Goal: Task Accomplishment & Management: Manage account settings

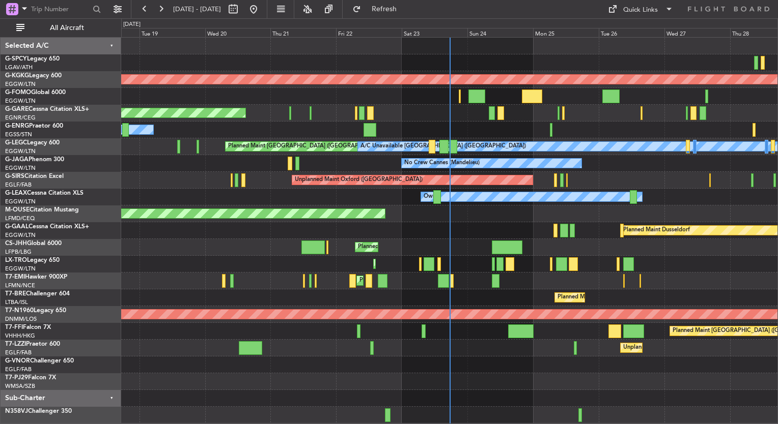
click at [479, 362] on div "Planned Maint London ([GEOGRAPHIC_DATA])" at bounding box center [449, 365] width 656 height 17
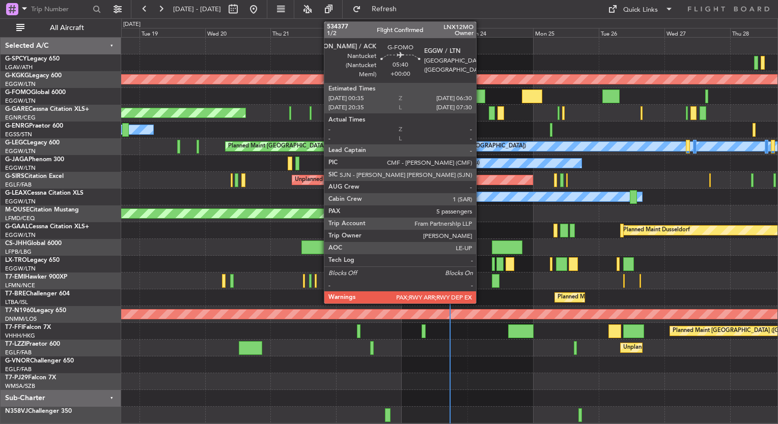
click at [480, 101] on div at bounding box center [476, 97] width 16 height 14
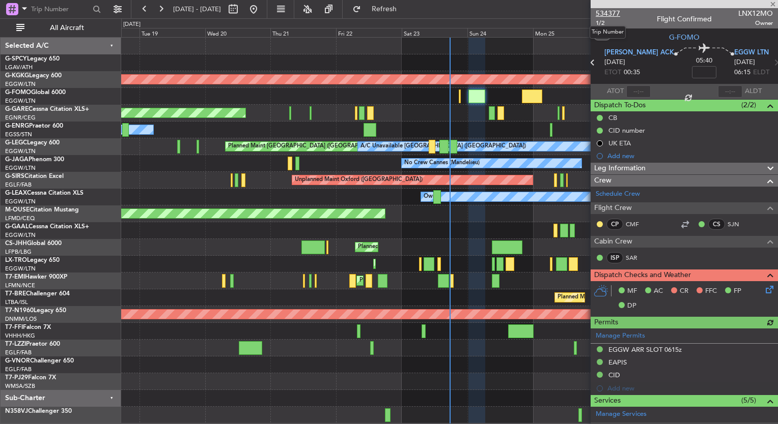
click at [611, 13] on span "534377" at bounding box center [607, 13] width 24 height 11
click at [773, 2] on span at bounding box center [772, 4] width 10 height 9
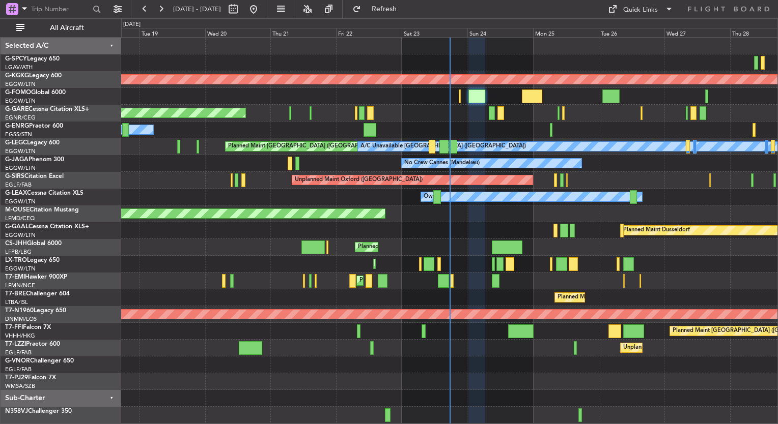
type input "0"
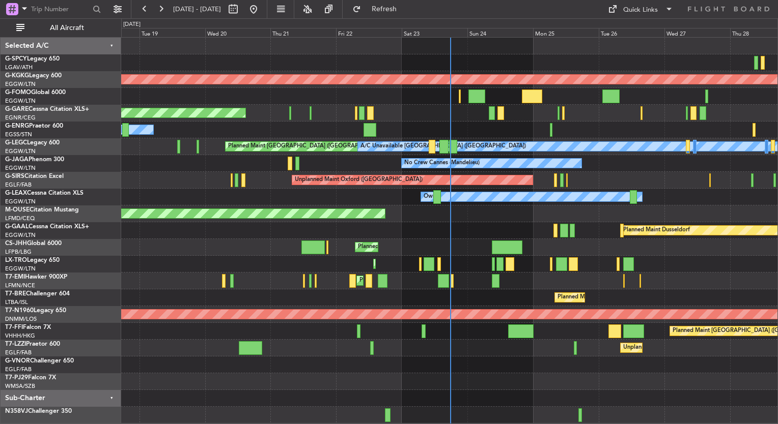
click at [740, 272] on div "Planned Maint [GEOGRAPHIC_DATA] ([GEOGRAPHIC_DATA])" at bounding box center [449, 264] width 656 height 17
click at [675, 166] on div "No Crew Cannes (Mandelieu) Owner Ibiza Owner" at bounding box center [449, 163] width 656 height 17
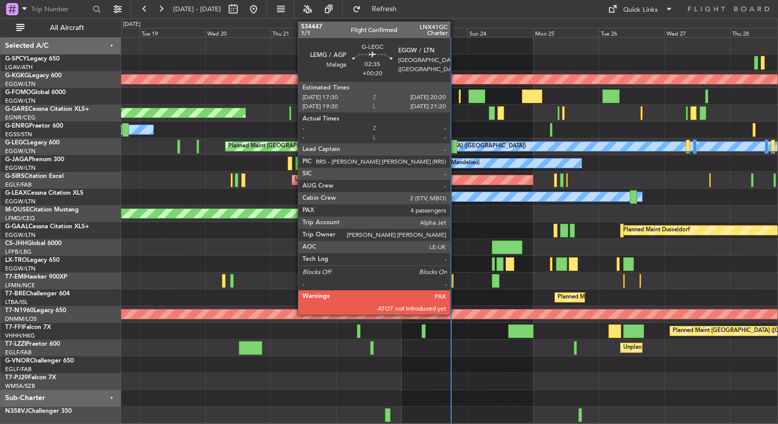
click at [454, 146] on div at bounding box center [453, 147] width 8 height 14
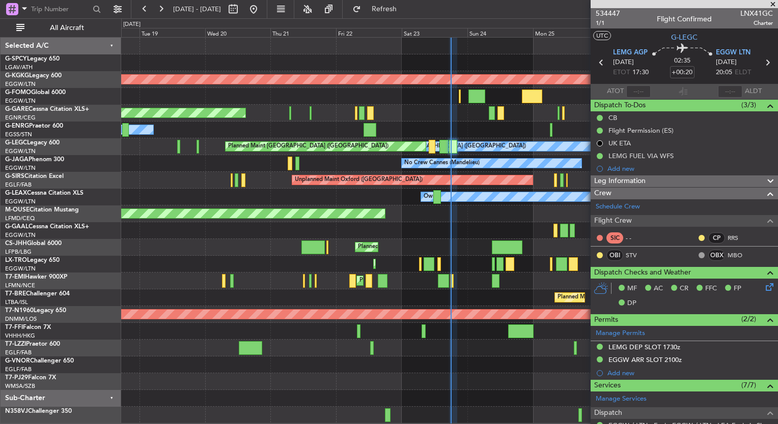
click at [773, 5] on span at bounding box center [772, 4] width 10 height 9
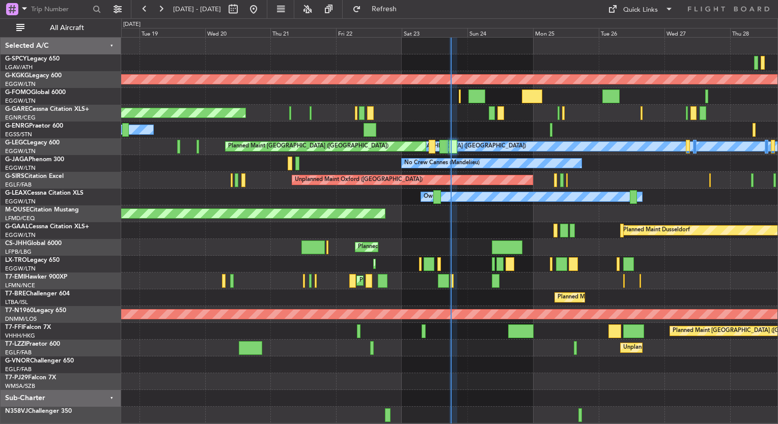
type input "0"
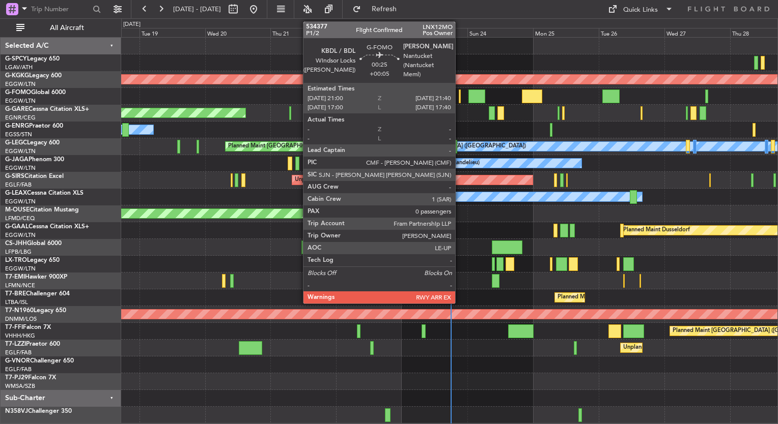
click at [459, 101] on div at bounding box center [459, 97] width 2 height 14
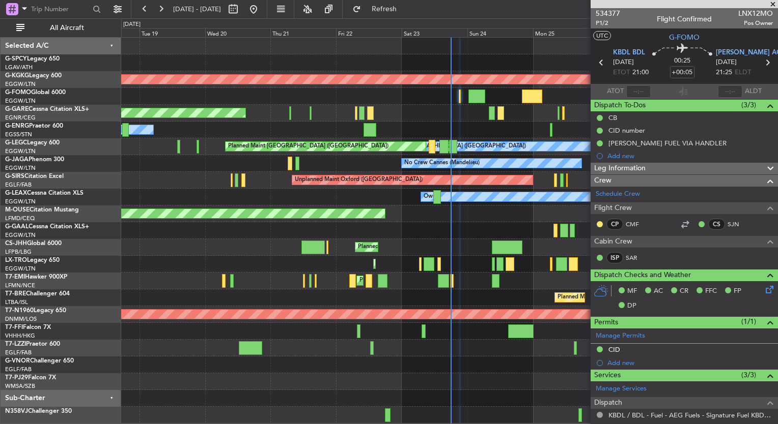
click at [773, 3] on span at bounding box center [772, 4] width 10 height 9
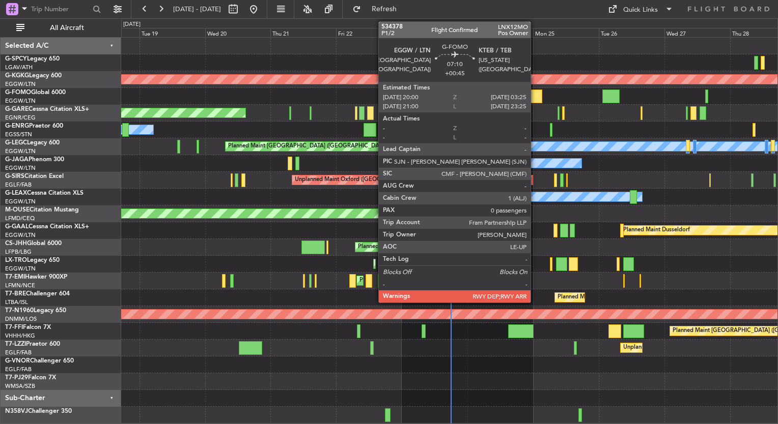
click at [535, 96] on div at bounding box center [532, 97] width 20 height 14
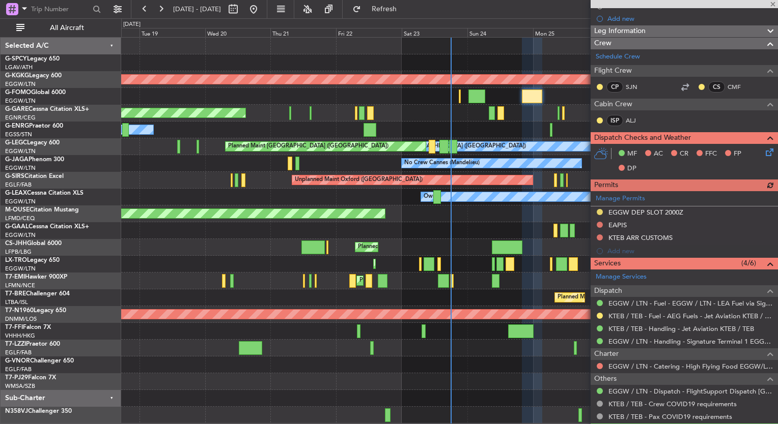
scroll to position [163, 0]
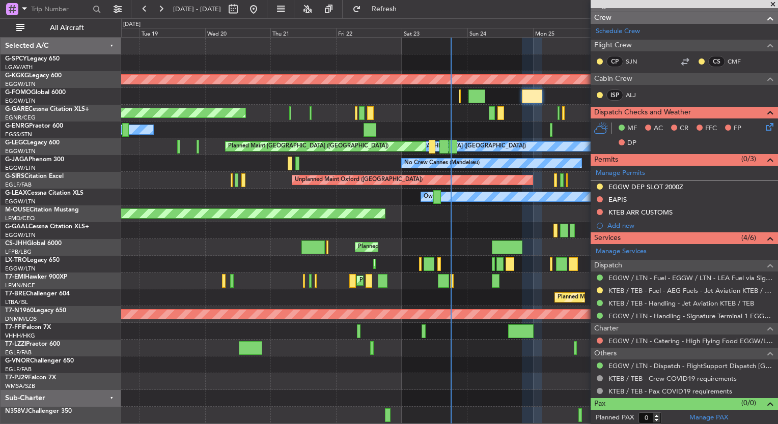
click at [773, 1] on span at bounding box center [772, 4] width 10 height 9
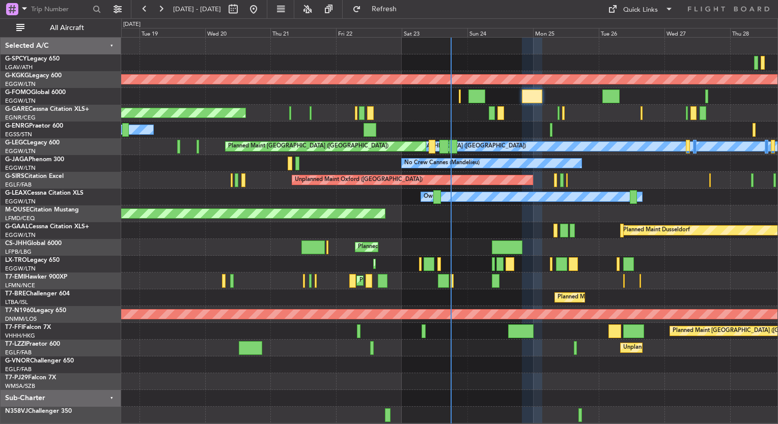
scroll to position [0, 0]
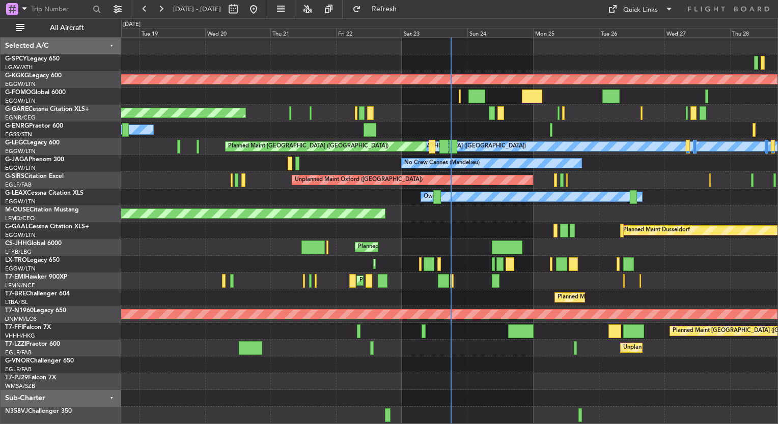
click at [482, 224] on div "Planned Maint Dusseldorf" at bounding box center [449, 230] width 656 height 17
click at [477, 225] on div "Planned Maint Dusseldorf" at bounding box center [449, 230] width 656 height 17
click at [488, 378] on div at bounding box center [449, 381] width 656 height 17
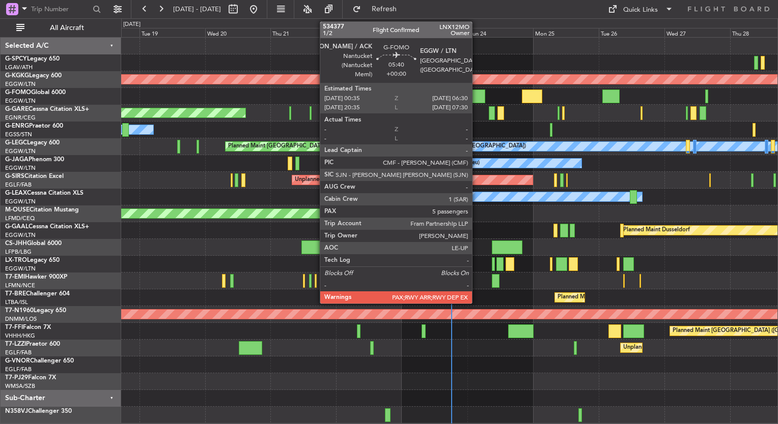
click at [477, 95] on div at bounding box center [476, 97] width 16 height 14
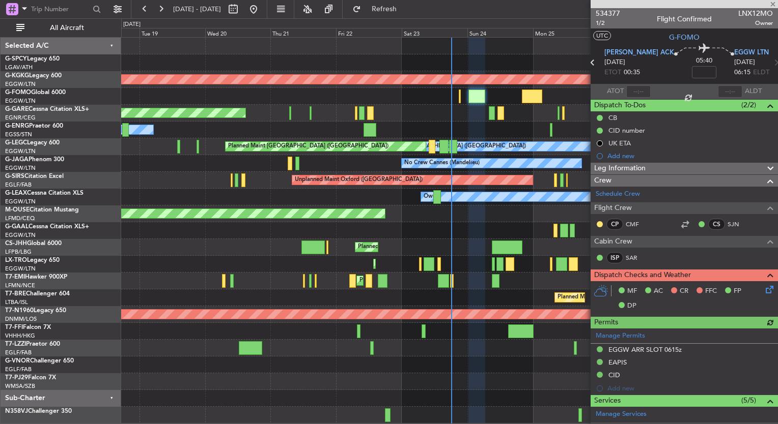
click at [772, 3] on div at bounding box center [683, 4] width 187 height 8
click at [771, 4] on span at bounding box center [772, 4] width 10 height 9
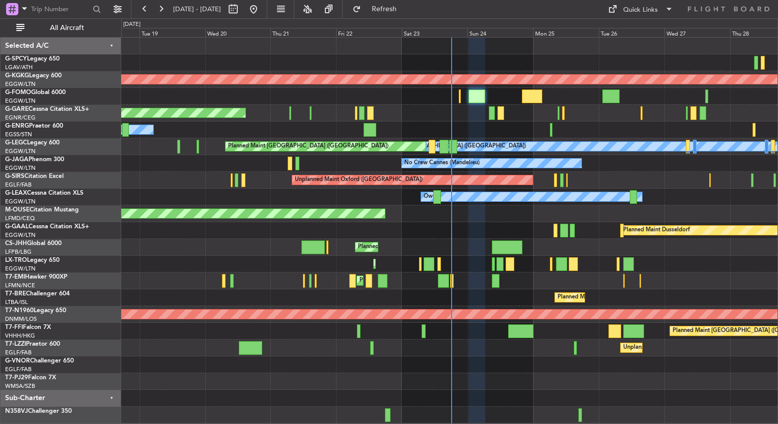
type input "0"
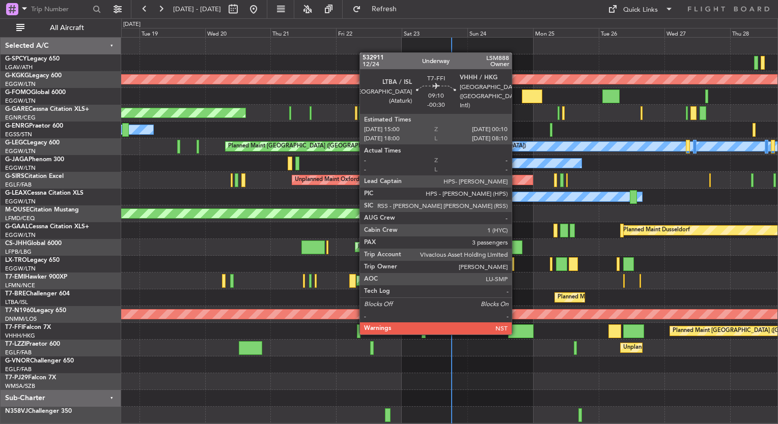
click at [516, 335] on div at bounding box center [520, 332] width 25 height 14
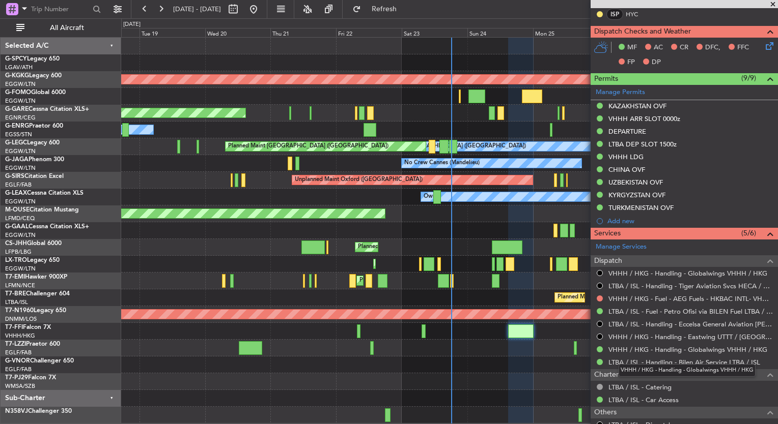
scroll to position [308, 0]
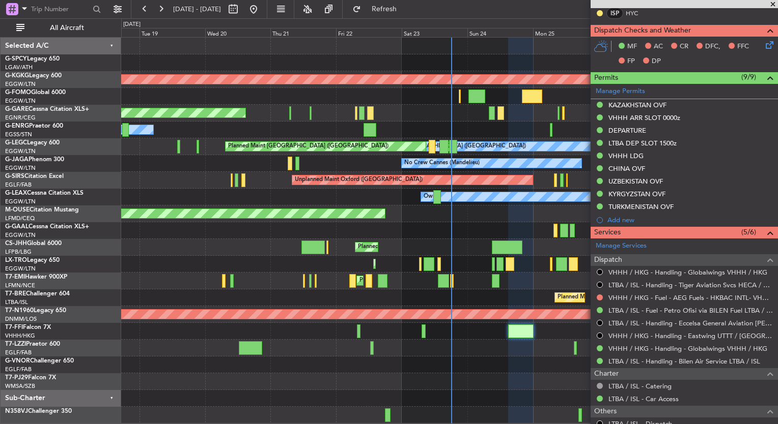
click at [770, 3] on span at bounding box center [772, 4] width 10 height 9
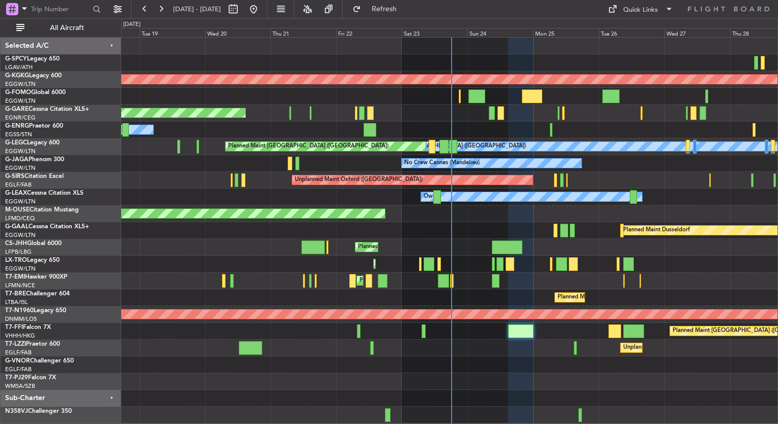
type input "0"
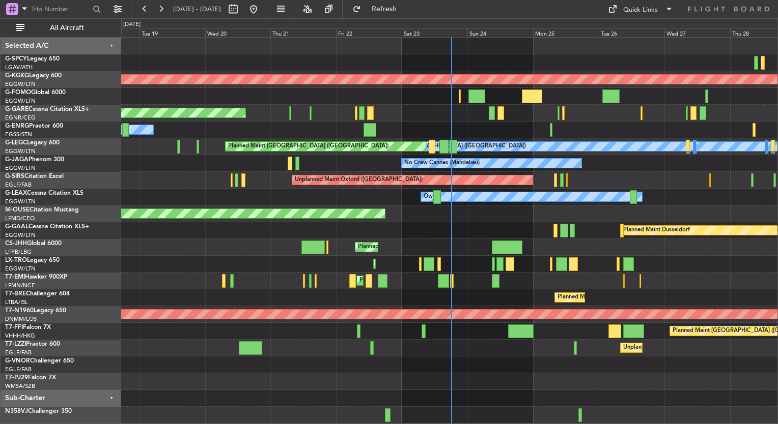
scroll to position [0, 0]
click at [435, 206] on div "Planned Maint Bournemouth" at bounding box center [449, 214] width 656 height 17
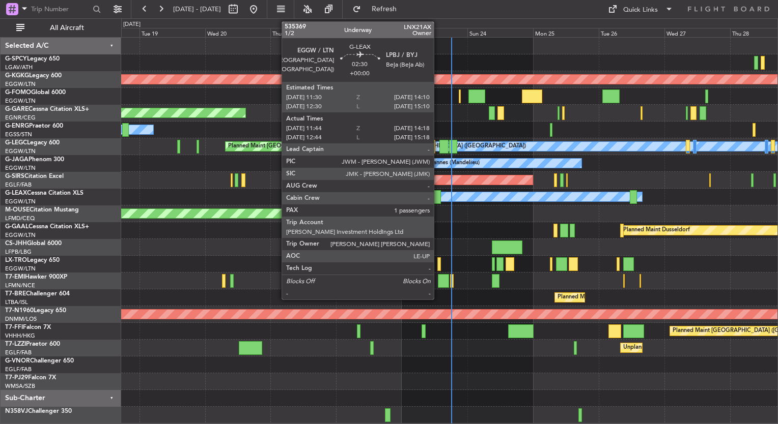
click at [438, 197] on div at bounding box center [436, 197] width 7 height 14
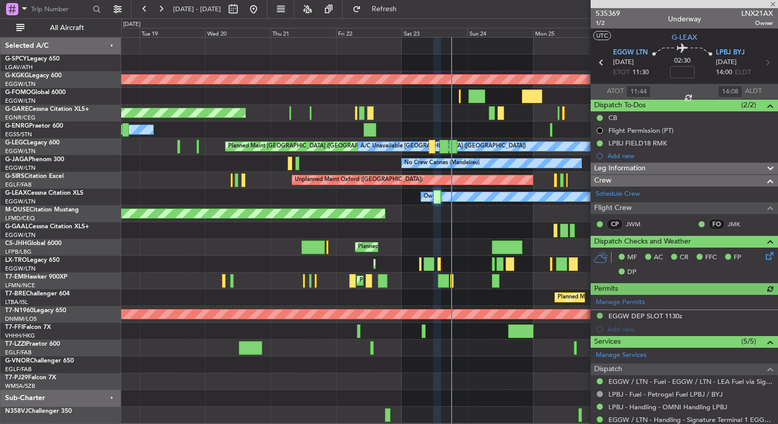
scroll to position [140, 0]
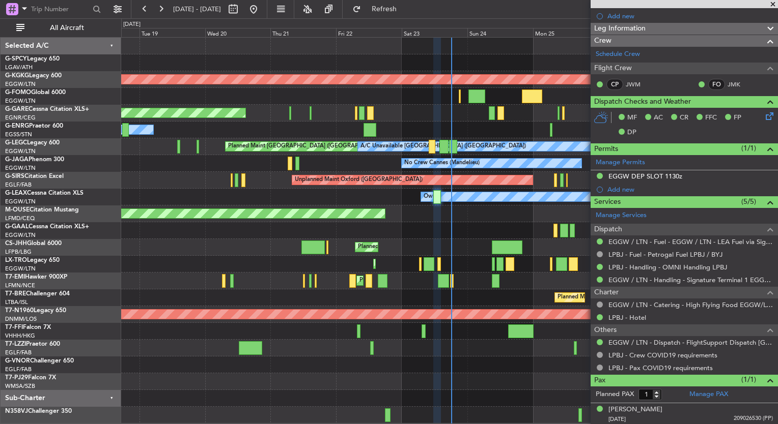
click at [773, 7] on span at bounding box center [772, 4] width 10 height 9
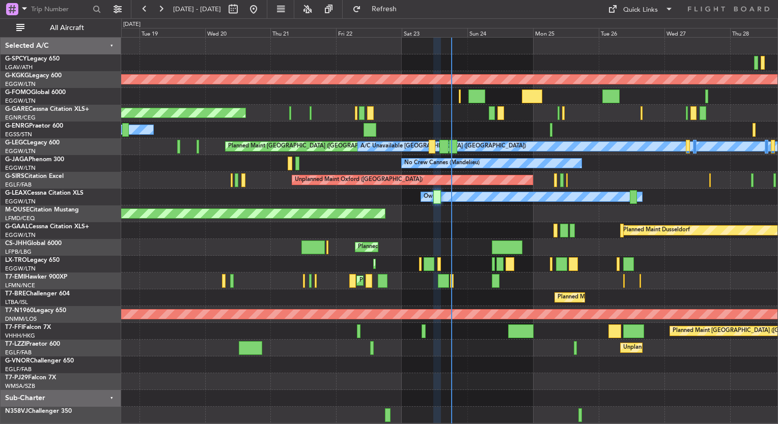
type input "0"
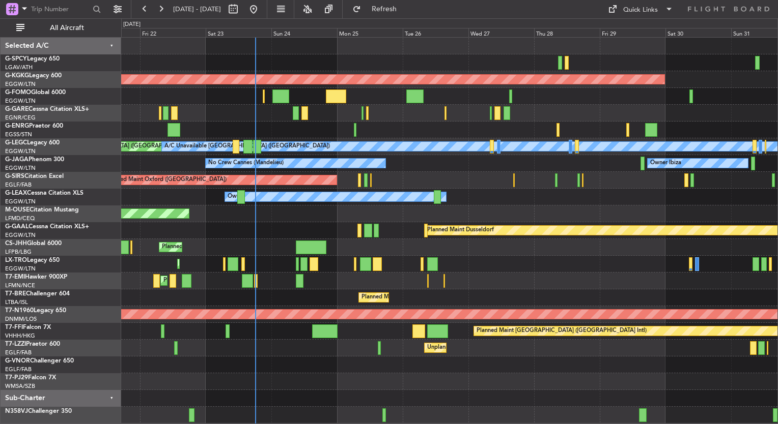
click at [305, 371] on div "AOG Maint [GEOGRAPHIC_DATA] (Ataturk) Unplanned Maint [PERSON_NAME] Owner Plann…" at bounding box center [449, 231] width 656 height 386
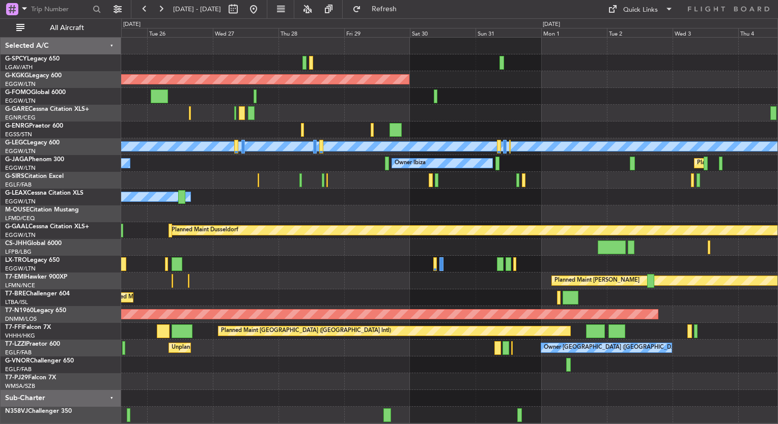
click at [226, 358] on div at bounding box center [449, 365] width 656 height 17
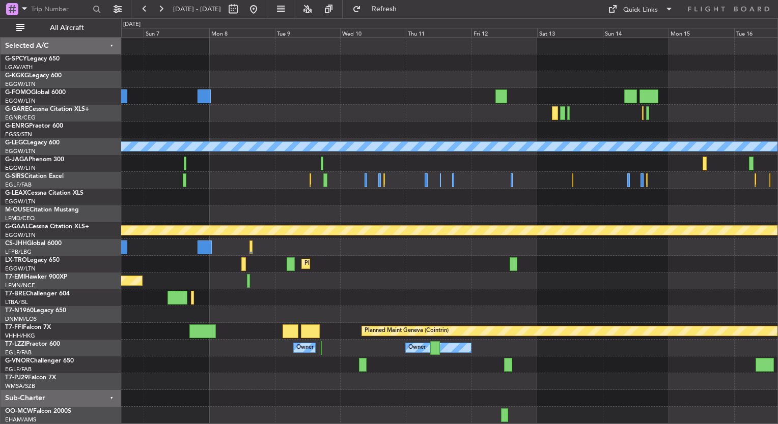
click at [405, 366] on div at bounding box center [449, 365] width 656 height 17
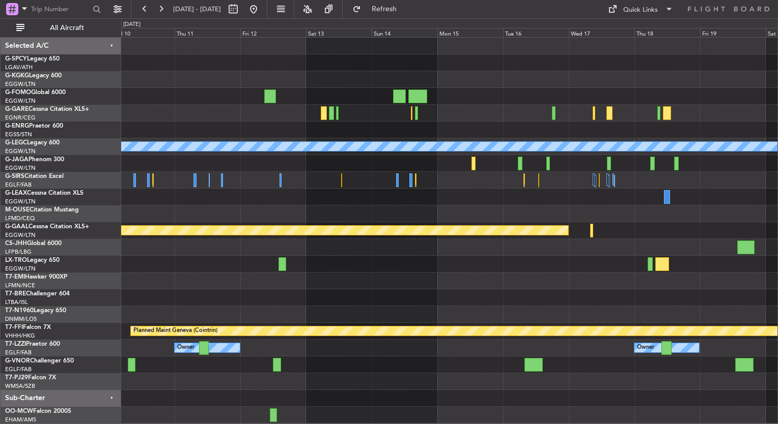
click at [340, 364] on div at bounding box center [449, 365] width 656 height 17
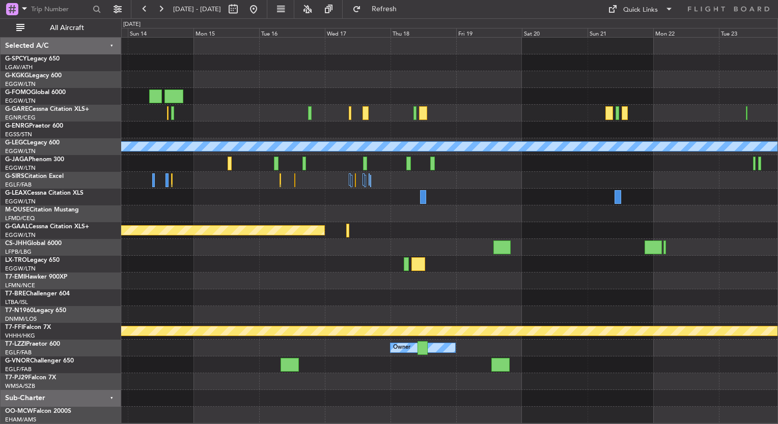
click at [361, 371] on div "A/C Unavailable [GEOGRAPHIC_DATA] ([GEOGRAPHIC_DATA]) Planned [GEOGRAPHIC_DATA]…" at bounding box center [449, 231] width 656 height 386
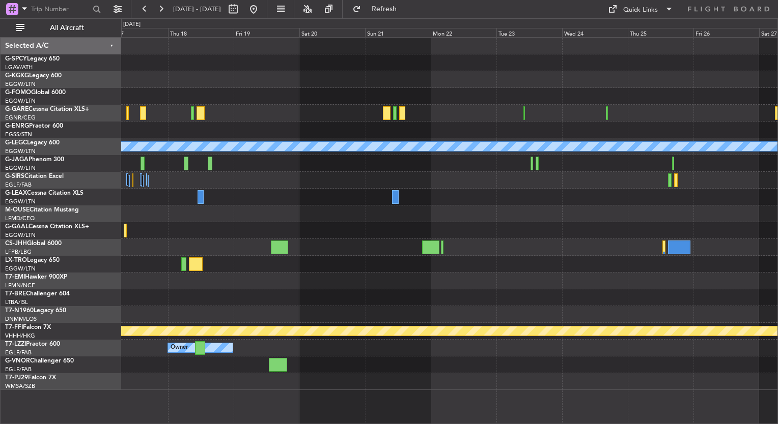
click at [364, 361] on div "A/C Unavailable [GEOGRAPHIC_DATA] ([GEOGRAPHIC_DATA]) Planned [GEOGRAPHIC_DATA]…" at bounding box center [449, 214] width 656 height 353
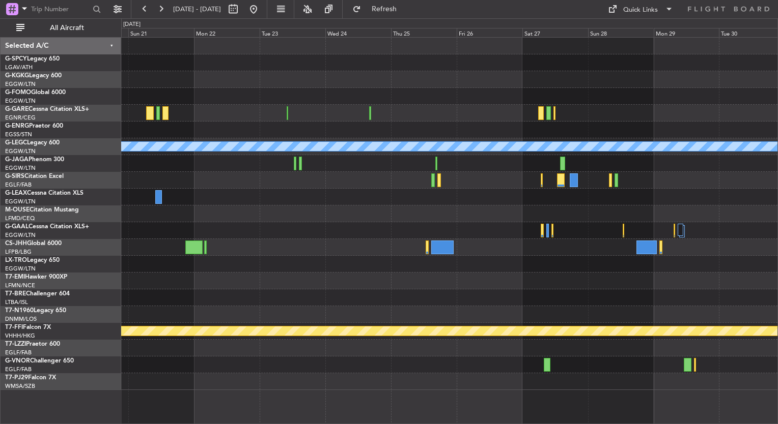
click at [211, 344] on div "A/C Unavailable [GEOGRAPHIC_DATA] ([GEOGRAPHIC_DATA]) Planned Maint Geneva ([GE…" at bounding box center [449, 214] width 656 height 353
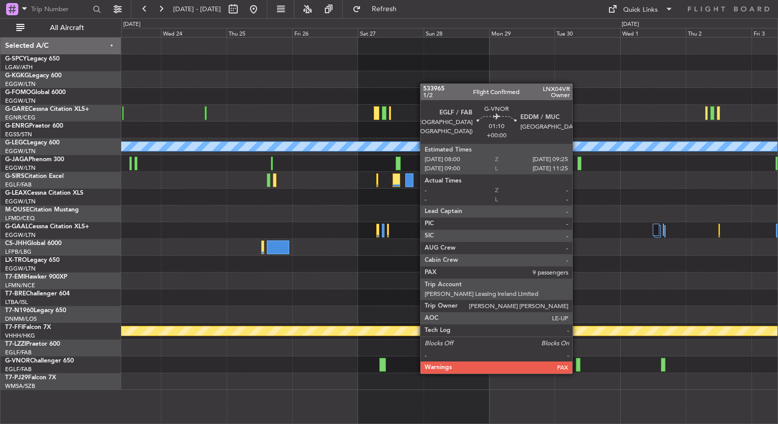
click at [505, 352] on div "A/C Unavailable [GEOGRAPHIC_DATA] ([GEOGRAPHIC_DATA]) Planned Maint Geneva ([GE…" at bounding box center [449, 214] width 656 height 353
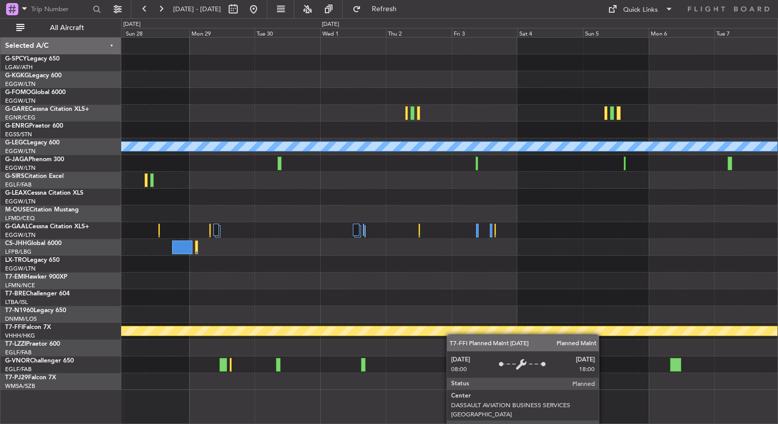
click at [433, 336] on div "A/C Unavailable [GEOGRAPHIC_DATA] ([GEOGRAPHIC_DATA]) Planned Maint Geneva ([GE…" at bounding box center [449, 214] width 656 height 353
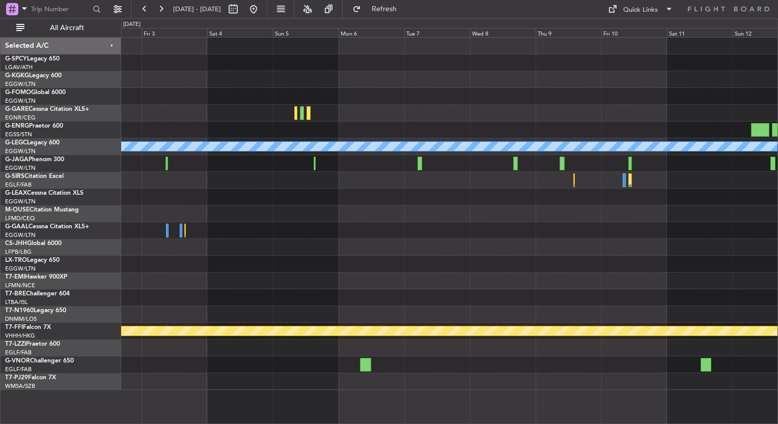
click at [313, 369] on div at bounding box center [449, 365] width 656 height 17
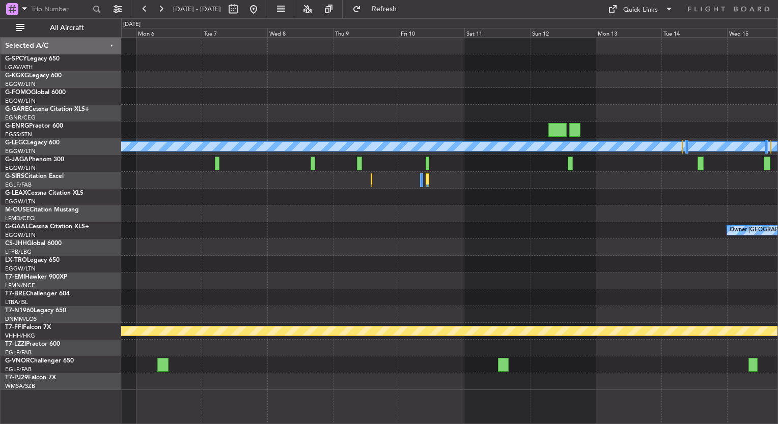
click at [382, 366] on div at bounding box center [449, 365] width 656 height 17
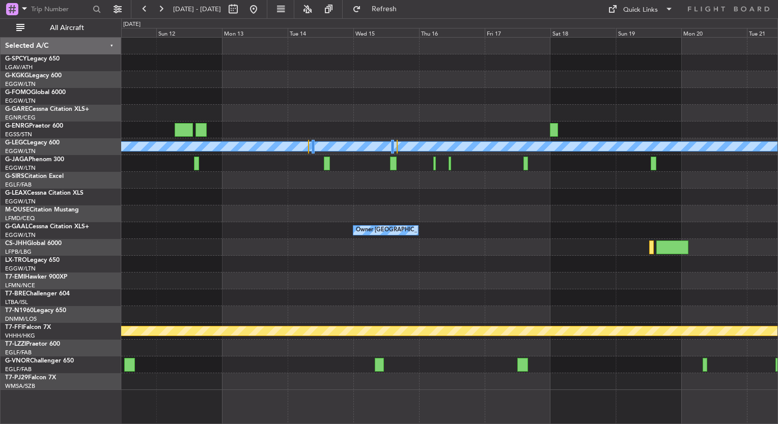
click at [314, 367] on div at bounding box center [449, 365] width 656 height 17
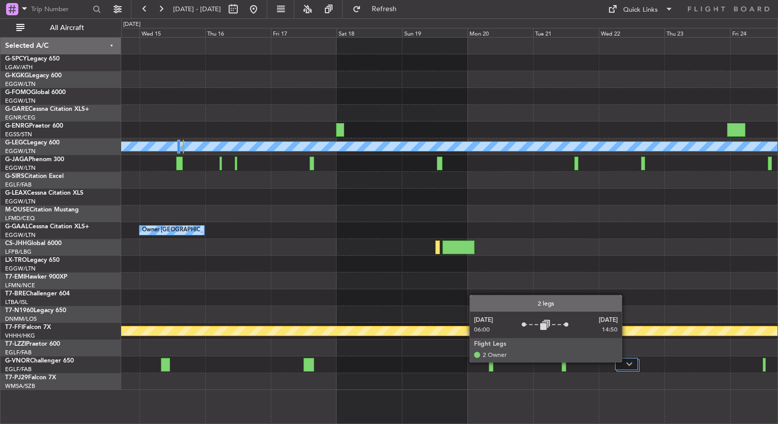
click at [637, 365] on div at bounding box center [626, 364] width 23 height 12
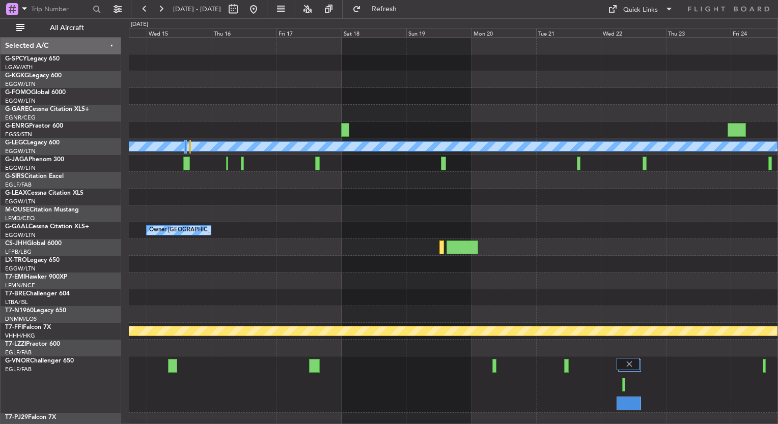
scroll to position [5, 0]
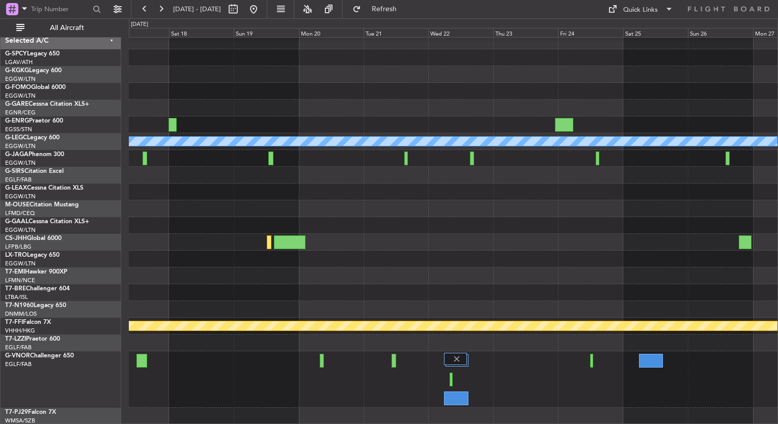
click at [513, 372] on div at bounding box center [453, 380] width 648 height 56
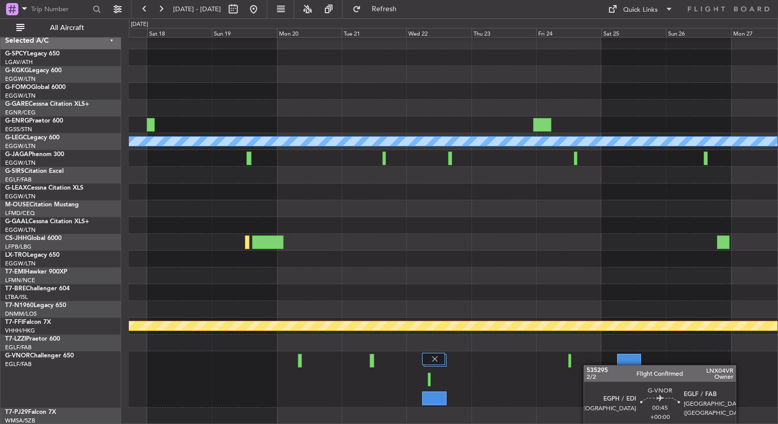
click at [376, 342] on div "A/C Unavailable [GEOGRAPHIC_DATA] ([GEOGRAPHIC_DATA]) Owner [GEOGRAPHIC_DATA] (…" at bounding box center [453, 229] width 648 height 392
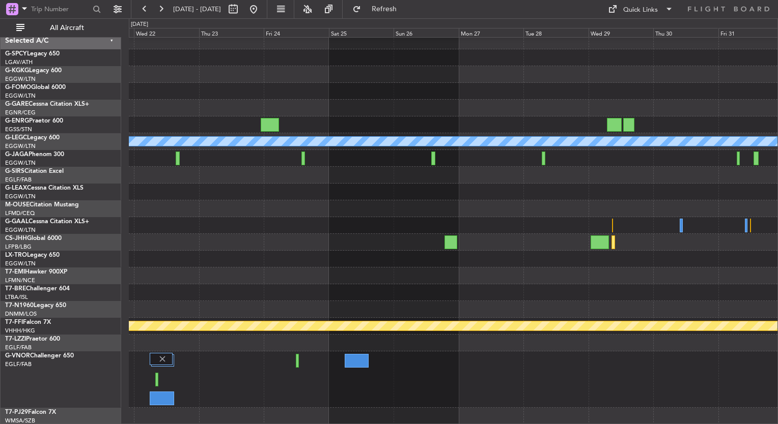
scroll to position [0, 0]
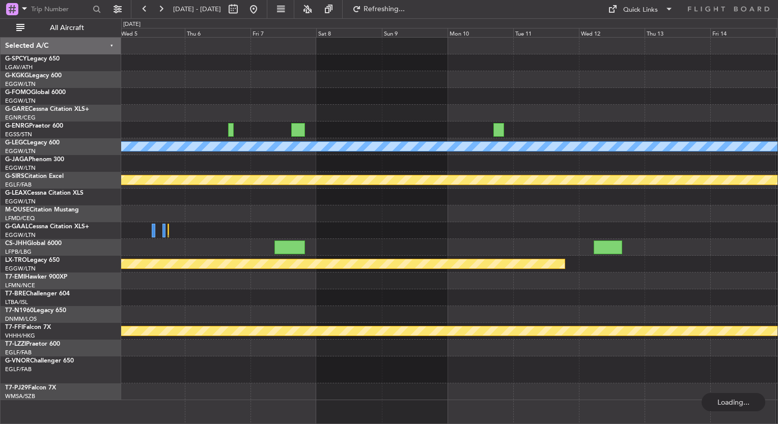
click at [196, 356] on div "A/C Unavailable [GEOGRAPHIC_DATA] ([GEOGRAPHIC_DATA]) Planned Maint [GEOGRAPHIC…" at bounding box center [449, 219] width 656 height 363
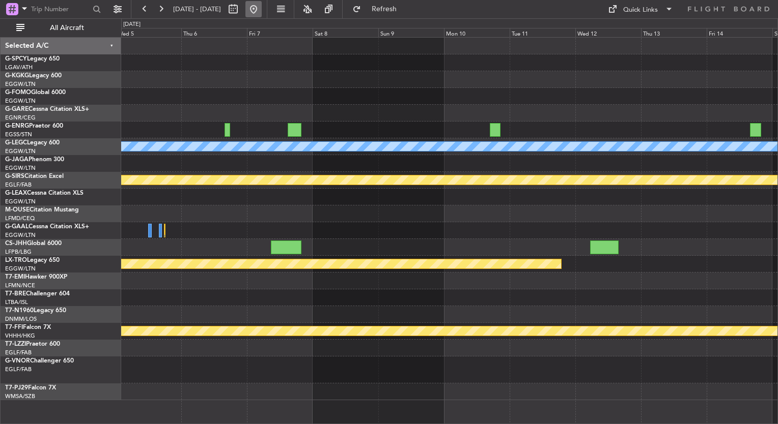
click at [262, 11] on button at bounding box center [253, 9] width 16 height 16
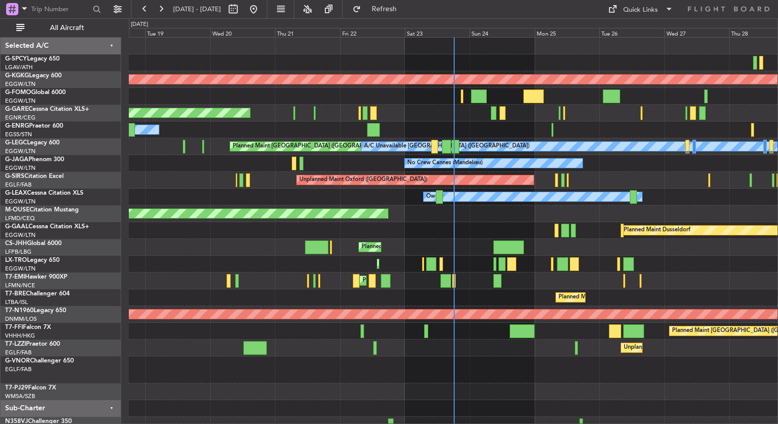
click at [619, 95] on div at bounding box center [610, 97] width 17 height 14
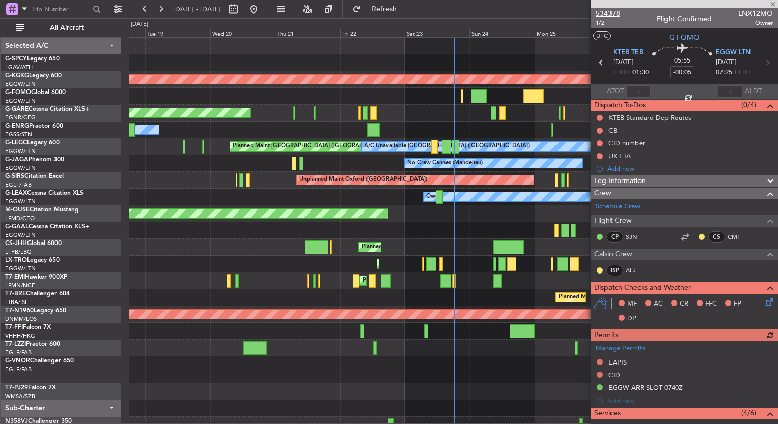
click at [608, 13] on span "534378" at bounding box center [607, 13] width 24 height 11
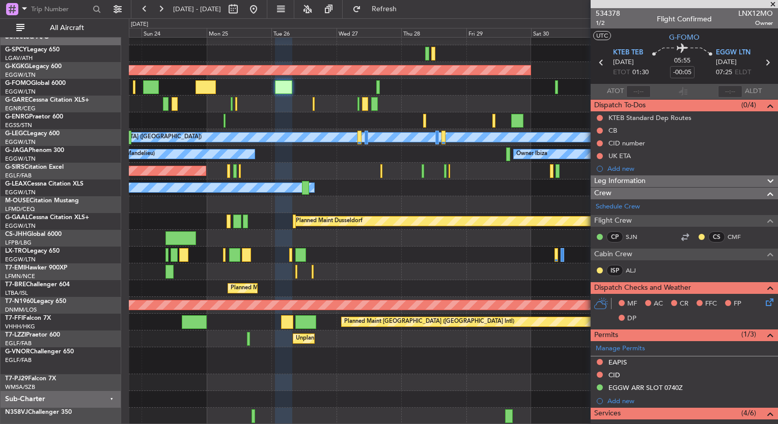
click at [180, 123] on div at bounding box center [453, 120] width 648 height 17
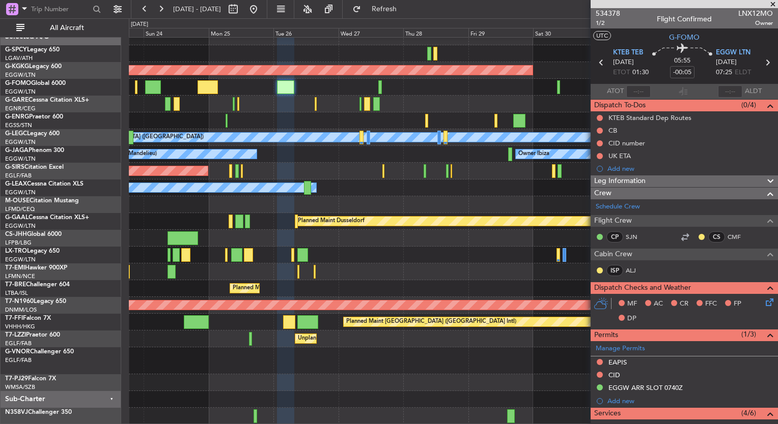
scroll to position [9, 0]
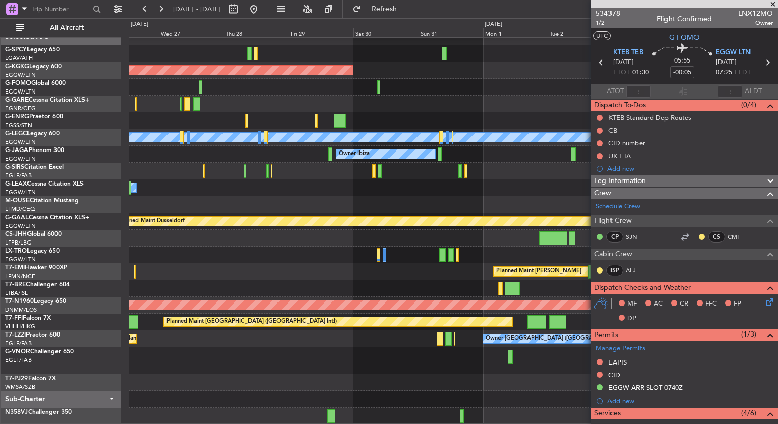
click at [92, 118] on div "AOG Maint [GEOGRAPHIC_DATA] (Ataturk) A/C Unavailable [GEOGRAPHIC_DATA] ([GEOGR…" at bounding box center [389, 221] width 778 height 406
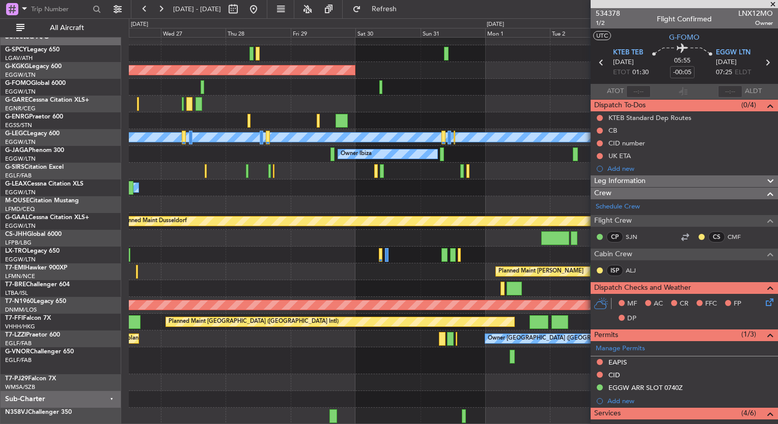
scroll to position [0, 0]
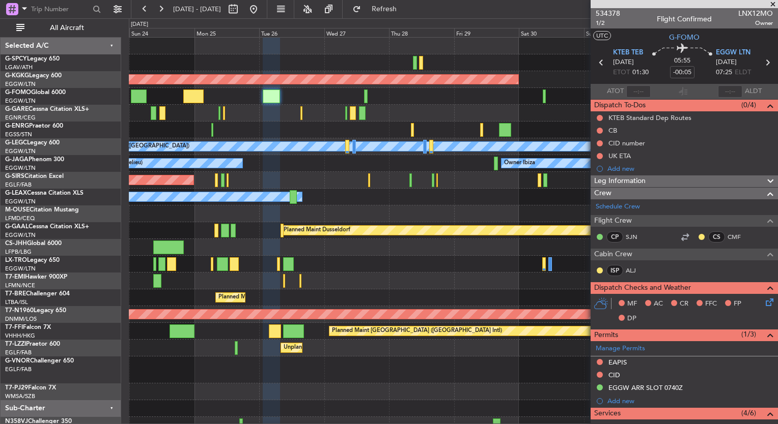
click at [562, 274] on div "AOG Maint [GEOGRAPHIC_DATA] (Ataturk) A/C Unavailable [GEOGRAPHIC_DATA] ([GEOGR…" at bounding box center [453, 236] width 648 height 396
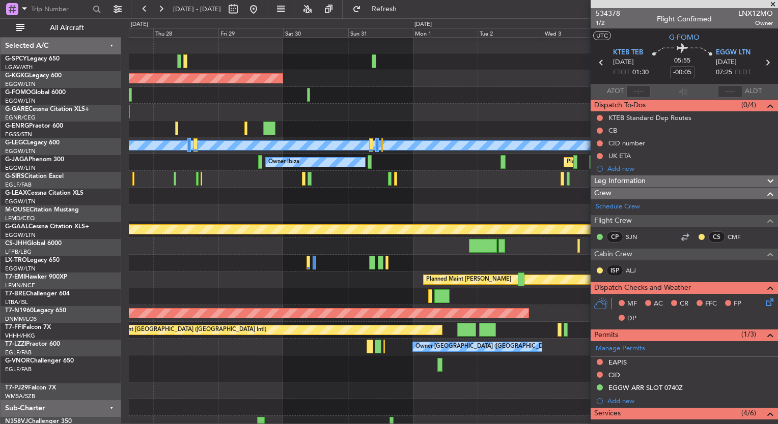
click at [243, 289] on div "Planned Maint Warsaw ([GEOGRAPHIC_DATA])" at bounding box center [453, 297] width 648 height 17
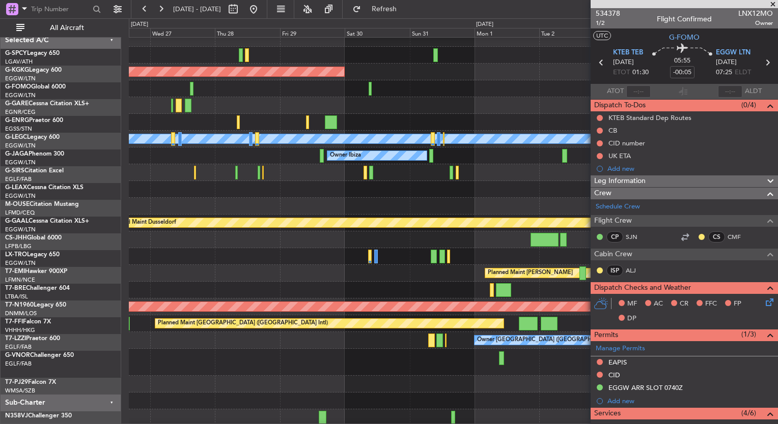
click at [442, 301] on div "AOG Maint [GEOGRAPHIC_DATA] (Ataturk) A/C Unavailable [GEOGRAPHIC_DATA] ([GEOGR…" at bounding box center [453, 228] width 648 height 396
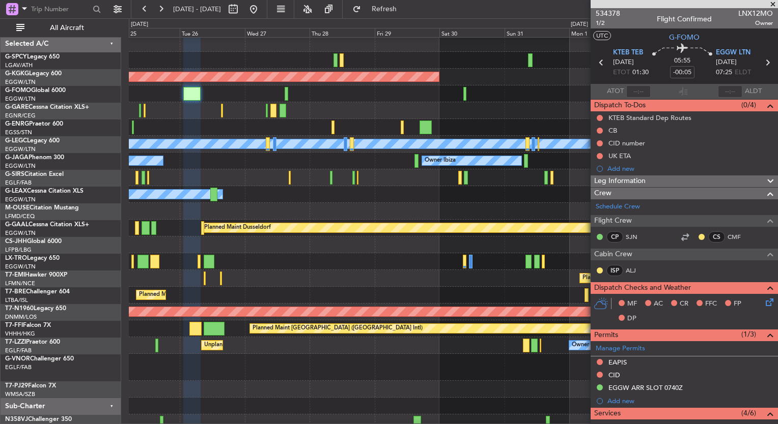
scroll to position [0, 0]
click at [543, 201] on div "Owner" at bounding box center [453, 194] width 648 height 17
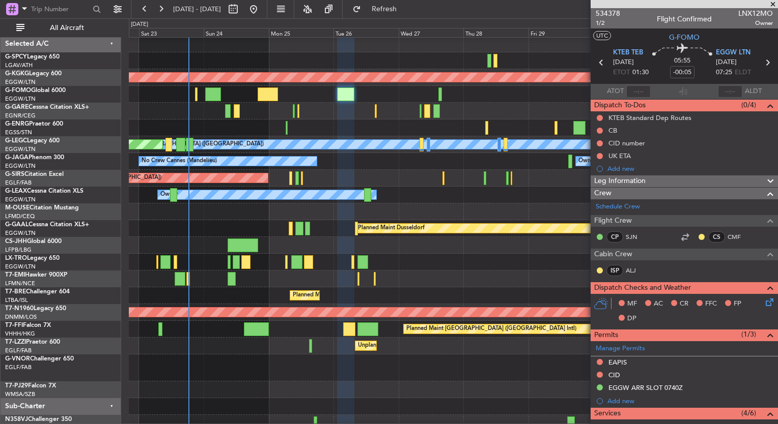
scroll to position [2, 0]
click at [213, 281] on div "Planned Maint [PERSON_NAME] Planned Maint [PERSON_NAME]" at bounding box center [453, 279] width 648 height 17
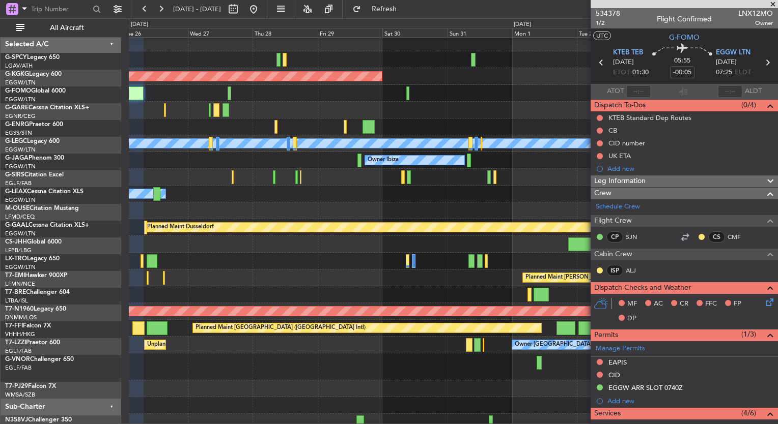
scroll to position [0, 0]
click at [423, 284] on div "Planned Maint [PERSON_NAME]" at bounding box center [453, 278] width 648 height 17
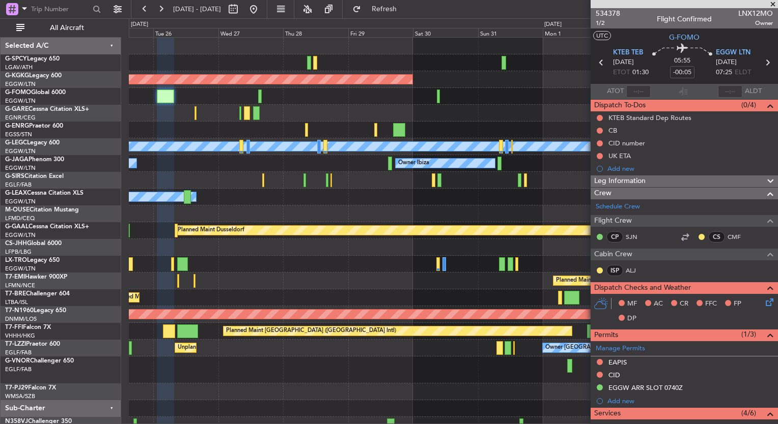
scroll to position [9, 0]
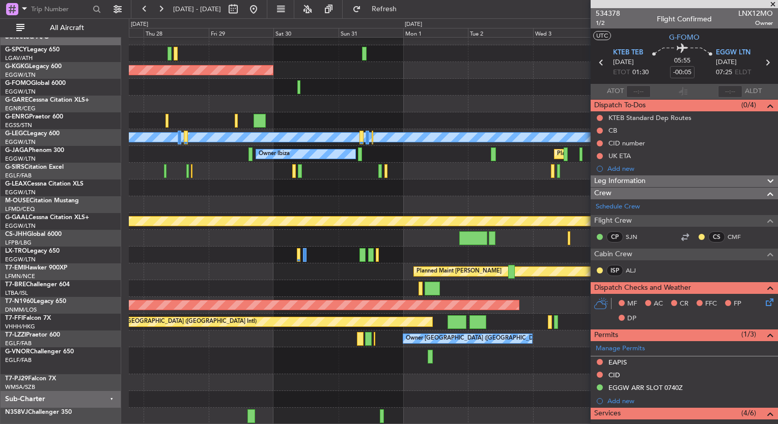
click at [357, 278] on div "AOG Maint [GEOGRAPHIC_DATA] (Ataturk) A/C Unavailable [GEOGRAPHIC_DATA] ([GEOGR…" at bounding box center [453, 226] width 648 height 396
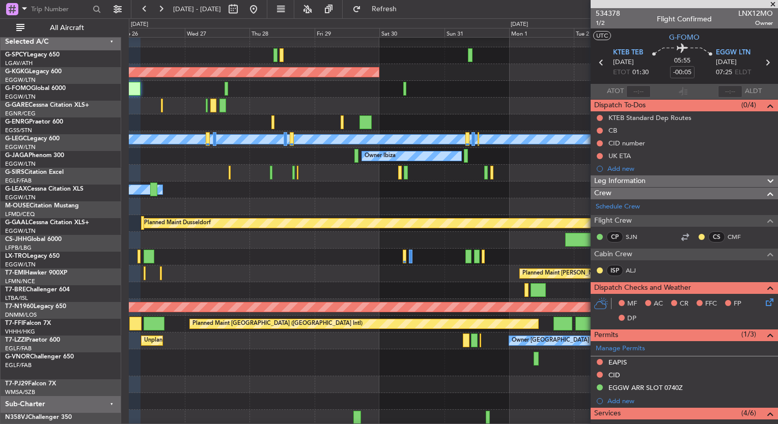
click at [433, 205] on div at bounding box center [453, 206] width 648 height 17
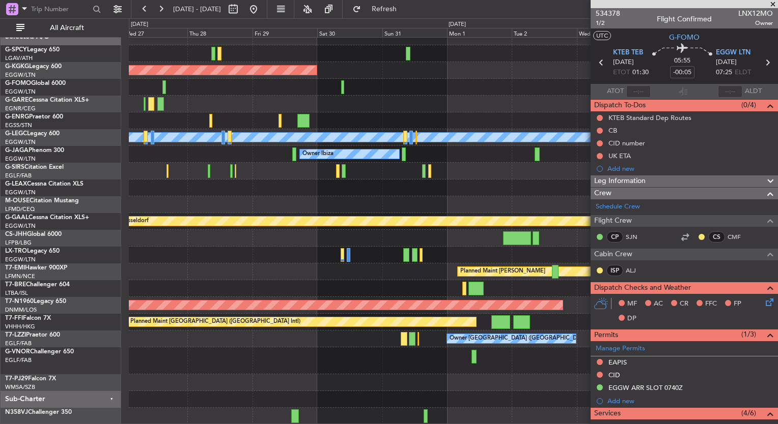
click at [436, 155] on div "Owner Ibiza Planned Maint [GEOGRAPHIC_DATA] ([GEOGRAPHIC_DATA]) No Crew Cannes …" at bounding box center [453, 154] width 648 height 17
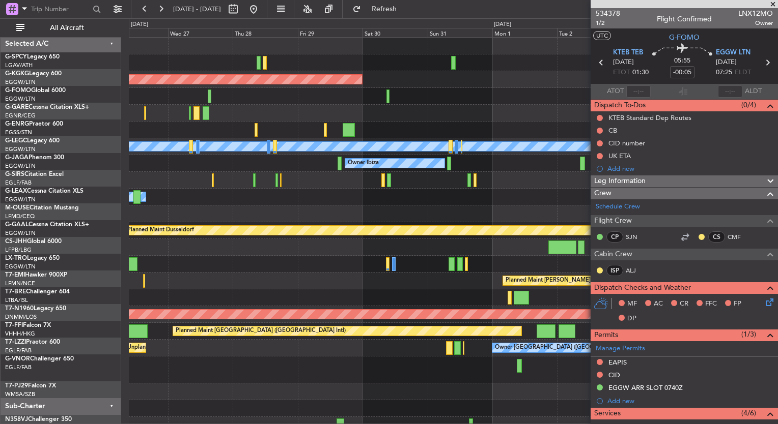
scroll to position [0, 0]
click at [303, 185] on div "Unplanned Maint Oxford ([GEOGRAPHIC_DATA])" at bounding box center [453, 180] width 648 height 17
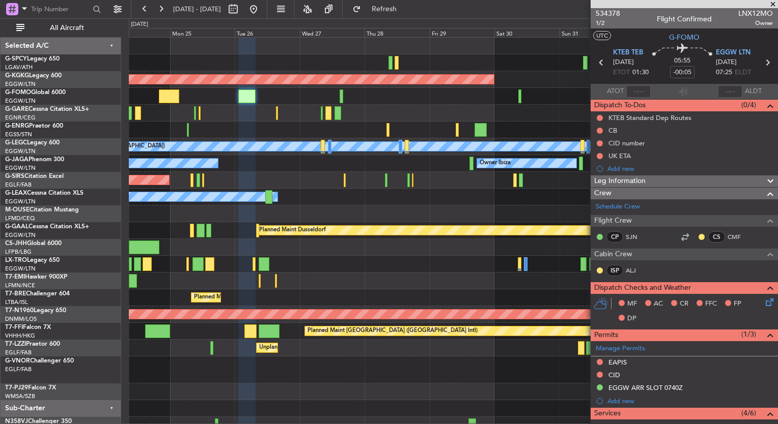
click at [339, 180] on div "Unplanned Maint Oxford ([GEOGRAPHIC_DATA])" at bounding box center [453, 180] width 648 height 17
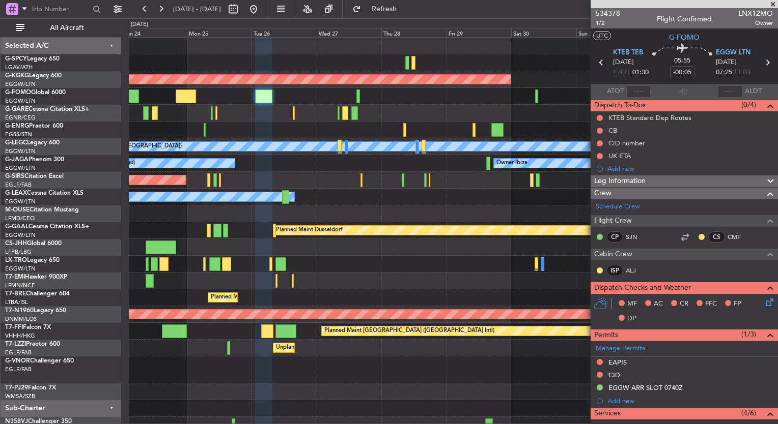
click at [349, 167] on div "Owner Ibiza No Crew Cannes ([GEOGRAPHIC_DATA]) Planned Maint [GEOGRAPHIC_DATA] …" at bounding box center [453, 163] width 648 height 17
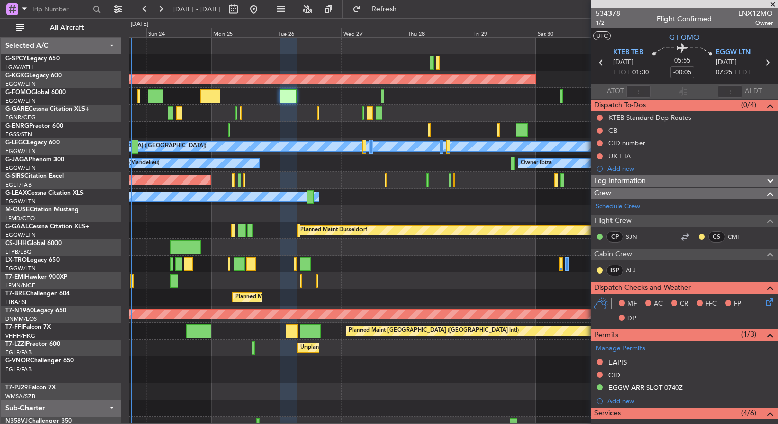
click at [771, 5] on span at bounding box center [772, 4] width 10 height 9
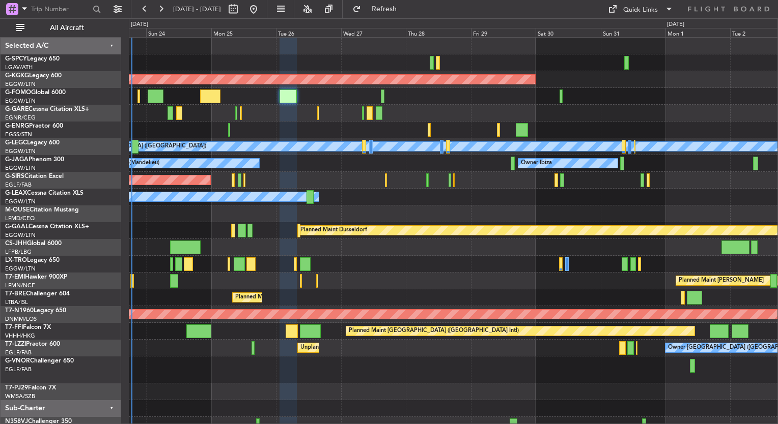
type input "0"
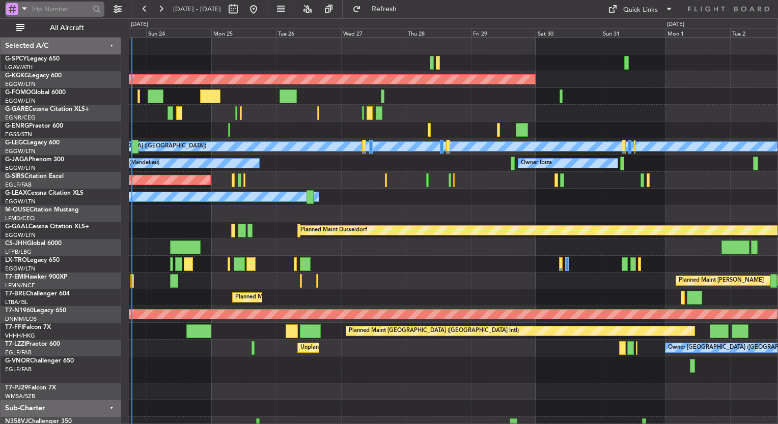
click at [65, 14] on input "text" at bounding box center [60, 9] width 59 height 15
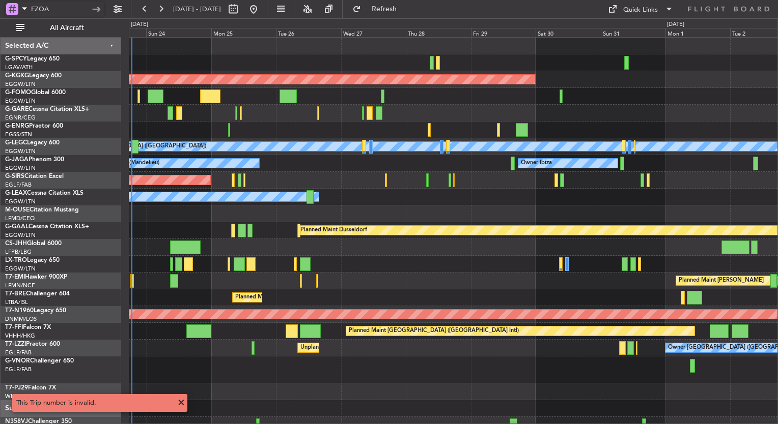
click at [78, 10] on input "FZQA" at bounding box center [60, 9] width 59 height 15
type input "F"
click at [22, 4] on span at bounding box center [24, 8] width 12 height 13
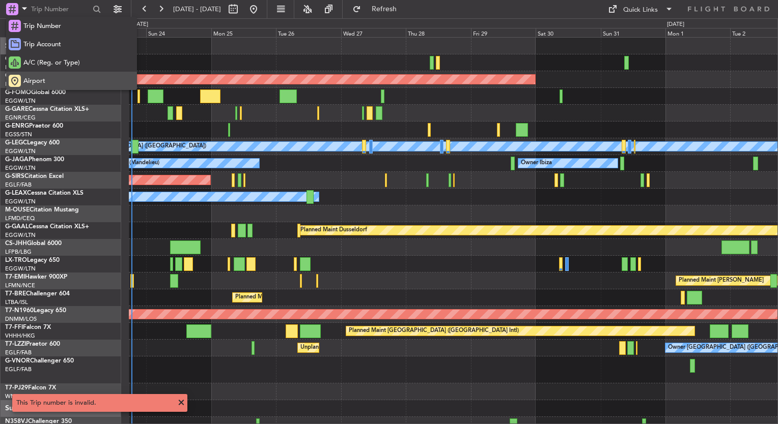
click at [39, 82] on span "Airport" at bounding box center [34, 81] width 22 height 10
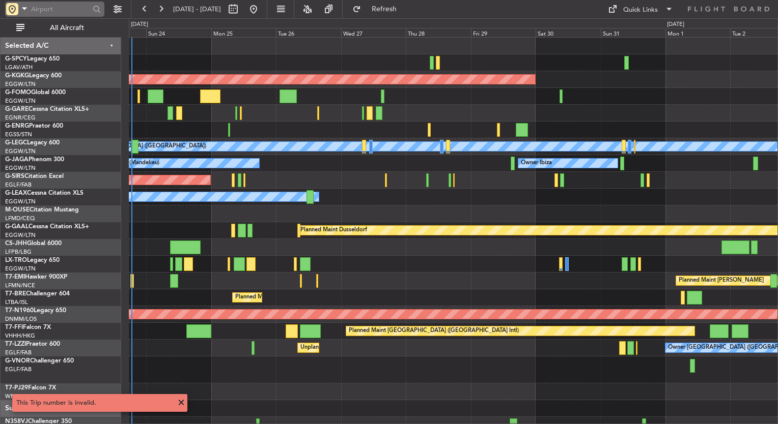
click at [51, 13] on input "text" at bounding box center [60, 9] width 59 height 15
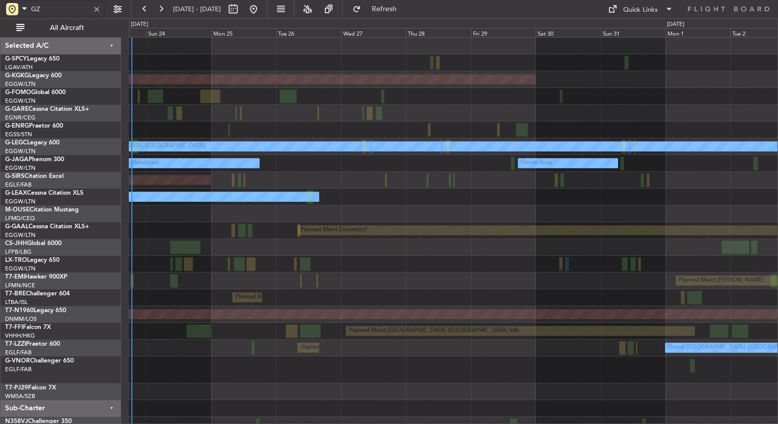
type input "G"
type input "FZQA"
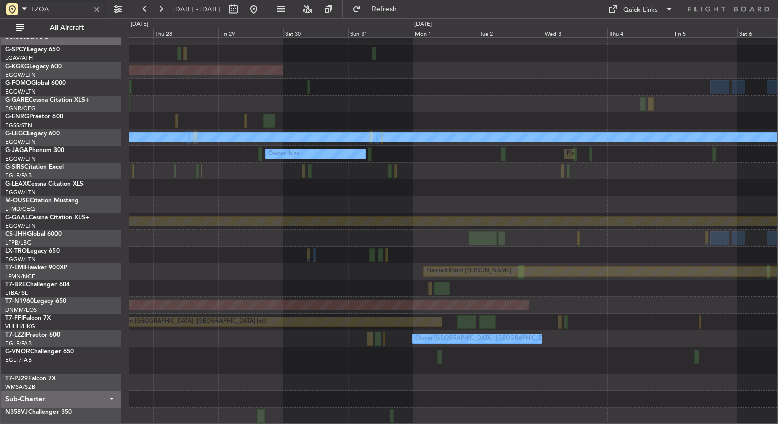
click at [267, 338] on div "AOG Maint [GEOGRAPHIC_DATA] (Ataturk) A/C Unavailable [GEOGRAPHIC_DATA] ([GEOGR…" at bounding box center [453, 226] width 648 height 396
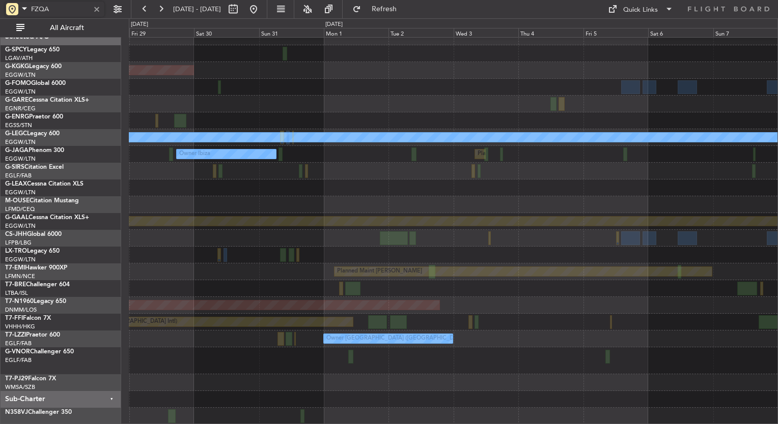
click at [430, 324] on div "AOG Maint [GEOGRAPHIC_DATA] (Ataturk) A/C Unavailable [GEOGRAPHIC_DATA] ([GEOGR…" at bounding box center [453, 226] width 648 height 396
click at [99, 9] on div at bounding box center [96, 9] width 11 height 11
type input "ABUJA"
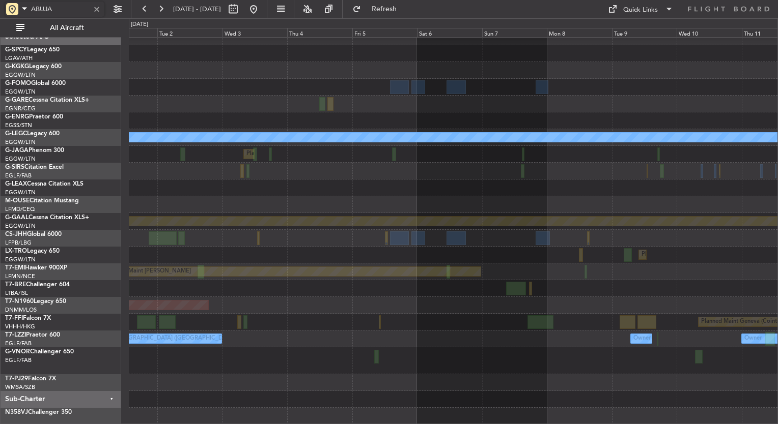
click at [156, 341] on div "A/C Unavailable [GEOGRAPHIC_DATA] ([GEOGRAPHIC_DATA]) Planned Maint [GEOGRAPHIC…" at bounding box center [453, 226] width 648 height 396
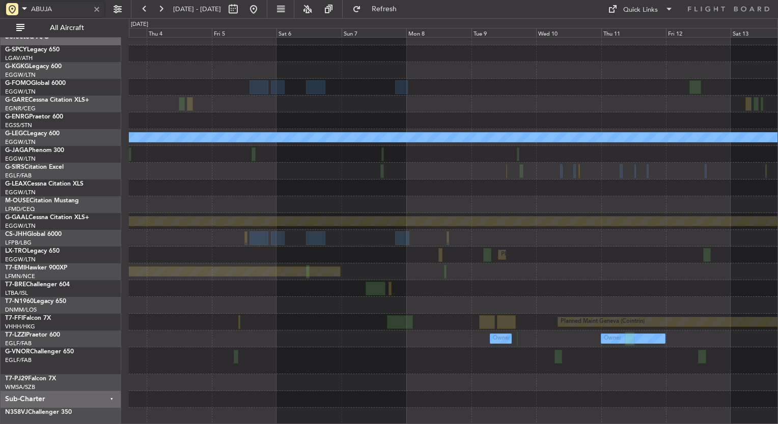
click at [151, 359] on div "A/C Unavailable [GEOGRAPHIC_DATA] ([GEOGRAPHIC_DATA]) Planned Maint [GEOGRAPHIC…" at bounding box center [453, 226] width 648 height 396
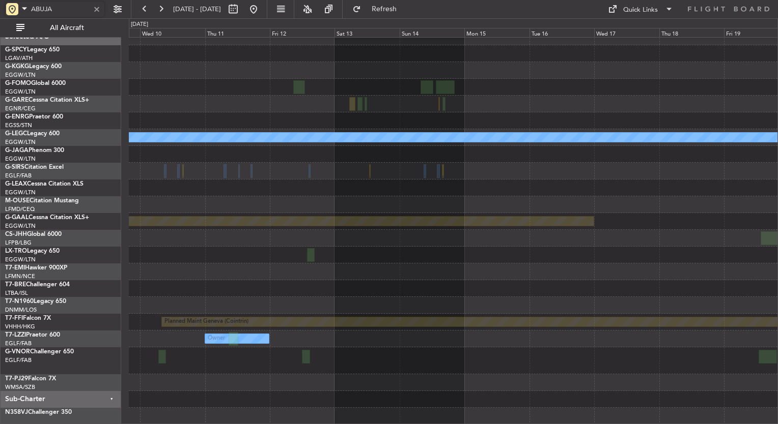
click at [206, 362] on div "A/C Unavailable [GEOGRAPHIC_DATA] ([GEOGRAPHIC_DATA]) Planned [GEOGRAPHIC_DATA]…" at bounding box center [453, 226] width 648 height 396
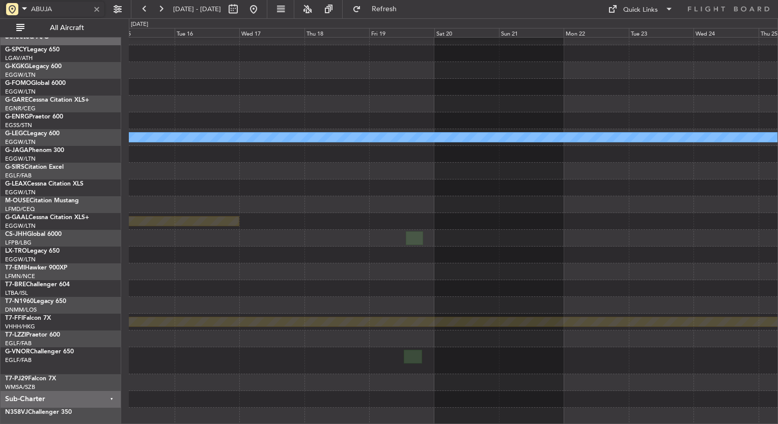
click at [100, 335] on div "A/C Unavailable [GEOGRAPHIC_DATA] ([GEOGRAPHIC_DATA]) Planned [GEOGRAPHIC_DATA]…" at bounding box center [389, 221] width 778 height 406
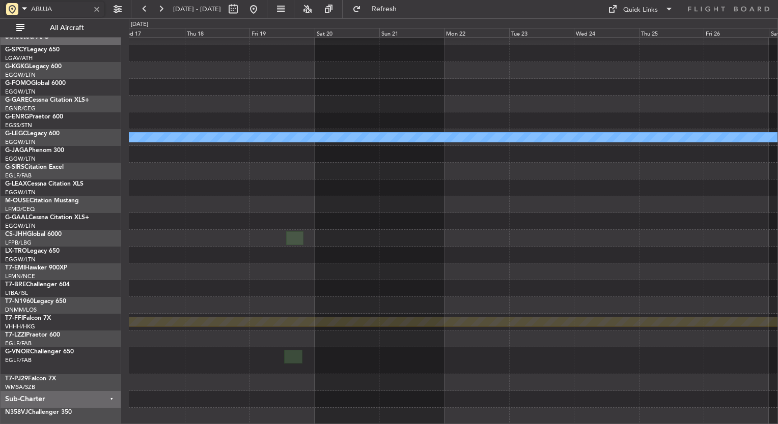
click at [628, 239] on div "A/C Unavailable [GEOGRAPHIC_DATA] ([GEOGRAPHIC_DATA]) Planned [GEOGRAPHIC_DATA]…" at bounding box center [453, 226] width 648 height 396
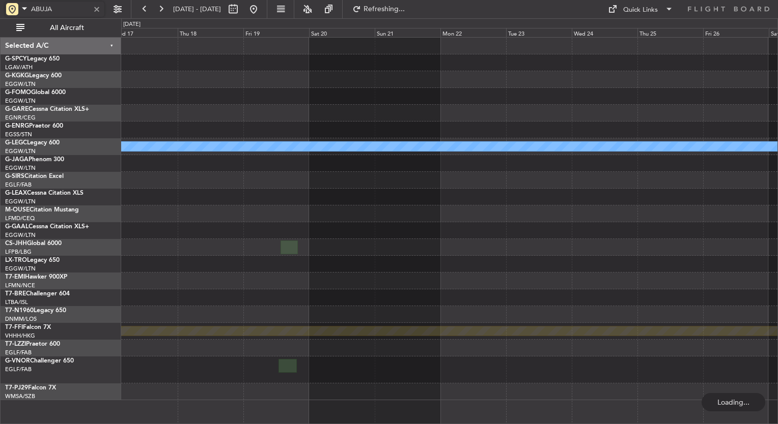
click at [94, 9] on div at bounding box center [96, 9] width 11 height 11
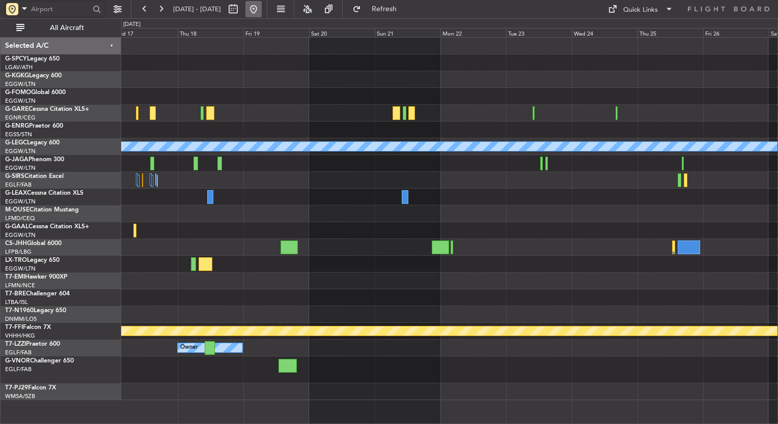
click at [262, 7] on button at bounding box center [253, 9] width 16 height 16
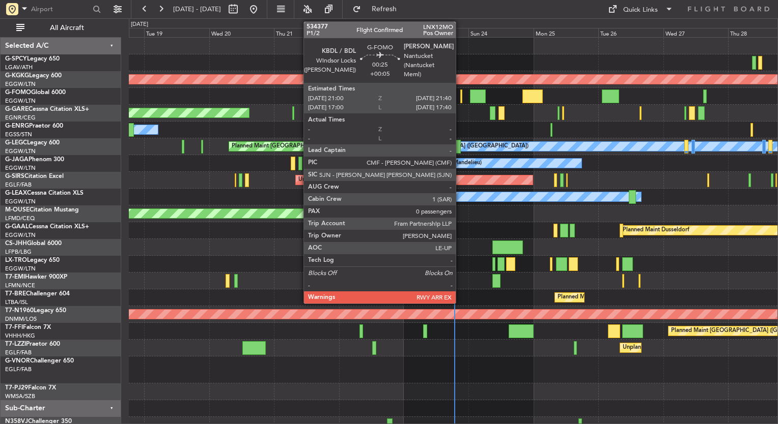
click at [460, 98] on div at bounding box center [461, 97] width 2 height 14
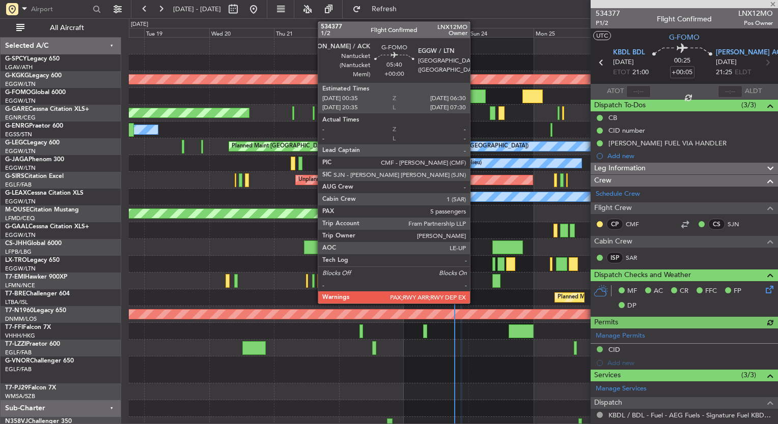
click at [474, 93] on div at bounding box center [478, 97] width 16 height 14
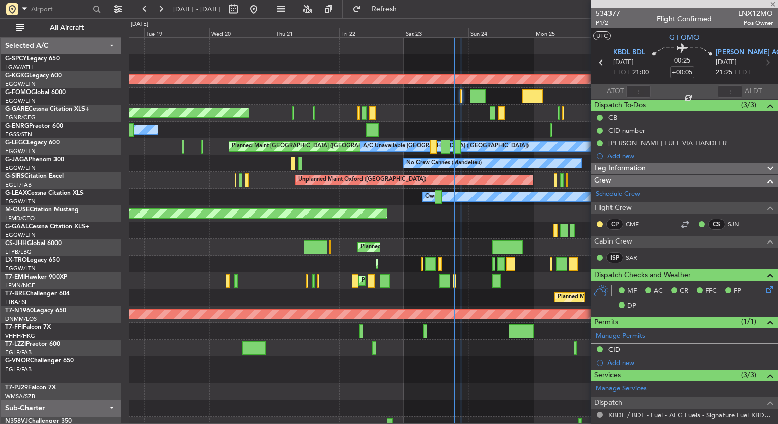
type input "5"
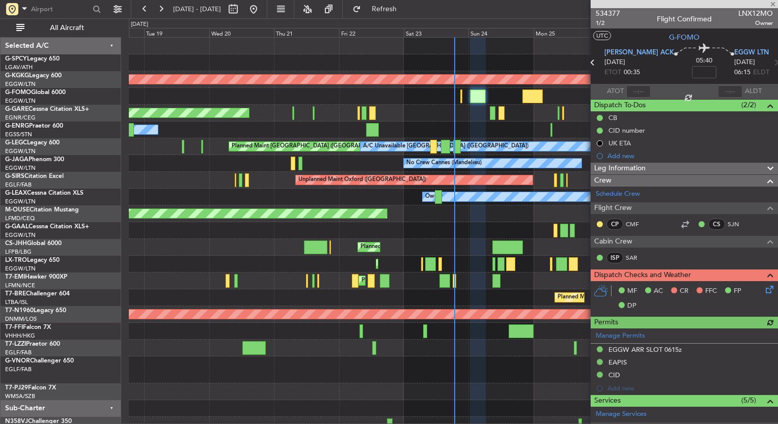
click at [763, 292] on icon at bounding box center [767, 288] width 8 height 8
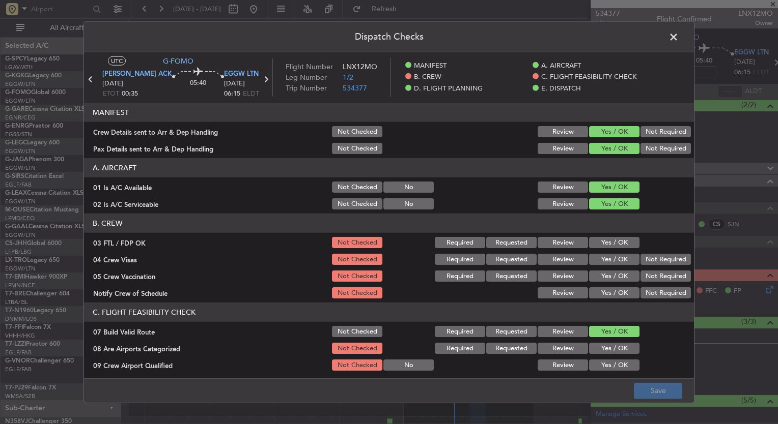
click at [594, 238] on button "Yes / OK" at bounding box center [614, 242] width 50 height 11
click at [600, 260] on button "Yes / OK" at bounding box center [614, 259] width 50 height 11
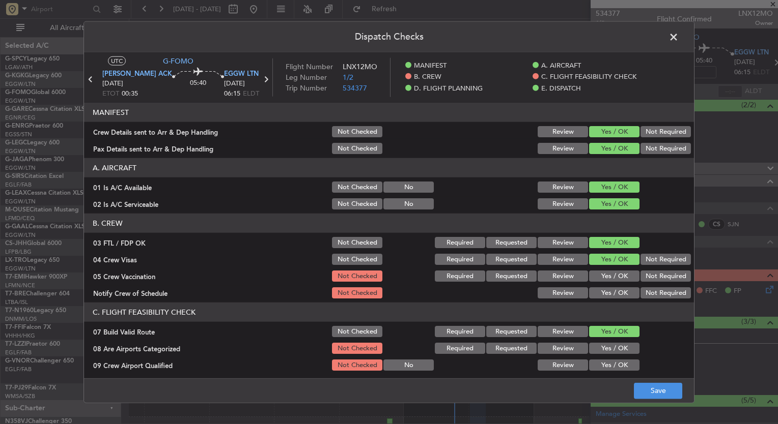
click at [603, 278] on button "Yes / OK" at bounding box center [614, 276] width 50 height 11
click at [608, 291] on button "Yes / OK" at bounding box center [614, 292] width 50 height 11
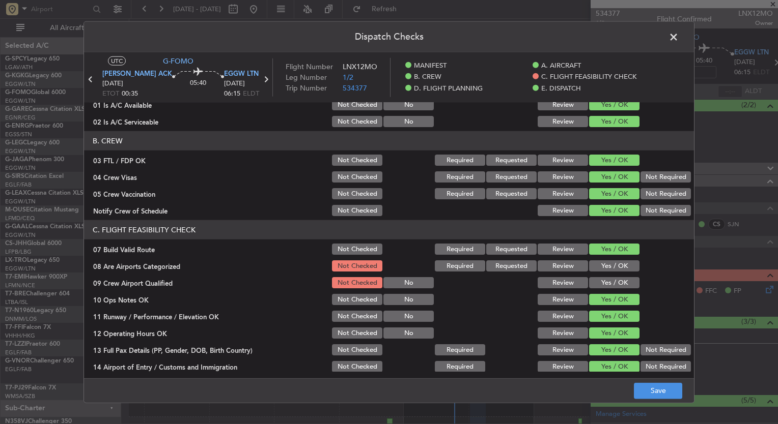
scroll to position [83, 0]
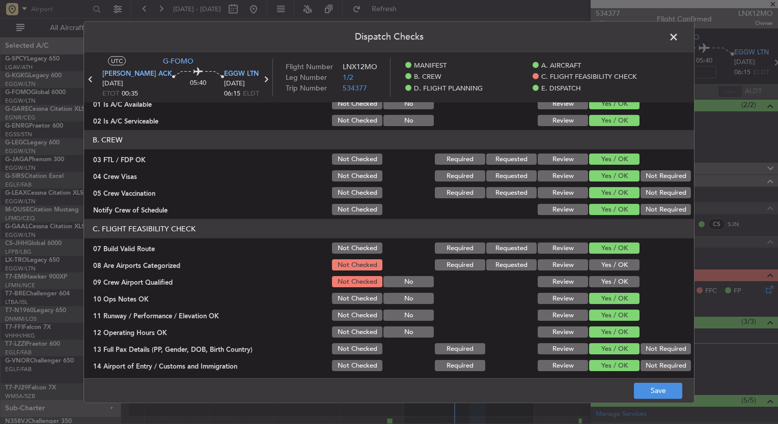
click at [606, 268] on button "Yes / OK" at bounding box center [614, 265] width 50 height 11
click at [608, 280] on button "Yes / OK" at bounding box center [614, 281] width 50 height 11
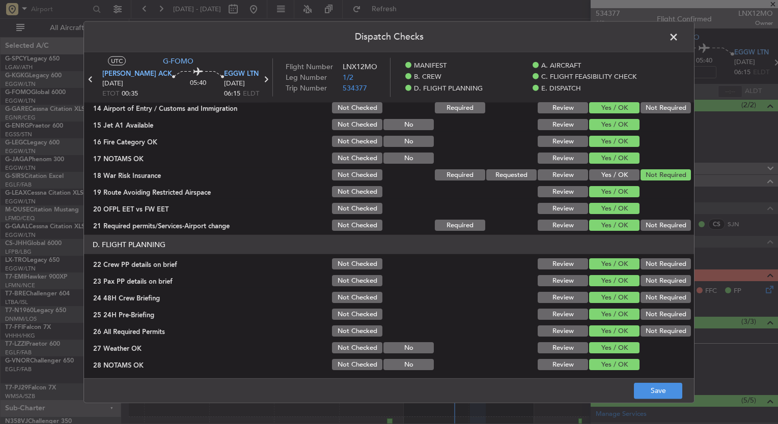
scroll to position [342, 0]
click at [657, 394] on button "Save" at bounding box center [658, 391] width 48 height 16
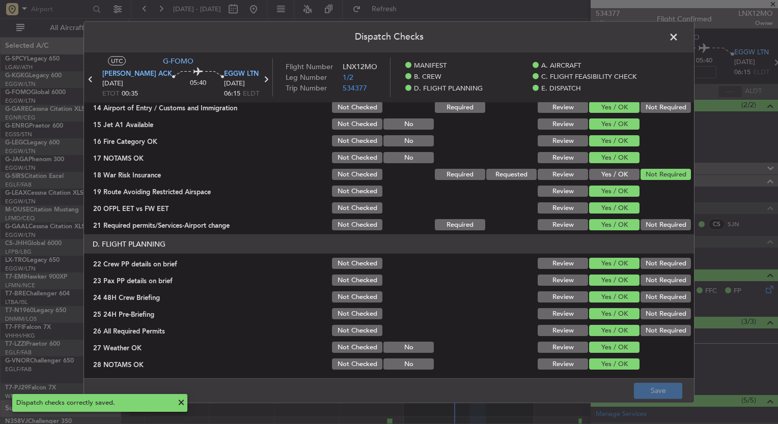
click at [678, 38] on span at bounding box center [678, 40] width 0 height 20
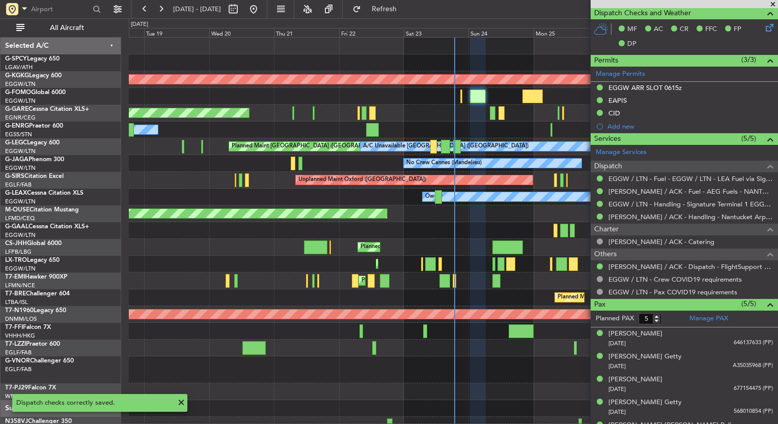
scroll to position [277, 0]
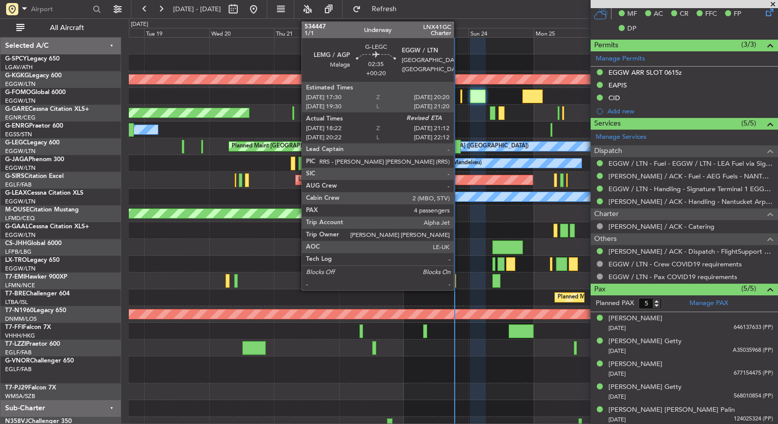
click at [458, 150] on div at bounding box center [457, 147] width 8 height 14
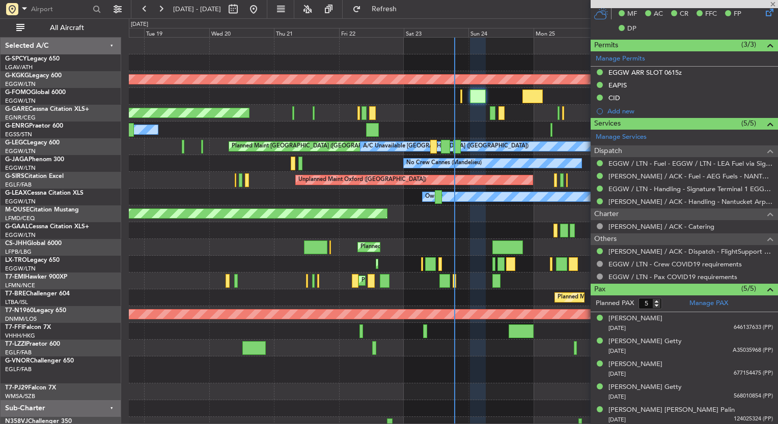
type input "+00:20"
type input "18:22"
type input "4"
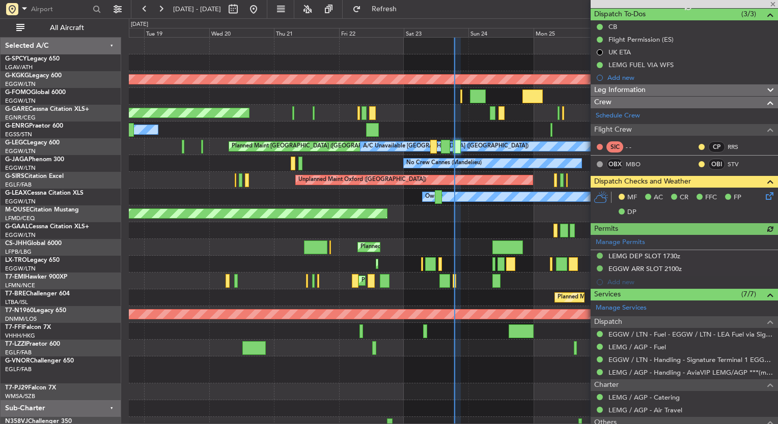
scroll to position [0, 0]
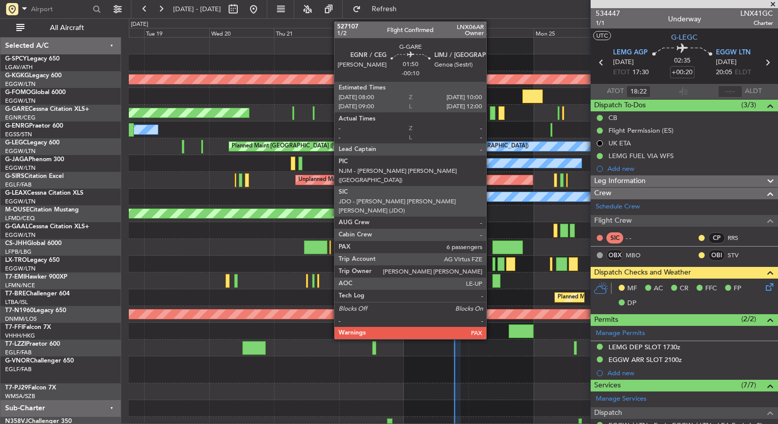
click at [490, 114] on div at bounding box center [493, 113] width 6 height 14
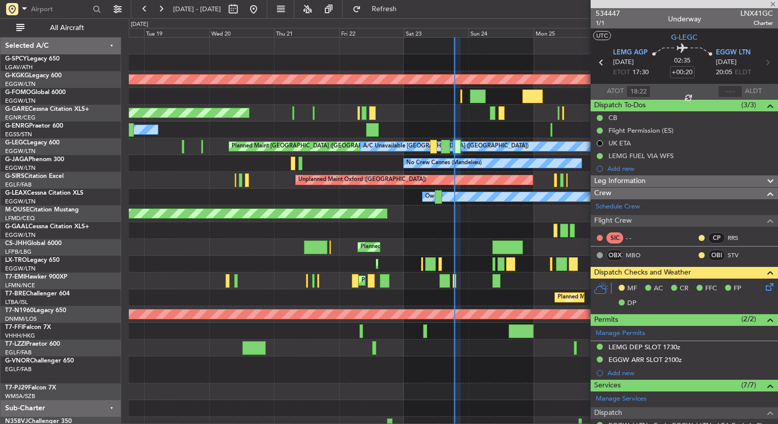
type input "-00:10"
type input "6"
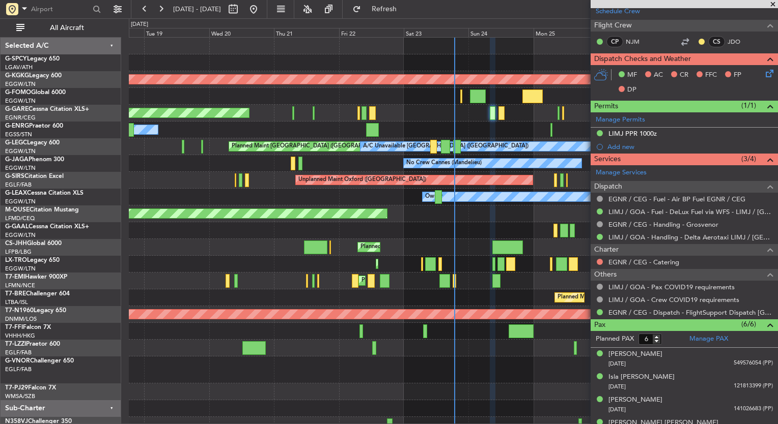
scroll to position [246, 0]
click at [598, 261] on button at bounding box center [599, 262] width 6 height 6
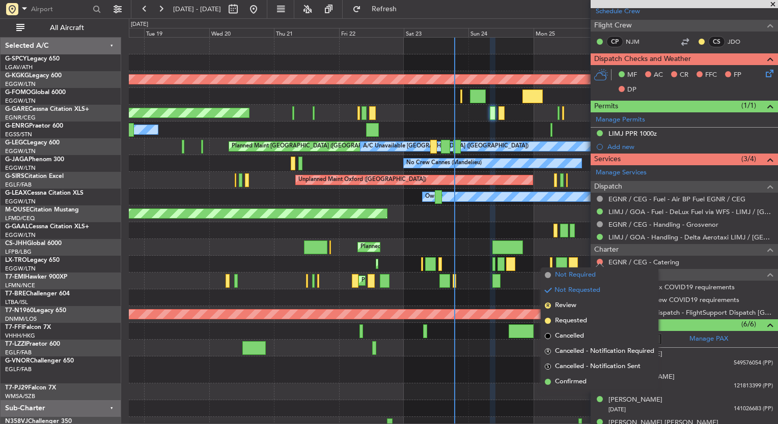
click at [576, 272] on span "Not Required" at bounding box center [575, 275] width 41 height 10
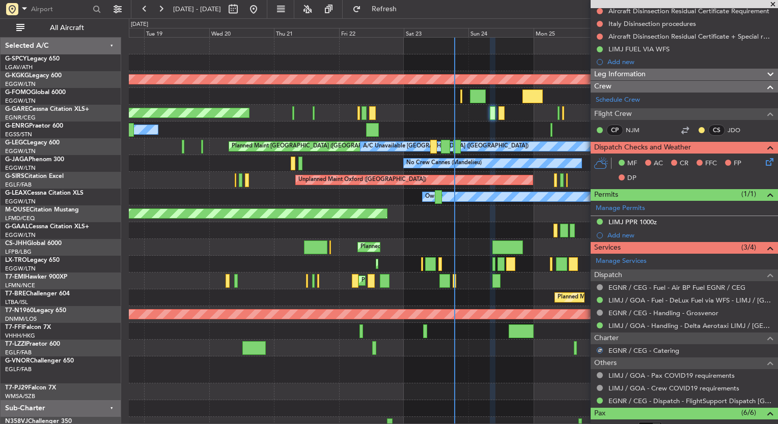
scroll to position [156, 0]
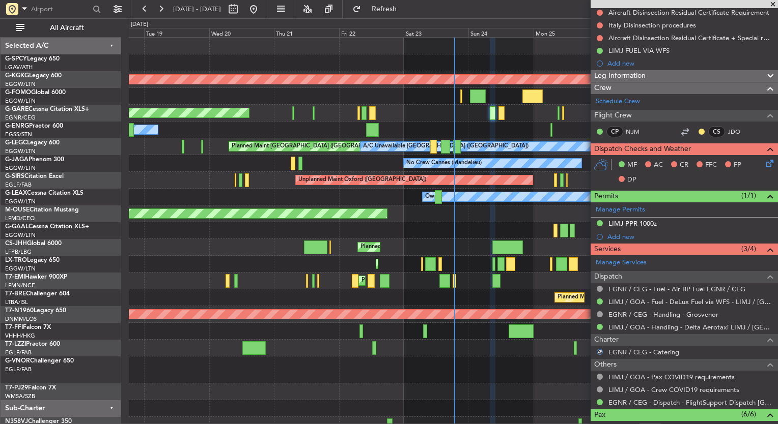
click at [763, 164] on icon at bounding box center [767, 162] width 8 height 8
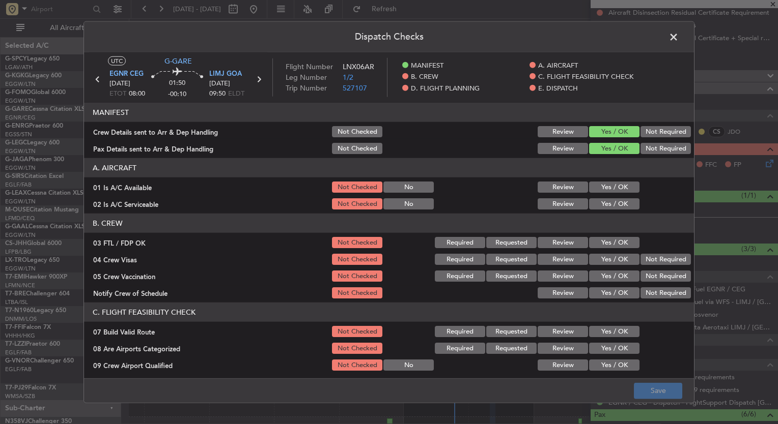
click at [599, 189] on button "Yes / OK" at bounding box center [614, 187] width 50 height 11
click at [602, 202] on button "Yes / OK" at bounding box center [614, 203] width 50 height 11
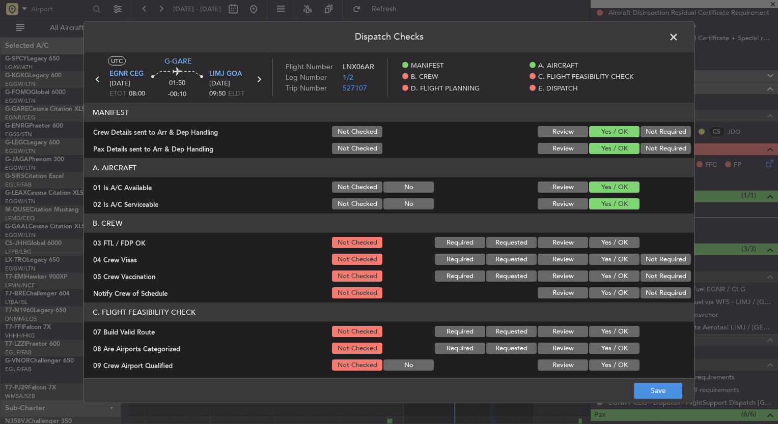
click at [610, 243] on button "Yes / OK" at bounding box center [614, 242] width 50 height 11
click at [611, 255] on button "Yes / OK" at bounding box center [614, 259] width 50 height 11
click at [612, 266] on div "Yes / OK" at bounding box center [612, 259] width 51 height 14
click at [613, 275] on button "Yes / OK" at bounding box center [614, 276] width 50 height 11
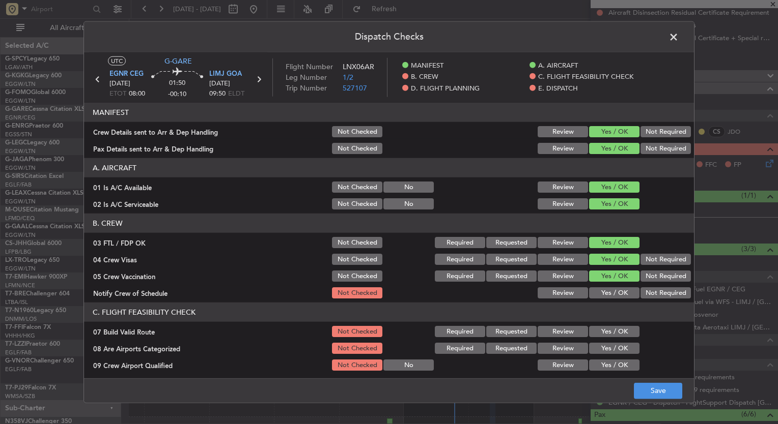
click at [608, 294] on button "Yes / OK" at bounding box center [614, 292] width 50 height 11
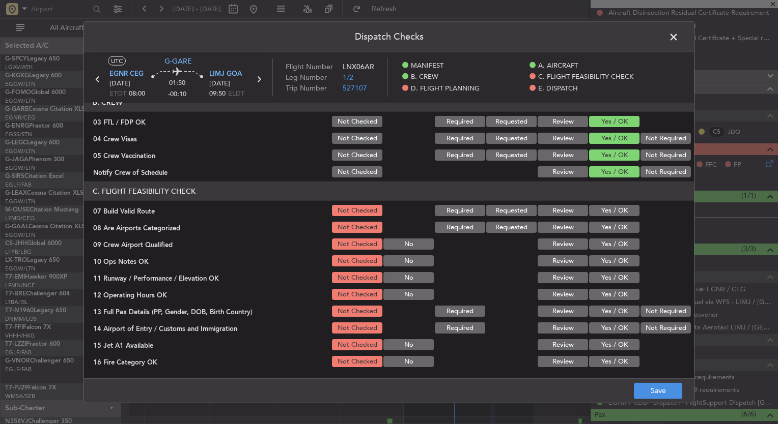
scroll to position [124, 0]
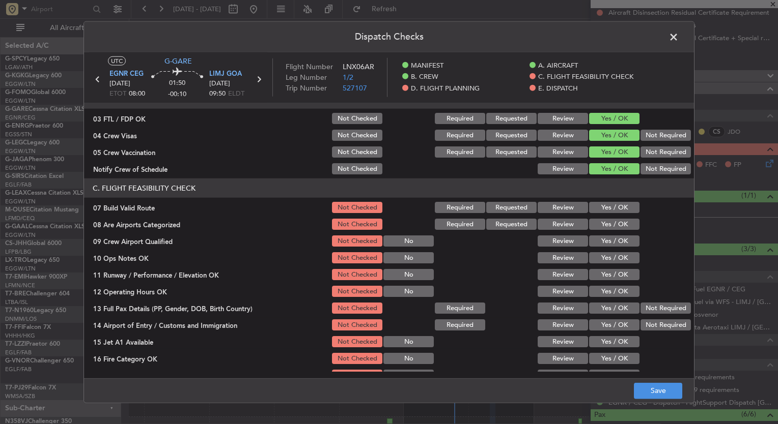
click at [601, 226] on button "Yes / OK" at bounding box center [614, 224] width 50 height 11
click at [606, 246] on button "Yes / OK" at bounding box center [614, 241] width 50 height 11
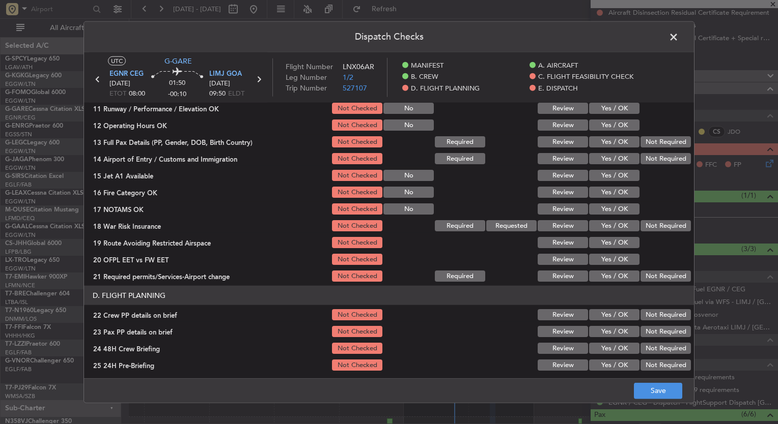
scroll to position [290, 0]
click at [645, 229] on button "Not Required" at bounding box center [665, 226] width 50 height 11
click at [668, 387] on button "Save" at bounding box center [658, 391] width 48 height 16
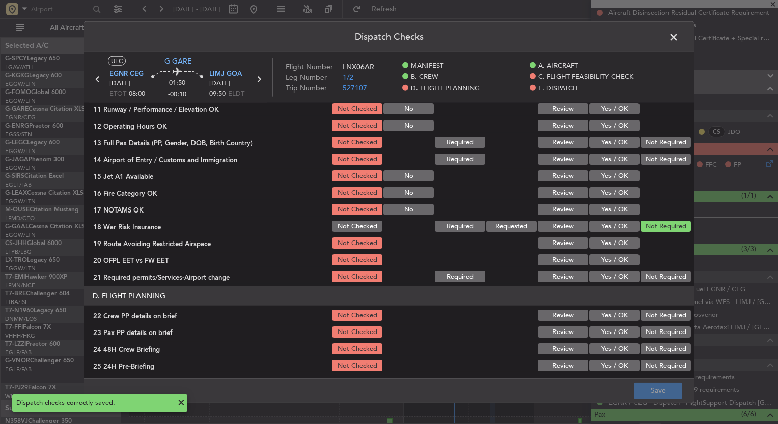
click at [678, 34] on span at bounding box center [678, 40] width 0 height 20
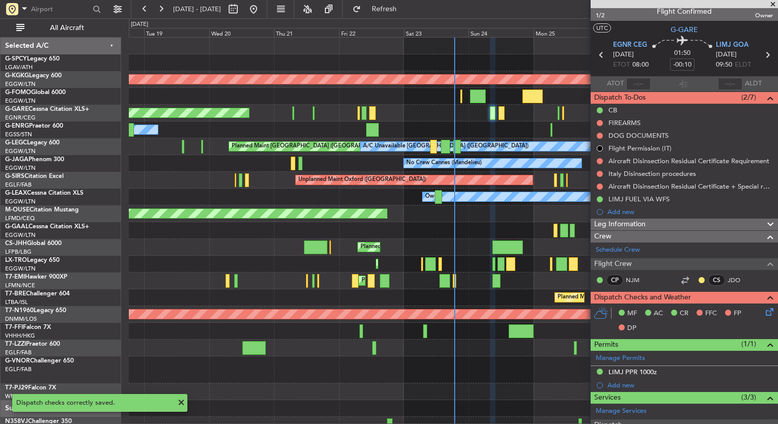
scroll to position [0, 0]
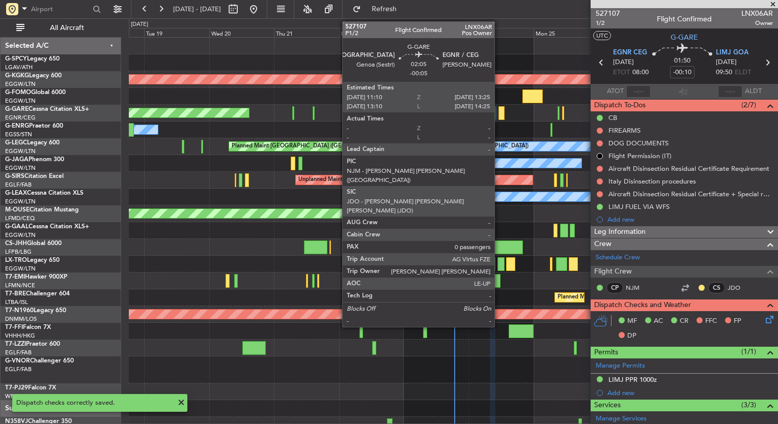
click at [498, 112] on div at bounding box center [501, 113] width 6 height 14
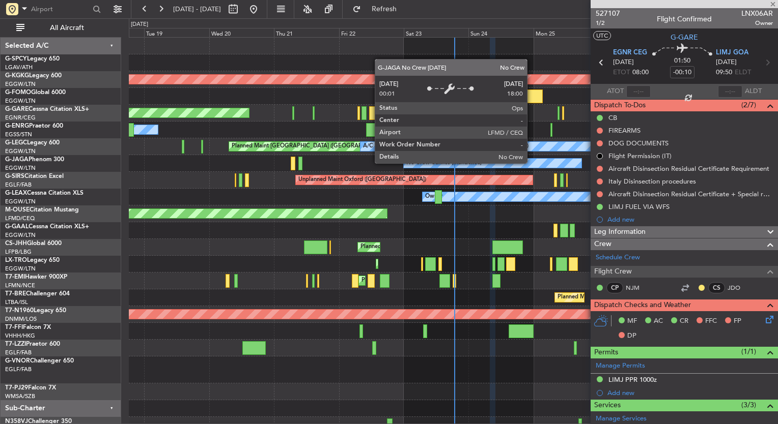
type input "-00:05"
type input "0"
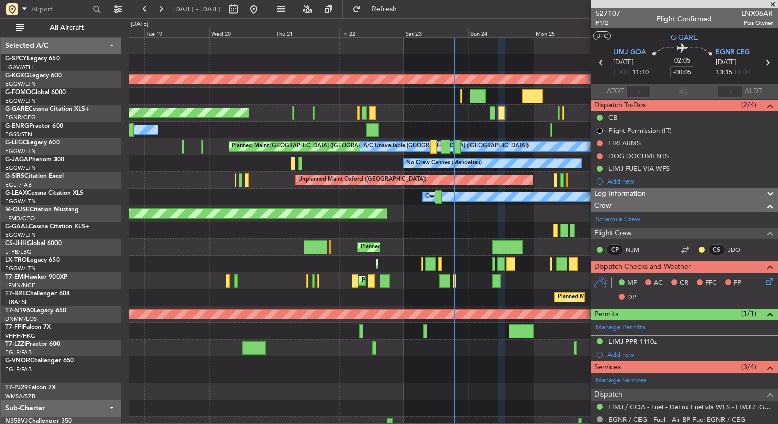
scroll to position [130, 0]
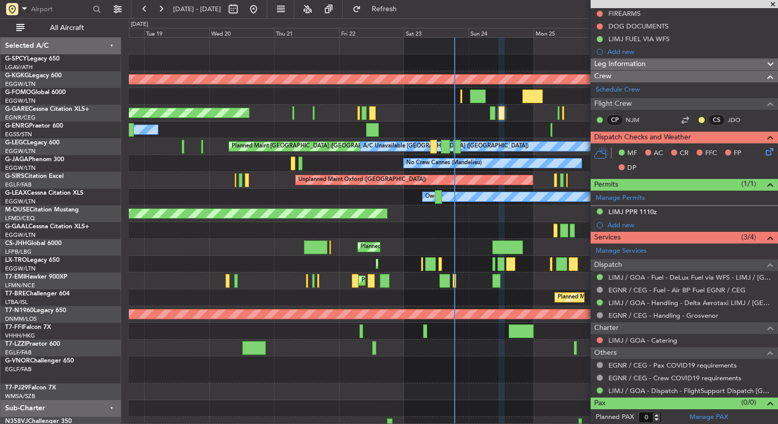
click at [596, 336] on nimbus-traffic-light at bounding box center [599, 340] width 8 height 8
click at [599, 337] on button at bounding box center [599, 340] width 6 height 6
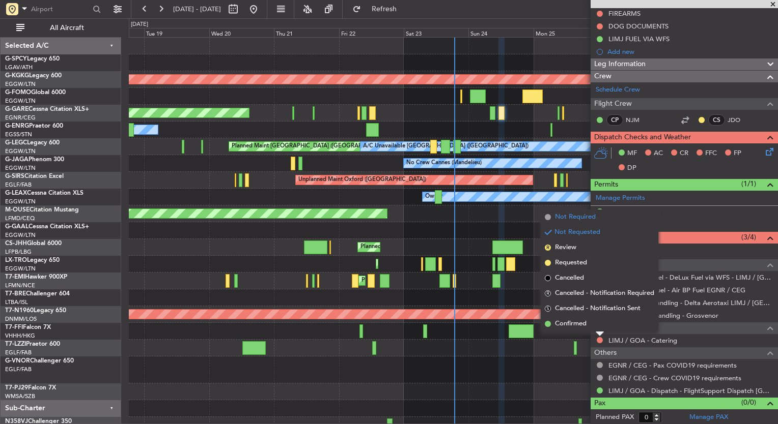
click at [567, 217] on span "Not Required" at bounding box center [575, 217] width 41 height 10
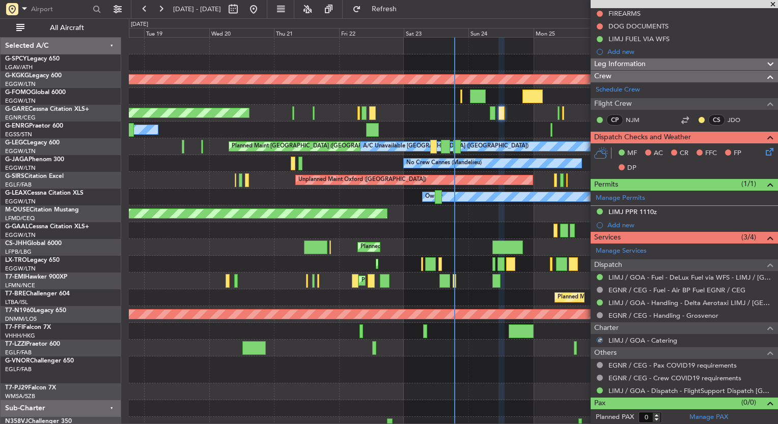
click at [766, 149] on icon at bounding box center [767, 150] width 8 height 8
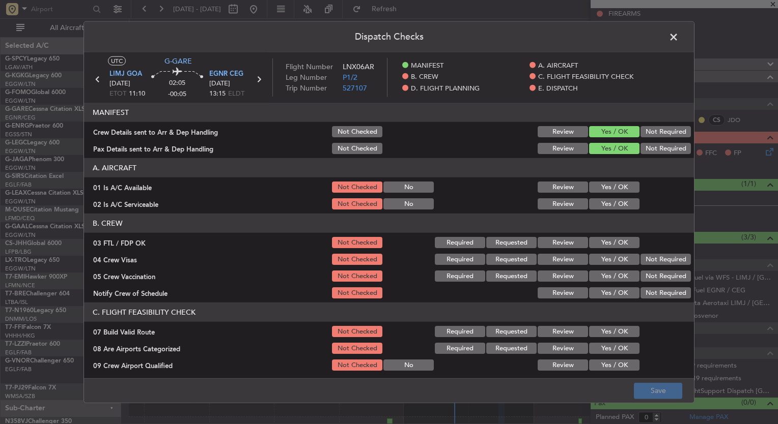
click at [596, 185] on button "Yes / OK" at bounding box center [614, 187] width 50 height 11
click at [598, 203] on button "Yes / OK" at bounding box center [614, 203] width 50 height 11
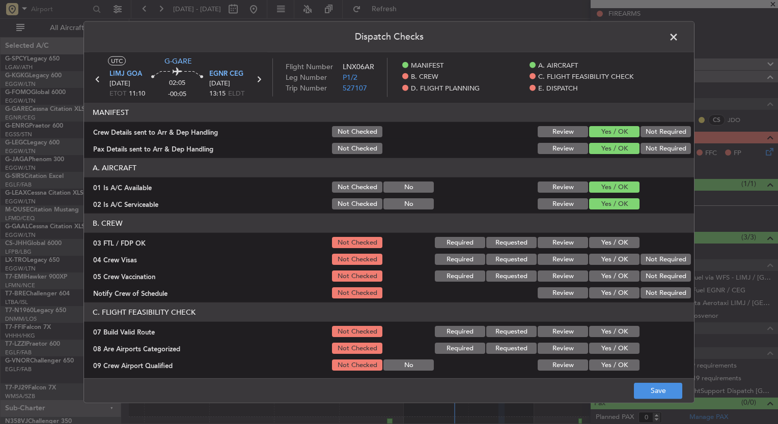
click at [602, 239] on button "Yes / OK" at bounding box center [614, 242] width 50 height 11
click at [604, 255] on button "Yes / OK" at bounding box center [614, 259] width 50 height 11
click at [608, 273] on button "Yes / OK" at bounding box center [614, 276] width 50 height 11
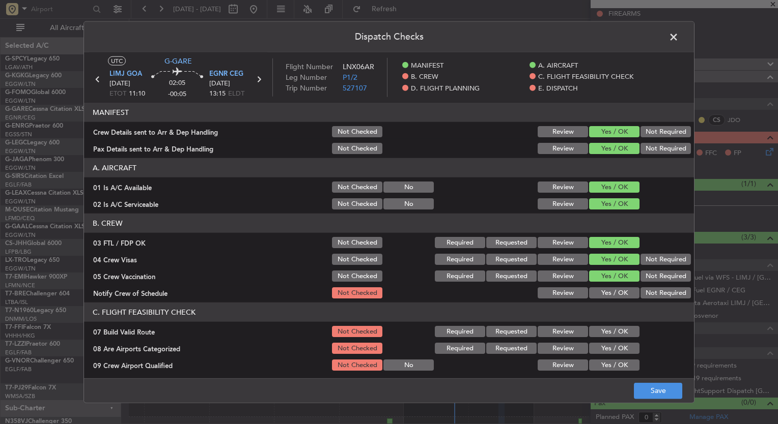
click at [613, 289] on button "Yes / OK" at bounding box center [614, 292] width 50 height 11
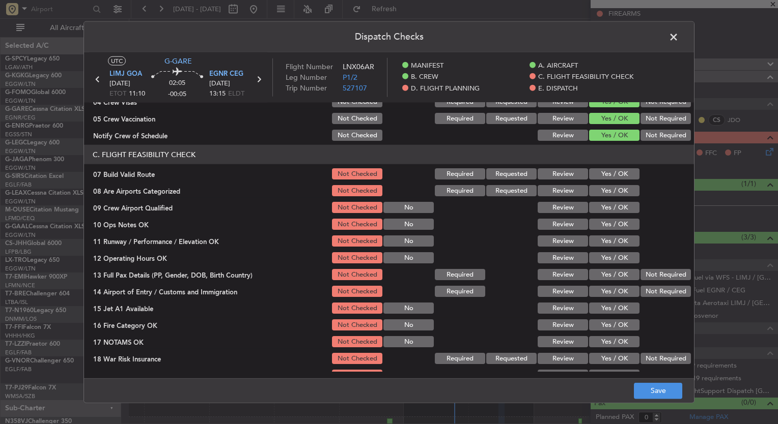
scroll to position [203, 0]
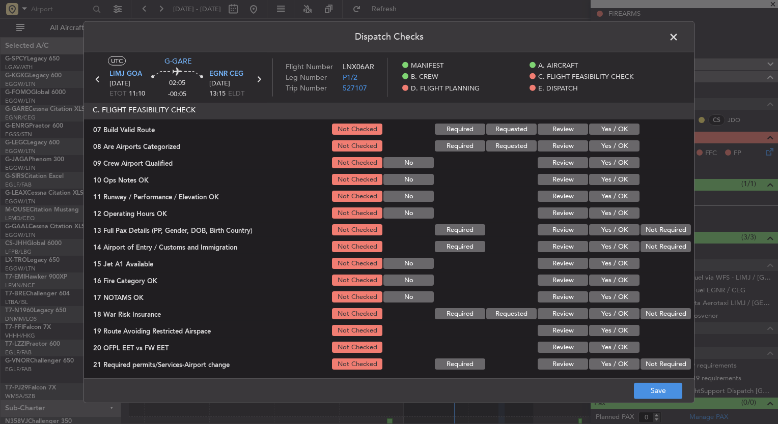
click at [647, 312] on button "Not Required" at bounding box center [665, 313] width 50 height 11
click at [670, 393] on button "Save" at bounding box center [658, 391] width 48 height 16
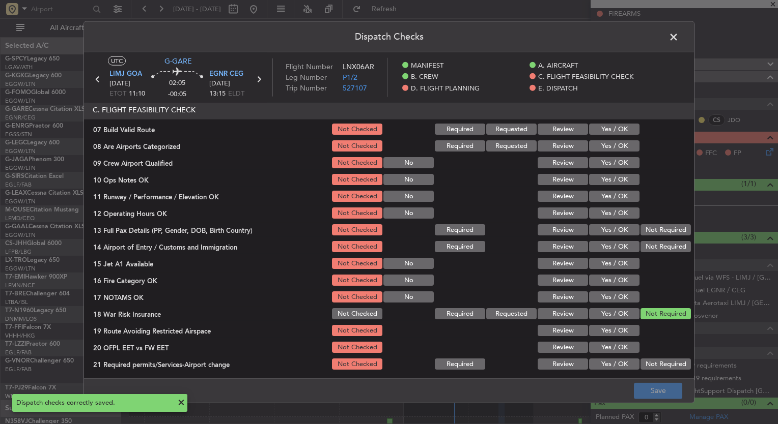
click at [678, 38] on span at bounding box center [678, 40] width 0 height 20
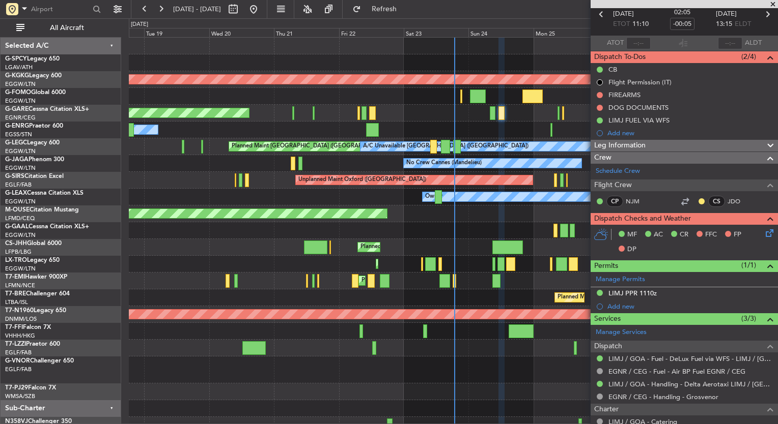
scroll to position [0, 0]
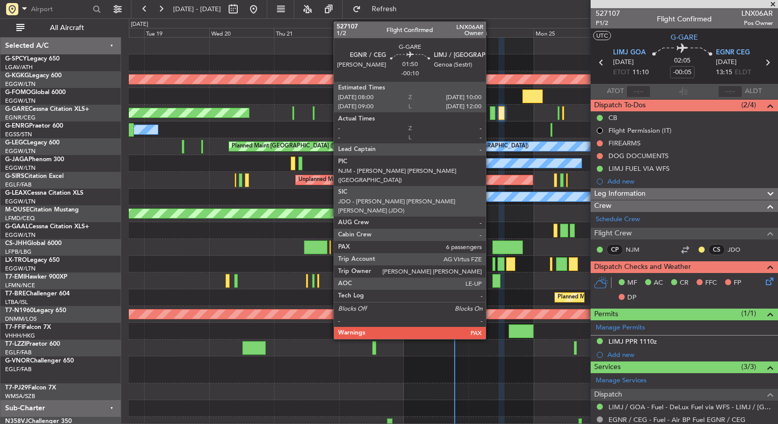
click at [491, 115] on div at bounding box center [493, 113] width 6 height 14
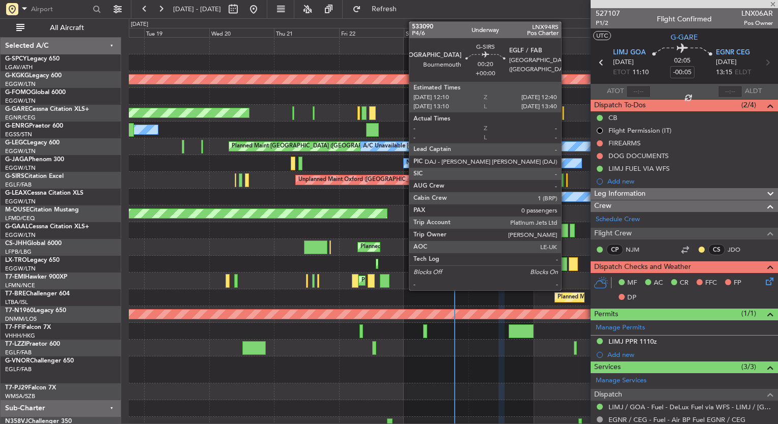
type input "-00:10"
type input "6"
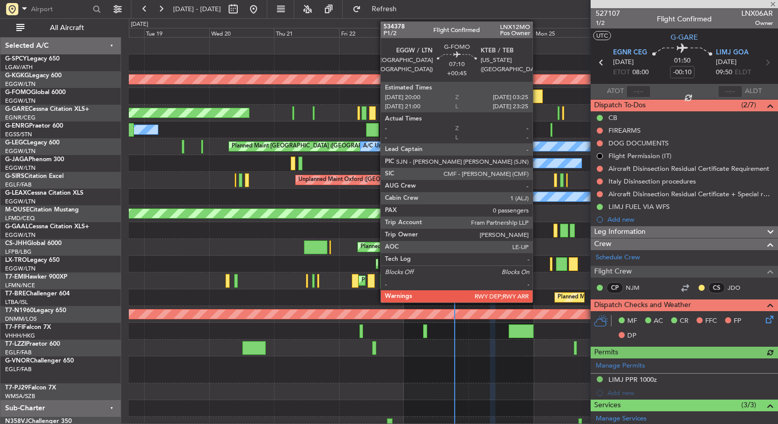
click at [537, 91] on div at bounding box center [532, 97] width 20 height 14
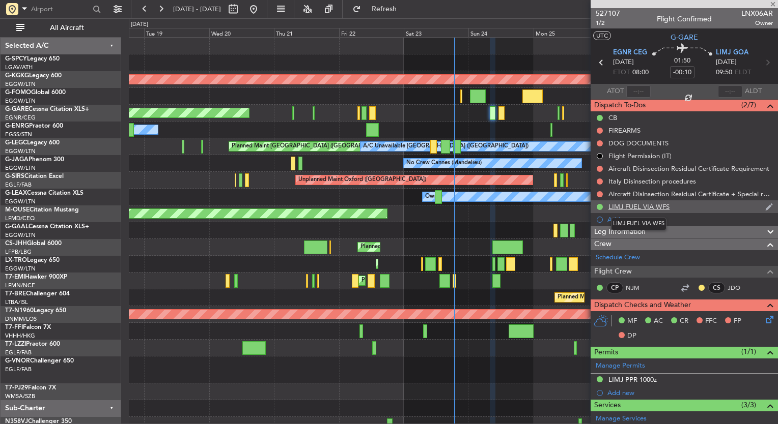
type input "+00:45"
type input "0"
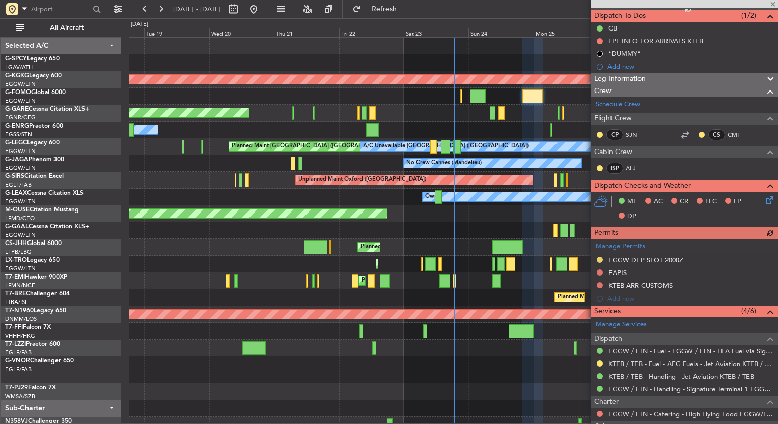
scroll to position [163, 0]
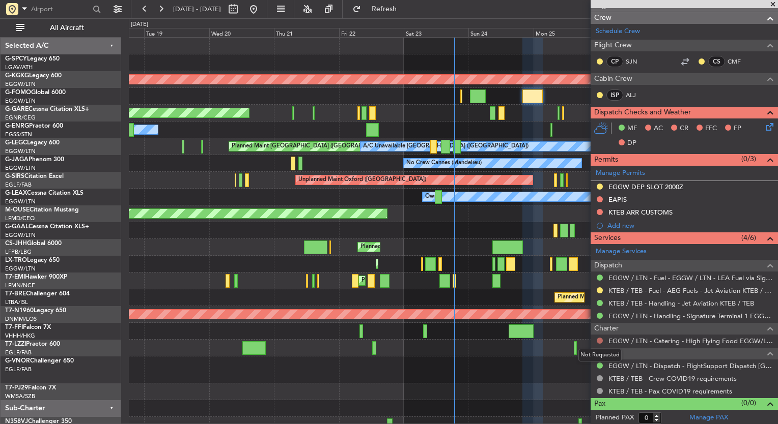
click at [598, 339] on button at bounding box center [599, 341] width 6 height 6
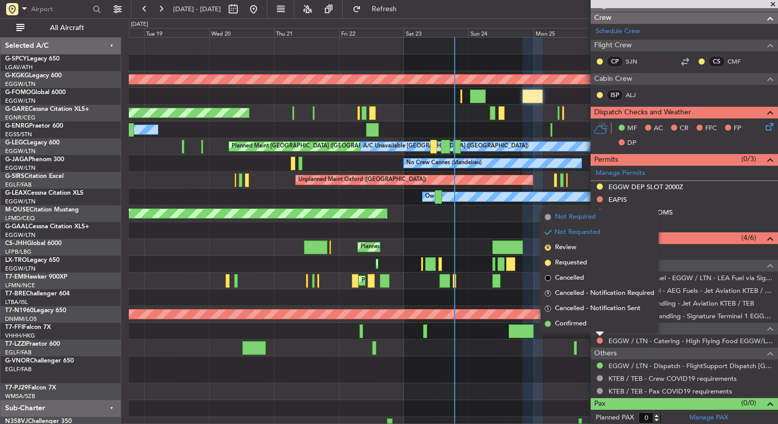
click at [588, 219] on span "Not Required" at bounding box center [575, 217] width 41 height 10
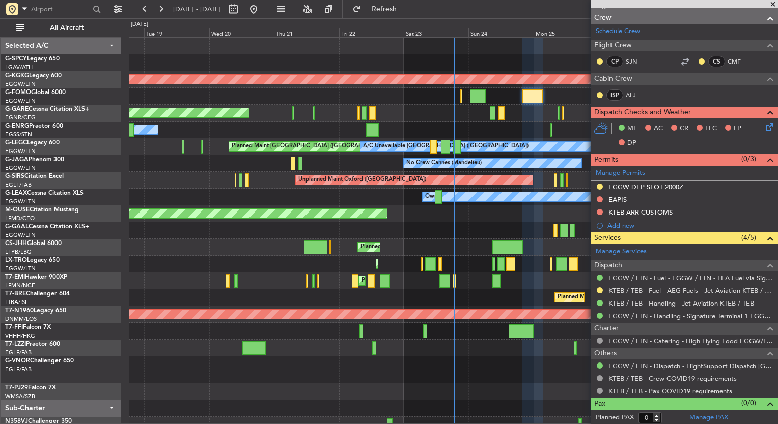
click at [763, 123] on icon at bounding box center [767, 125] width 8 height 8
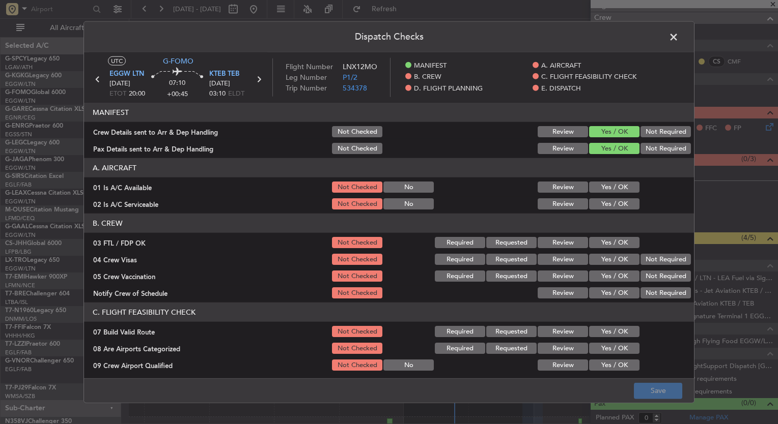
click at [603, 188] on button "Yes / OK" at bounding box center [614, 187] width 50 height 11
click at [604, 205] on button "Yes / OK" at bounding box center [614, 203] width 50 height 11
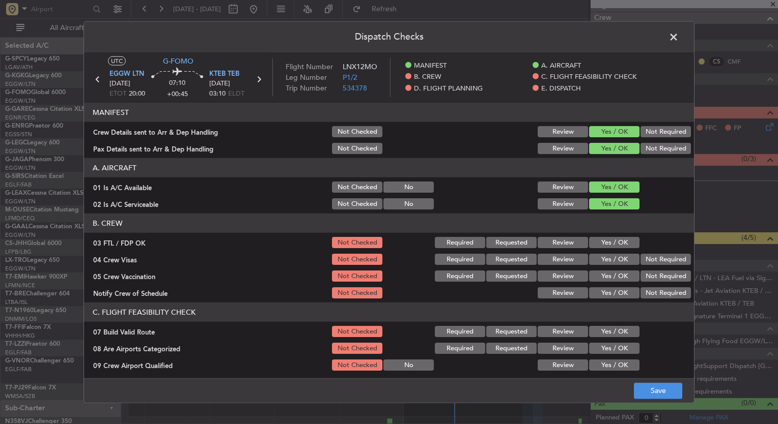
click at [602, 235] on section "B. CREW 03 FTL / FDP OK Not Checked Required Requested Review Yes / OK 04 Crew …" at bounding box center [389, 257] width 610 height 87
click at [610, 244] on button "Yes / OK" at bounding box center [614, 242] width 50 height 11
click at [612, 264] on button "Yes / OK" at bounding box center [614, 259] width 50 height 11
click at [612, 275] on button "Yes / OK" at bounding box center [614, 276] width 50 height 11
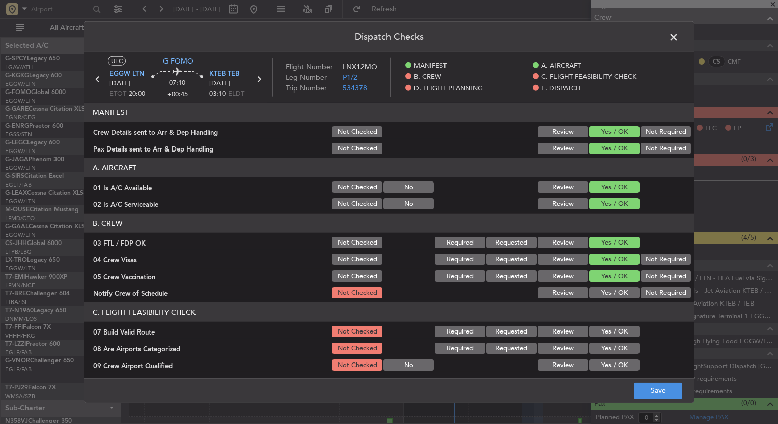
click at [612, 286] on div "Yes / OK" at bounding box center [612, 293] width 51 height 14
click at [604, 290] on button "Yes / OK" at bounding box center [614, 292] width 50 height 11
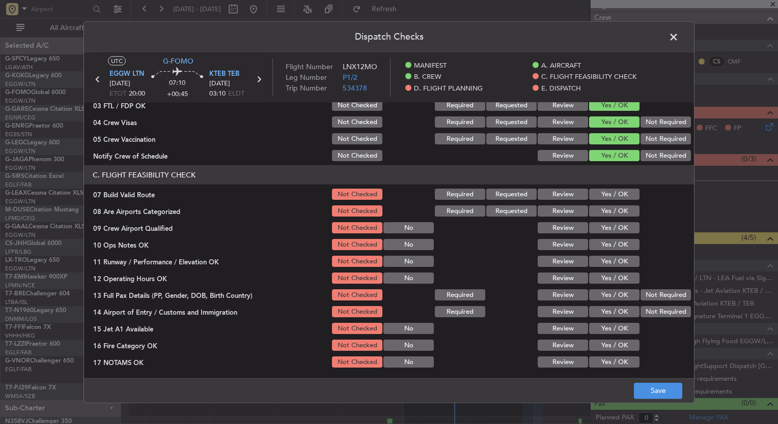
scroll to position [136, 0]
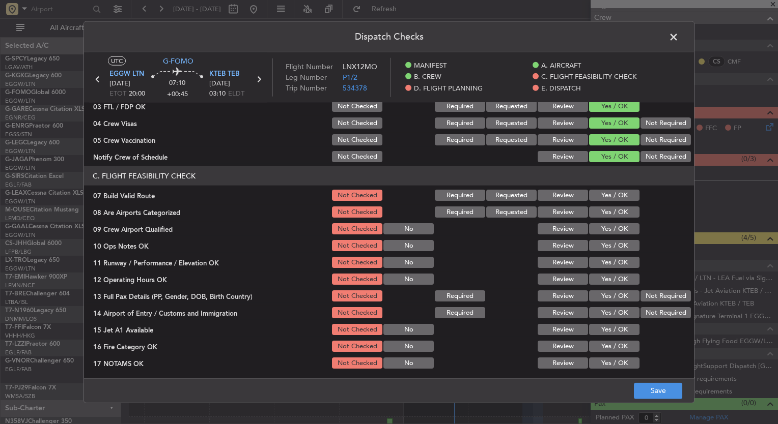
click at [597, 215] on button "Yes / OK" at bounding box center [614, 212] width 50 height 11
click at [597, 230] on button "Yes / OK" at bounding box center [614, 228] width 50 height 11
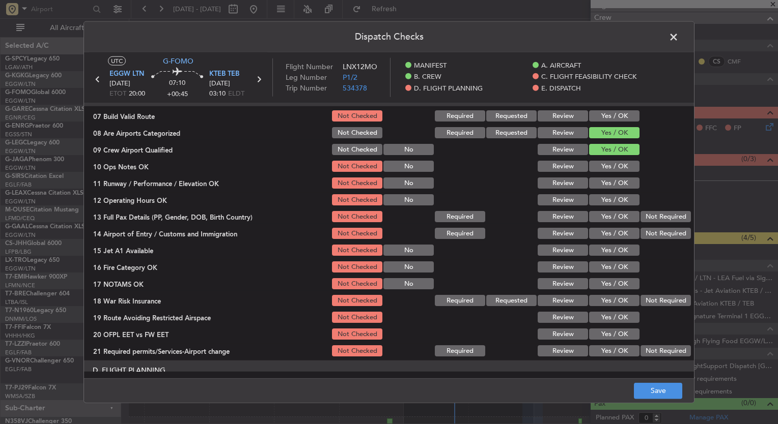
click at [643, 303] on button "Not Required" at bounding box center [665, 300] width 50 height 11
click at [664, 393] on button "Save" at bounding box center [658, 391] width 48 height 16
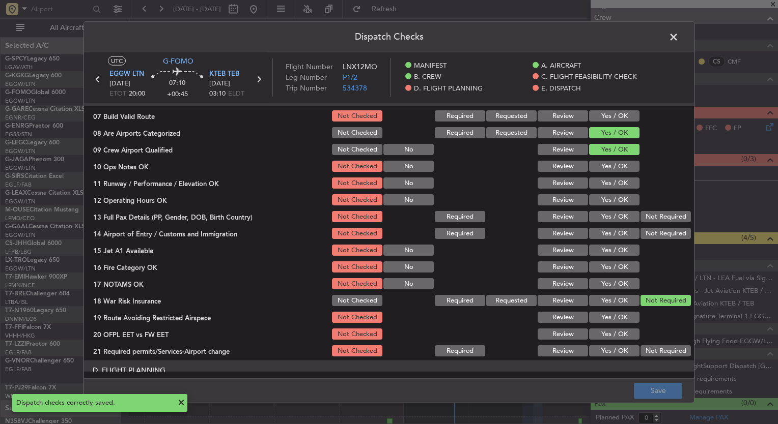
click at [678, 37] on span at bounding box center [678, 40] width 0 height 20
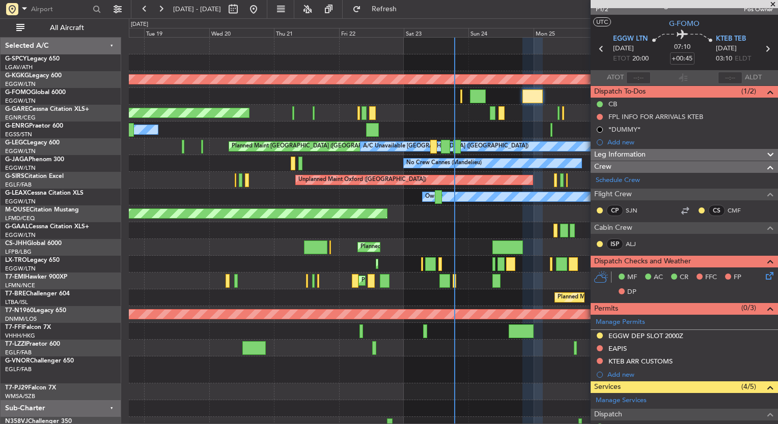
scroll to position [10, 0]
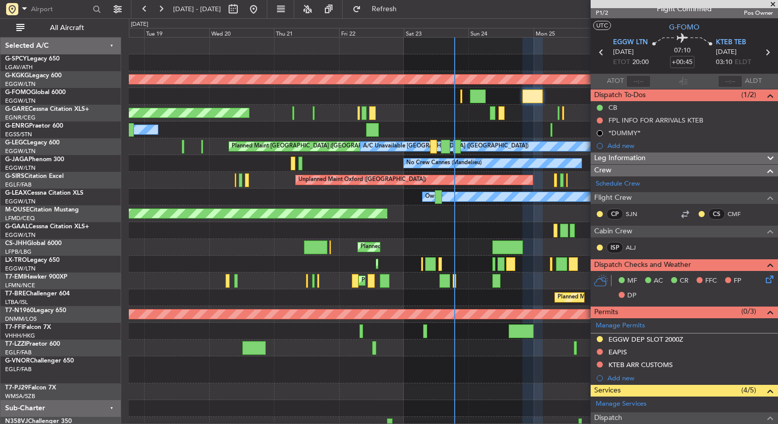
click at [763, 277] on icon at bounding box center [767, 278] width 8 height 8
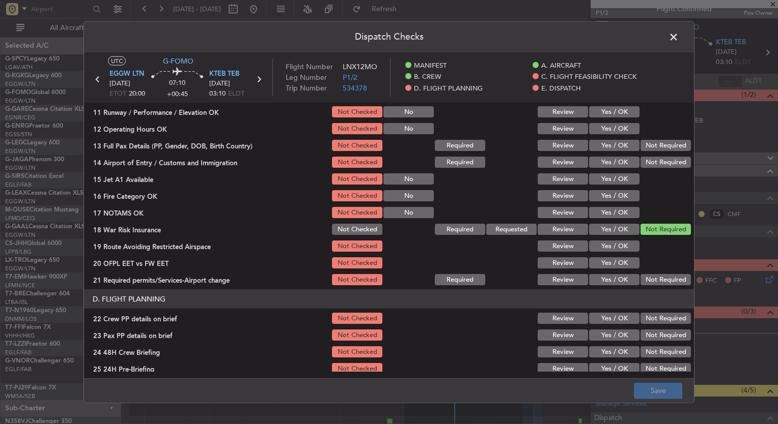
scroll to position [313, 0]
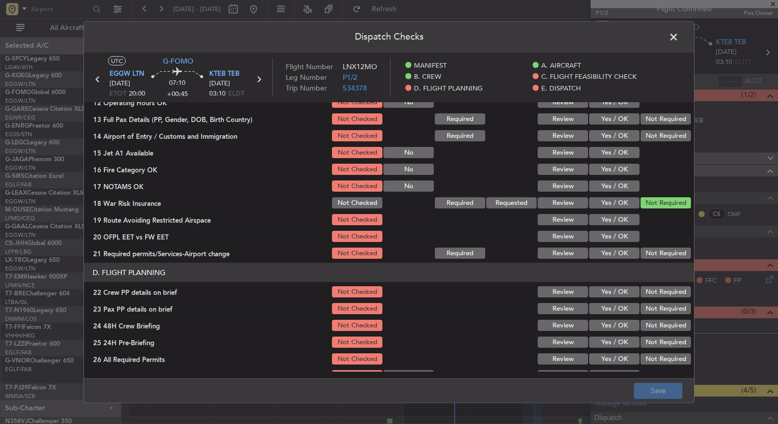
click at [678, 35] on span at bounding box center [678, 40] width 0 height 20
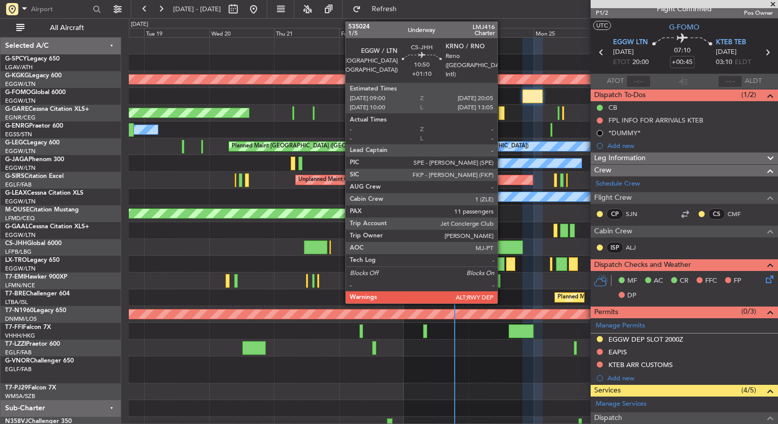
click at [502, 249] on div at bounding box center [507, 248] width 30 height 14
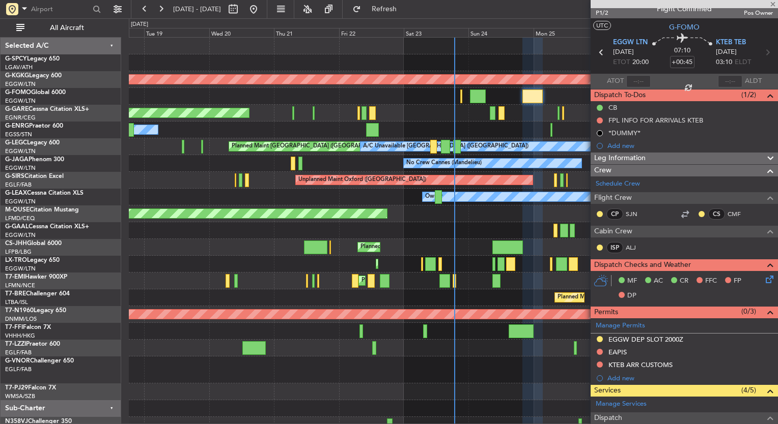
type input "+01:10"
type input "11"
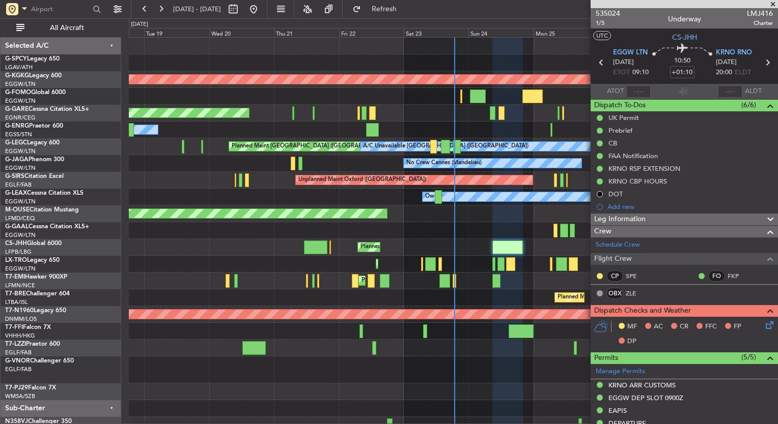
click at [763, 325] on icon at bounding box center [767, 324] width 8 height 8
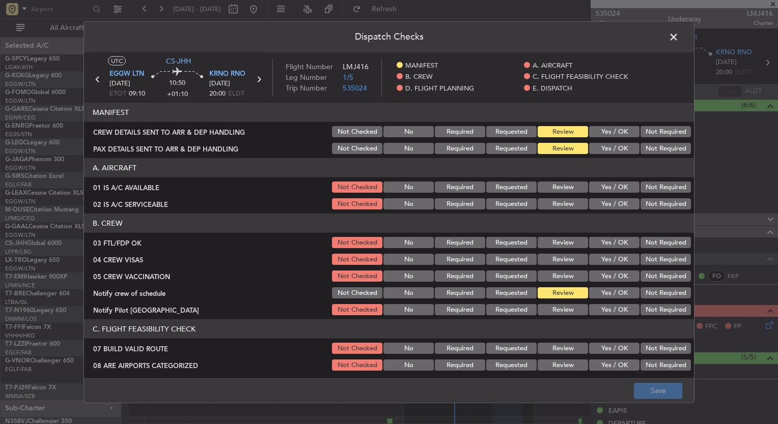
click at [599, 186] on button "Yes / OK" at bounding box center [614, 187] width 50 height 11
click at [606, 201] on button "Yes / OK" at bounding box center [614, 203] width 50 height 11
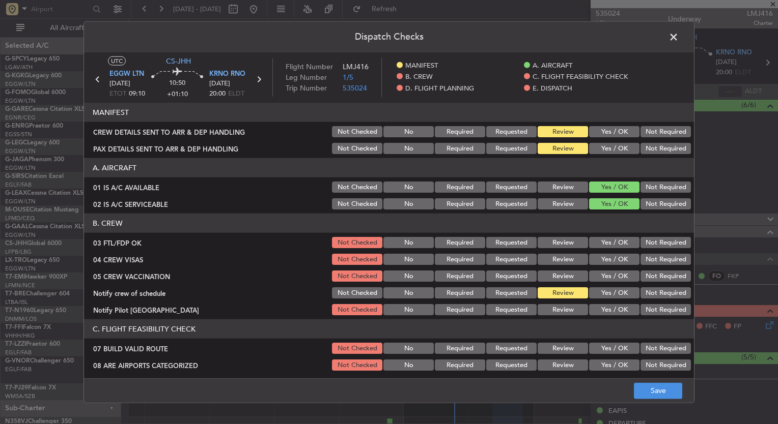
click at [607, 243] on button "Yes / OK" at bounding box center [614, 242] width 50 height 11
click at [609, 266] on div "Yes / OK" at bounding box center [612, 259] width 51 height 14
click at [610, 262] on button "Yes / OK" at bounding box center [614, 259] width 50 height 11
click at [610, 276] on button "Yes / OK" at bounding box center [614, 276] width 50 height 11
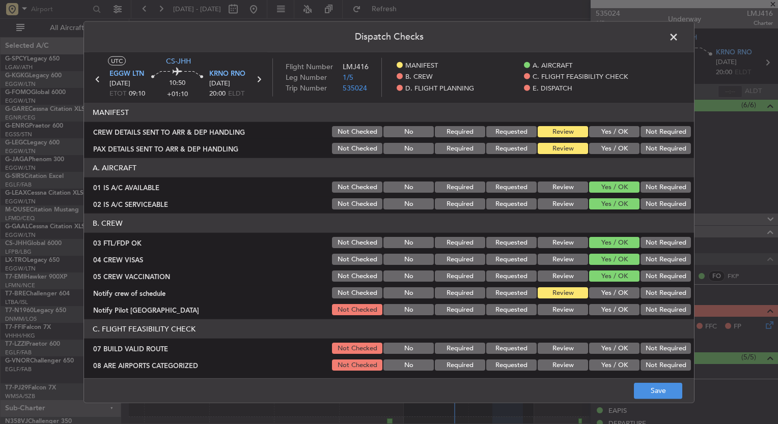
click at [600, 296] on button "Yes / OK" at bounding box center [614, 292] width 50 height 11
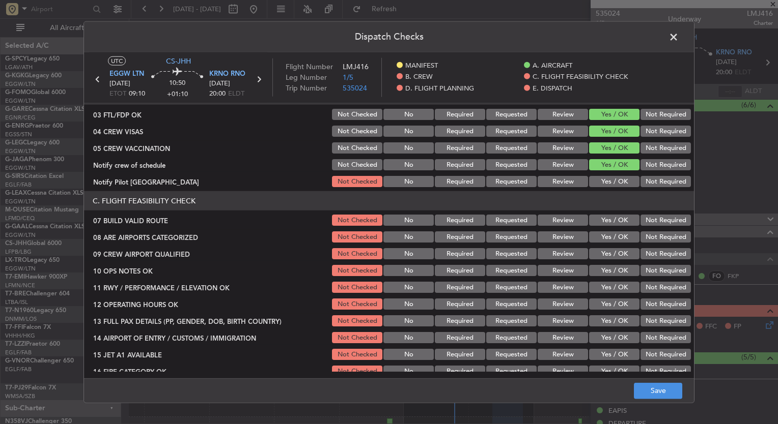
scroll to position [128, 0]
click at [654, 391] on button "Save" at bounding box center [658, 391] width 48 height 16
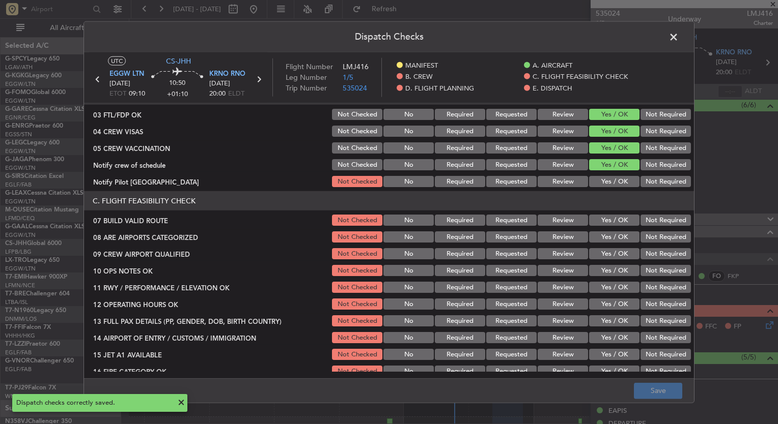
click at [678, 36] on span at bounding box center [678, 40] width 0 height 20
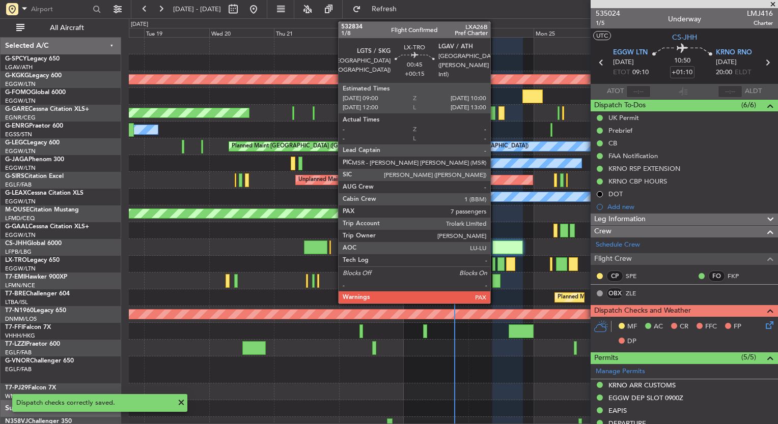
click at [495, 265] on div at bounding box center [493, 264] width 3 height 14
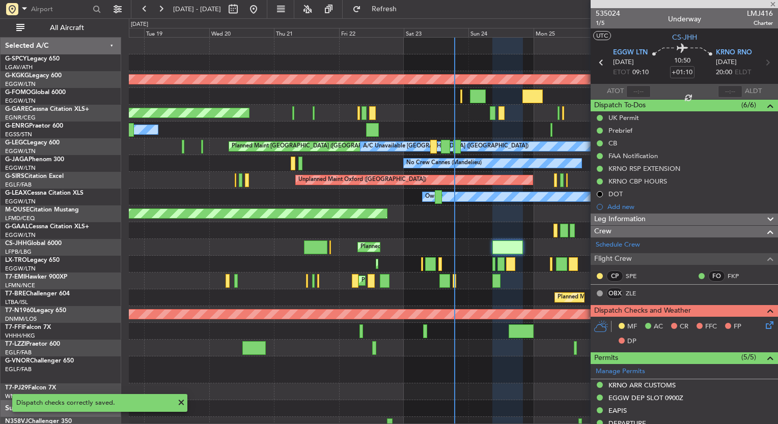
type input "+00:15"
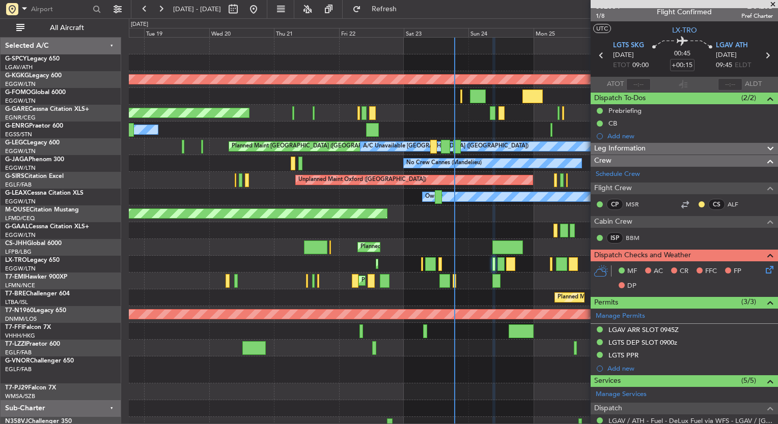
scroll to position [4, 0]
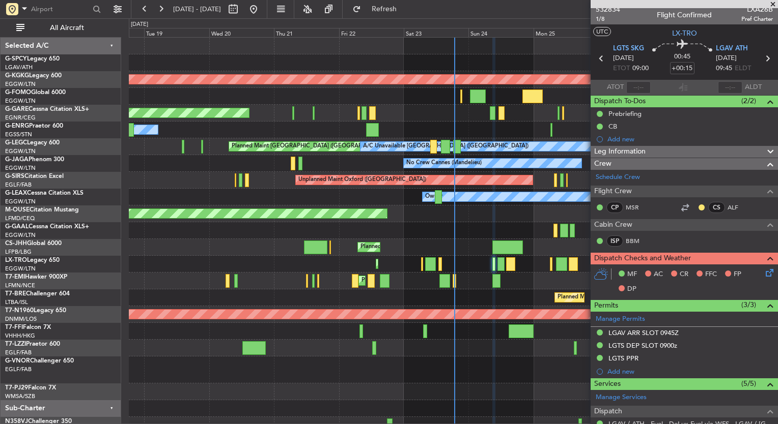
click at [764, 272] on icon at bounding box center [767, 271] width 8 height 8
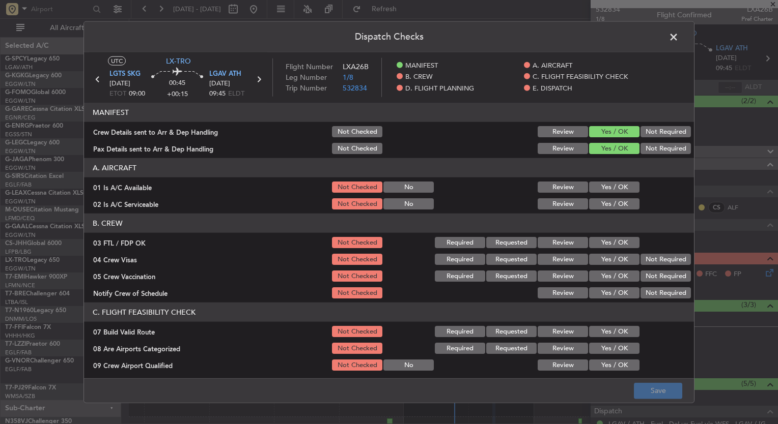
click at [609, 188] on button "Yes / OK" at bounding box center [614, 187] width 50 height 11
click at [607, 198] on button "Yes / OK" at bounding box center [614, 203] width 50 height 11
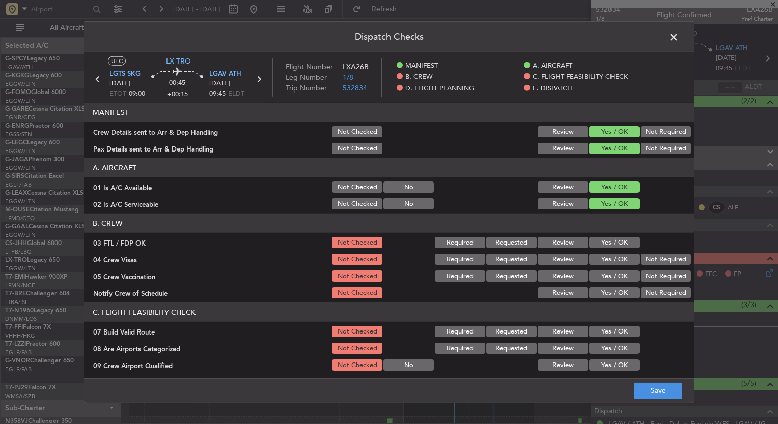
click at [600, 237] on button "Yes / OK" at bounding box center [614, 242] width 50 height 11
click at [608, 255] on button "Yes / OK" at bounding box center [614, 259] width 50 height 11
click at [612, 271] on button "Yes / OK" at bounding box center [614, 276] width 50 height 11
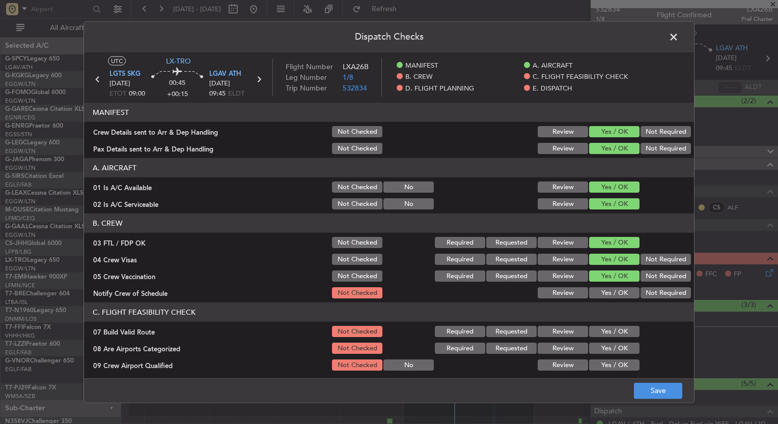
click at [616, 292] on button "Yes / OK" at bounding box center [614, 292] width 50 height 11
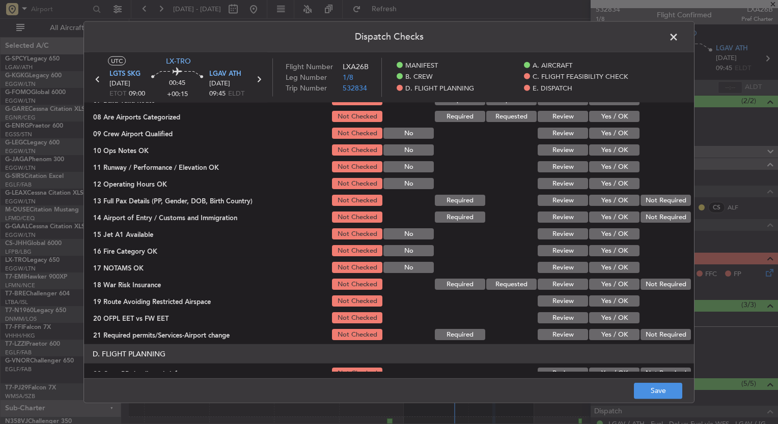
scroll to position [232, 0]
click at [676, 285] on button "Not Required" at bounding box center [665, 284] width 50 height 11
click at [655, 393] on button "Save" at bounding box center [658, 391] width 48 height 16
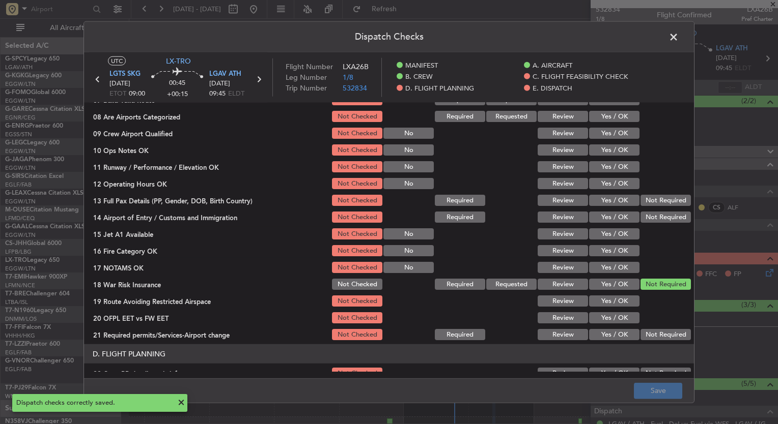
click at [678, 38] on span at bounding box center [678, 40] width 0 height 20
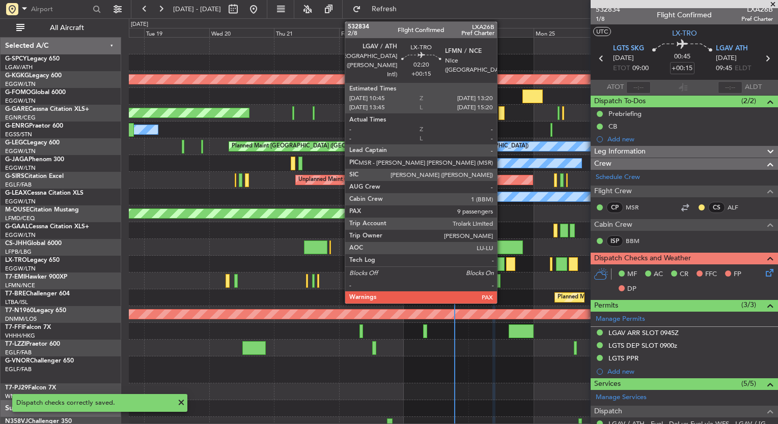
click at [501, 263] on div at bounding box center [500, 264] width 7 height 14
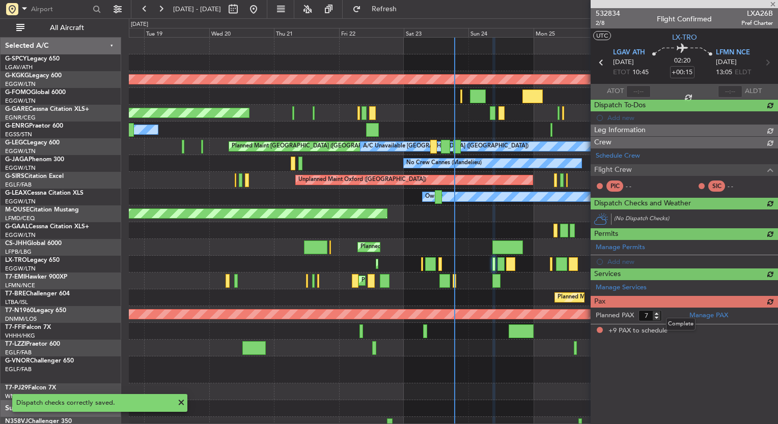
type input "9"
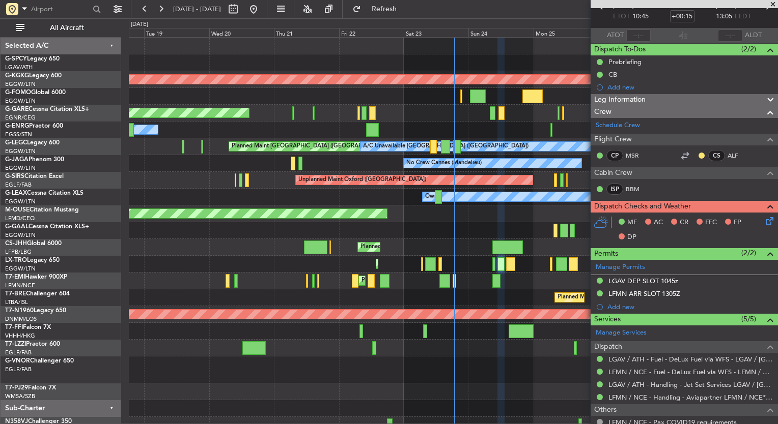
scroll to position [56, 0]
click at [763, 219] on icon at bounding box center [767, 219] width 8 height 8
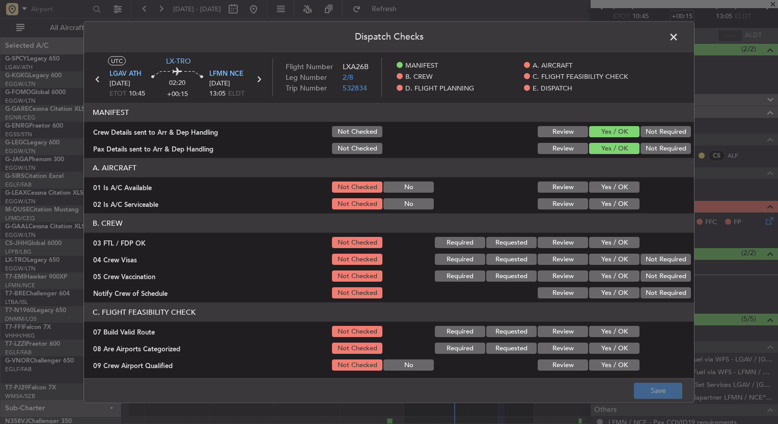
click at [592, 185] on button "Yes / OK" at bounding box center [614, 187] width 50 height 11
click at [603, 210] on div "Yes / OK" at bounding box center [612, 204] width 51 height 14
click at [599, 204] on button "Yes / OK" at bounding box center [614, 203] width 50 height 11
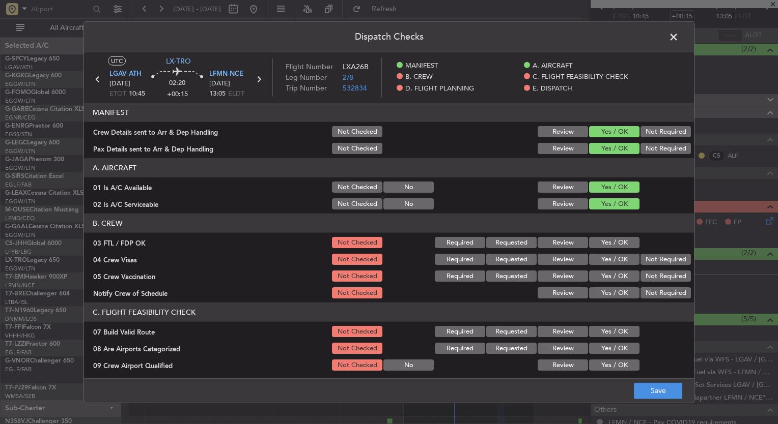
click at [611, 245] on button "Yes / OK" at bounding box center [614, 242] width 50 height 11
click at [615, 260] on button "Yes / OK" at bounding box center [614, 259] width 50 height 11
click at [615, 274] on button "Yes / OK" at bounding box center [614, 276] width 50 height 11
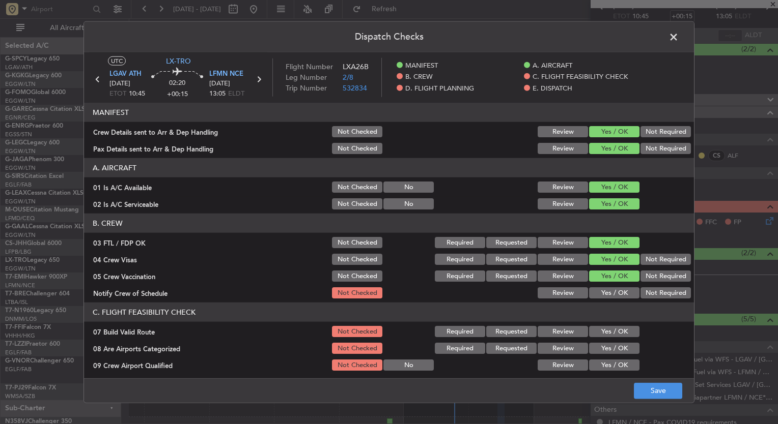
click at [616, 284] on section "B. CREW 03 FTL / FDP OK Not Checked Required Requested Review Yes / OK 04 Crew …" at bounding box center [389, 257] width 610 height 87
click at [614, 298] on button "Yes / OK" at bounding box center [614, 292] width 50 height 11
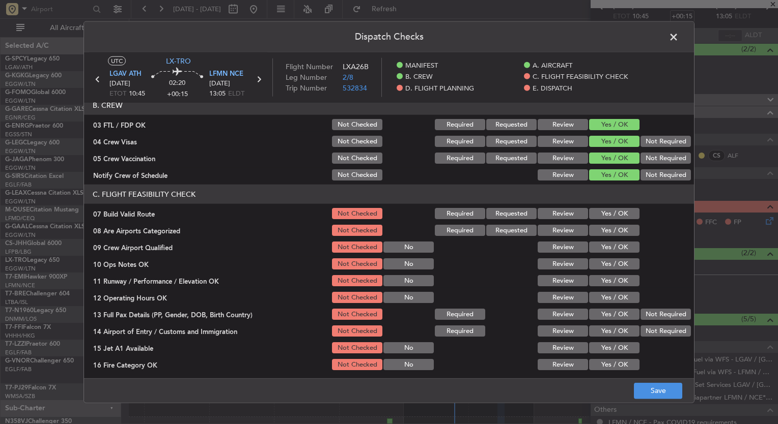
scroll to position [119, 0]
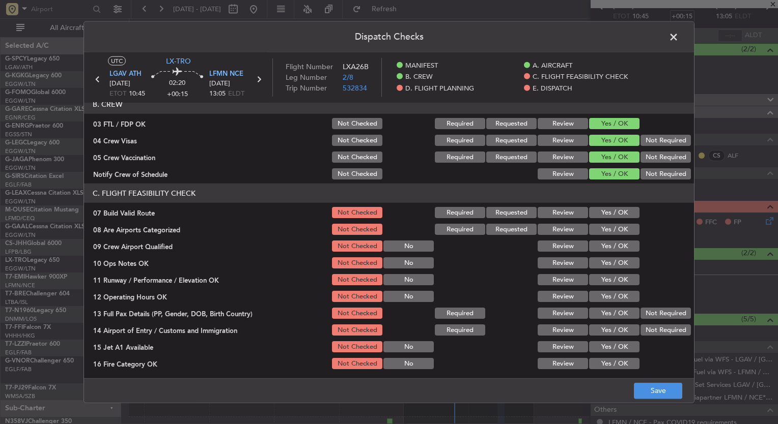
click at [603, 229] on button "Yes / OK" at bounding box center [614, 229] width 50 height 11
click at [606, 244] on button "Yes / OK" at bounding box center [614, 246] width 50 height 11
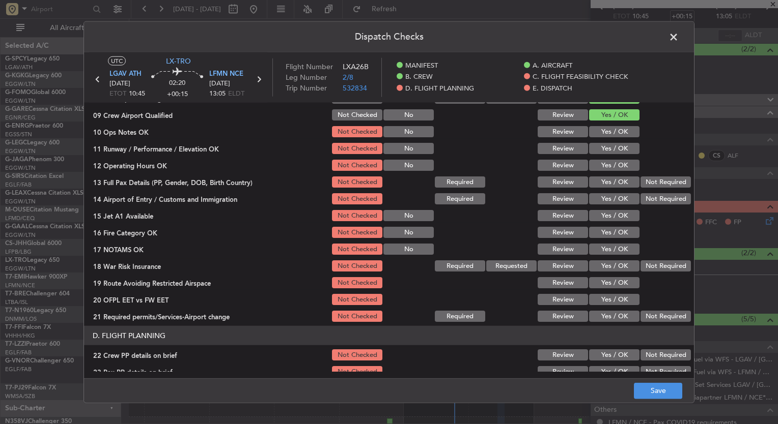
scroll to position [268, 0]
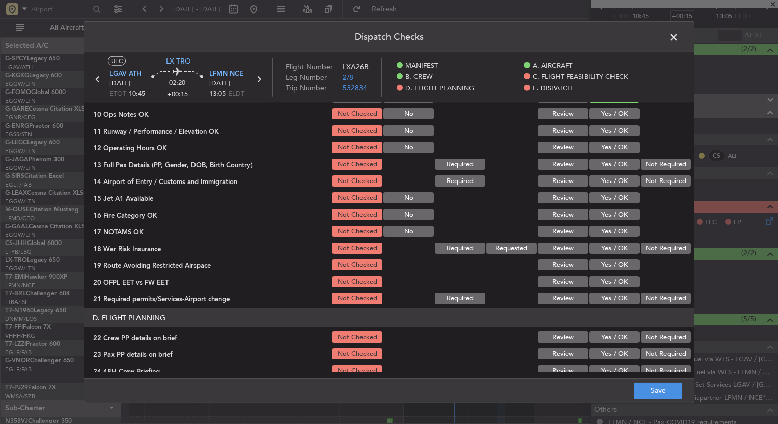
click at [655, 244] on button "Not Required" at bounding box center [665, 248] width 50 height 11
click at [656, 396] on button "Save" at bounding box center [658, 391] width 48 height 16
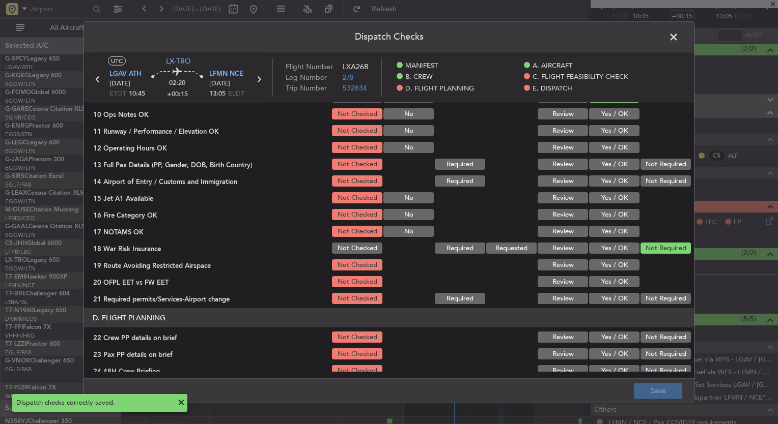
click at [678, 40] on span at bounding box center [678, 40] width 0 height 20
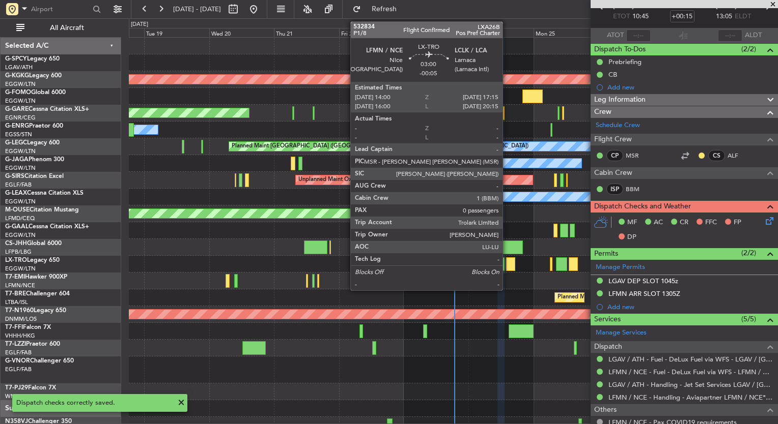
click at [507, 263] on div at bounding box center [510, 264] width 9 height 14
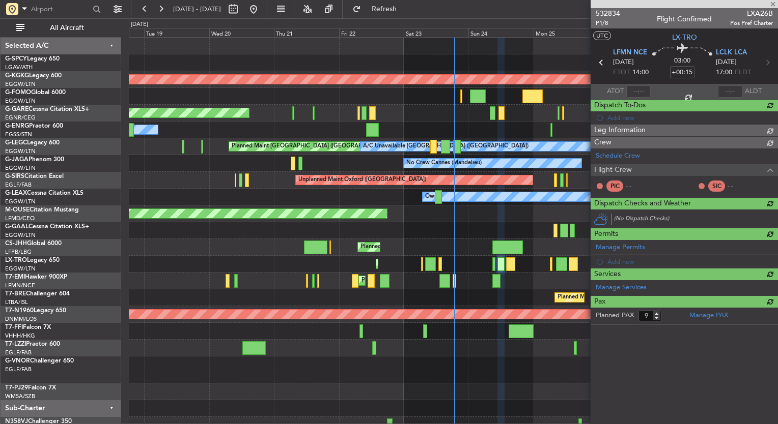
type input "-00:05"
type input "0"
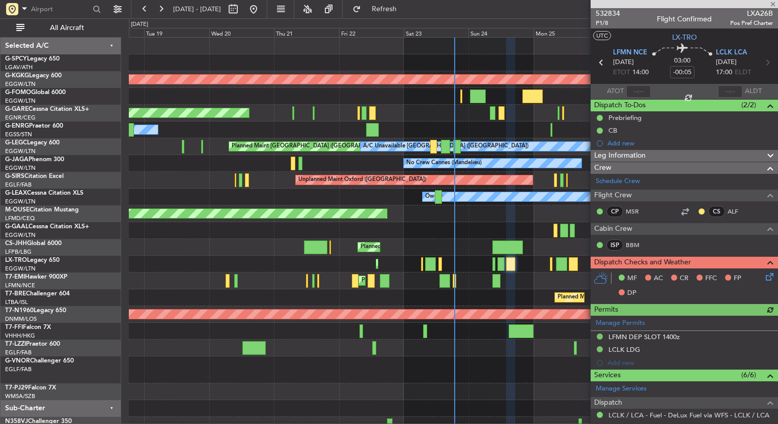
scroll to position [0, 0]
click at [763, 274] on icon at bounding box center [767, 275] width 8 height 8
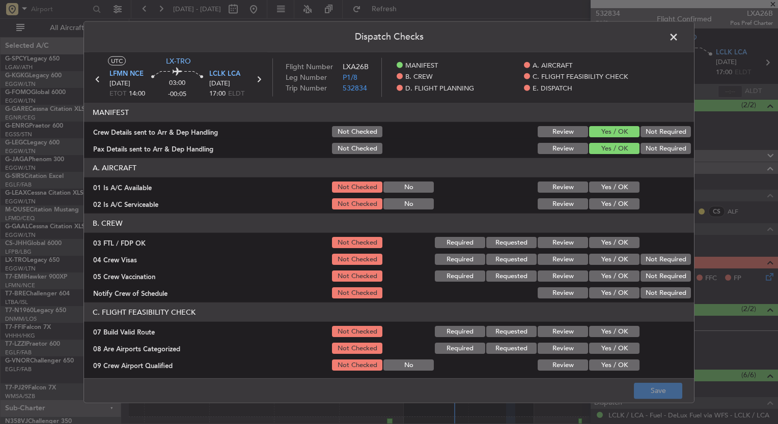
click at [604, 183] on button "Yes / OK" at bounding box center [614, 187] width 50 height 11
click at [606, 200] on button "Yes / OK" at bounding box center [614, 203] width 50 height 11
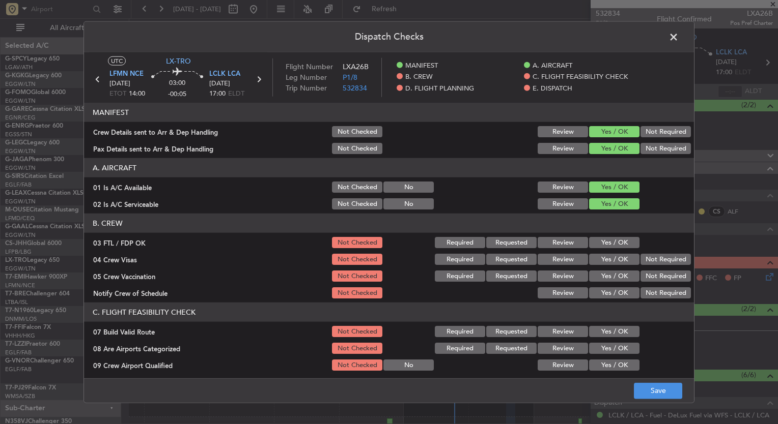
click at [600, 243] on button "Yes / OK" at bounding box center [614, 242] width 50 height 11
click at [602, 260] on button "Yes / OK" at bounding box center [614, 259] width 50 height 11
click at [608, 282] on div "Yes / OK" at bounding box center [612, 276] width 51 height 14
click at [608, 278] on button "Yes / OK" at bounding box center [614, 276] width 50 height 11
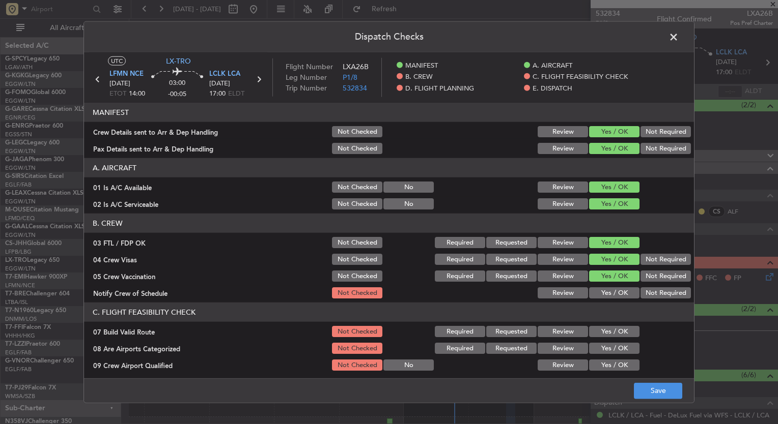
click at [610, 289] on button "Yes / OK" at bounding box center [614, 292] width 50 height 11
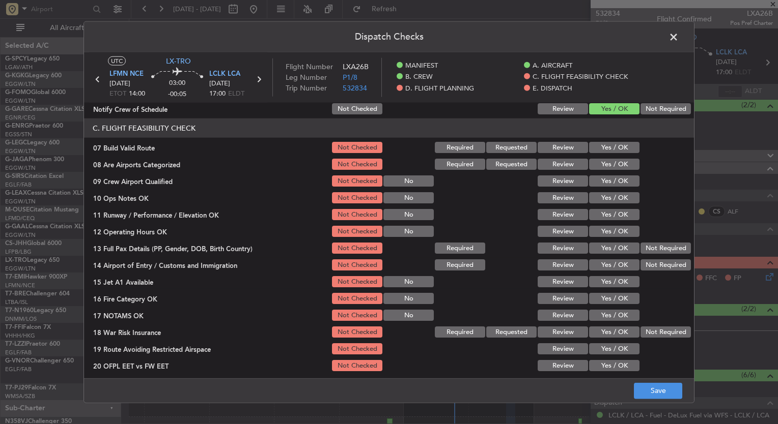
scroll to position [185, 0]
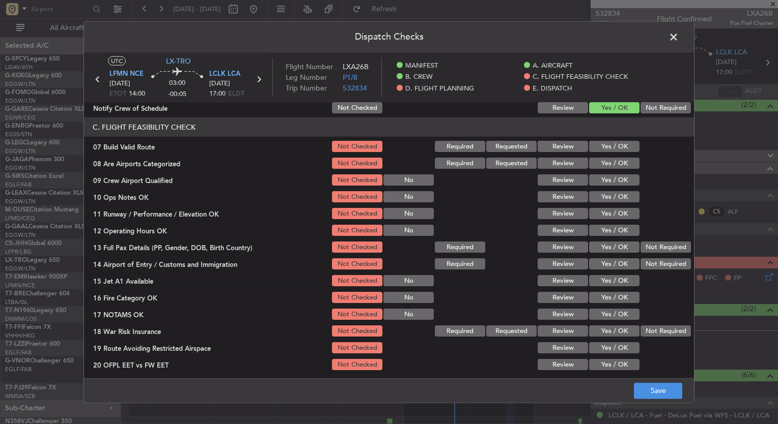
click at [607, 165] on button "Yes / OK" at bounding box center [614, 163] width 50 height 11
click at [607, 179] on button "Yes / OK" at bounding box center [614, 180] width 50 height 11
click at [657, 392] on button "Save" at bounding box center [658, 391] width 48 height 16
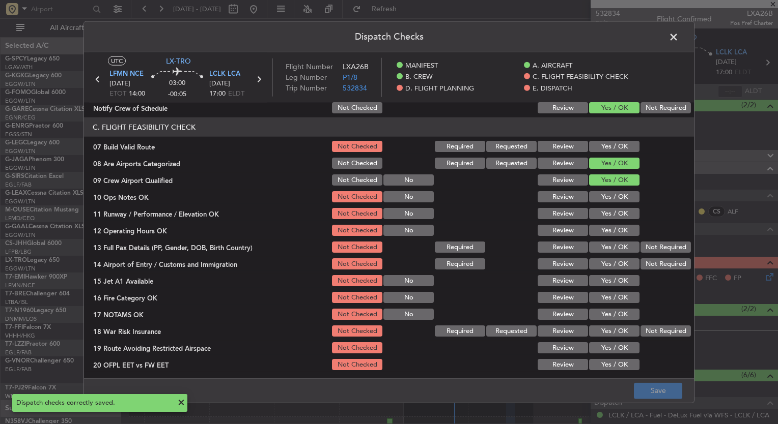
click at [652, 334] on button "Not Required" at bounding box center [665, 331] width 50 height 11
click at [652, 388] on button "Save" at bounding box center [658, 391] width 48 height 16
click at [678, 36] on span at bounding box center [678, 40] width 0 height 20
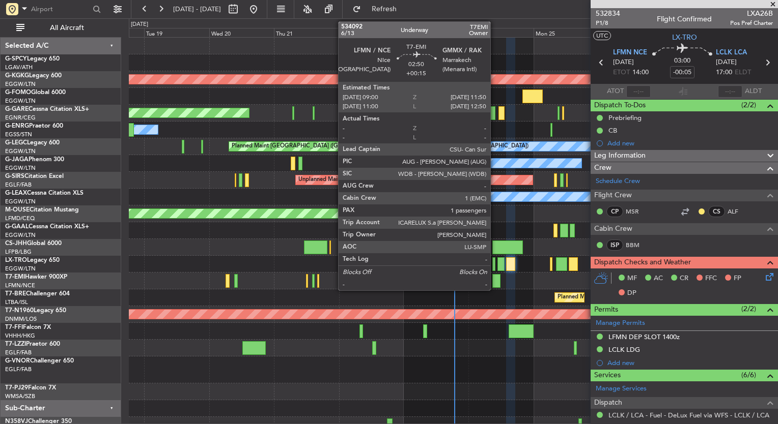
click at [495, 280] on div at bounding box center [496, 281] width 8 height 14
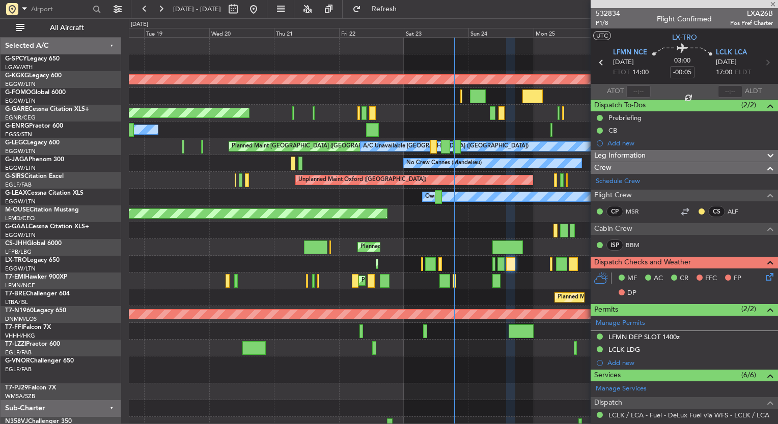
type input "+00:15"
type input "1"
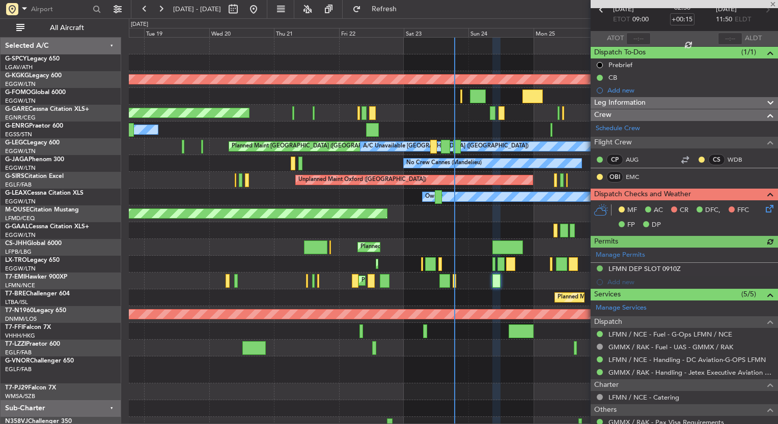
scroll to position [23, 0]
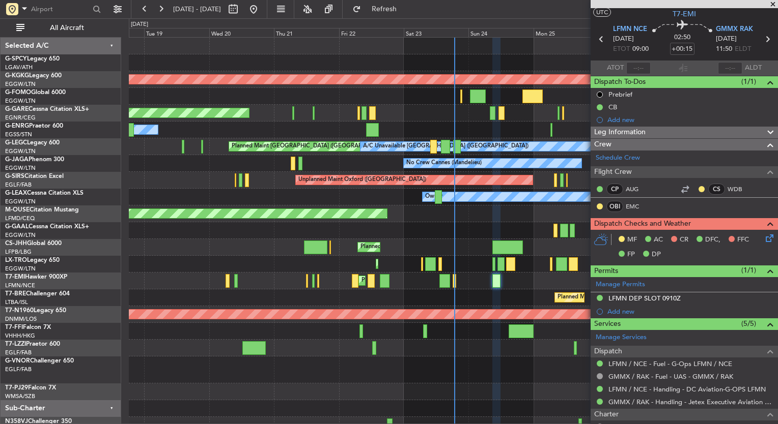
click at [763, 237] on icon at bounding box center [767, 237] width 8 height 8
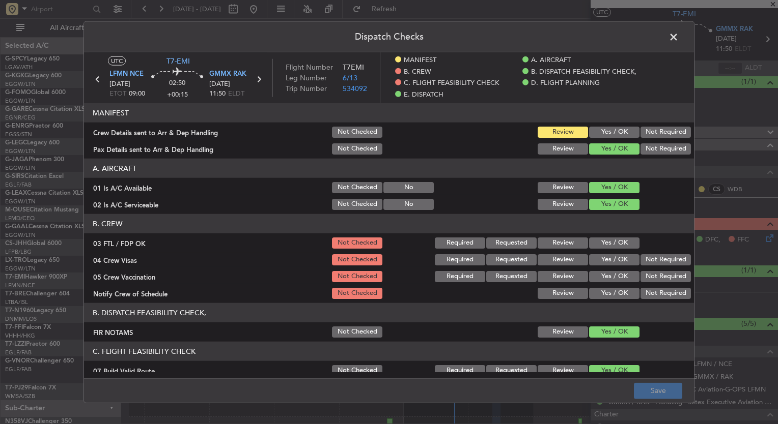
click at [606, 238] on button "Yes / OK" at bounding box center [614, 243] width 50 height 11
click at [620, 259] on button "Yes / OK" at bounding box center [614, 259] width 50 height 11
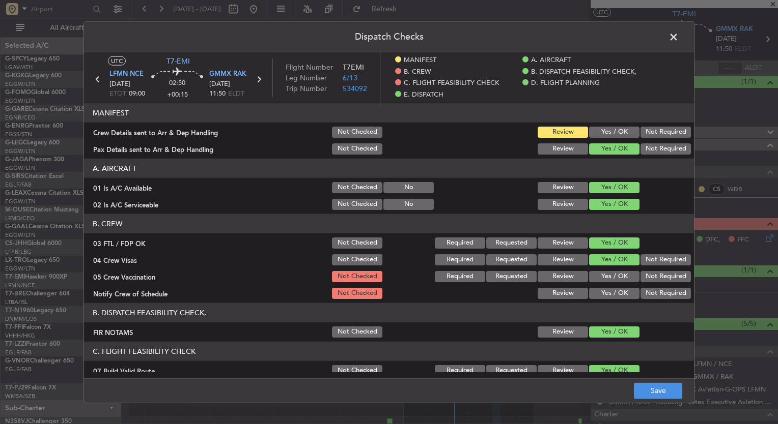
click at [619, 268] on section "B. CREW 03 FTL / FDP OK Not Checked Required Requested Review Yes / OK 04 Crew …" at bounding box center [389, 257] width 610 height 87
click at [617, 279] on button "Yes / OK" at bounding box center [614, 276] width 50 height 11
click at [616, 290] on button "Yes / OK" at bounding box center [614, 293] width 50 height 11
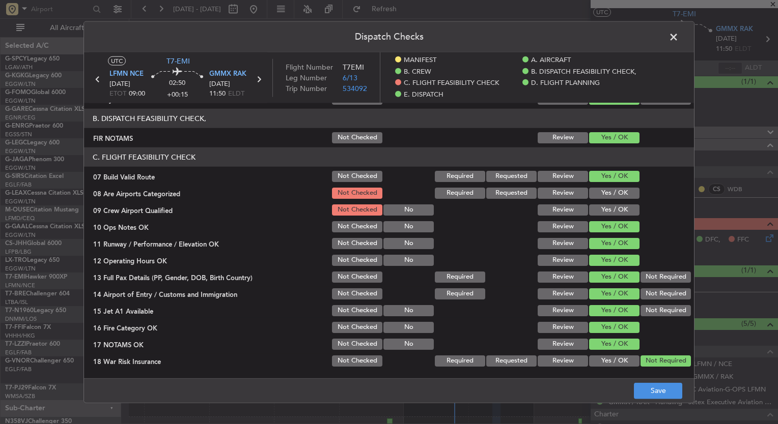
scroll to position [193, 0]
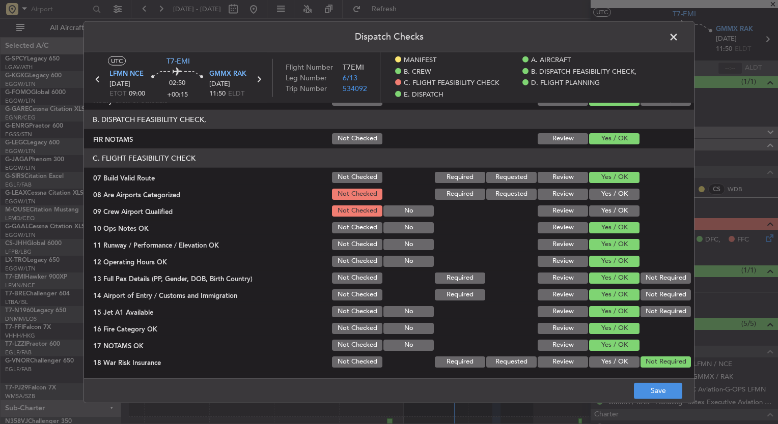
click at [598, 191] on button "Yes / OK" at bounding box center [614, 194] width 50 height 11
click at [603, 206] on button "Yes / OK" at bounding box center [614, 211] width 50 height 11
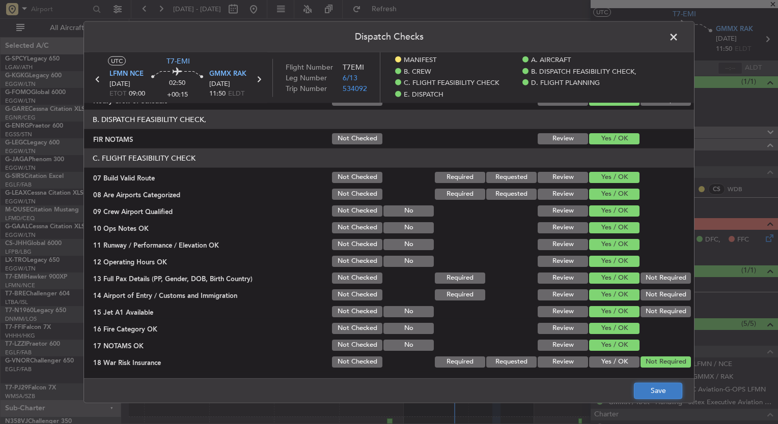
click at [654, 387] on button "Save" at bounding box center [658, 391] width 48 height 16
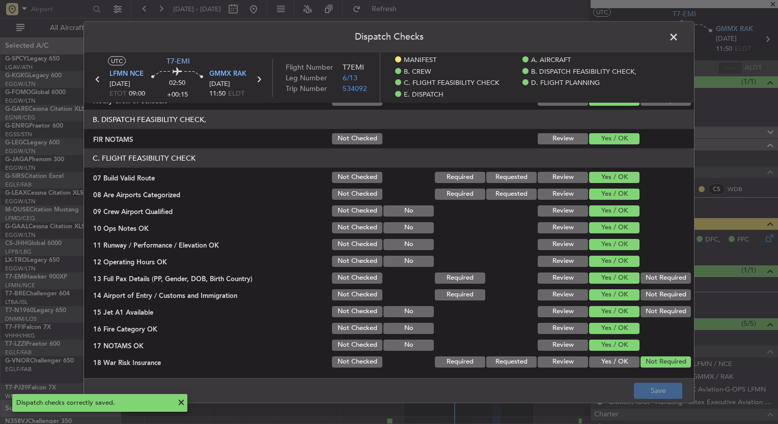
click at [678, 37] on span at bounding box center [678, 40] width 0 height 20
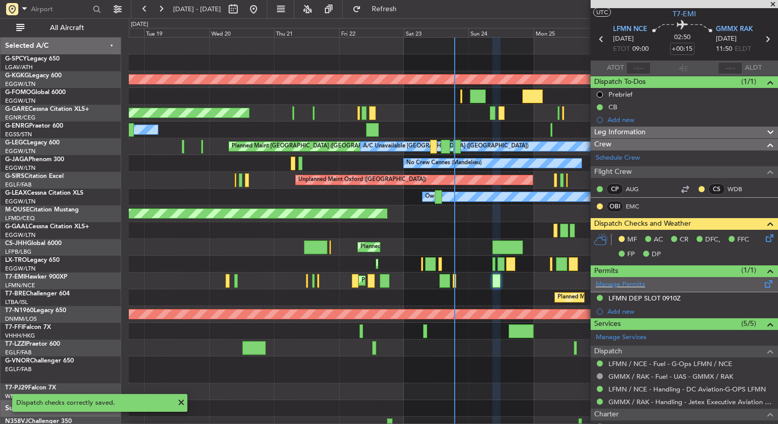
scroll to position [120, 0]
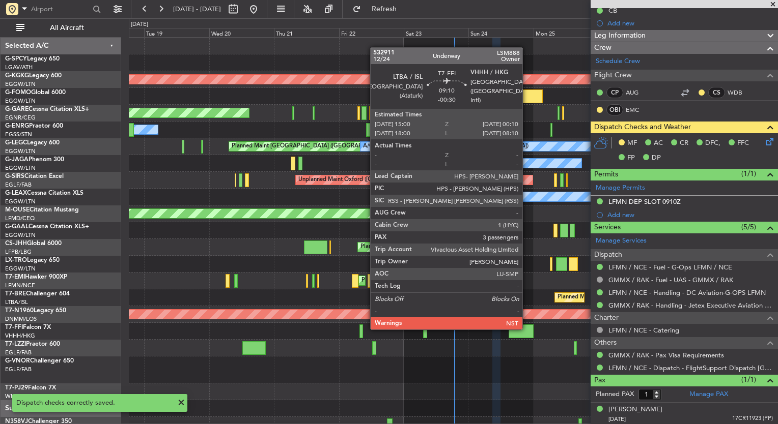
click at [527, 329] on div at bounding box center [520, 332] width 25 height 14
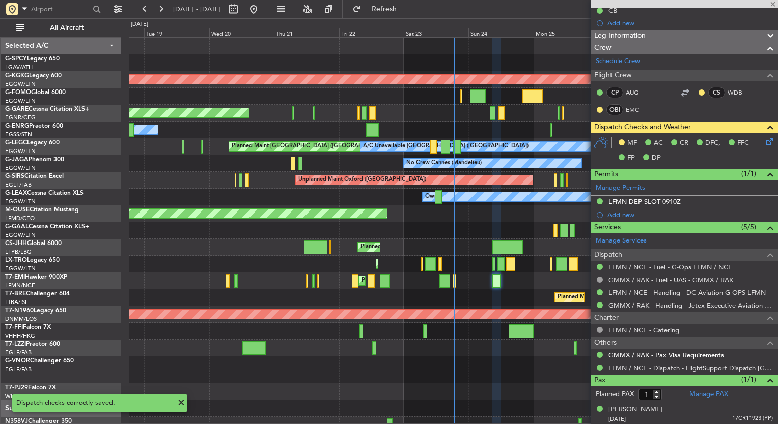
type input "-00:30"
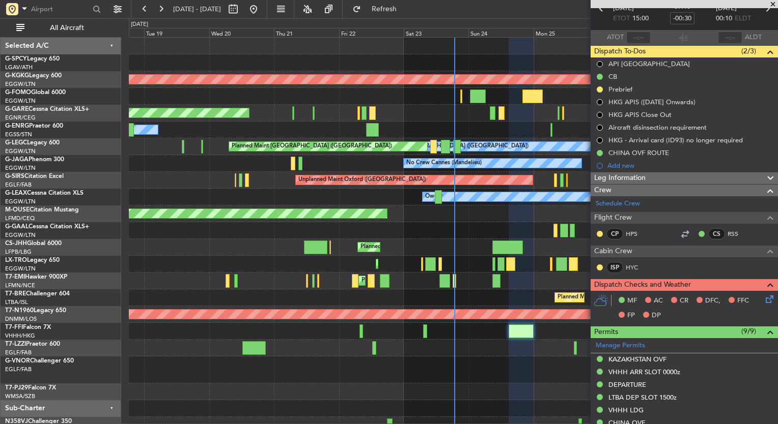
scroll to position [0, 0]
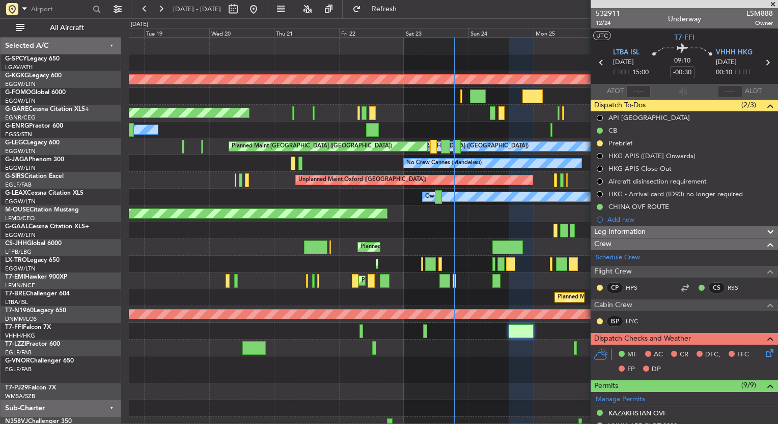
click at [763, 351] on icon at bounding box center [767, 352] width 8 height 8
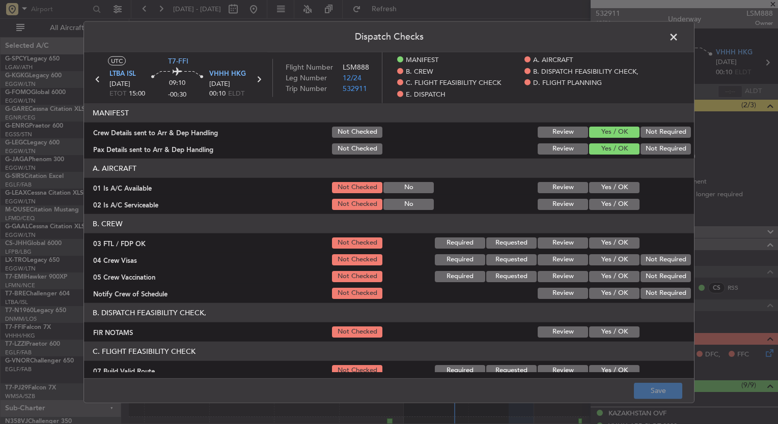
click at [609, 186] on button "Yes / OK" at bounding box center [614, 187] width 50 height 11
click at [611, 200] on button "Yes / OK" at bounding box center [614, 204] width 50 height 11
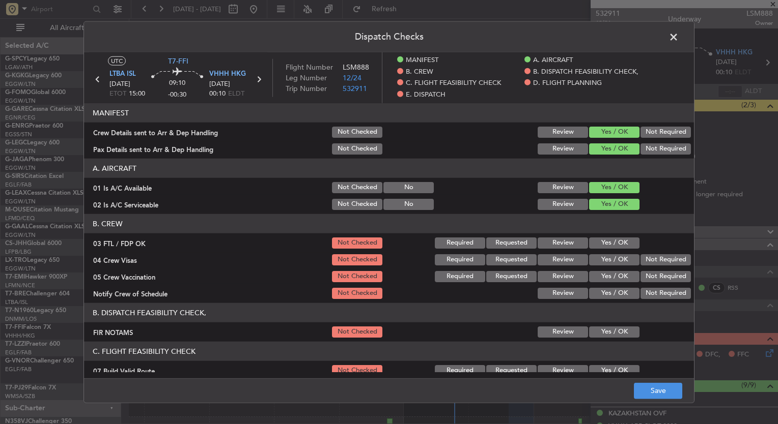
click at [611, 235] on section "B. CREW 03 FTL / FDP OK Not Checked Required Requested Review Yes / OK 04 Crew …" at bounding box center [389, 257] width 610 height 87
click at [611, 239] on button "Yes / OK" at bounding box center [614, 243] width 50 height 11
click at [612, 253] on div "Yes / OK" at bounding box center [612, 260] width 51 height 14
click at [618, 263] on button "Yes / OK" at bounding box center [614, 259] width 50 height 11
click at [619, 273] on button "Yes / OK" at bounding box center [614, 276] width 50 height 11
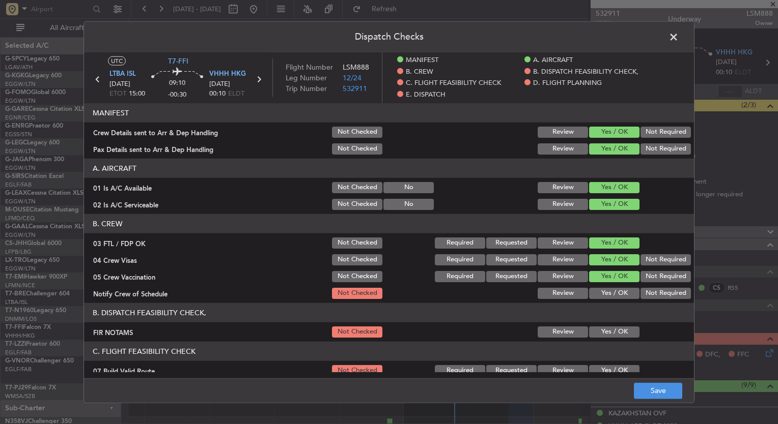
click at [617, 286] on div "Yes / OK" at bounding box center [612, 293] width 51 height 14
click at [617, 290] on button "Yes / OK" at bounding box center [614, 293] width 50 height 11
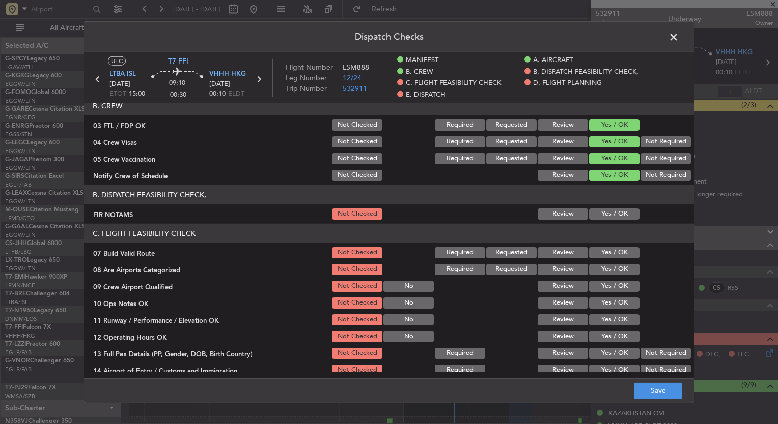
scroll to position [163, 0]
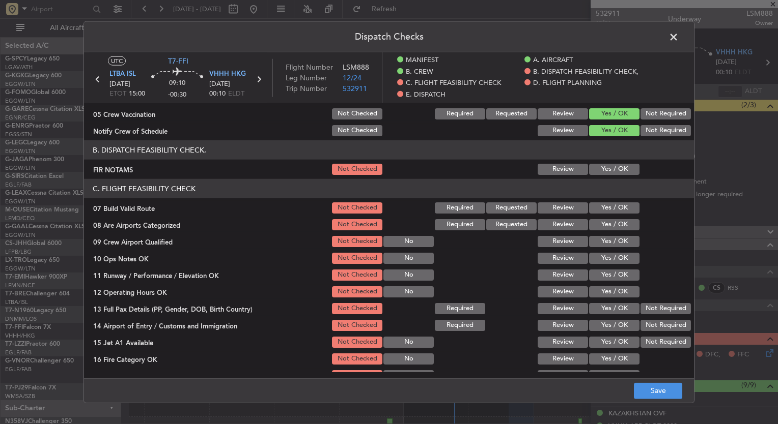
click at [613, 224] on button "Yes / OK" at bounding box center [614, 224] width 50 height 11
click at [613, 238] on button "Yes / OK" at bounding box center [614, 241] width 50 height 11
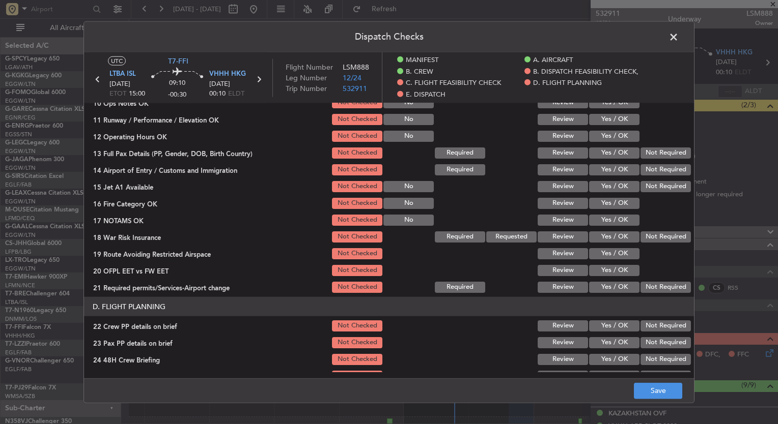
scroll to position [318, 0]
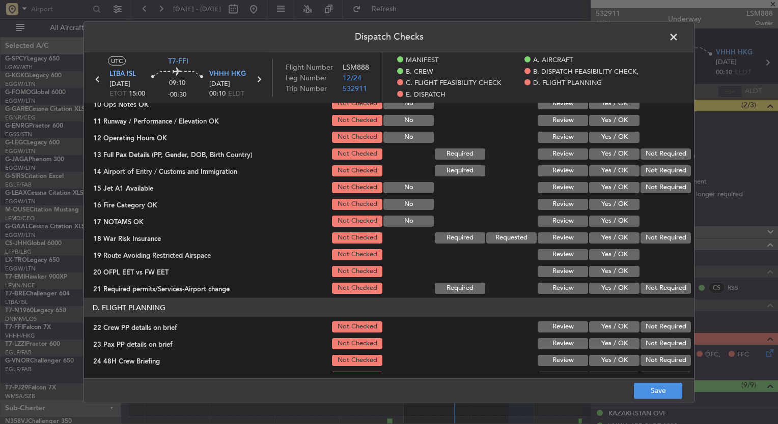
click at [650, 228] on section "C. FLIGHT FEASIBILITY CHECK 07 Build Valid Route Not Checked Required Requested…" at bounding box center [389, 159] width 610 height 271
click at [651, 238] on button "Not Required" at bounding box center [665, 238] width 50 height 11
click at [664, 391] on button "Save" at bounding box center [658, 391] width 48 height 16
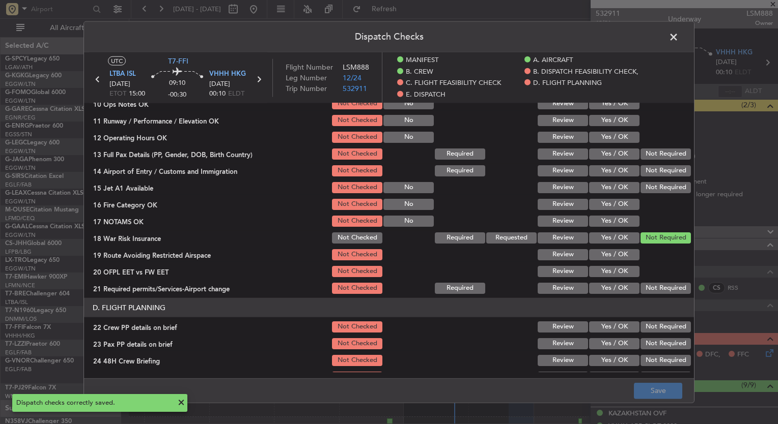
click at [678, 37] on span at bounding box center [678, 40] width 0 height 20
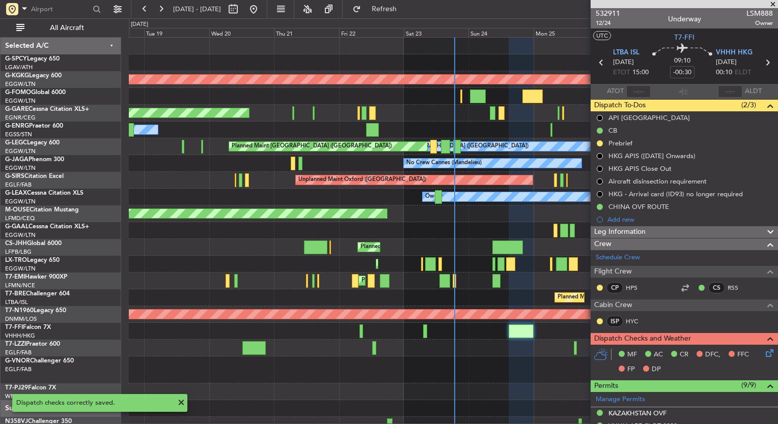
click at [772, 5] on span at bounding box center [772, 4] width 10 height 9
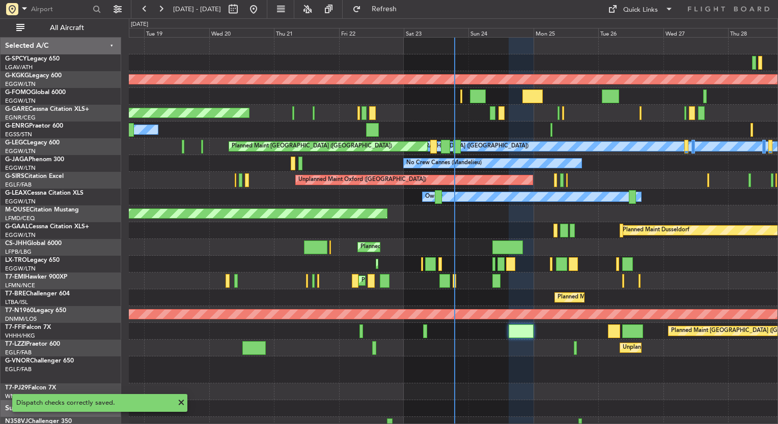
type input "0"
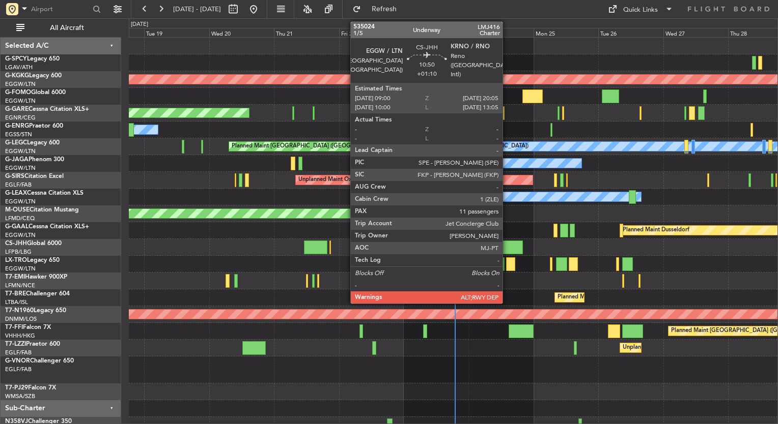
click at [507, 247] on div at bounding box center [507, 248] width 30 height 14
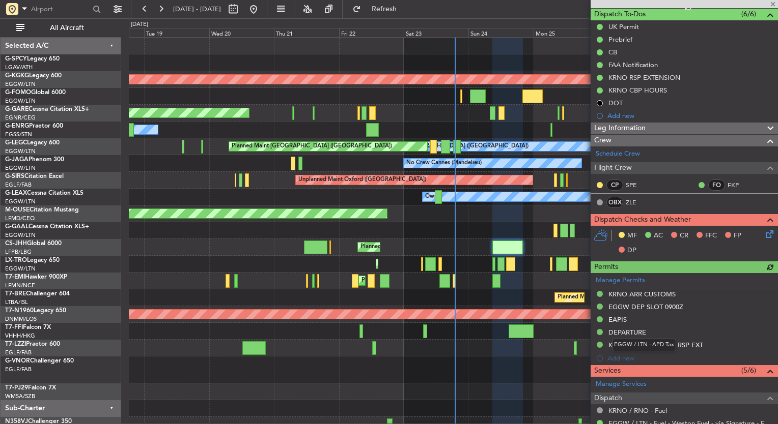
scroll to position [0, 0]
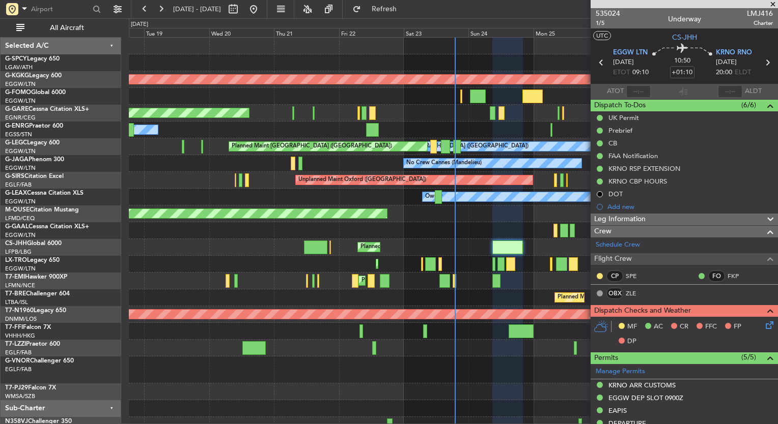
click at [653, 217] on div "Leg Information" at bounding box center [683, 220] width 187 height 12
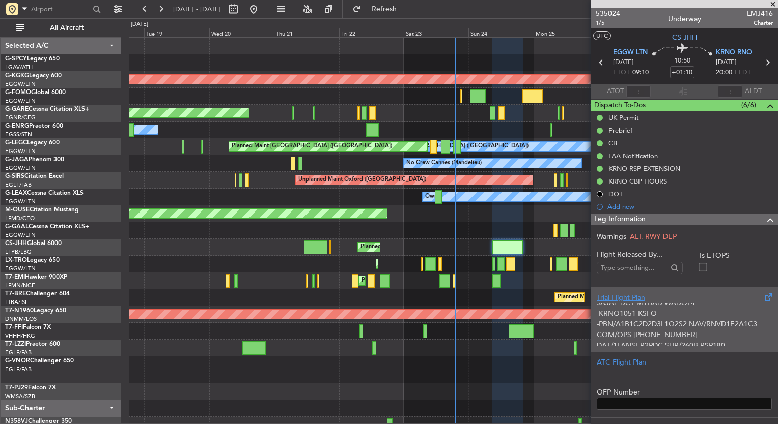
scroll to position [162, 0]
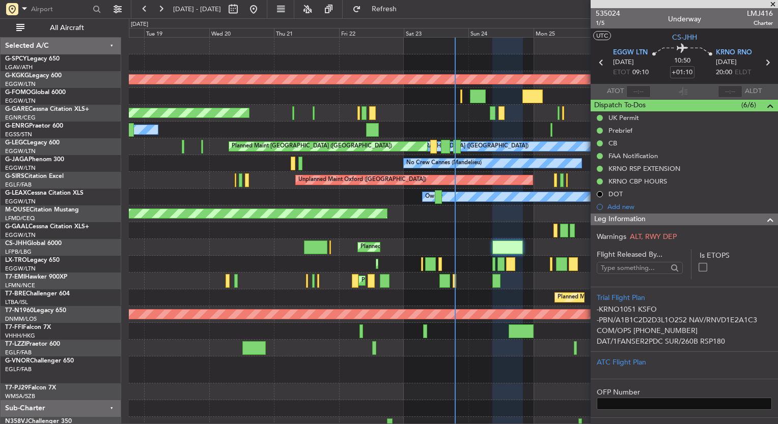
click at [734, 220] on div "Leg Information" at bounding box center [683, 220] width 187 height 12
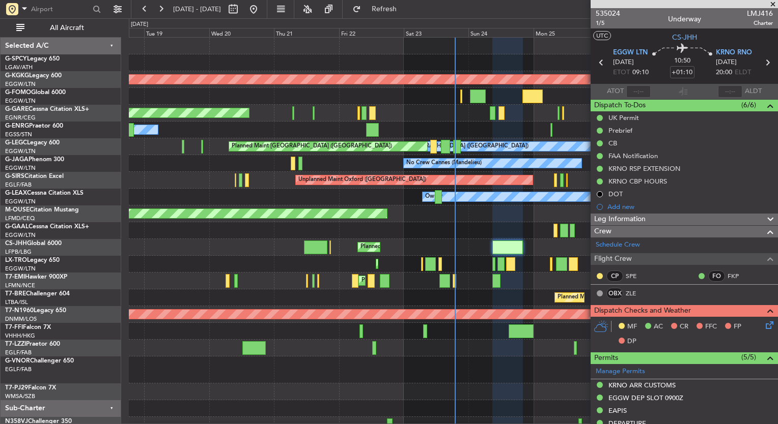
click at [763, 323] on icon at bounding box center [767, 324] width 8 height 8
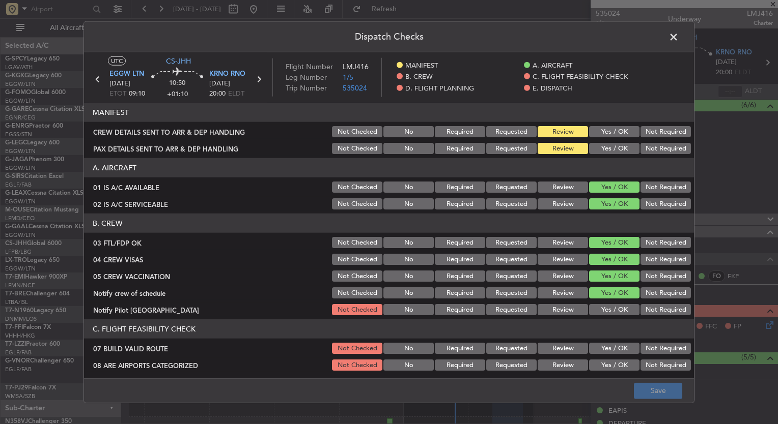
click at [604, 308] on button "Yes / OK" at bounding box center [614, 309] width 50 height 11
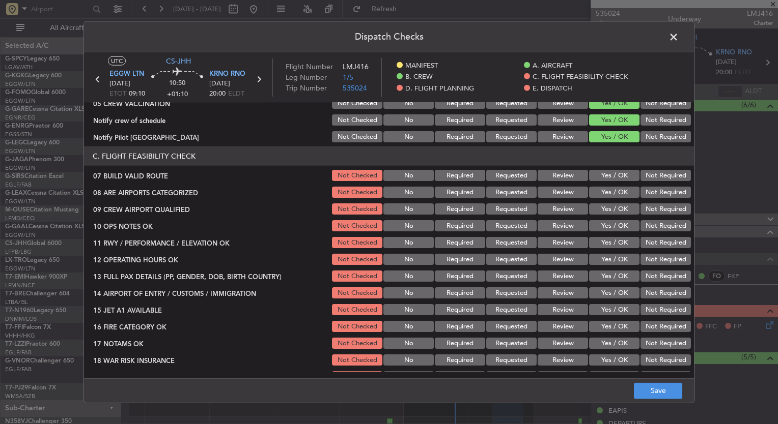
scroll to position [173, 0]
click at [615, 191] on button "Yes / OK" at bounding box center [614, 192] width 50 height 11
click at [615, 206] on button "Yes / OK" at bounding box center [614, 209] width 50 height 11
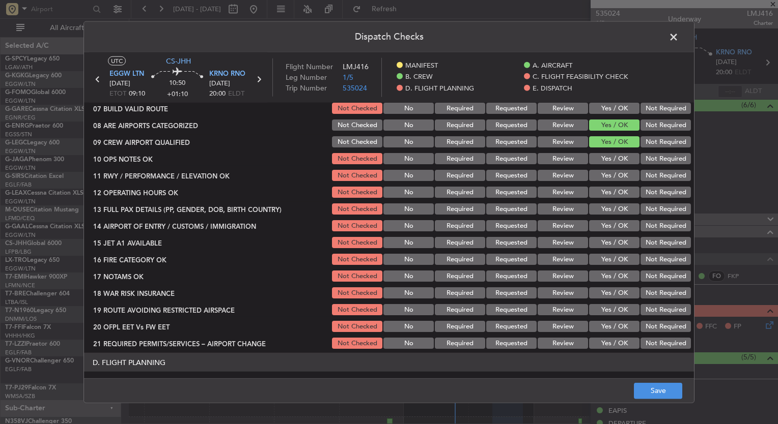
click at [657, 289] on button "Not Required" at bounding box center [665, 292] width 50 height 11
click at [651, 393] on button "Save" at bounding box center [658, 391] width 48 height 16
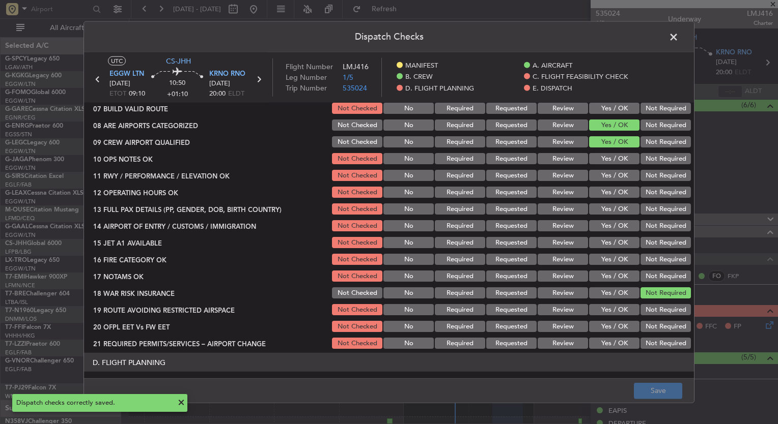
click at [678, 36] on span at bounding box center [678, 40] width 0 height 20
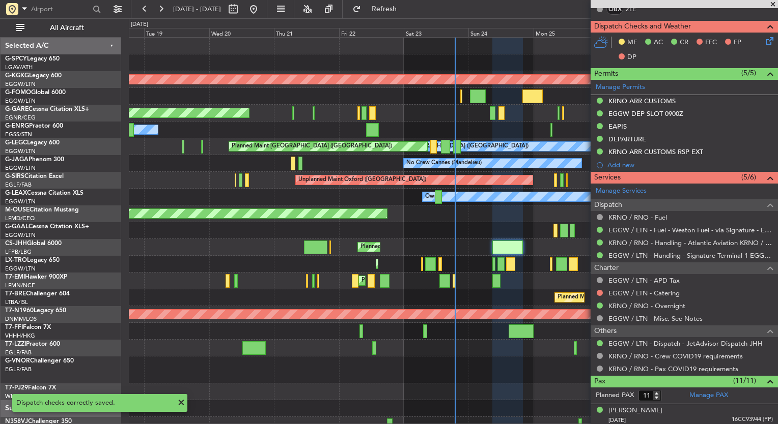
scroll to position [293, 0]
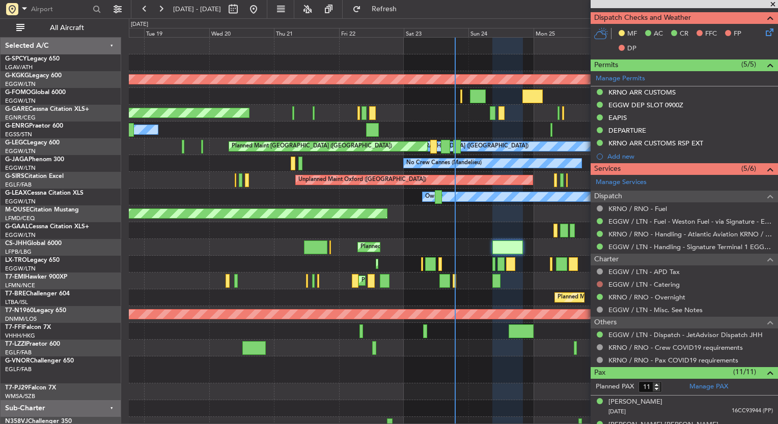
click at [599, 281] on button at bounding box center [599, 284] width 6 height 6
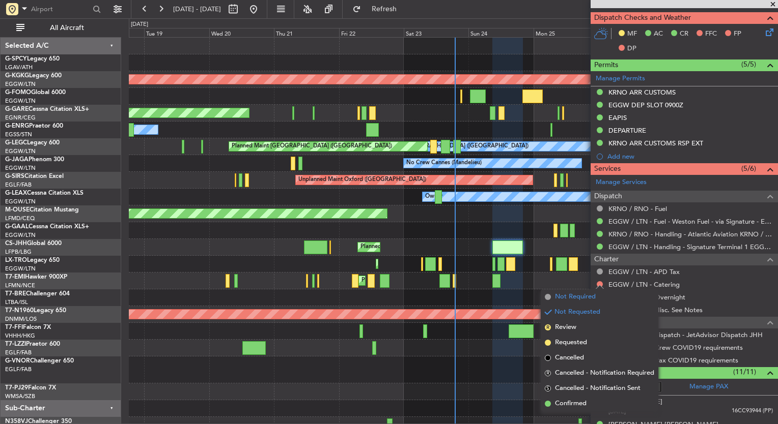
click at [575, 296] on span "Not Required" at bounding box center [575, 297] width 41 height 10
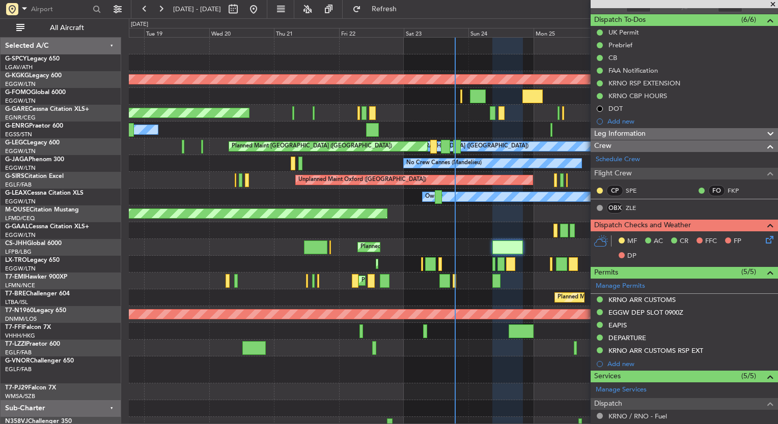
scroll to position [0, 0]
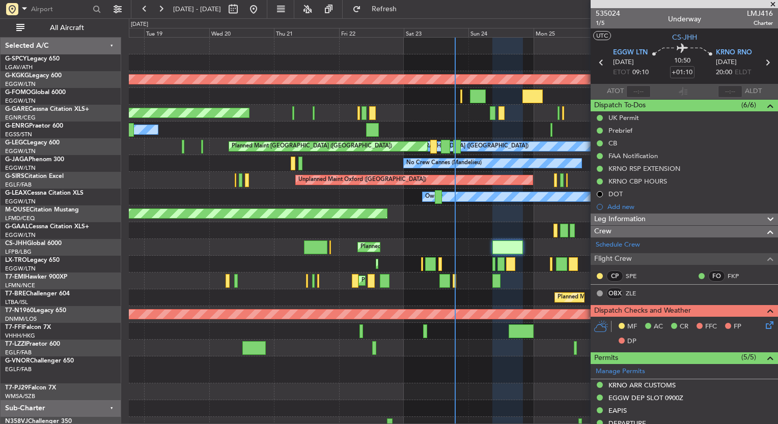
click at [772, 4] on span at bounding box center [772, 4] width 10 height 9
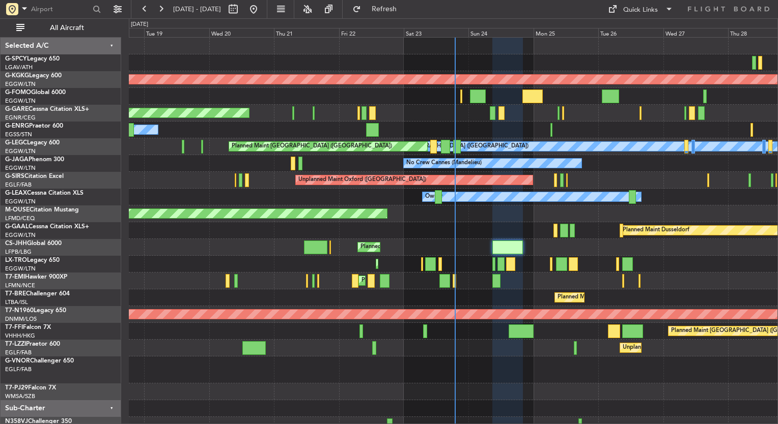
type input "0"
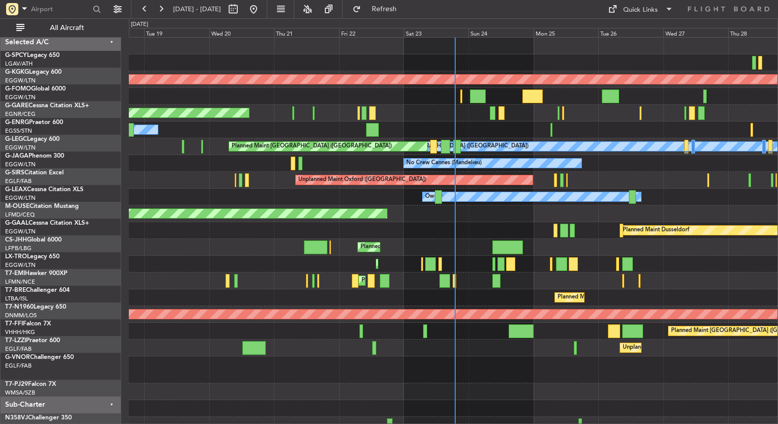
click at [487, 280] on div "Planned Maint [PERSON_NAME]" at bounding box center [453, 281] width 648 height 17
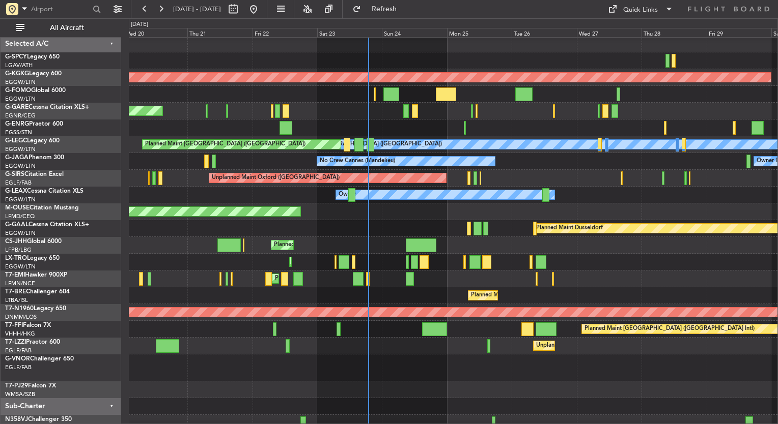
scroll to position [4, 0]
click at [457, 343] on div "Unplanned Maint London (Farnborough) Owner London (Farnborough)" at bounding box center [453, 346] width 648 height 17
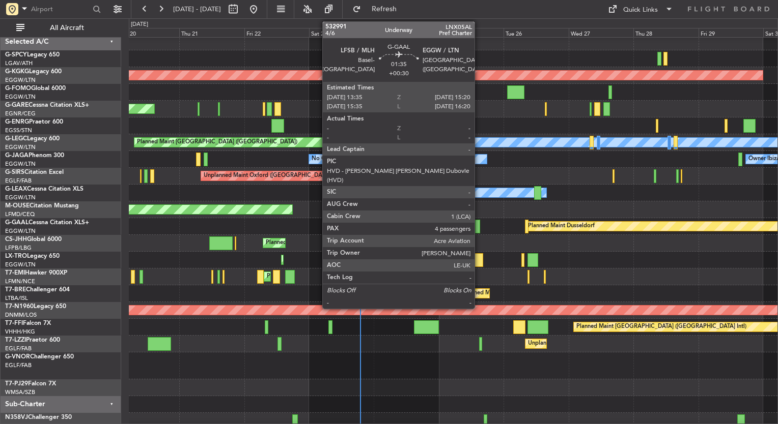
click at [479, 226] on div at bounding box center [477, 227] width 5 height 14
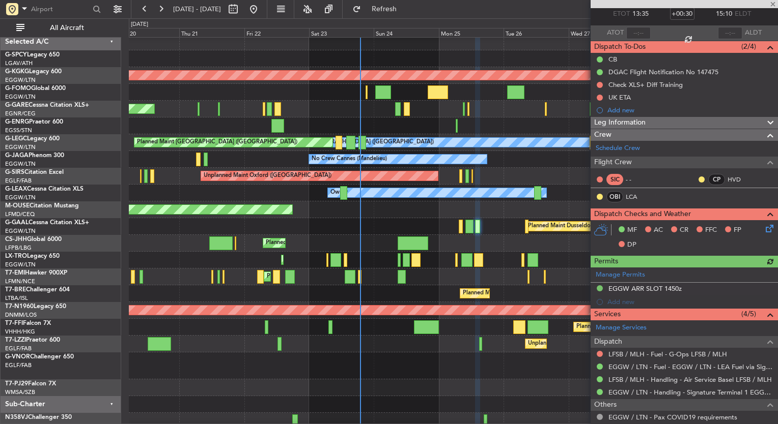
scroll to position [56, 0]
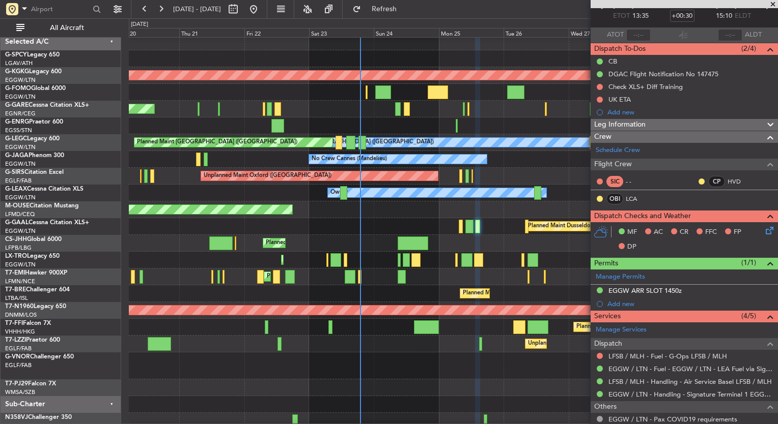
click at [771, 4] on span at bounding box center [772, 4] width 10 height 9
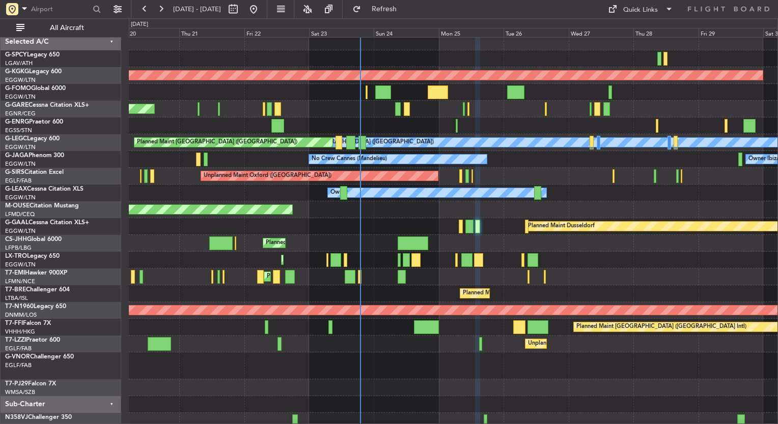
type input "0"
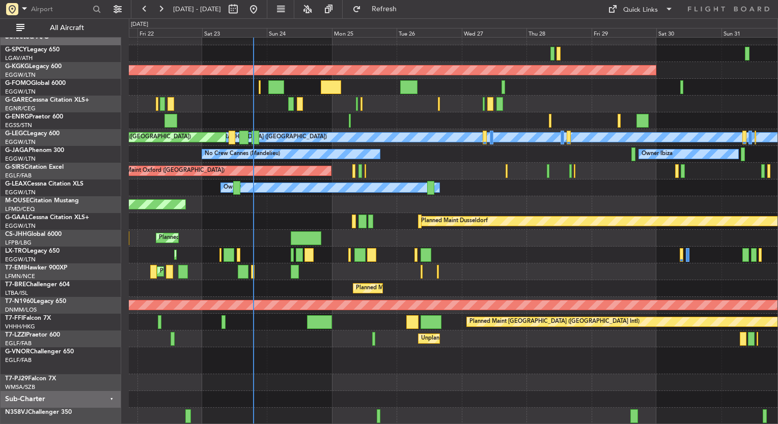
click at [486, 254] on div "AOG Maint Istanbul (Ataturk) Unplanned Maint Chester A/C Unavailable London (Lu…" at bounding box center [453, 226] width 648 height 396
click at [440, 261] on div "AOG Maint Istanbul (Ataturk) Unplanned Maint Chester A/C Unavailable London (Lu…" at bounding box center [453, 226] width 648 height 396
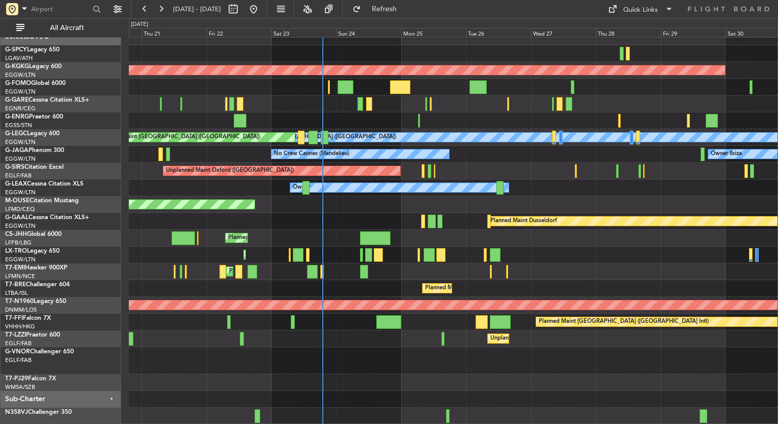
click at [583, 279] on div "Planned Maint [PERSON_NAME] Planned Maint [PERSON_NAME]" at bounding box center [453, 272] width 648 height 17
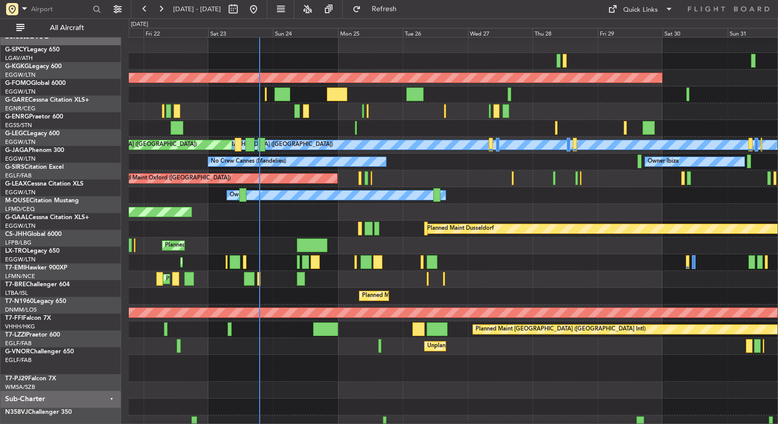
click at [63, 162] on div "AOG Maint Istanbul (Ataturk) Unplanned Maint Chester A/C Unavailable London (Lu…" at bounding box center [389, 221] width 778 height 406
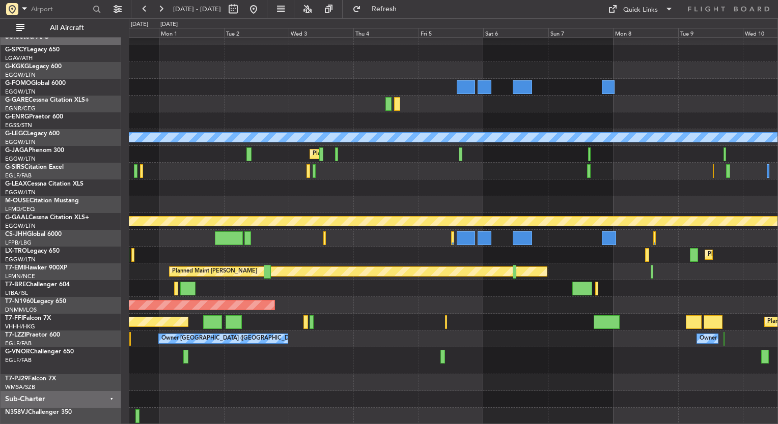
click at [0, 215] on html "20 Aug 2025 - 30 Aug 2025 Refresh Quick Links All Aircraft AOG Maint Istanbul (…" at bounding box center [389, 212] width 778 height 424
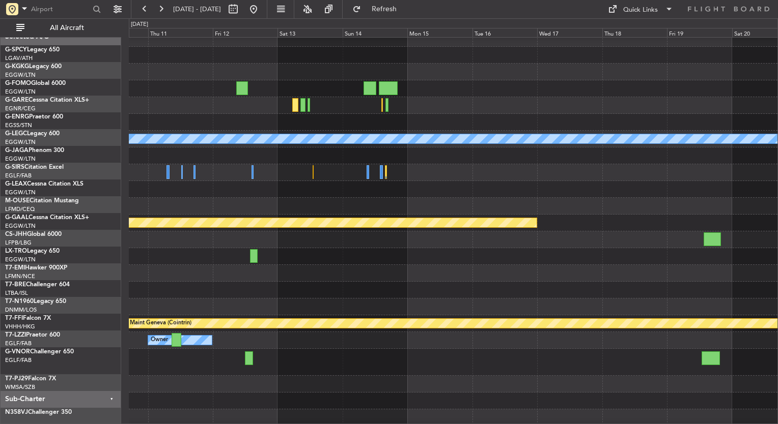
click at [26, 245] on div "A/C Unavailable London (Luton) Planned Maint Dusseldorf Planned Maint Dusseldor…" at bounding box center [389, 221] width 778 height 406
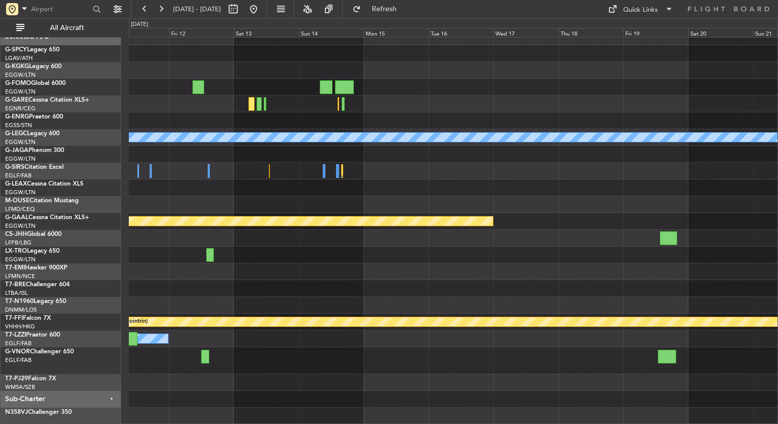
click at [69, 243] on div "Selected A/C G-SPCY Legacy 650 LGAV/ATH Athens (Eleftherios Venizelos Intl) G-K…" at bounding box center [61, 226] width 121 height 396
click at [76, 266] on div "A/C Unavailable London (Luton) Planned Maint Dusseldorf Planned Maint Dusseldor…" at bounding box center [389, 221] width 778 height 406
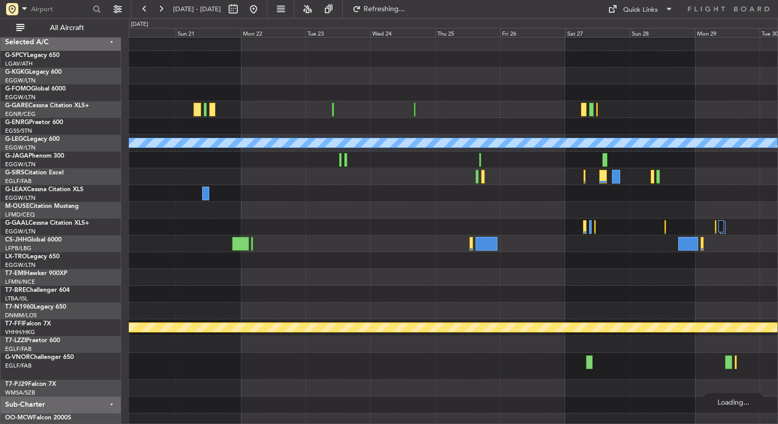
scroll to position [0, 0]
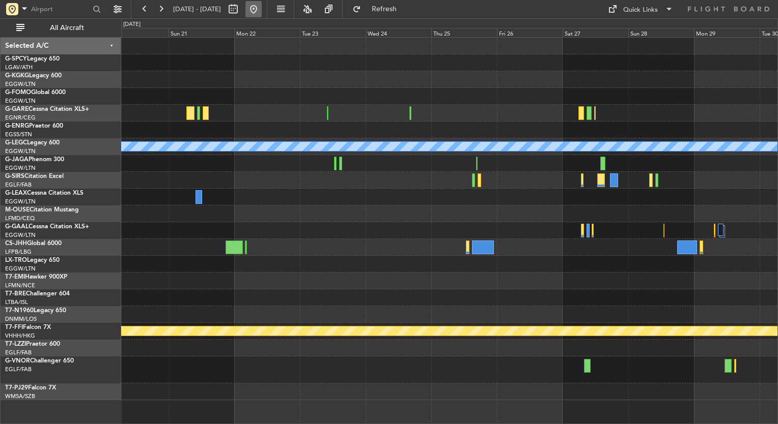
click at [262, 3] on button at bounding box center [253, 9] width 16 height 16
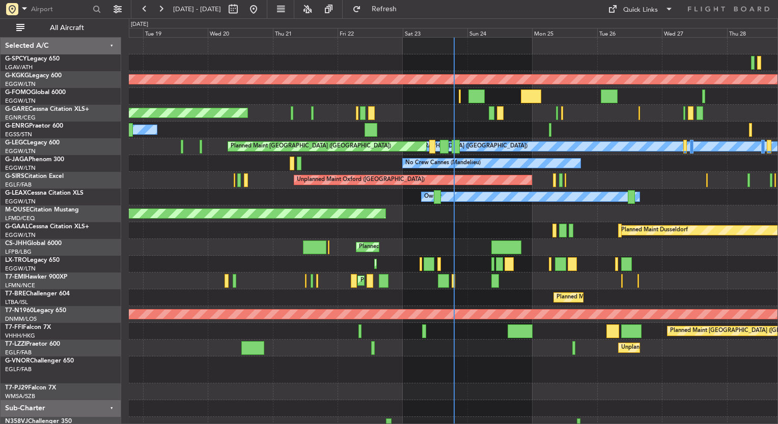
click at [482, 348] on div "Unplanned Maint [GEOGRAPHIC_DATA] ([GEOGRAPHIC_DATA])" at bounding box center [453, 348] width 648 height 17
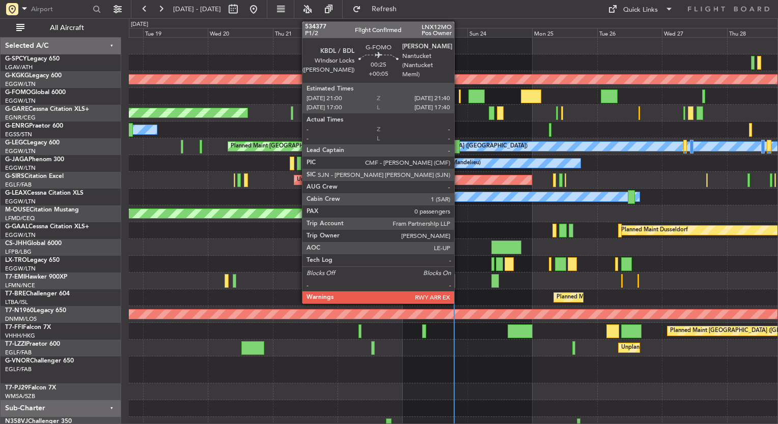
click at [458, 101] on div at bounding box center [459, 97] width 2 height 14
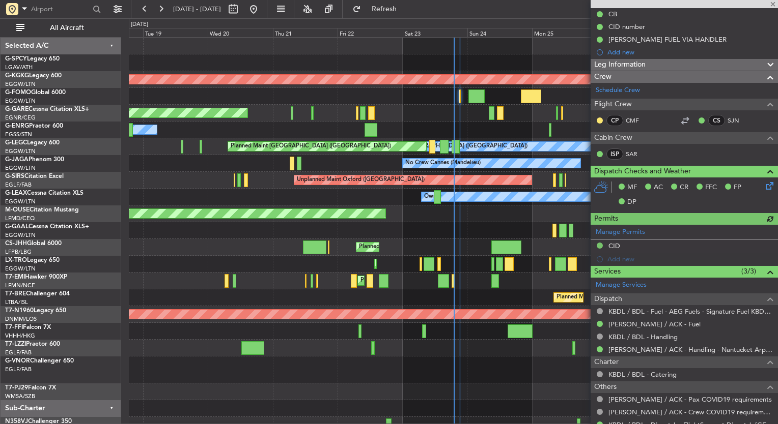
scroll to position [104, 0]
click at [694, 310] on link "KBDL / BDL - Fuel - AEG Fuels - Signature Fuel KBDL / BDL" at bounding box center [690, 311] width 164 height 9
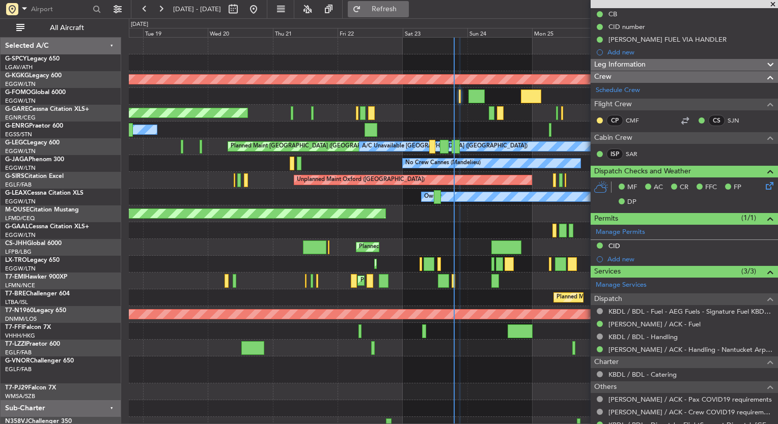
click at [409, 2] on button "Refresh" at bounding box center [378, 9] width 61 height 16
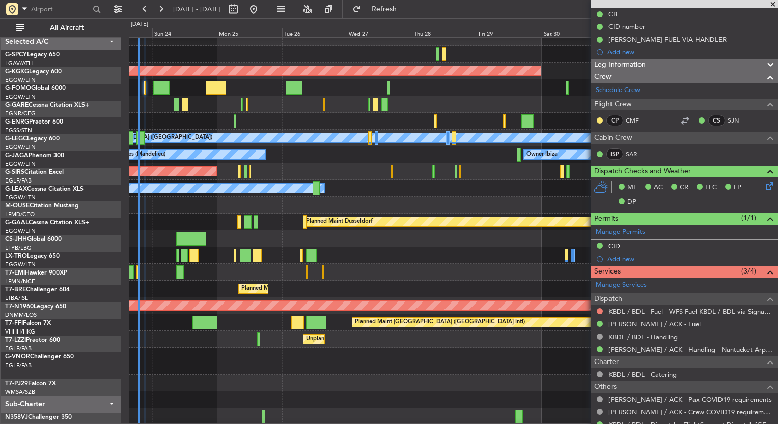
click at [229, 203] on div "Planned Maint Bournemouth" at bounding box center [453, 205] width 648 height 17
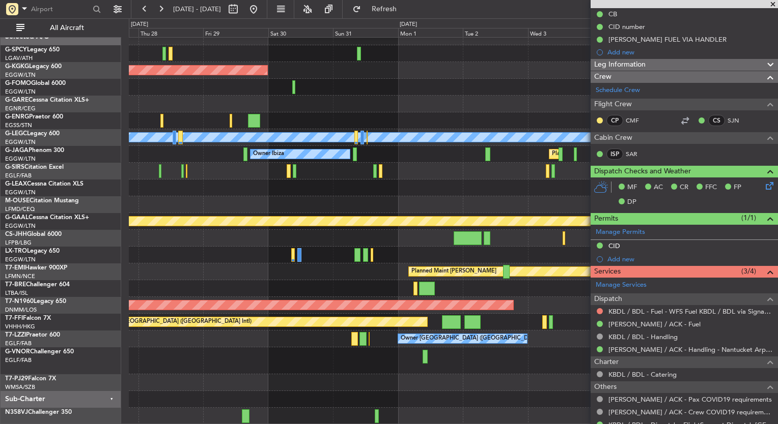
click at [247, 212] on div "AOG Maint Istanbul (Ataturk) A/C Unavailable London (Luton) Owner Ibiza Planned…" at bounding box center [453, 226] width 648 height 396
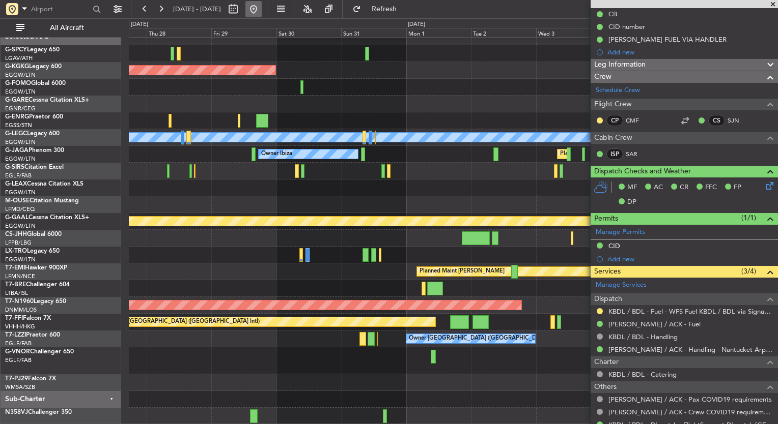
click at [262, 12] on button at bounding box center [253, 9] width 16 height 16
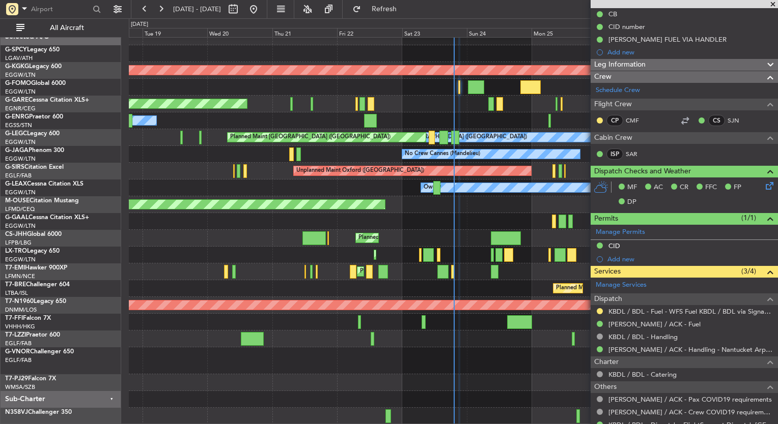
scroll to position [0, 0]
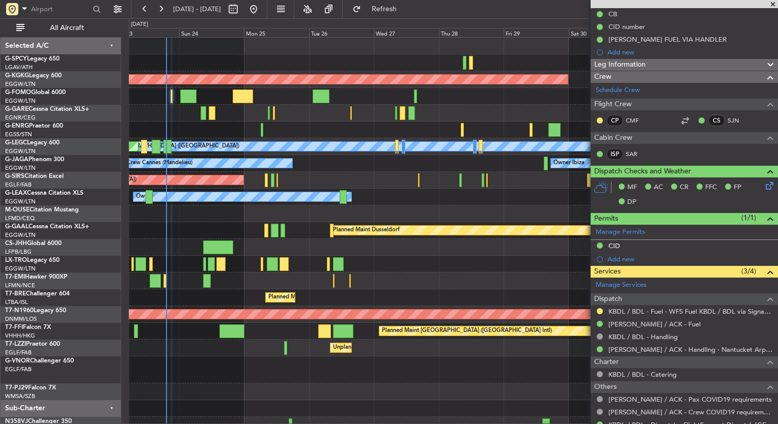
click at [299, 182] on div "Unplanned Maint Oxford ([GEOGRAPHIC_DATA])" at bounding box center [453, 180] width 648 height 17
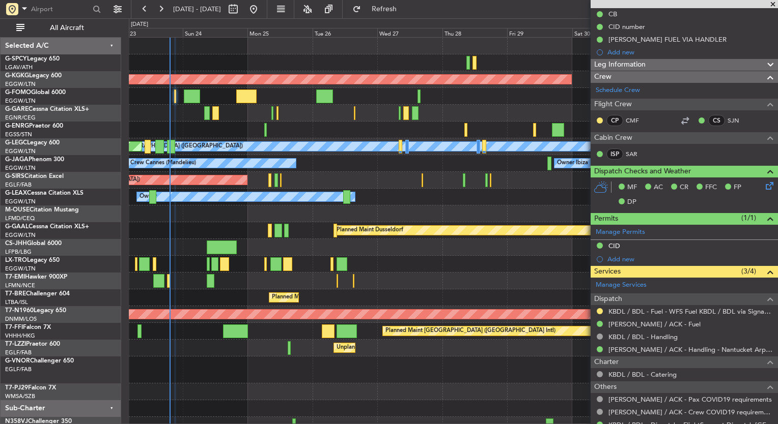
click at [774, 2] on span at bounding box center [772, 4] width 10 height 9
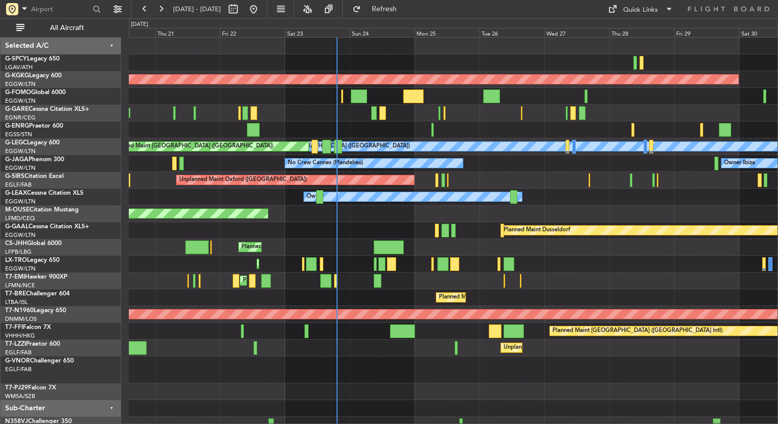
click at [473, 134] on div "Owner" at bounding box center [453, 130] width 648 height 17
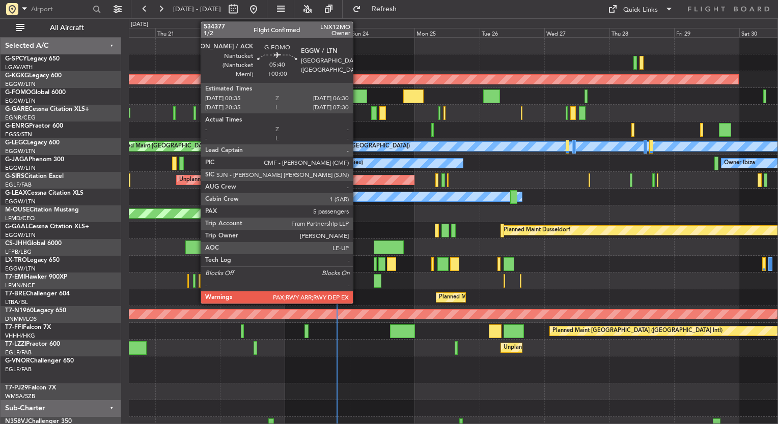
click at [357, 96] on div at bounding box center [359, 97] width 16 height 14
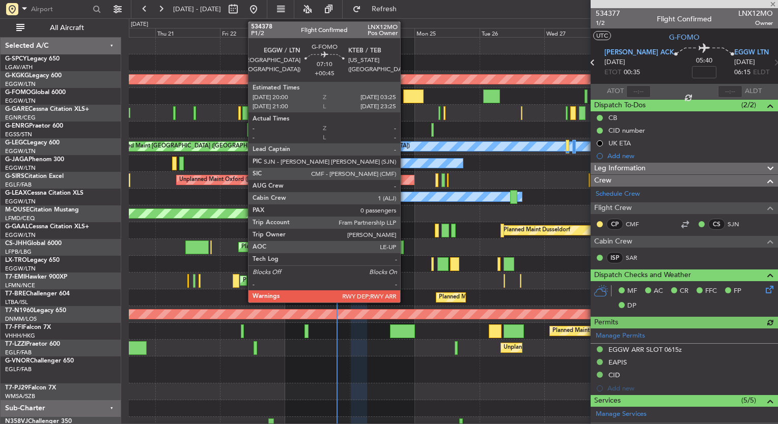
click at [405, 98] on div at bounding box center [413, 97] width 20 height 14
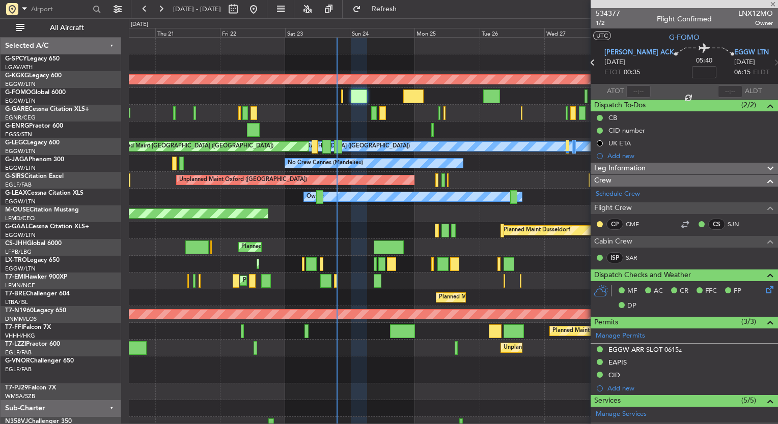
type input "+00:45"
type input "0"
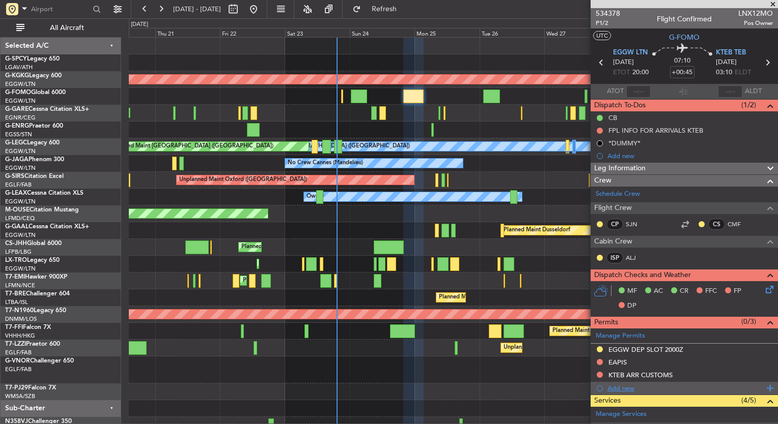
scroll to position [163, 0]
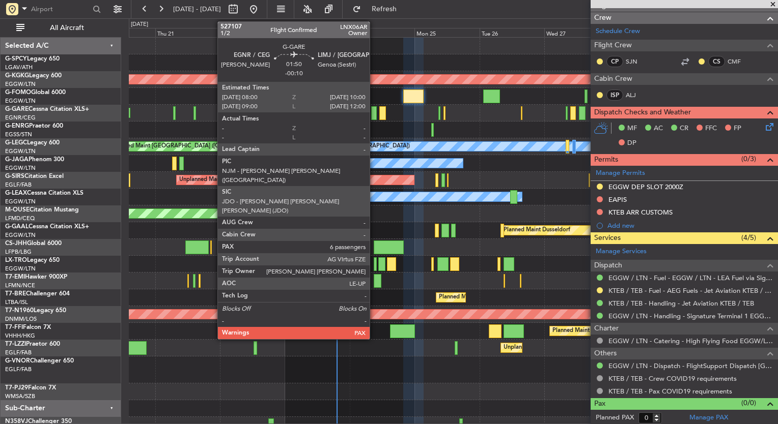
click at [373, 115] on div at bounding box center [374, 113] width 6 height 14
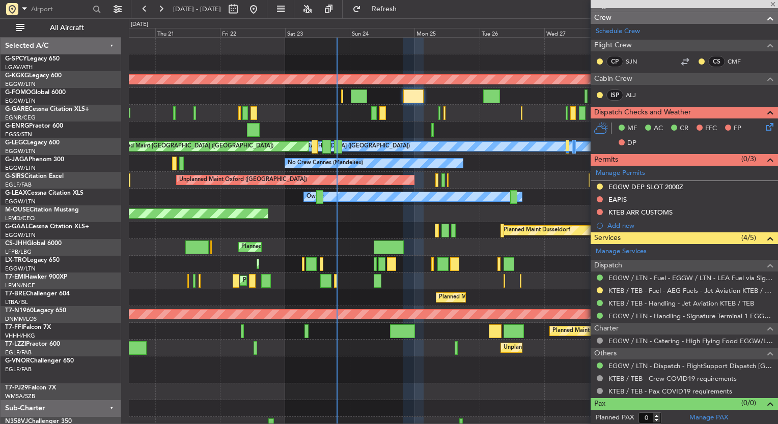
type input "-00:10"
type input "6"
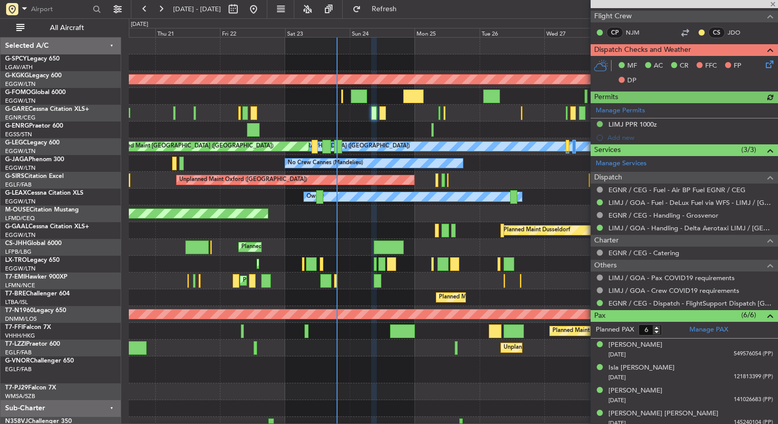
scroll to position [256, 0]
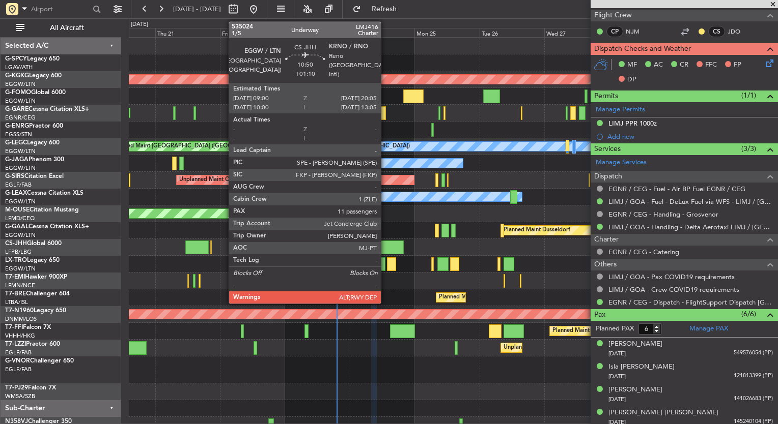
click at [382, 248] on div at bounding box center [388, 248] width 30 height 14
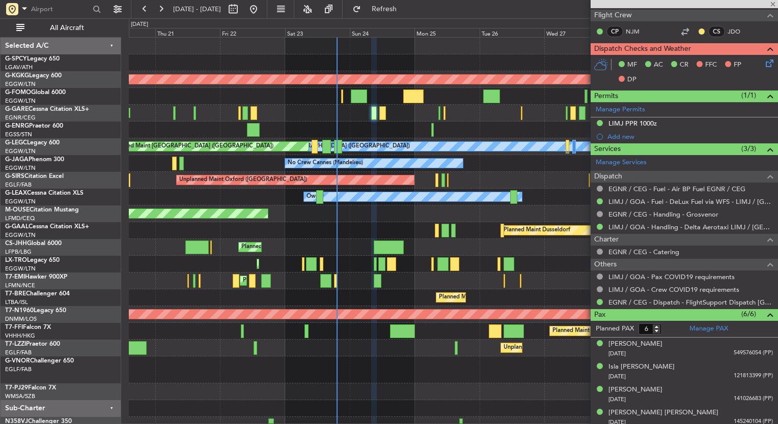
type input "+01:10"
type input "11"
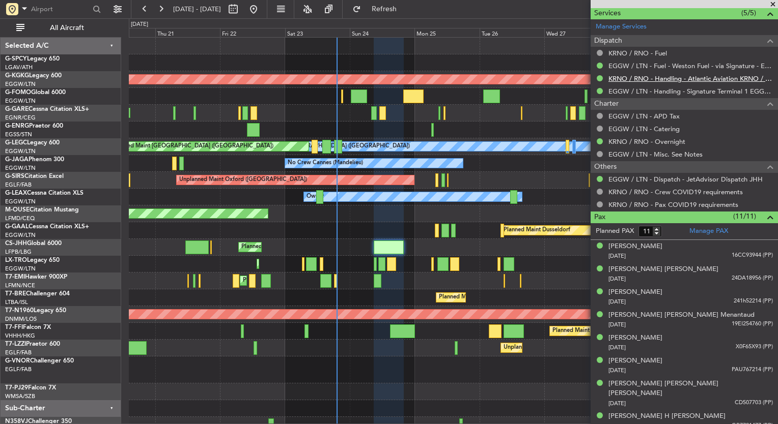
scroll to position [451, 0]
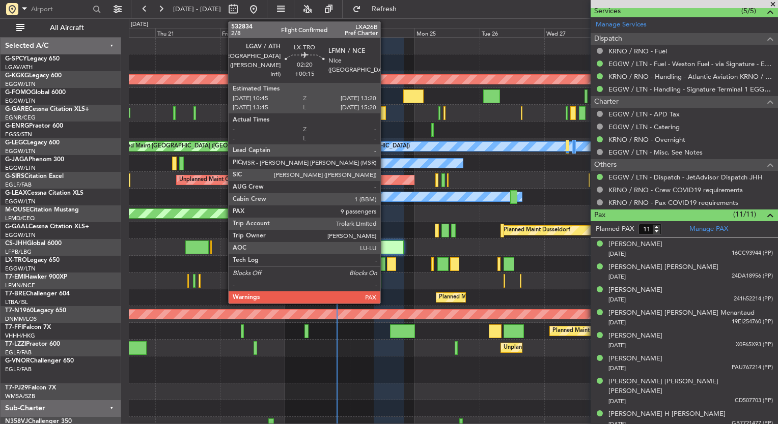
click at [384, 261] on div at bounding box center [381, 264] width 7 height 14
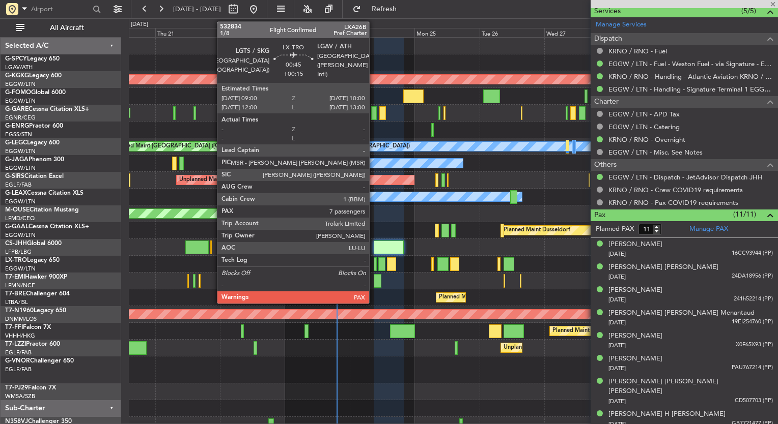
type input "+00:15"
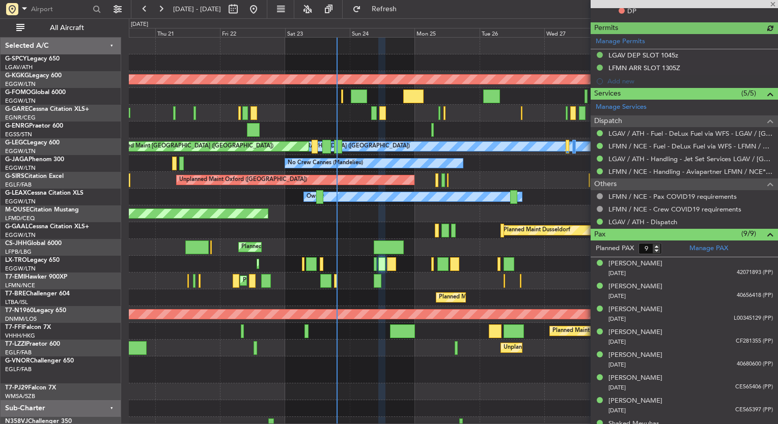
scroll to position [319, 0]
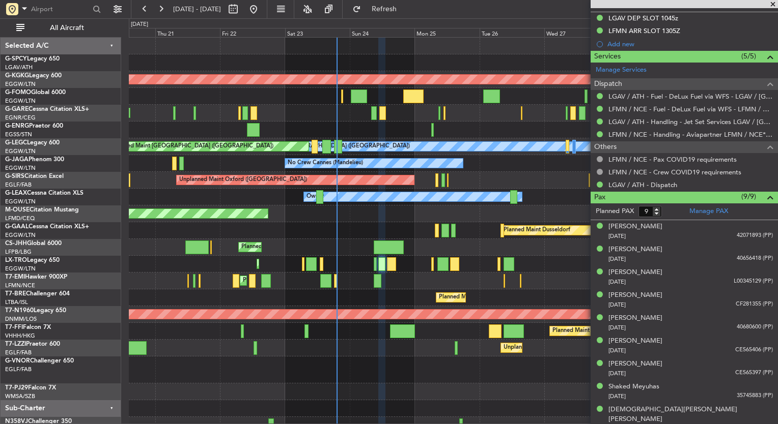
click at [372, 284] on div "Planned Maint [PERSON_NAME] Planned Maint [PERSON_NAME]" at bounding box center [453, 281] width 648 height 17
click at [372, 283] on div "Planned Maint [PERSON_NAME] Planned Maint [PERSON_NAME]" at bounding box center [453, 281] width 648 height 17
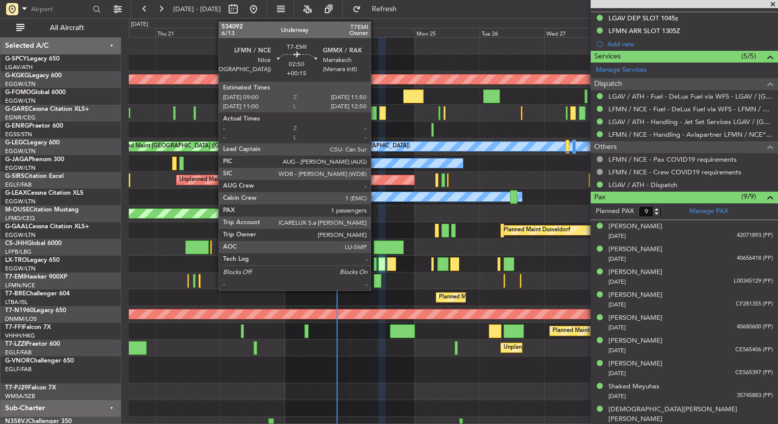
click at [376, 281] on div at bounding box center [377, 281] width 8 height 14
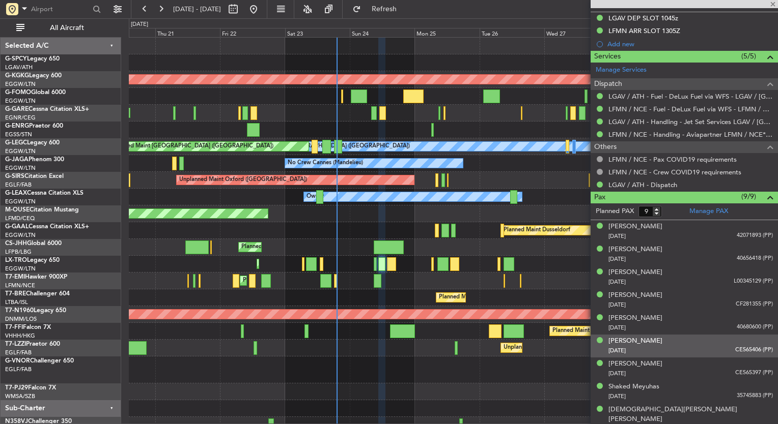
type input "1"
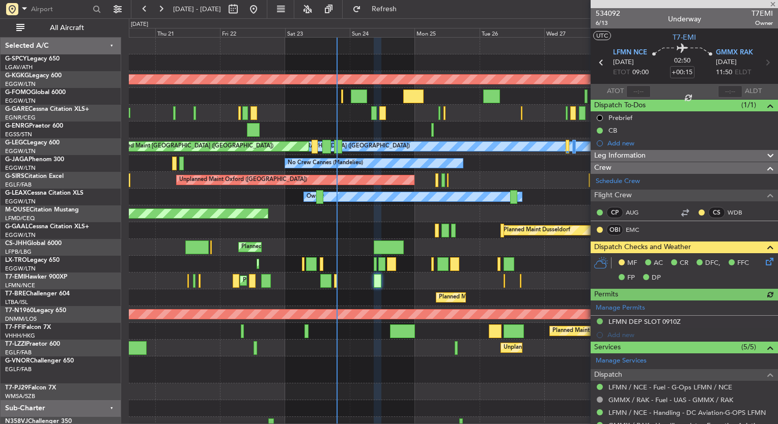
scroll to position [120, 0]
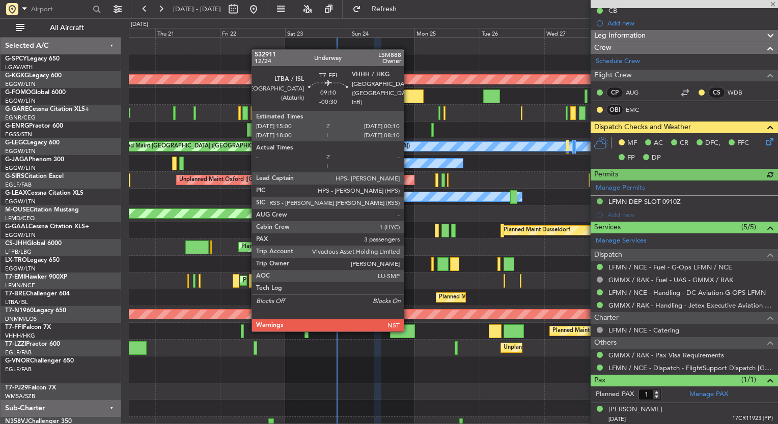
click at [408, 331] on div at bounding box center [402, 332] width 25 height 14
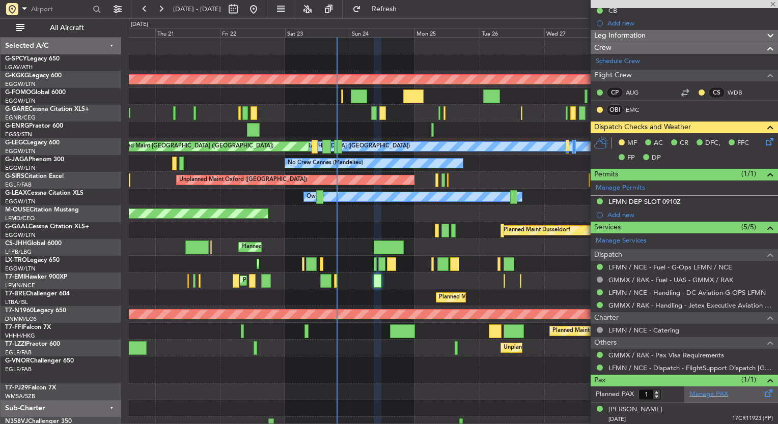
type input "-00:30"
type input "3"
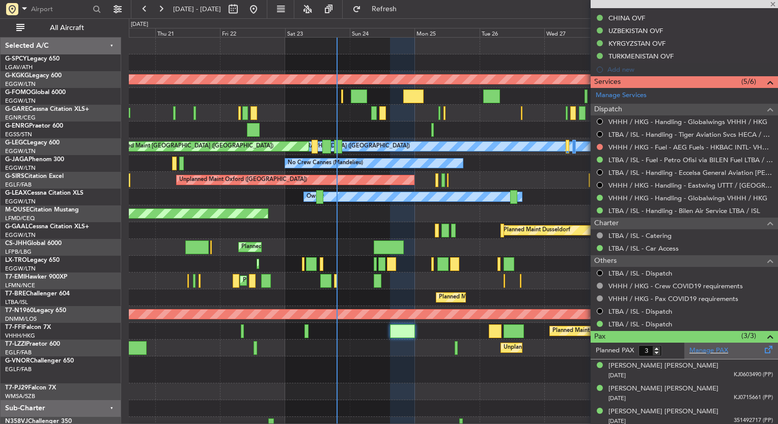
scroll to position [460, 0]
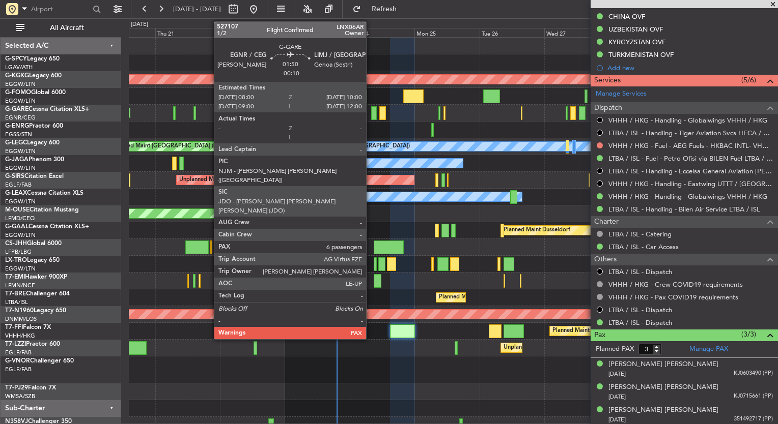
click at [371, 112] on div at bounding box center [374, 113] width 6 height 14
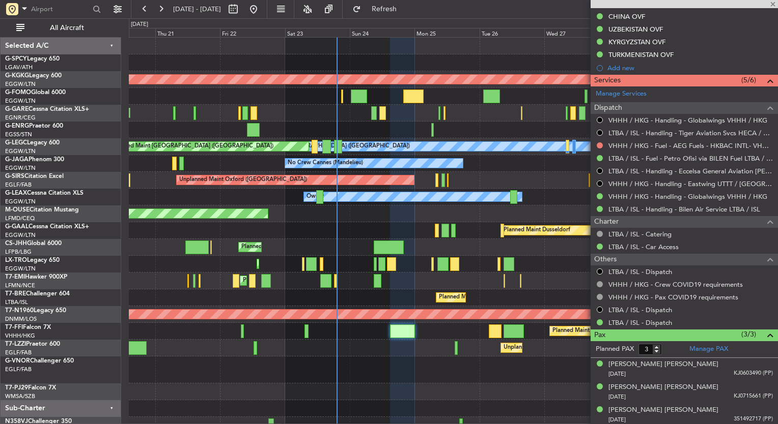
type input "-00:10"
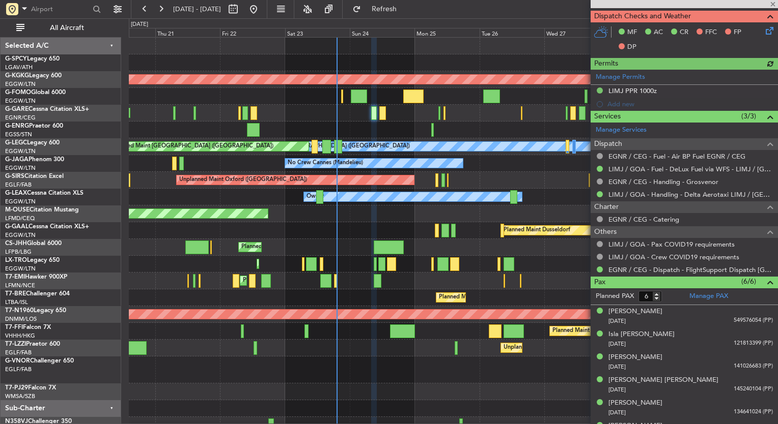
scroll to position [305, 0]
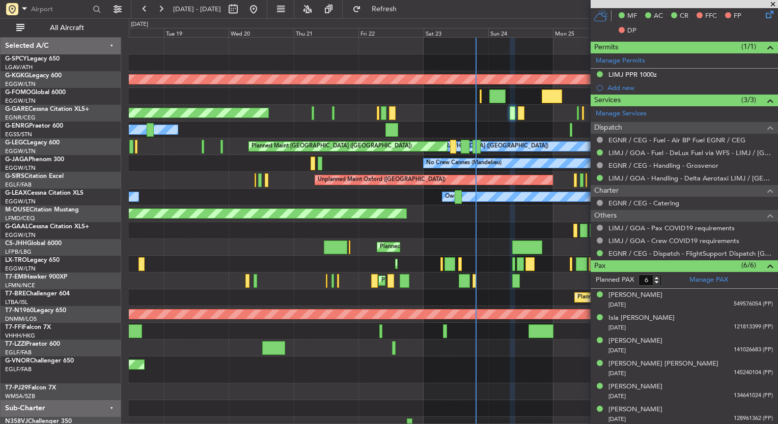
click at [471, 385] on div "AOG Maint Istanbul (Ataturk) Planned Maint Windsor Locks (Bradley Intl) Unplann…" at bounding box center [453, 236] width 648 height 396
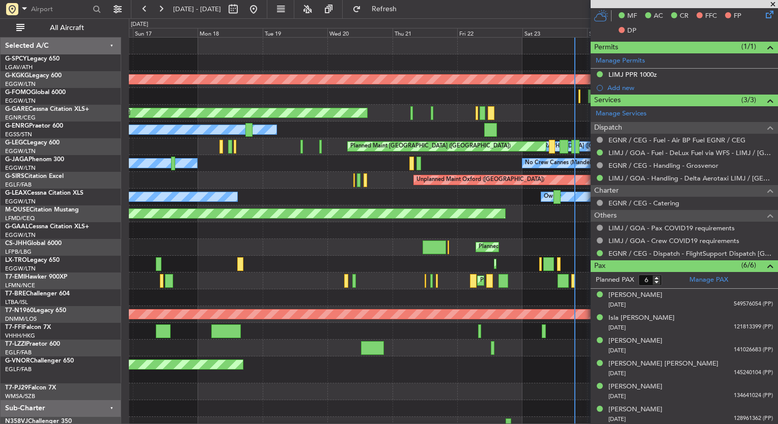
scroll to position [9, 0]
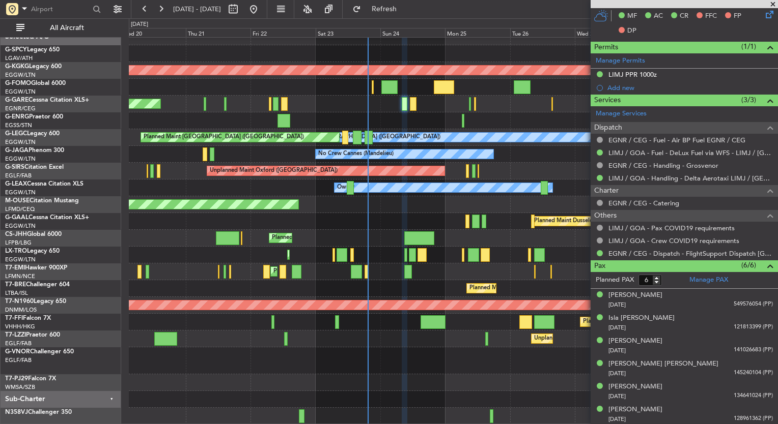
click at [247, 346] on div "AOG Maint Istanbul (Ataturk) Unplanned Maint Chester Owner A/C Unavailable Lond…" at bounding box center [453, 226] width 648 height 396
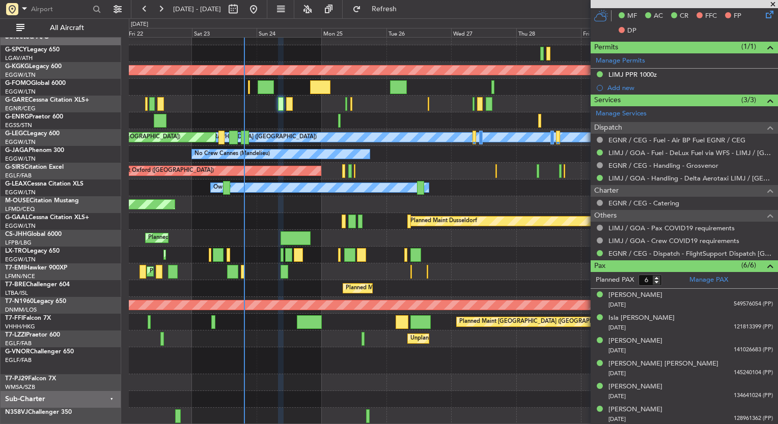
click at [237, 337] on div "AOG Maint Istanbul (Ataturk) Unplanned Maint Chester A/C Unavailable London (Lu…" at bounding box center [453, 226] width 648 height 396
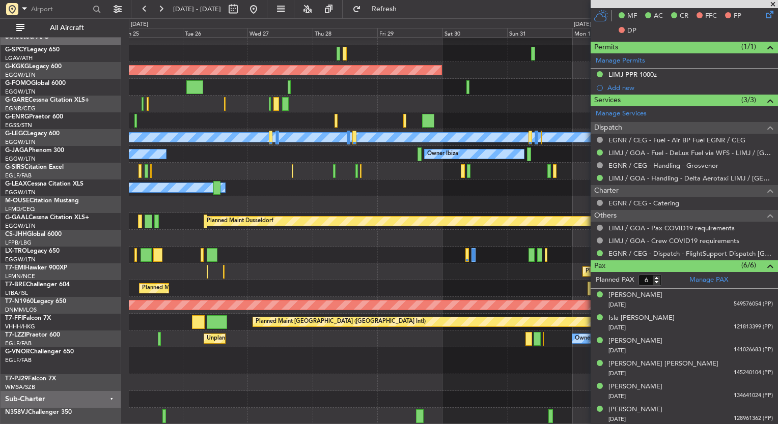
click at [173, 356] on div at bounding box center [453, 361] width 648 height 27
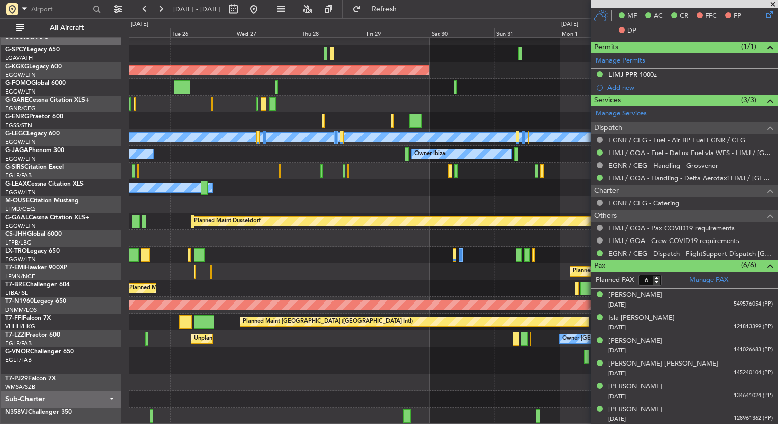
click at [40, 370] on div "AOG Maint Istanbul (Ataturk) A/C Unavailable London (Luton) Planned Maint Londo…" at bounding box center [389, 221] width 778 height 406
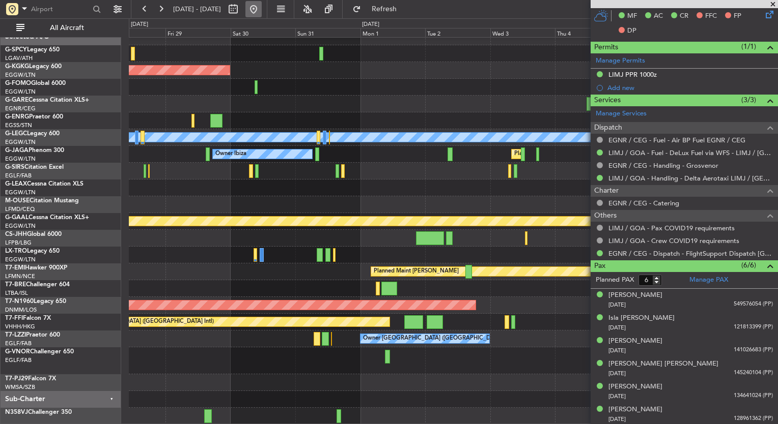
click at [262, 11] on button at bounding box center [253, 9] width 16 height 16
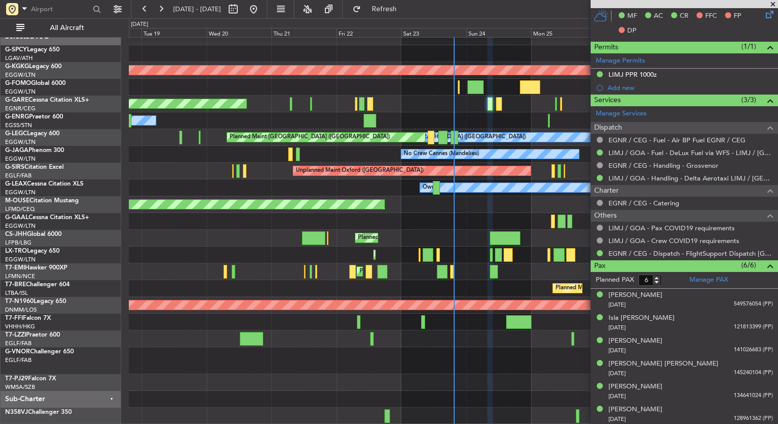
click at [771, 3] on span at bounding box center [772, 4] width 10 height 9
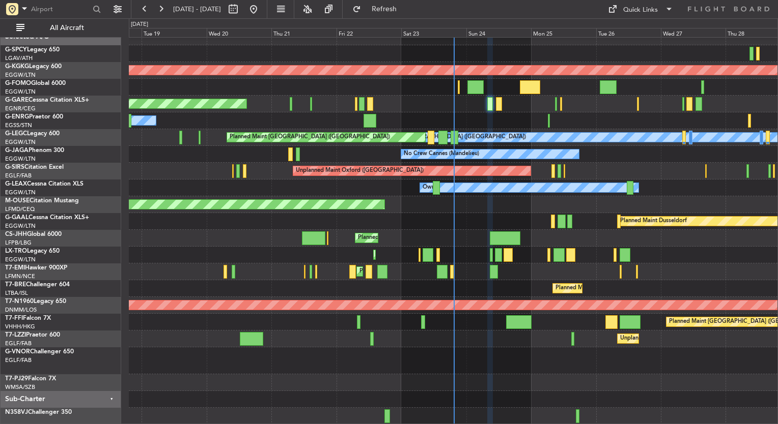
type input "0"
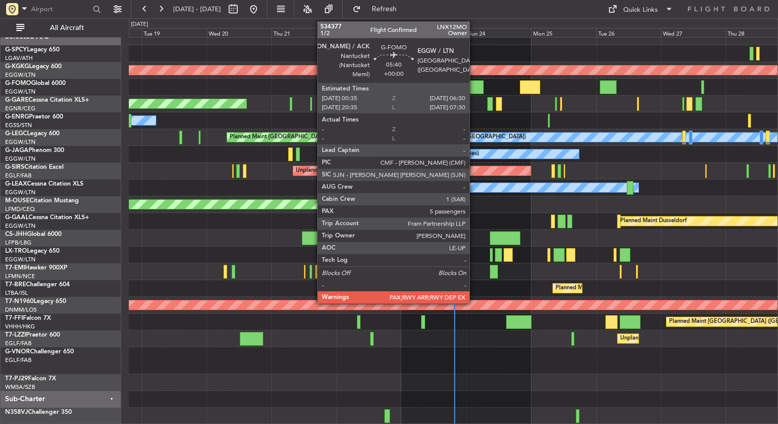
click at [474, 80] on div at bounding box center [475, 87] width 16 height 14
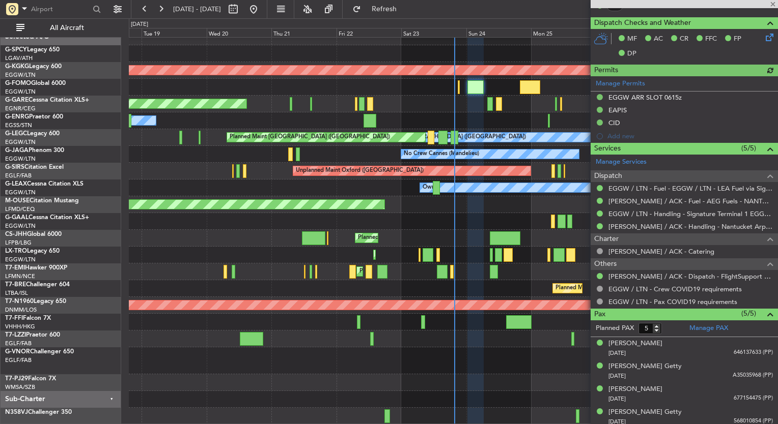
scroll to position [277, 0]
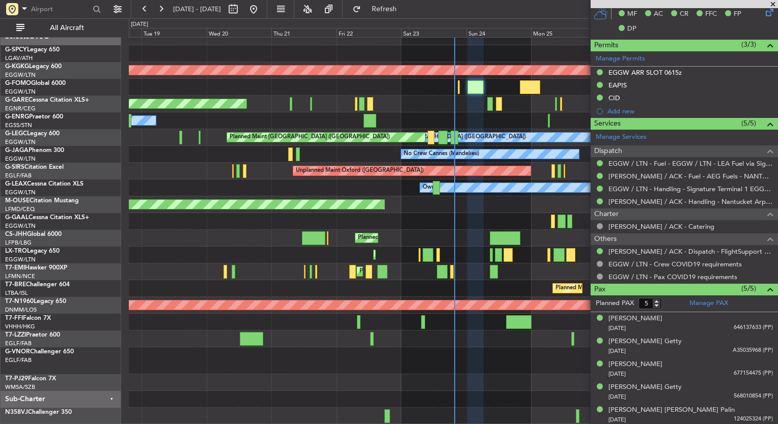
click at [486, 105] on div "Unplanned Maint [PERSON_NAME]" at bounding box center [453, 104] width 648 height 17
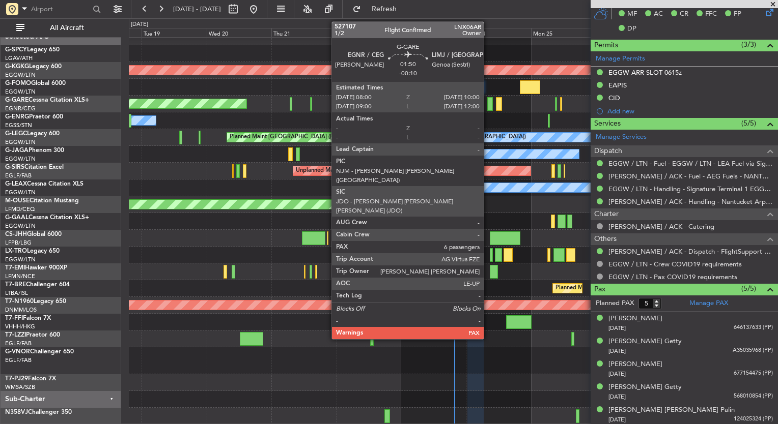
click at [489, 106] on div at bounding box center [490, 104] width 6 height 14
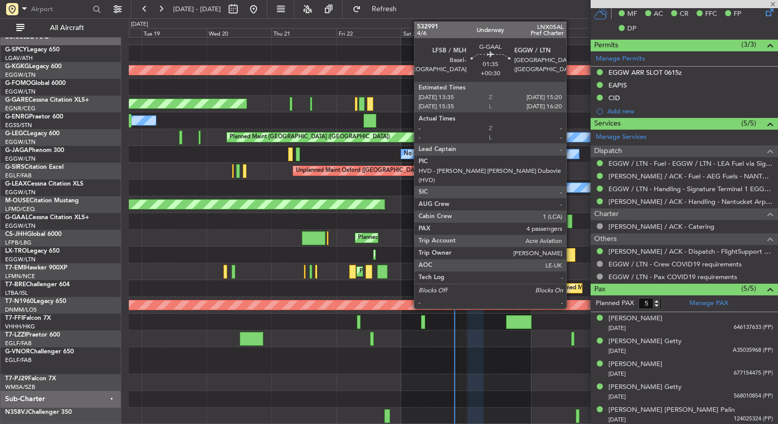
type input "-00:10"
type input "6"
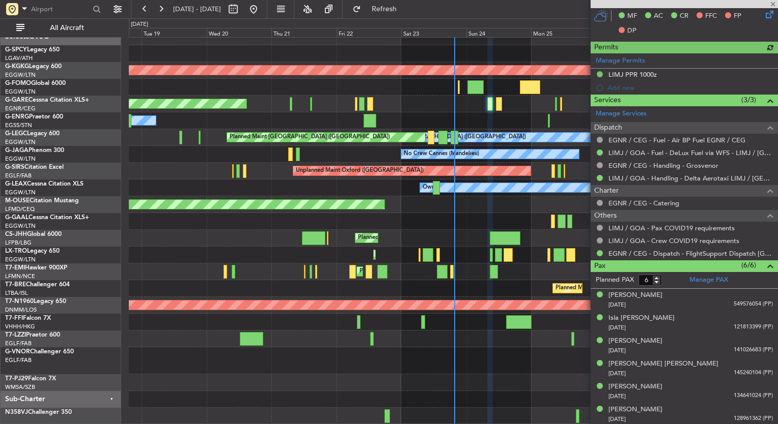
scroll to position [305, 0]
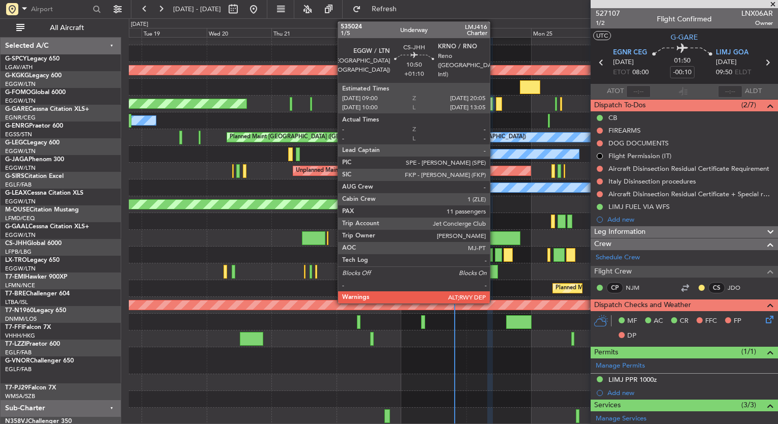
scroll to position [305, 0]
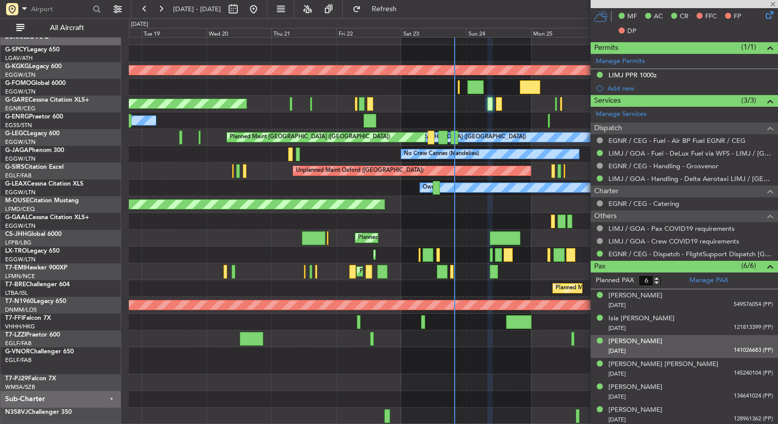
type input "+01:10"
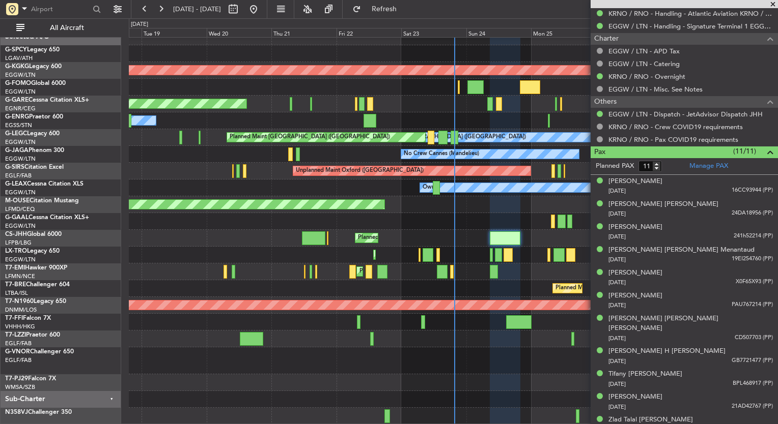
scroll to position [514, 0]
click at [773, 4] on span at bounding box center [772, 4] width 10 height 9
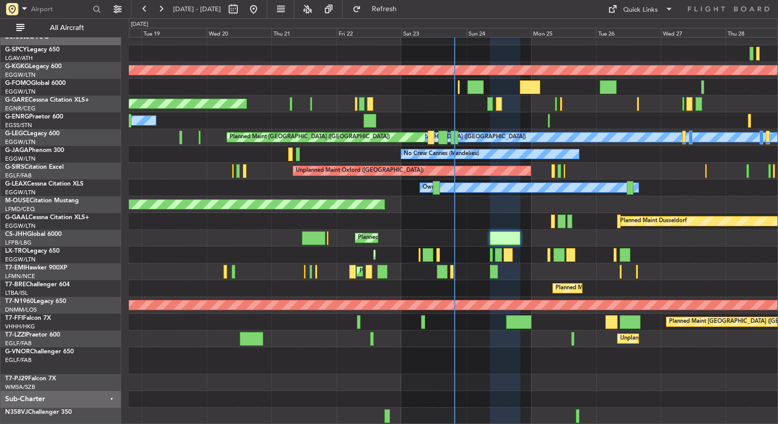
type input "0"
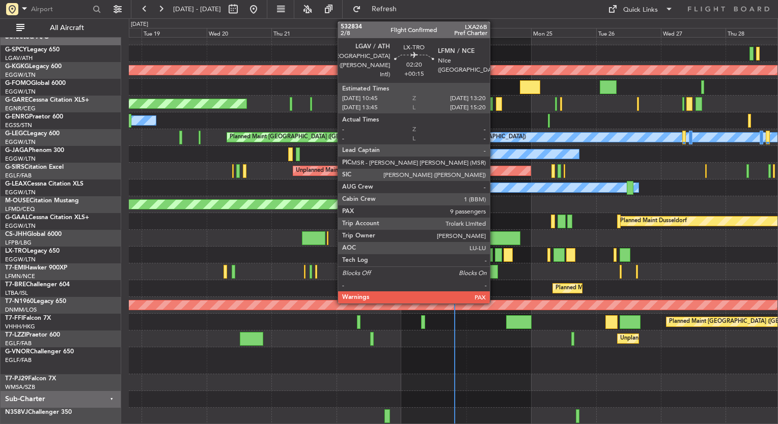
click at [495, 256] on div at bounding box center [498, 255] width 7 height 14
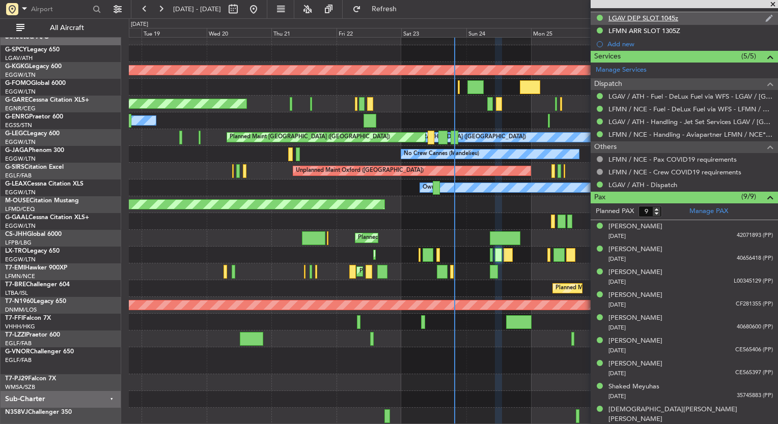
scroll to position [319, 0]
click at [771, 3] on span at bounding box center [772, 4] width 10 height 9
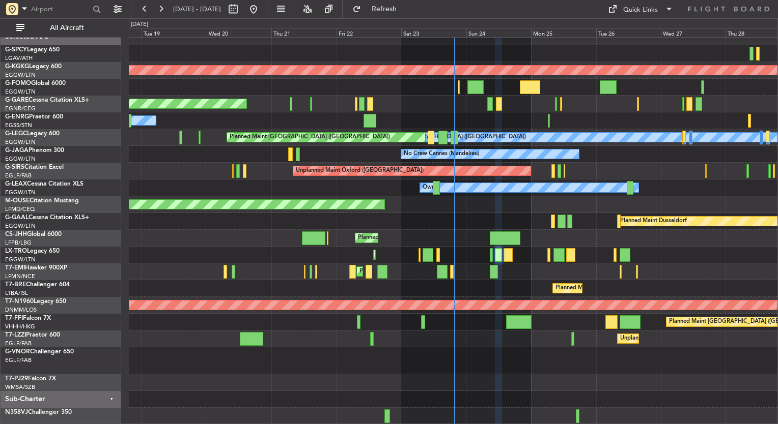
type input "0"
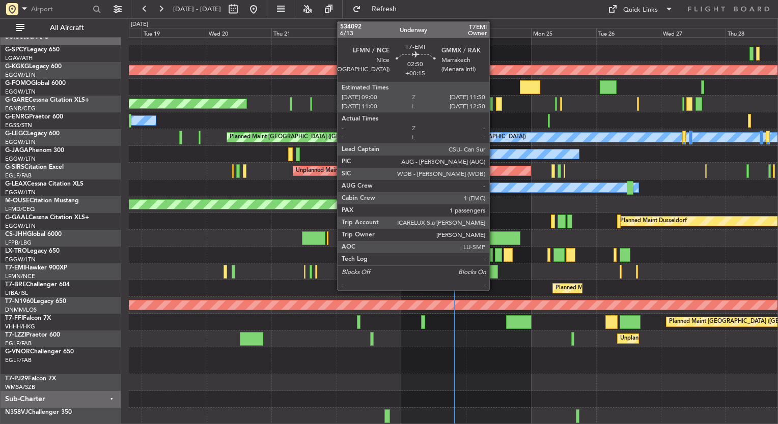
click at [493, 273] on div at bounding box center [494, 272] width 8 height 14
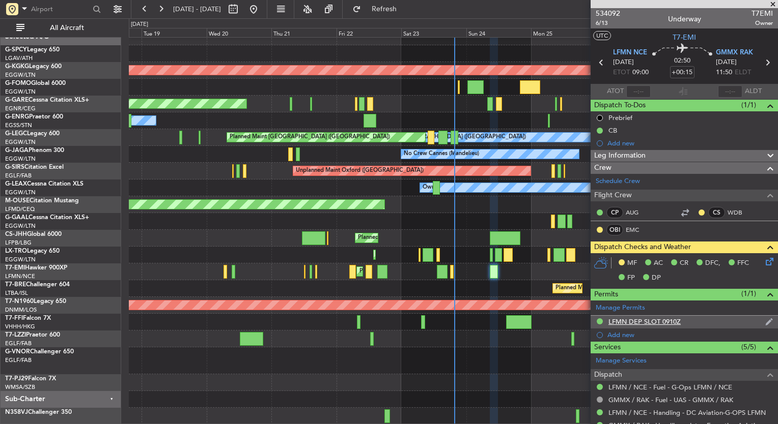
scroll to position [120, 0]
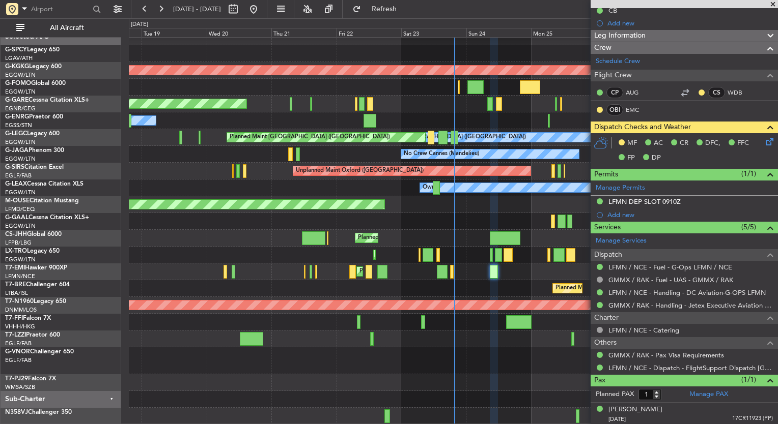
click at [773, 6] on span at bounding box center [772, 4] width 10 height 9
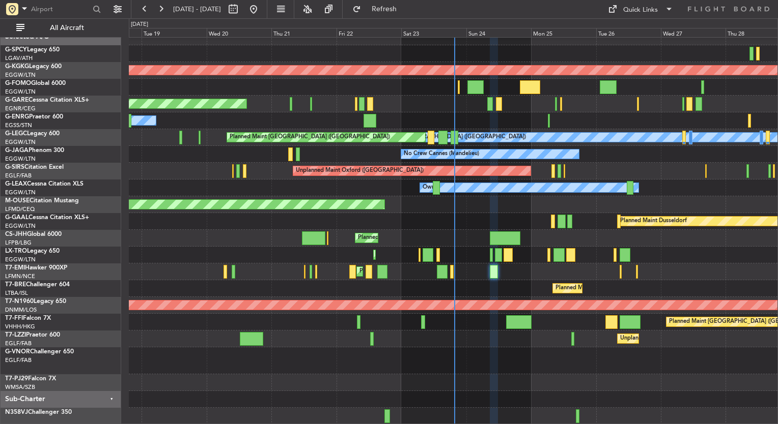
type input "0"
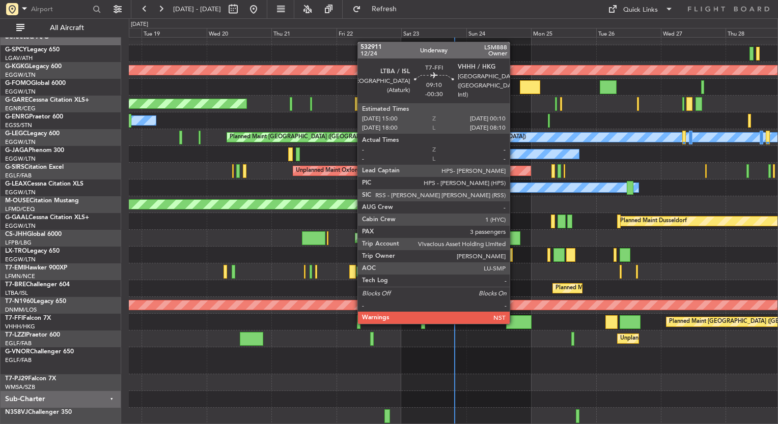
click at [514, 323] on div at bounding box center [518, 322] width 25 height 14
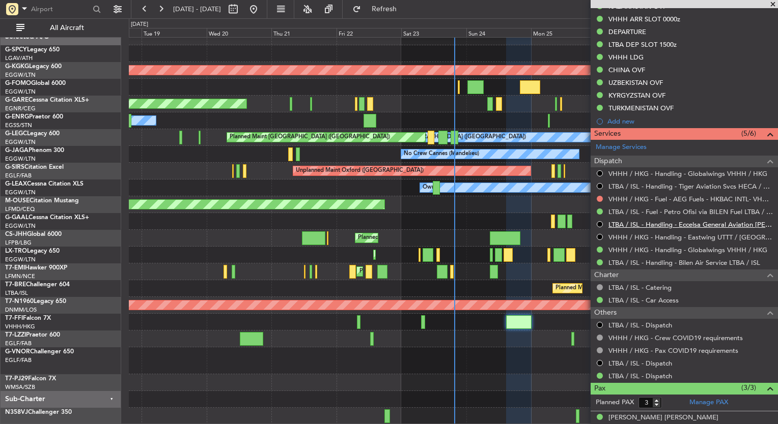
scroll to position [460, 0]
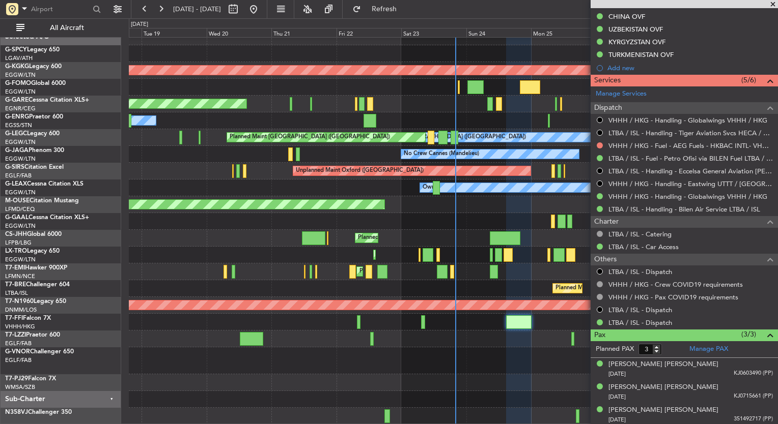
click at [485, 366] on div "Planned Maint London ([GEOGRAPHIC_DATA])" at bounding box center [453, 361] width 648 height 27
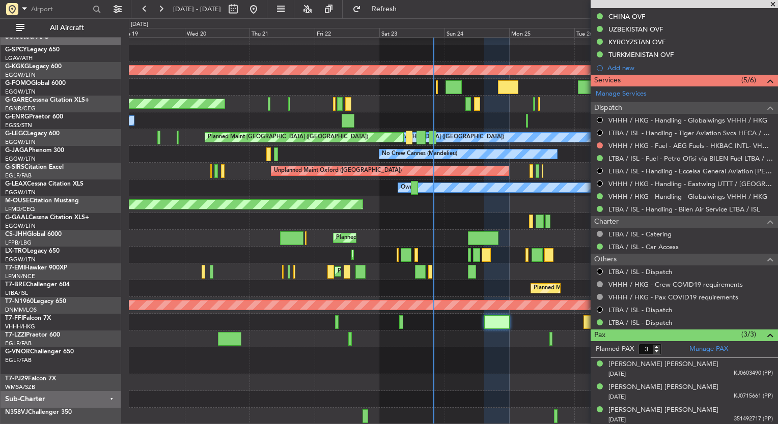
scroll to position [0, 0]
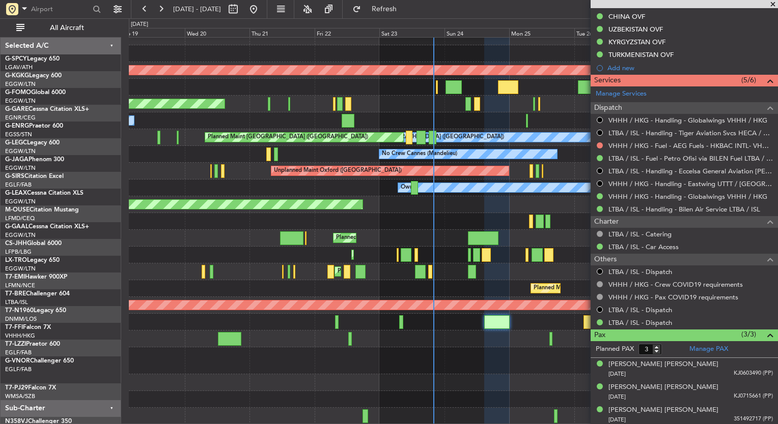
click at [222, 213] on div "Planned Maint Bournemouth" at bounding box center [453, 204] width 648 height 17
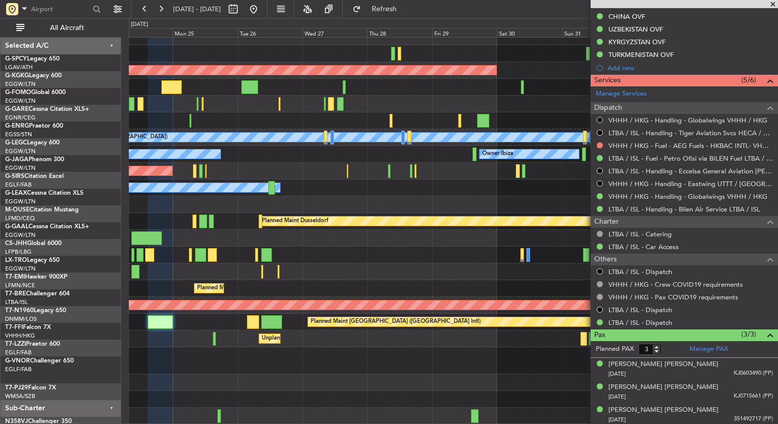
scroll to position [9, 0]
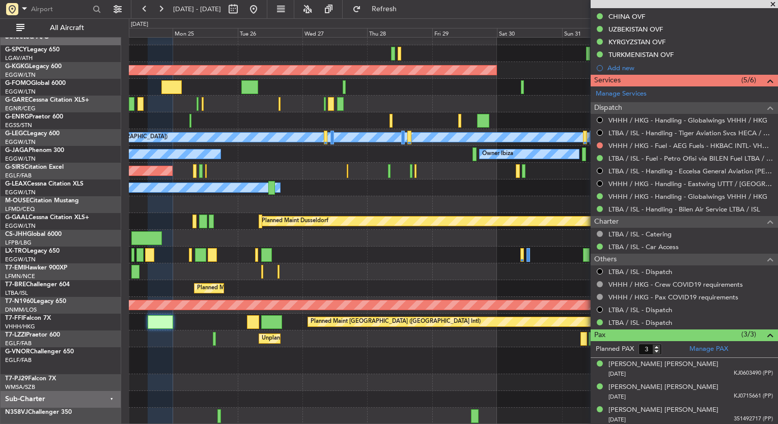
click at [328, 198] on div "Planned Maint Bournemouth" at bounding box center [453, 204] width 648 height 17
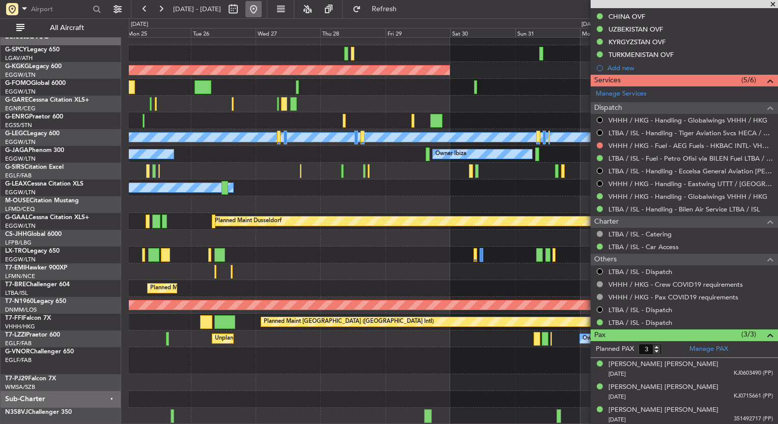
click at [262, 12] on button at bounding box center [253, 9] width 16 height 16
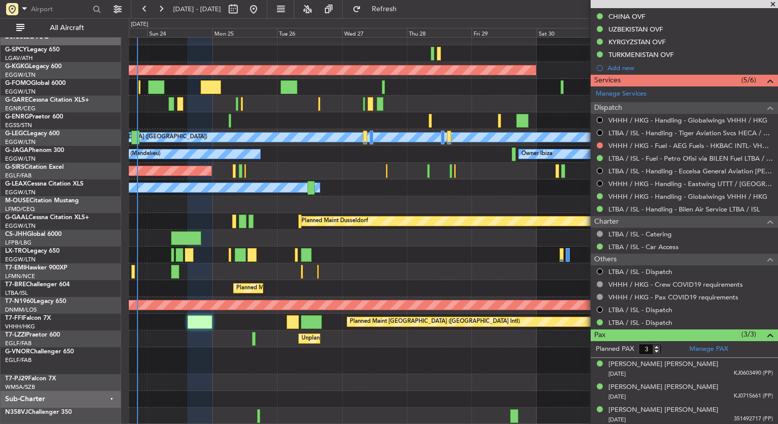
click at [132, 252] on div "Planned Maint [GEOGRAPHIC_DATA] ([GEOGRAPHIC_DATA])" at bounding box center [453, 255] width 648 height 17
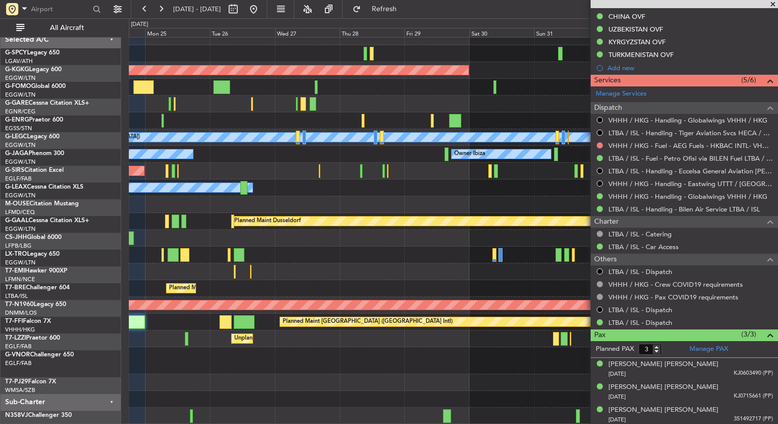
click at [443, 235] on div "Planned Maint [GEOGRAPHIC_DATA] ([GEOGRAPHIC_DATA])" at bounding box center [453, 238] width 648 height 17
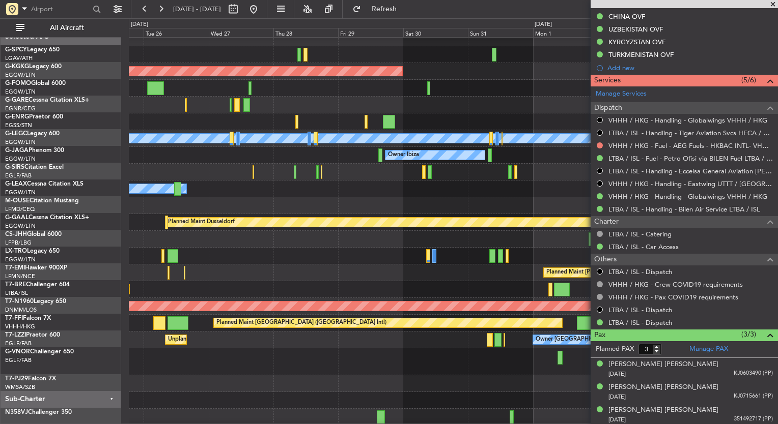
scroll to position [0, 0]
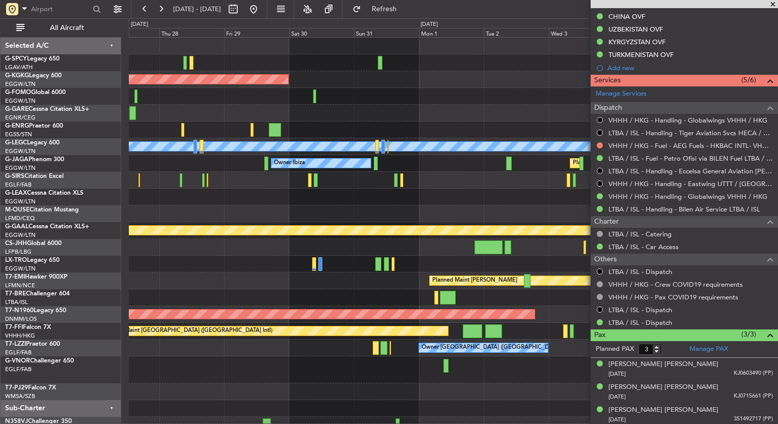
click at [216, 263] on div "AOG Maint [GEOGRAPHIC_DATA] (Ataturk) A/C Unavailable [GEOGRAPHIC_DATA] ([GEOGR…" at bounding box center [453, 236] width 648 height 396
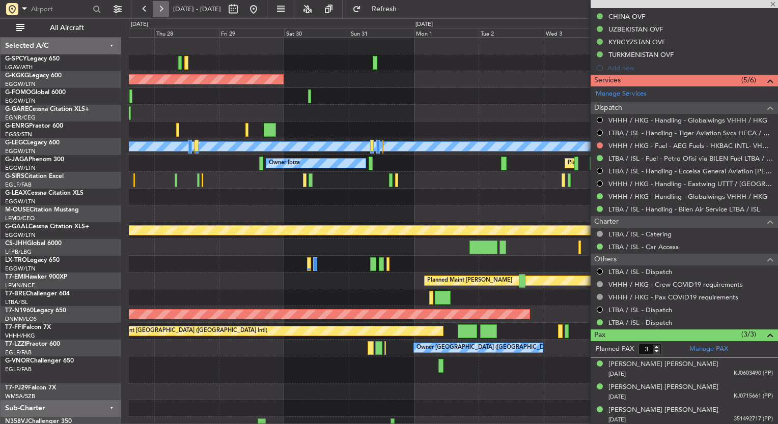
click at [165, 10] on button at bounding box center [161, 9] width 16 height 16
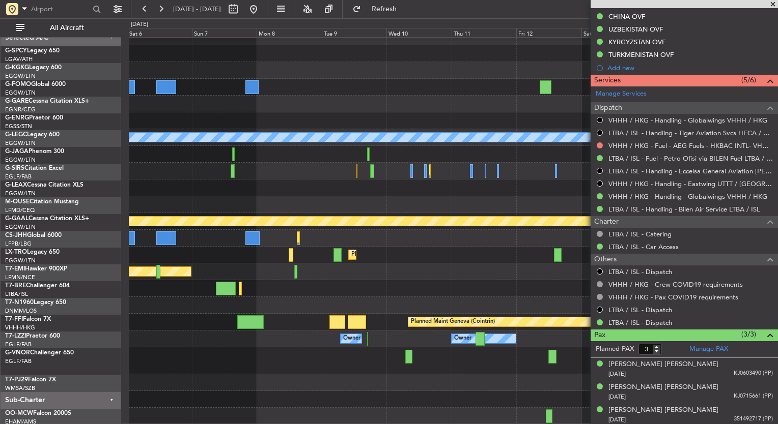
scroll to position [9, 0]
click at [522, 288] on div at bounding box center [453, 288] width 648 height 17
click at [262, 13] on button at bounding box center [253, 9] width 16 height 16
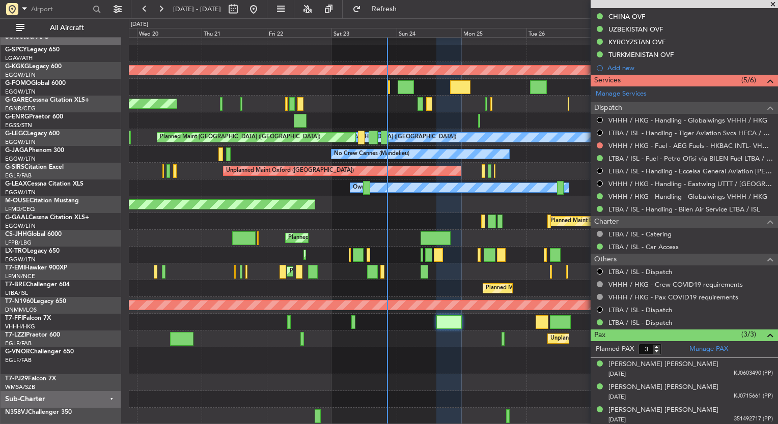
click at [419, 316] on div "Planned Maint [GEOGRAPHIC_DATA] ([GEOGRAPHIC_DATA] Intl)" at bounding box center [453, 322] width 648 height 17
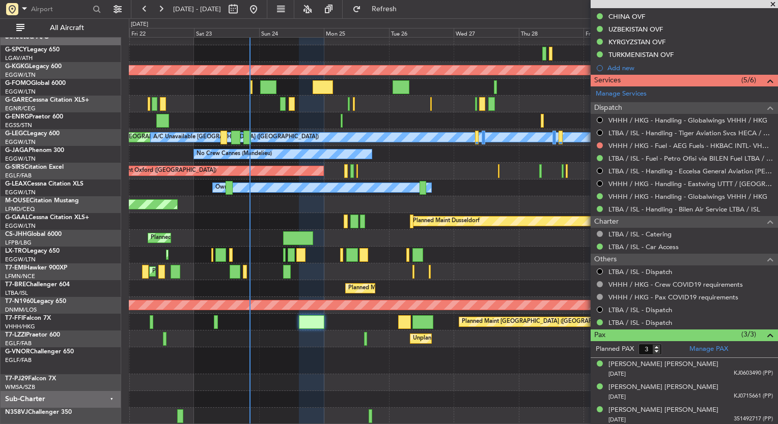
click at [181, 240] on div "AOG Maint Istanbul (Ataturk) Unplanned Maint Chester Planned Maint London (Luto…" at bounding box center [453, 226] width 648 height 396
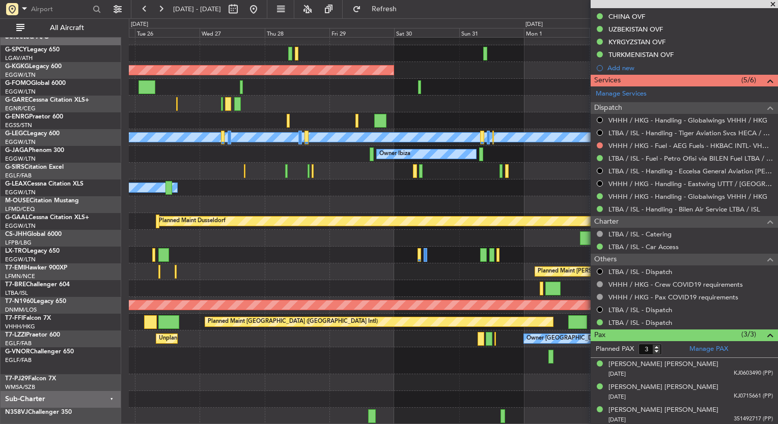
click at [226, 258] on div "AOG Maint Istanbul (Ataturk) A/C Unavailable London (Luton) Owner Ibiza Planned…" at bounding box center [453, 226] width 648 height 396
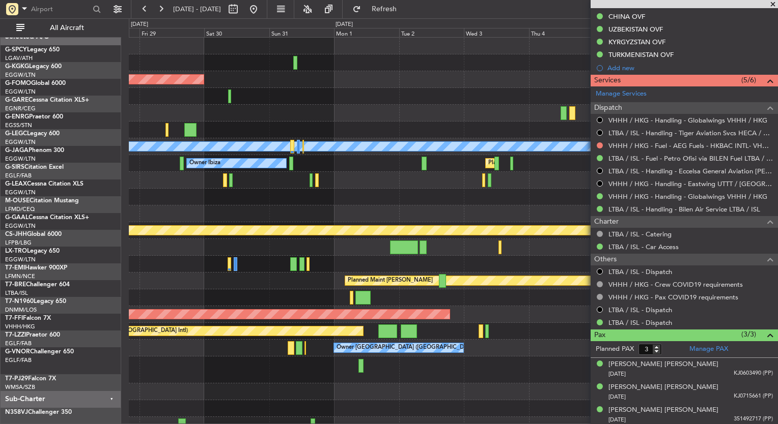
scroll to position [0, 0]
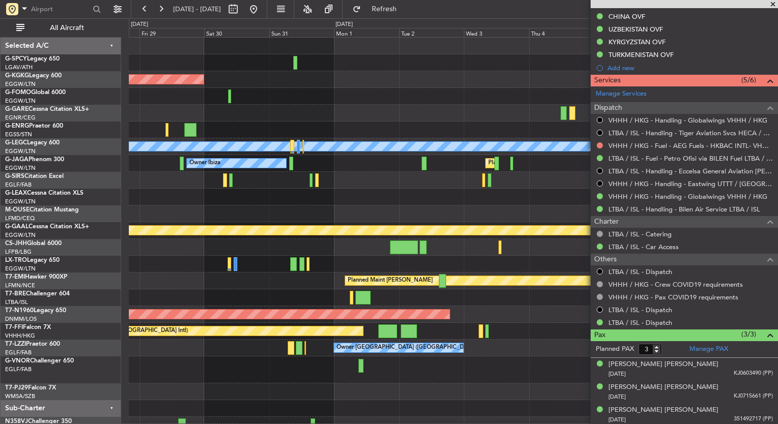
click at [234, 265] on div at bounding box center [236, 264] width 4 height 14
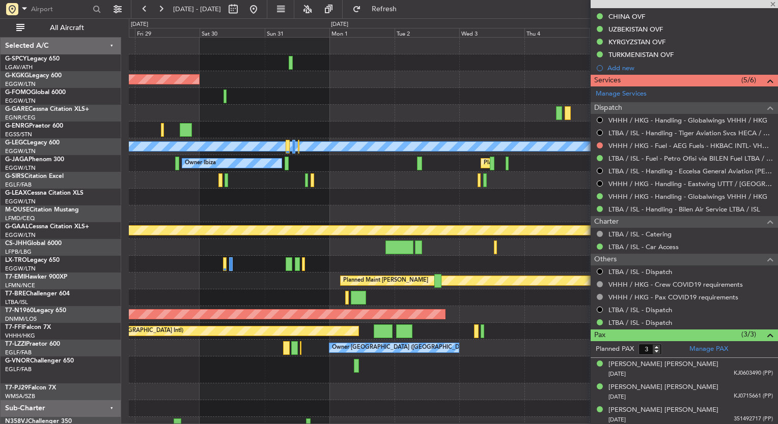
type input "4"
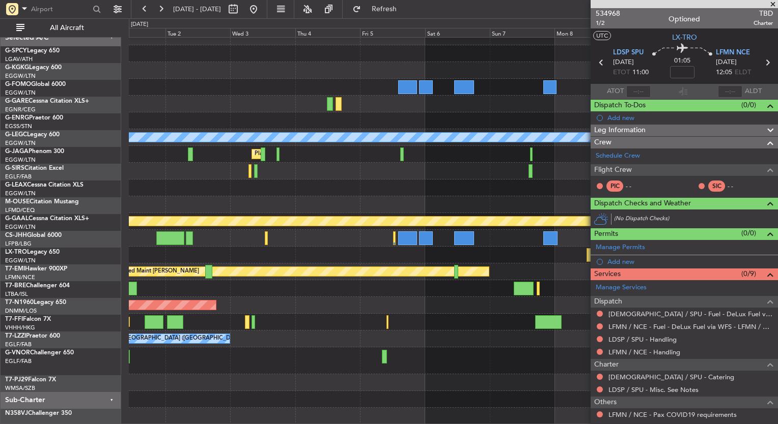
scroll to position [9, 0]
click at [209, 326] on div "AOG Maint Istanbul (Ataturk) A/C Unavailable London (Luton) Planned Maint Londo…" at bounding box center [453, 226] width 648 height 396
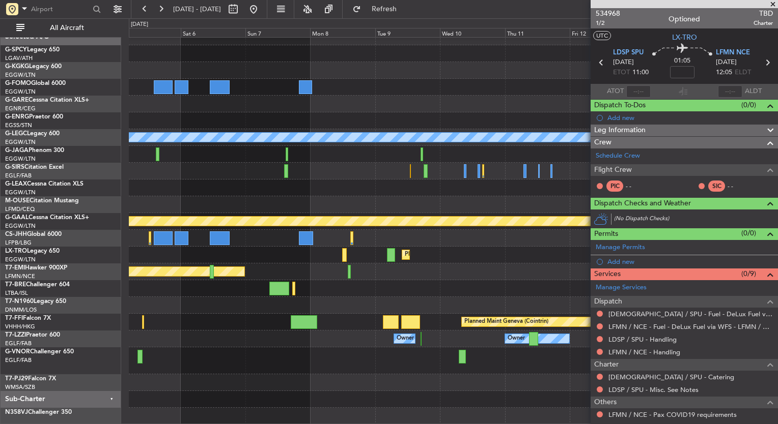
click at [212, 314] on div "A/C Unavailable London (Luton) Planned Maint London (Luton) Planned Maint Dusse…" at bounding box center [453, 226] width 648 height 396
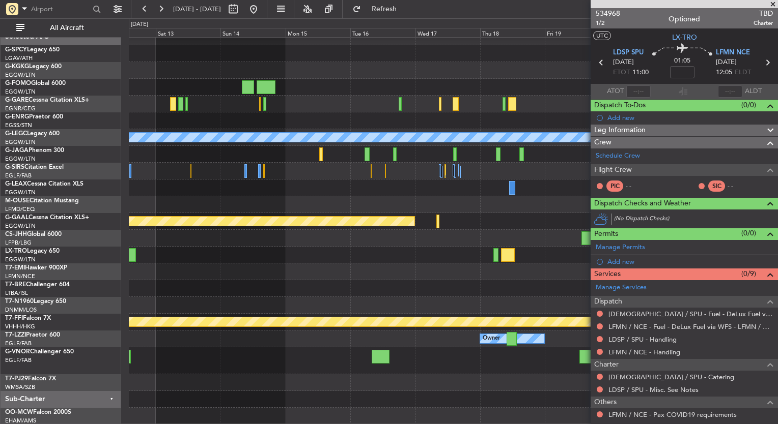
click at [130, 304] on div "A/C Unavailable [GEOGRAPHIC_DATA] ([GEOGRAPHIC_DATA]) Planned [GEOGRAPHIC_DATA]…" at bounding box center [453, 226] width 648 height 396
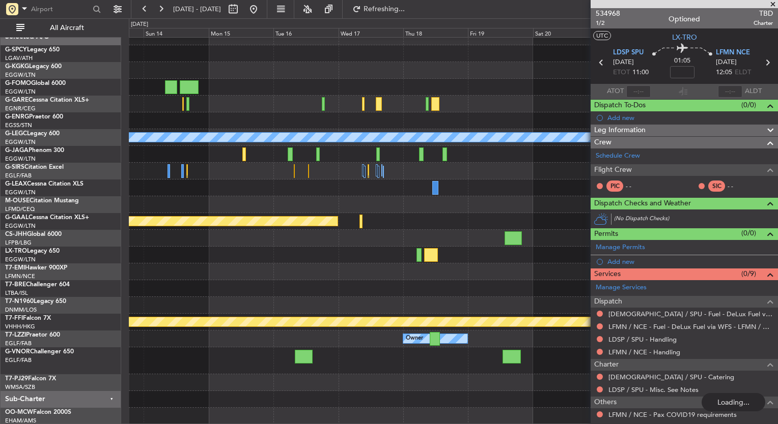
scroll to position [0, 0]
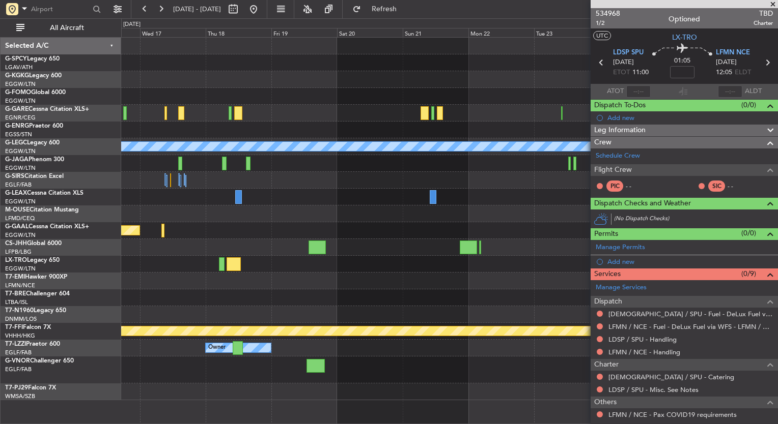
click at [188, 355] on div "A/C Unavailable London (Luton) Planned Maint Dusseldorf Planned Maint Geneva (C…" at bounding box center [449, 219] width 656 height 363
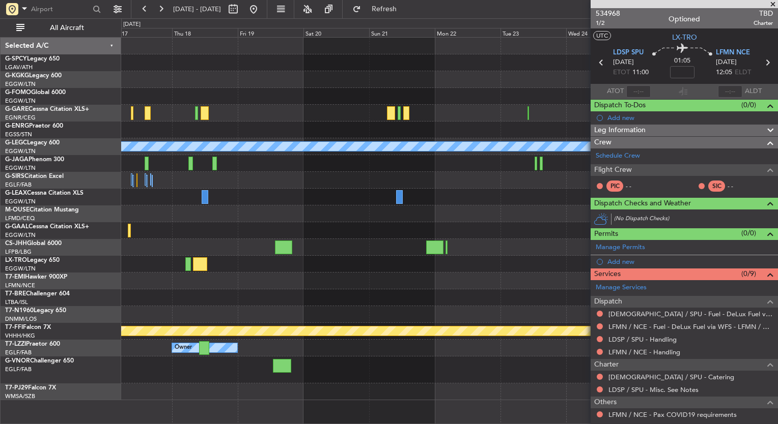
click at [26, 335] on div "A/C Unavailable London (Luton) Planned Maint Dusseldorf Planned Maint Geneva (C…" at bounding box center [389, 221] width 778 height 406
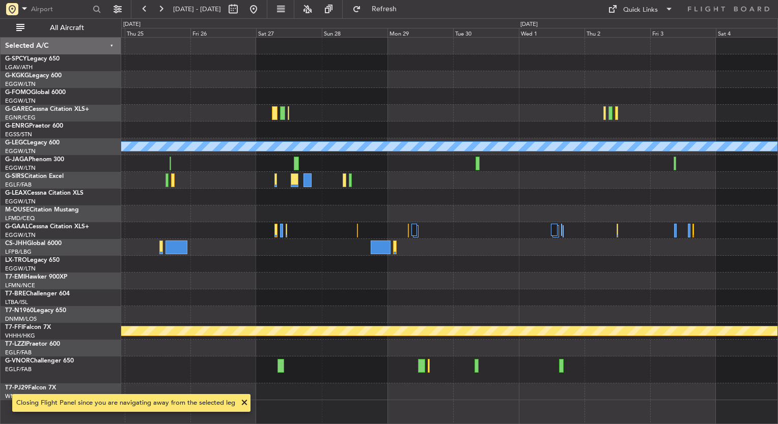
click at [191, 351] on div "A/C Unavailable [GEOGRAPHIC_DATA] ([GEOGRAPHIC_DATA]) Planned Maint Geneva ([GE…" at bounding box center [449, 219] width 656 height 363
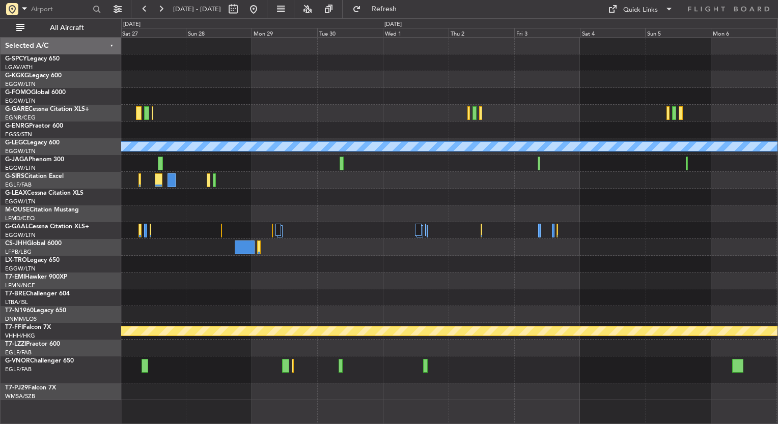
click at [279, 371] on div at bounding box center [449, 370] width 656 height 27
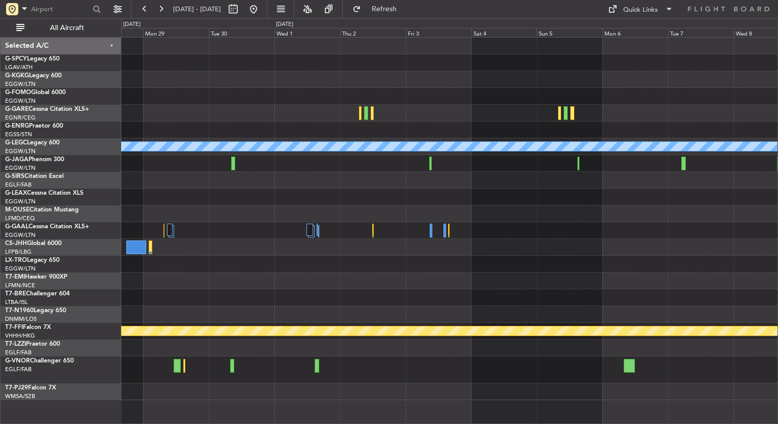
click at [177, 359] on div at bounding box center [449, 370] width 656 height 27
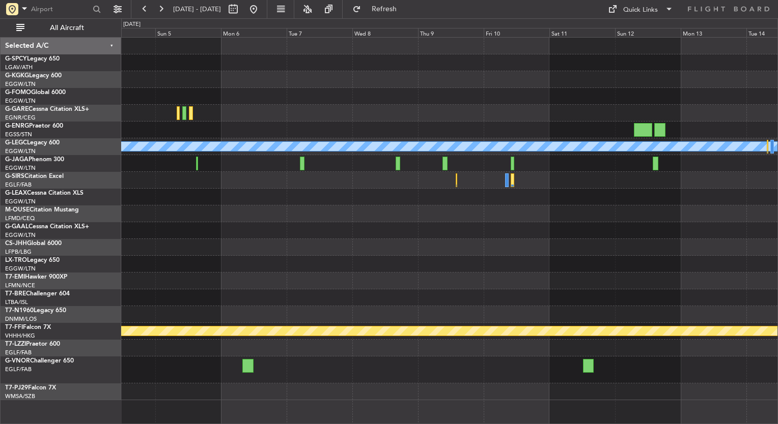
click at [282, 314] on div "A/C Unavailable [GEOGRAPHIC_DATA] ([GEOGRAPHIC_DATA]) Owner [GEOGRAPHIC_DATA] (…" at bounding box center [449, 219] width 656 height 363
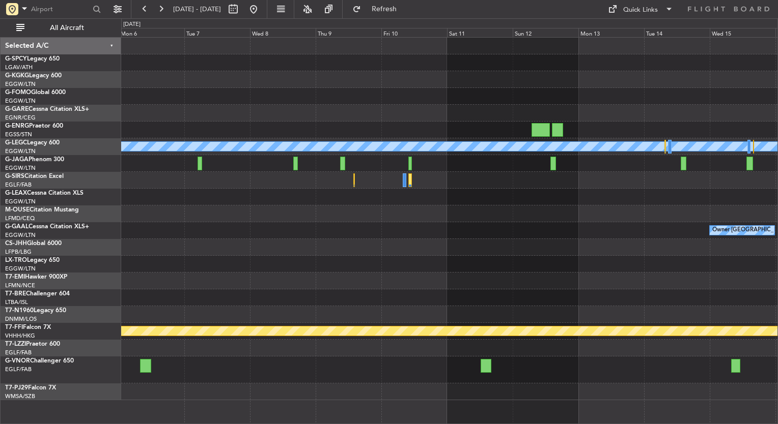
click at [423, 357] on div at bounding box center [449, 370] width 656 height 27
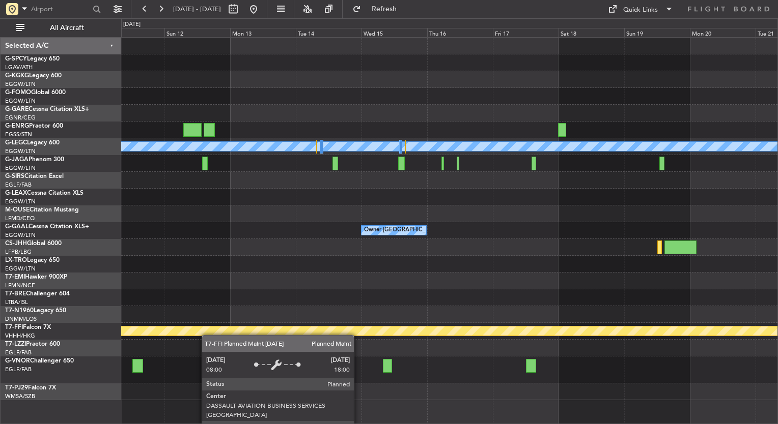
click at [199, 333] on div "A/C Unavailable [GEOGRAPHIC_DATA] ([GEOGRAPHIC_DATA]) Owner [GEOGRAPHIC_DATA] (…" at bounding box center [449, 219] width 656 height 363
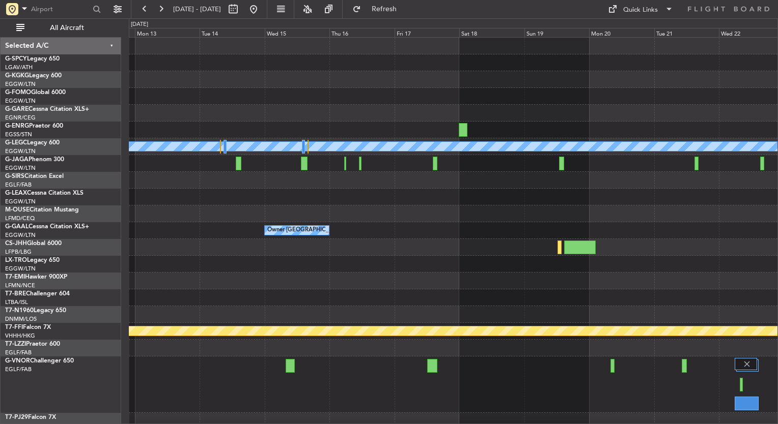
scroll to position [5, 0]
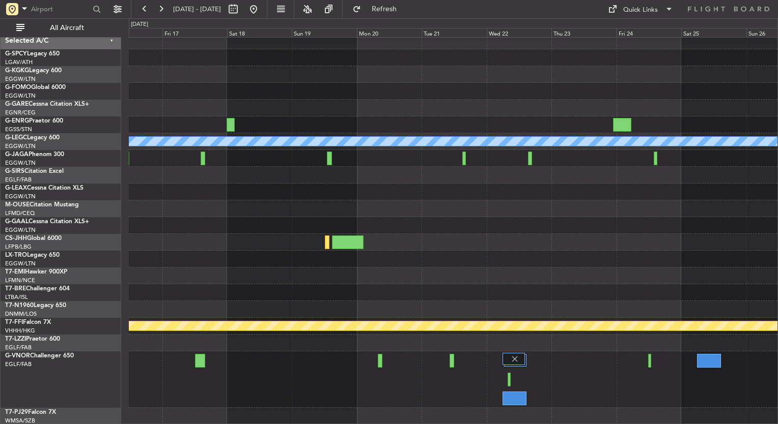
click at [260, 343] on div "A/C Unavailable [GEOGRAPHIC_DATA] ([GEOGRAPHIC_DATA]) Owner [GEOGRAPHIC_DATA] (…" at bounding box center [453, 229] width 648 height 392
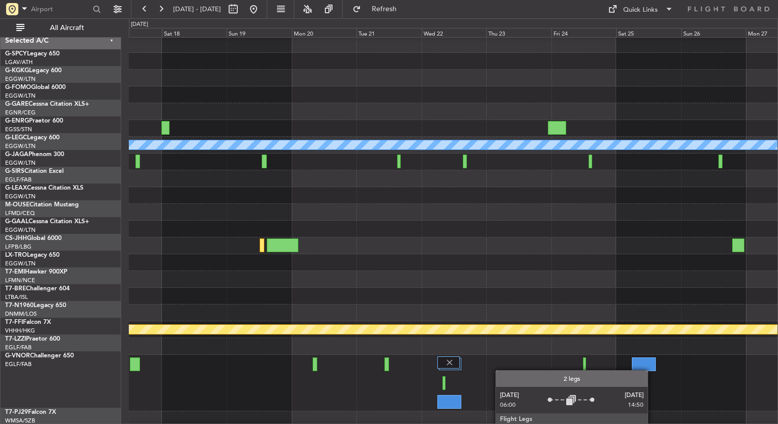
click at [324, 360] on div at bounding box center [453, 383] width 648 height 56
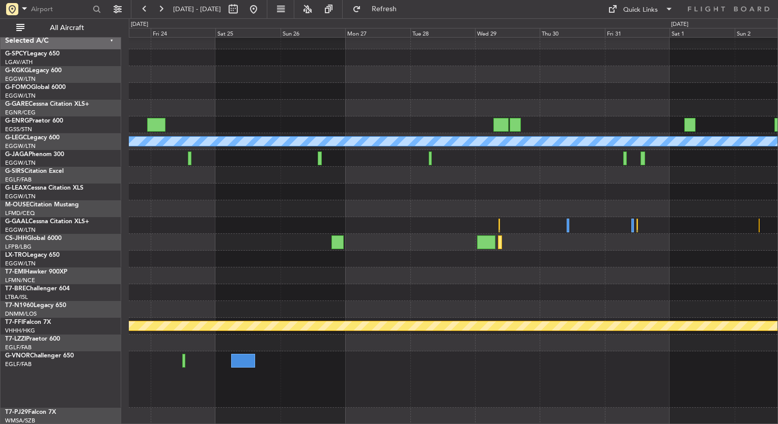
scroll to position [0, 0]
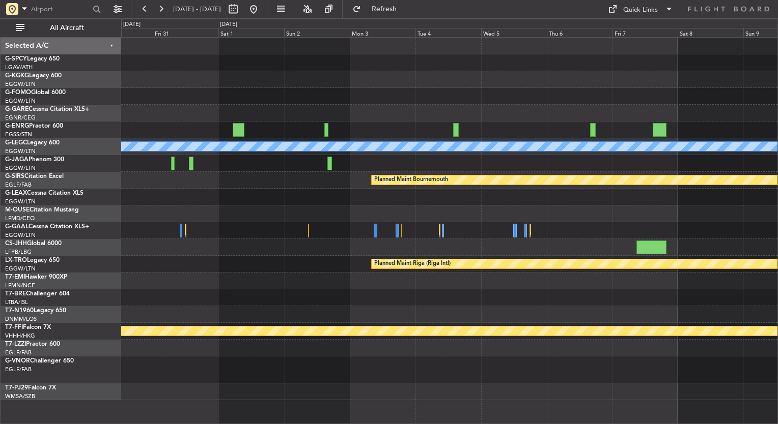
click at [278, 367] on div "A/C Unavailable [GEOGRAPHIC_DATA] ([GEOGRAPHIC_DATA]) Planned Maint [GEOGRAPHIC…" at bounding box center [449, 219] width 656 height 363
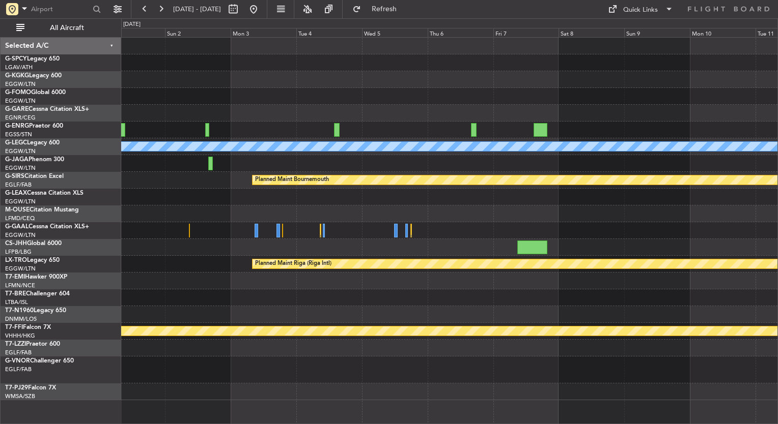
click at [339, 359] on div at bounding box center [449, 370] width 656 height 27
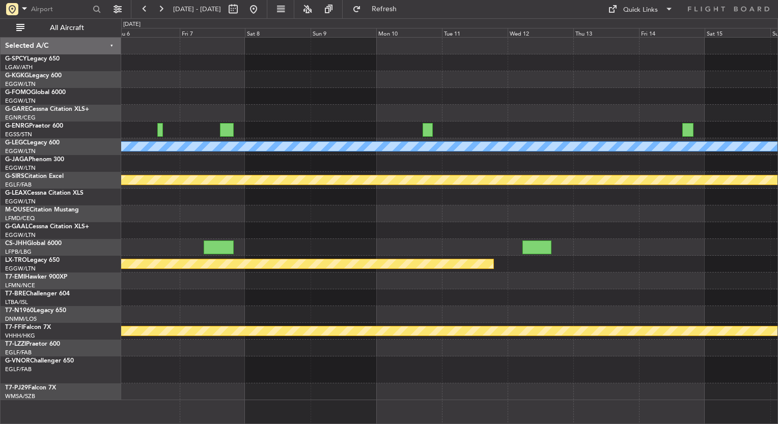
click at [160, 358] on div at bounding box center [449, 370] width 656 height 27
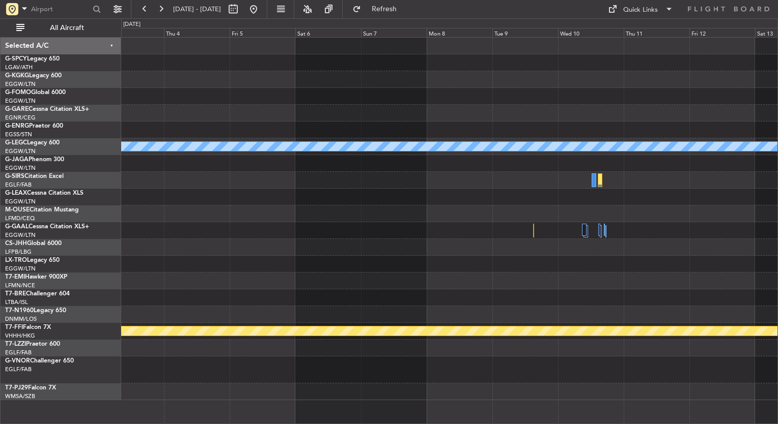
click at [161, 366] on div at bounding box center [449, 370] width 656 height 27
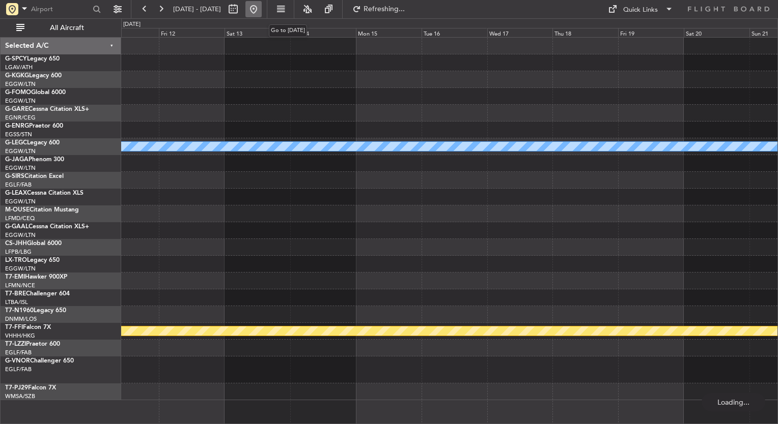
click at [262, 5] on button at bounding box center [253, 9] width 16 height 16
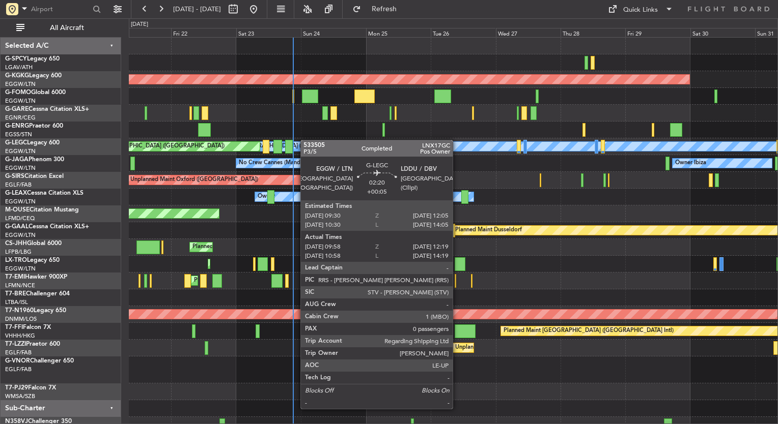
click at [161, 155] on div "AOG Maint Istanbul (Ataturk) Unplanned Maint Chester Owner A/C Unavailable Lond…" at bounding box center [453, 236] width 648 height 396
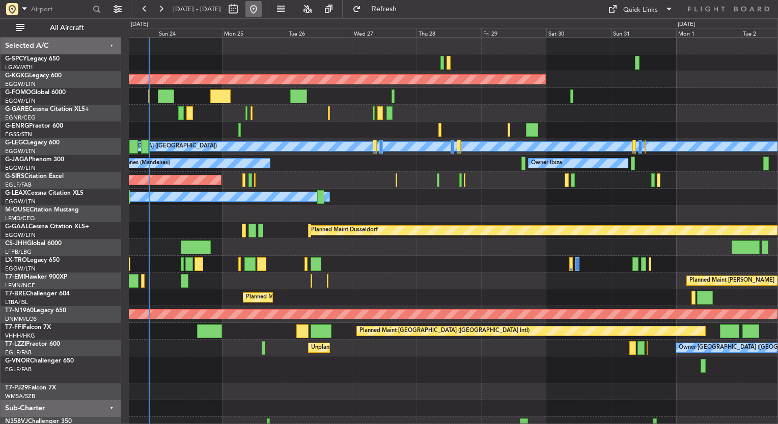
click at [262, 14] on button at bounding box center [253, 9] width 16 height 16
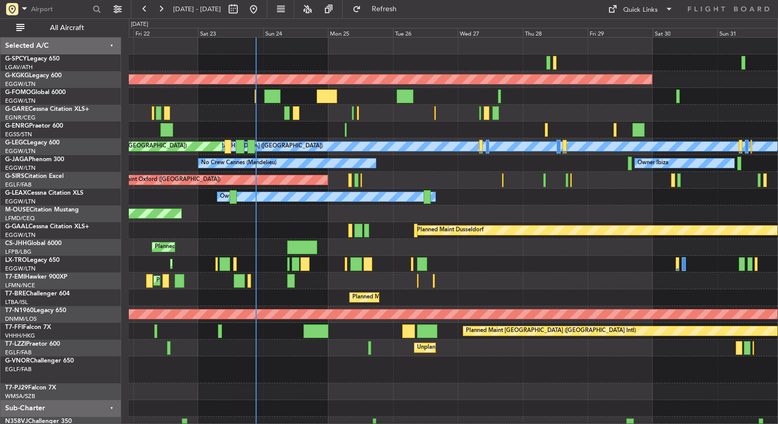
click at [240, 247] on div "Planned Maint [GEOGRAPHIC_DATA] ([GEOGRAPHIC_DATA])" at bounding box center [453, 247] width 648 height 17
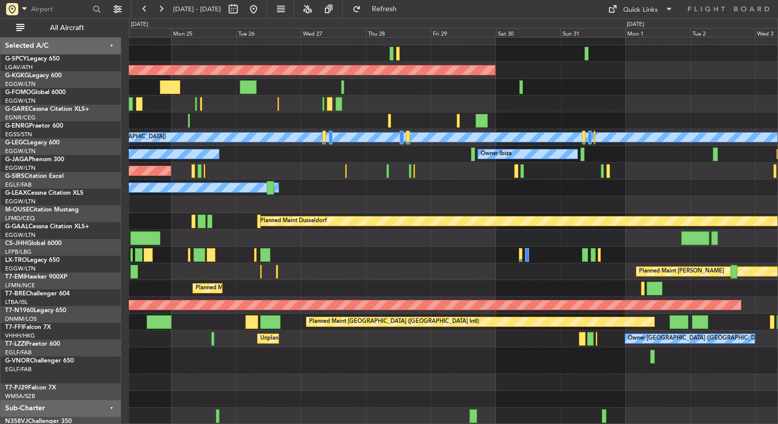
scroll to position [9, 0]
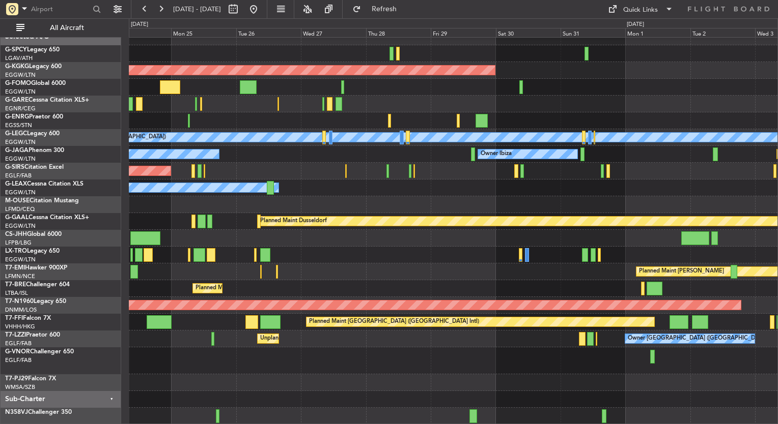
click at [52, 164] on div "AOG Maint Istanbul (Ataturk) A/C Unavailable London (Luton) Planned Maint Londo…" at bounding box center [389, 221] width 778 height 406
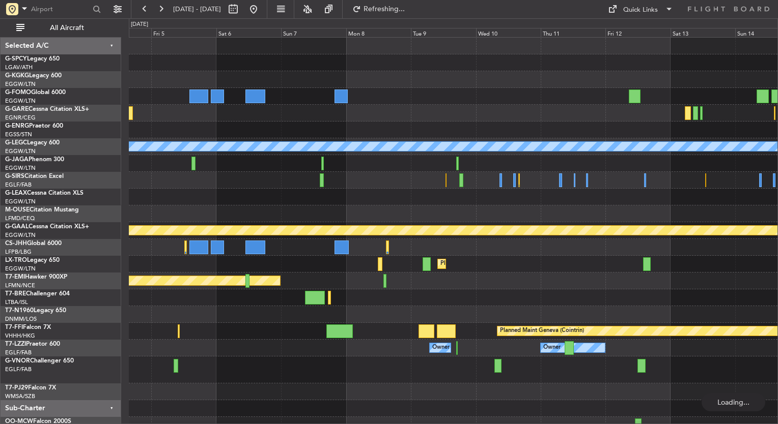
scroll to position [2, 0]
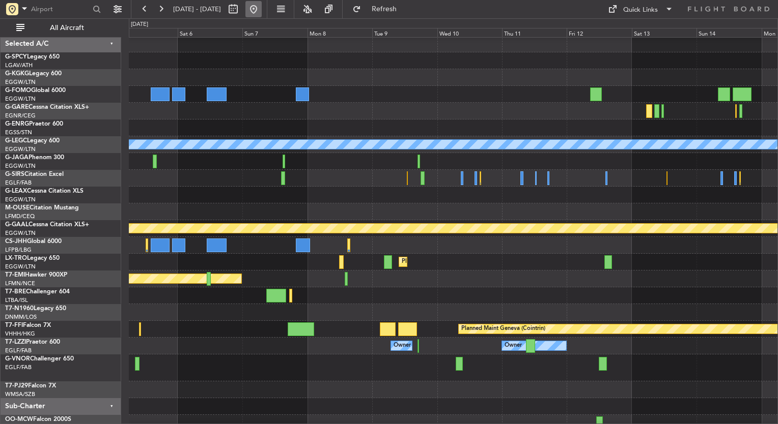
click at [262, 7] on button at bounding box center [253, 9] width 16 height 16
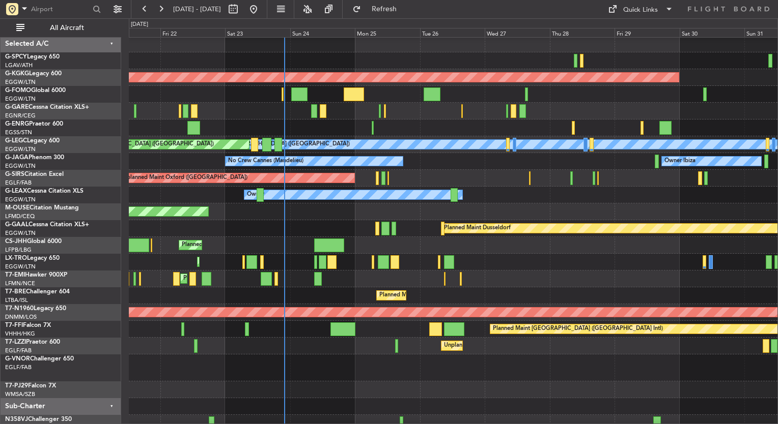
scroll to position [0, 0]
click at [327, 237] on div "Planned Maint Dusseldorf" at bounding box center [453, 228] width 648 height 17
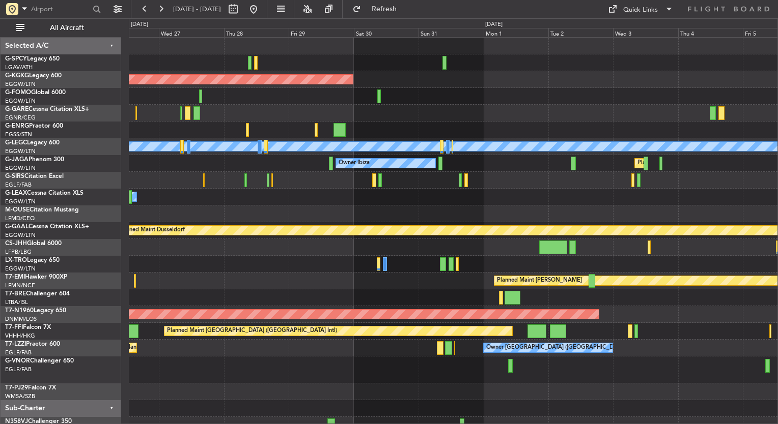
click at [355, 194] on div "AOG Maint Istanbul (Ataturk) A/C Unavailable London (Luton) Owner Ibiza Planned…" at bounding box center [453, 236] width 648 height 396
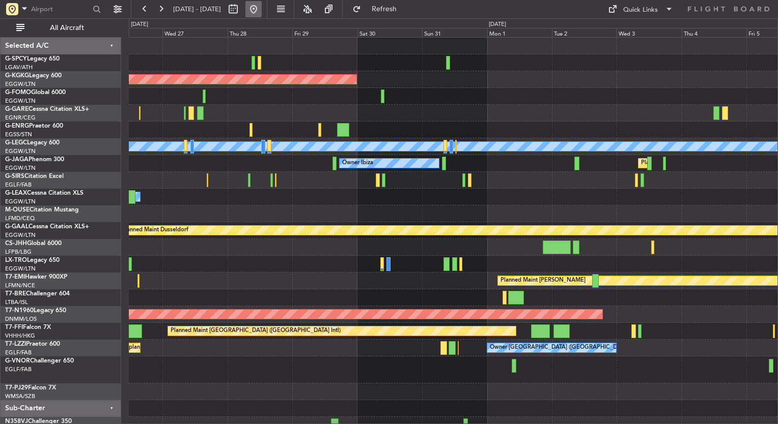
click at [262, 12] on button at bounding box center [253, 9] width 16 height 16
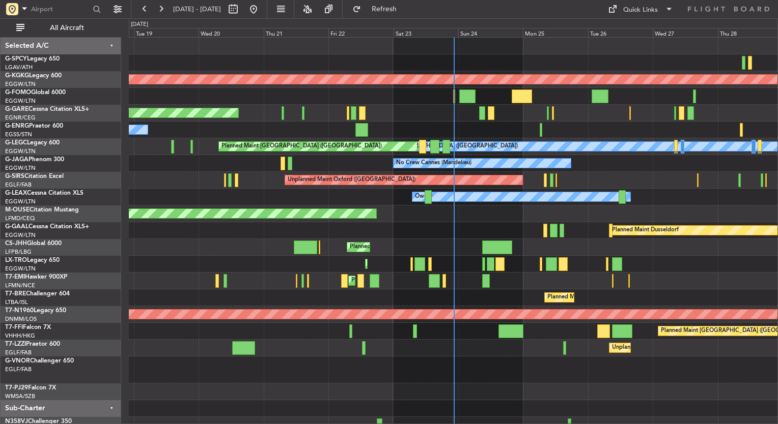
click at [516, 284] on div "Planned Maint [PERSON_NAME]" at bounding box center [453, 281] width 648 height 17
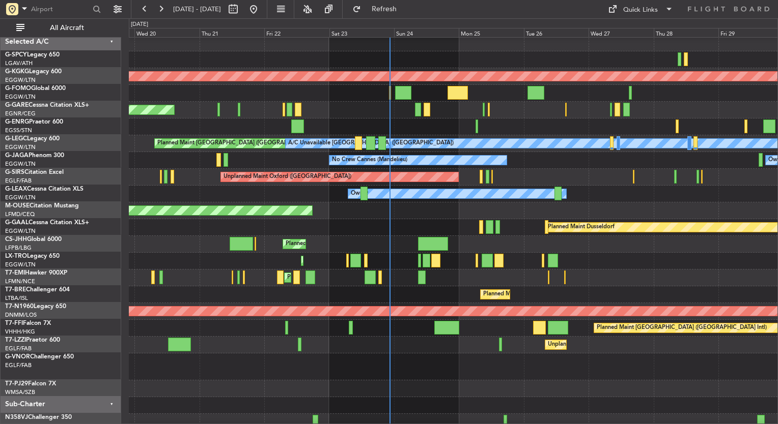
scroll to position [4, 0]
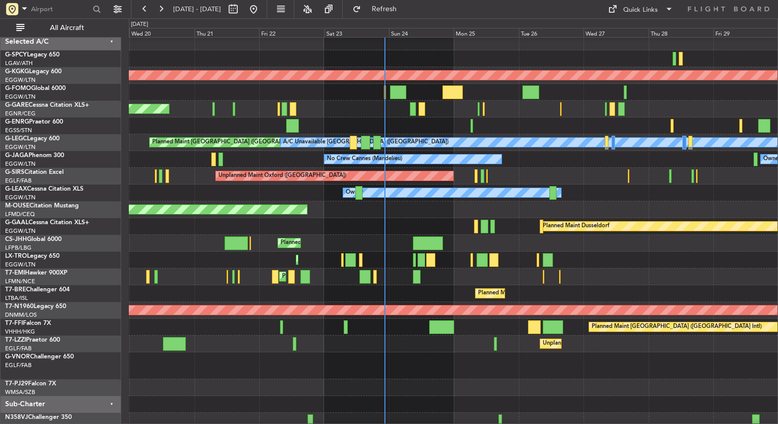
click at [370, 120] on div "Owner" at bounding box center [453, 126] width 648 height 17
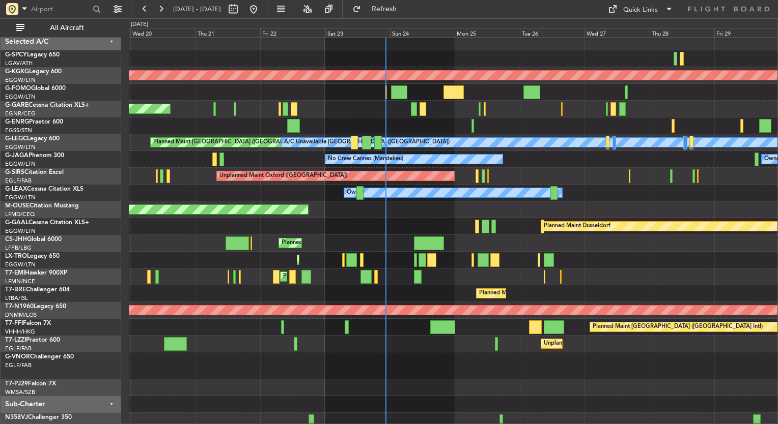
click at [403, 17] on fb-refresh-button "Refresh" at bounding box center [377, 9] width 71 height 18
click at [397, 7] on span "Refresh" at bounding box center [384, 9] width 43 height 7
click at [750, 255] on div "Planned Maint [GEOGRAPHIC_DATA] ([GEOGRAPHIC_DATA])" at bounding box center [453, 260] width 648 height 17
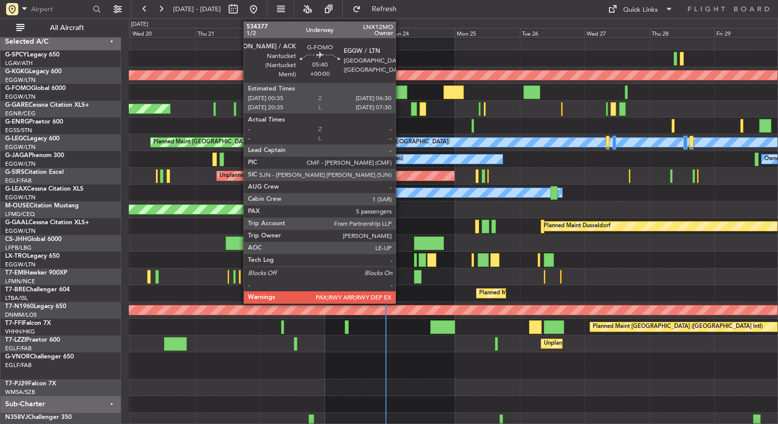
click at [399, 96] on div at bounding box center [399, 92] width 16 height 14
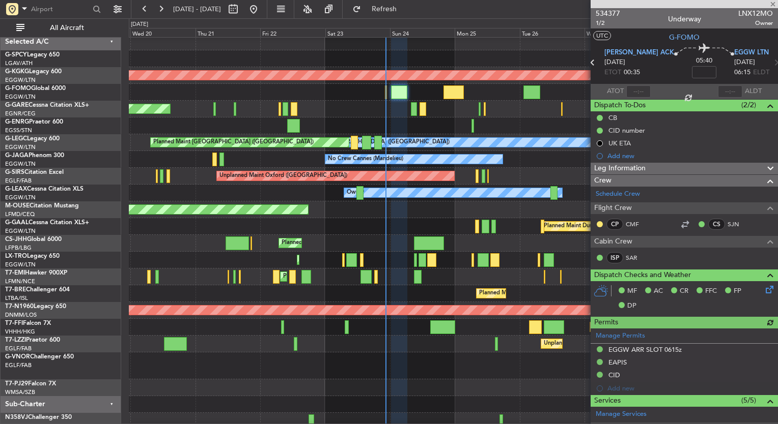
click at [458, 84] on div at bounding box center [453, 92] width 648 height 17
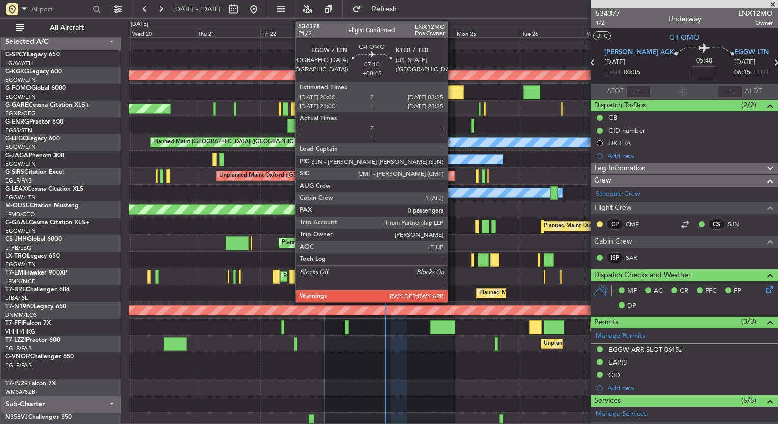
click at [452, 95] on div at bounding box center [453, 92] width 20 height 14
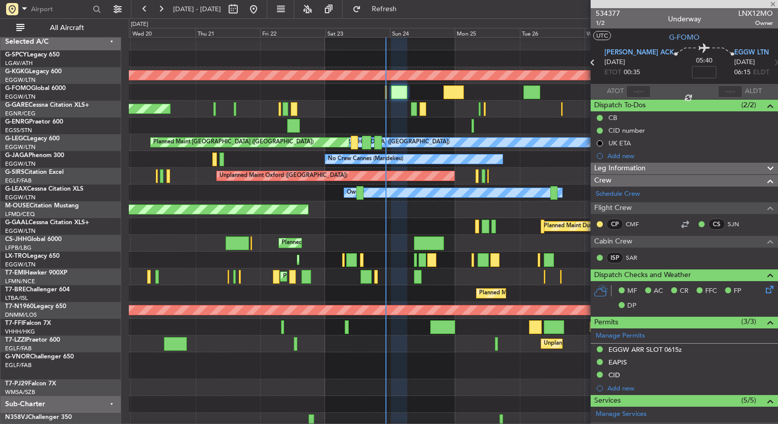
type input "+00:45"
type input "0"
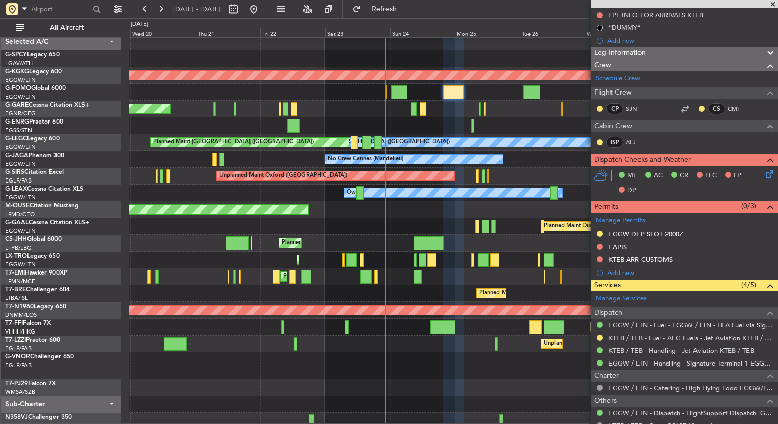
scroll to position [110, 0]
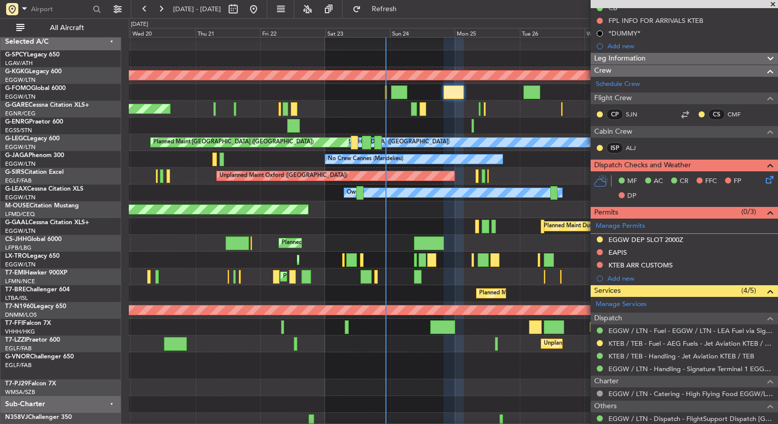
click at [763, 181] on icon at bounding box center [767, 178] width 8 height 8
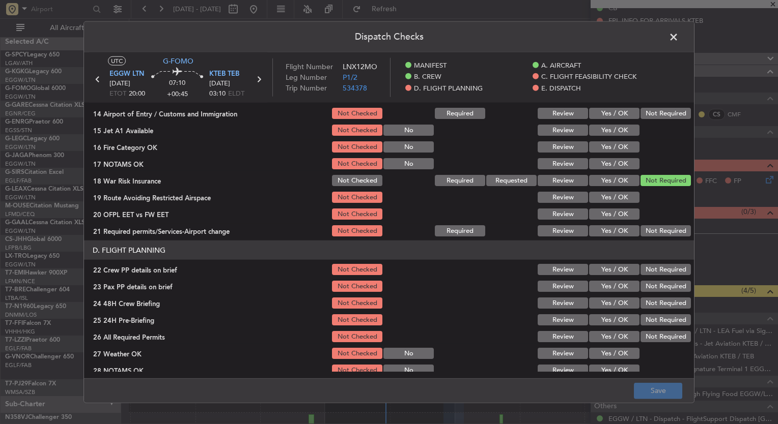
scroll to position [335, 0]
click at [678, 35] on span at bounding box center [678, 40] width 0 height 20
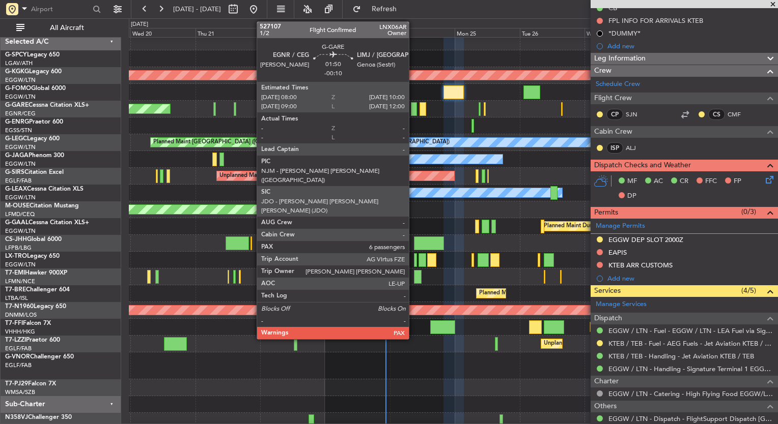
click at [413, 105] on div at bounding box center [414, 109] width 6 height 14
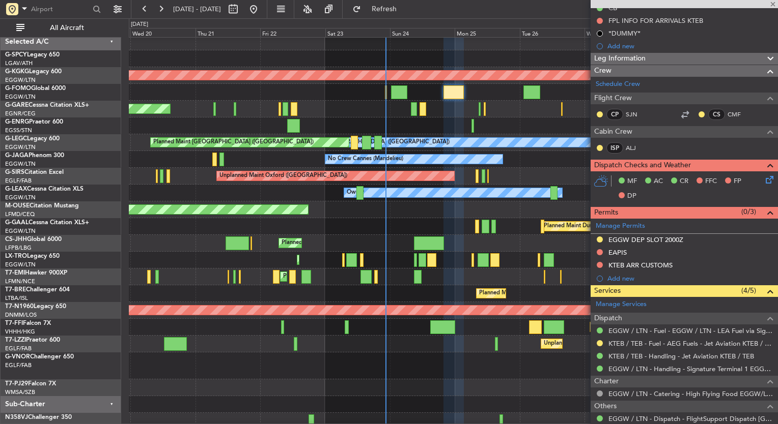
type input "-00:10"
type input "6"
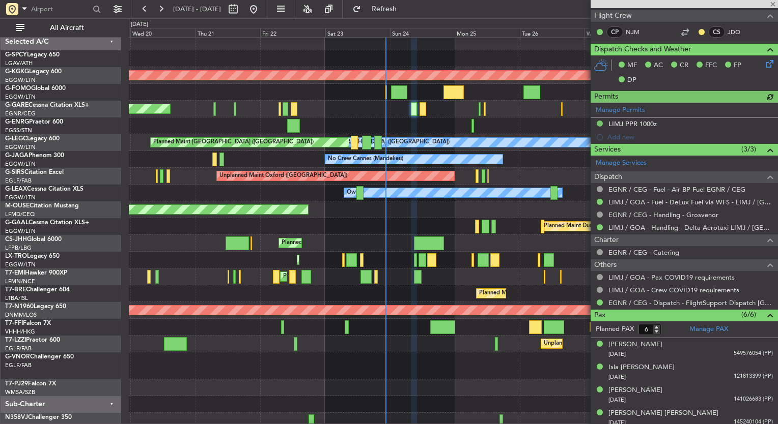
scroll to position [305, 0]
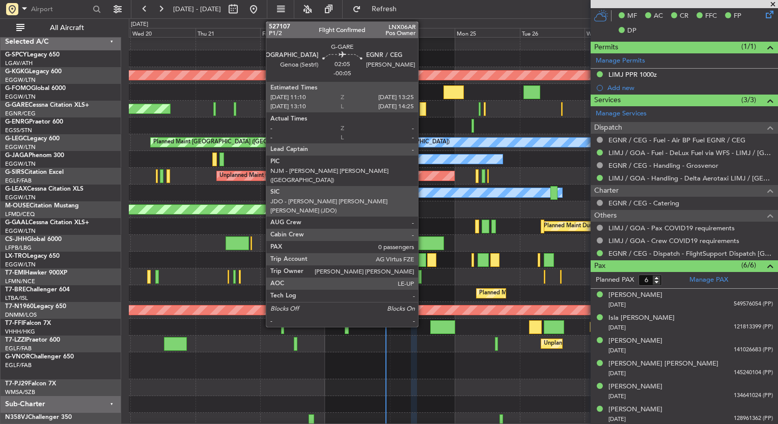
click at [422, 107] on div at bounding box center [422, 109] width 6 height 14
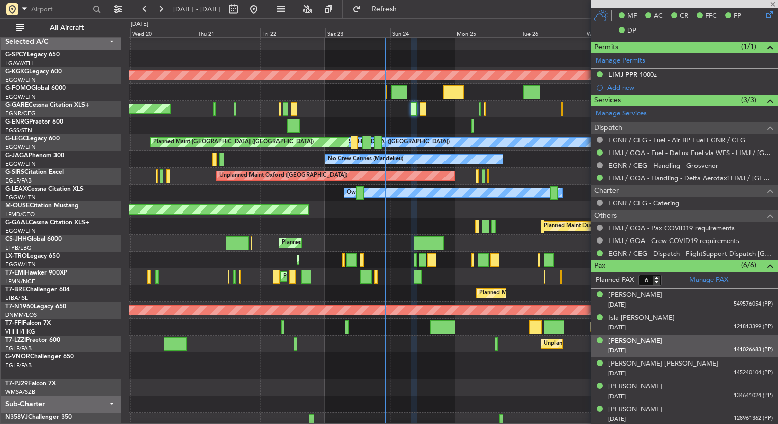
type input "-00:05"
type input "0"
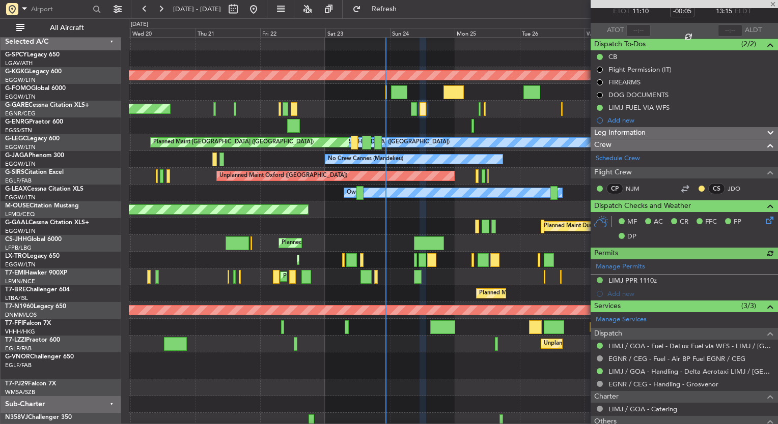
scroll to position [130, 0]
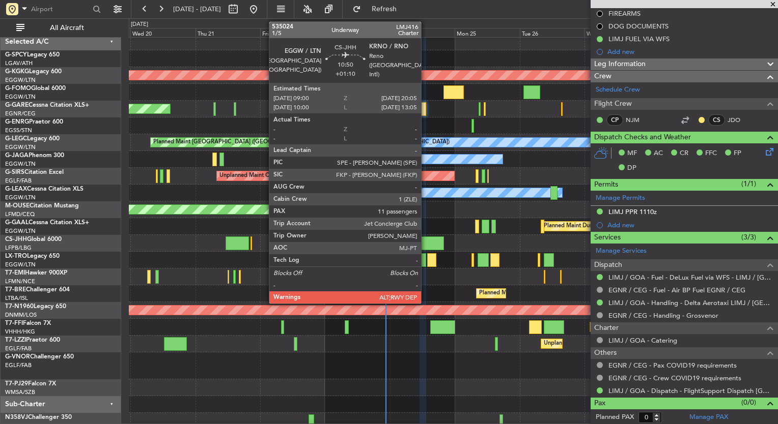
click at [425, 240] on div at bounding box center [429, 244] width 30 height 14
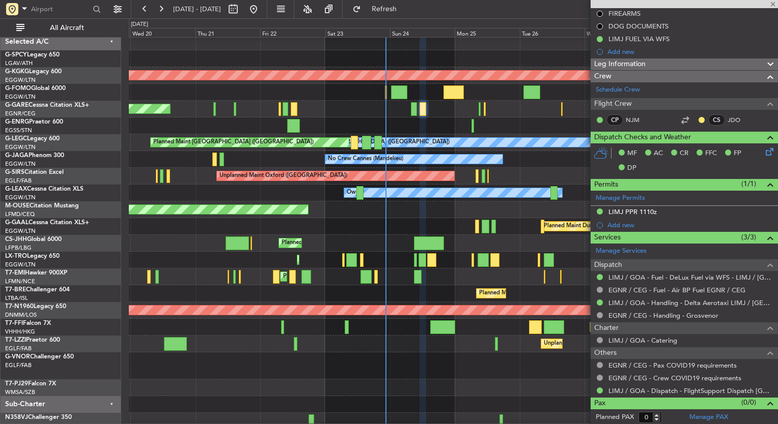
type input "+01:10"
type input "11"
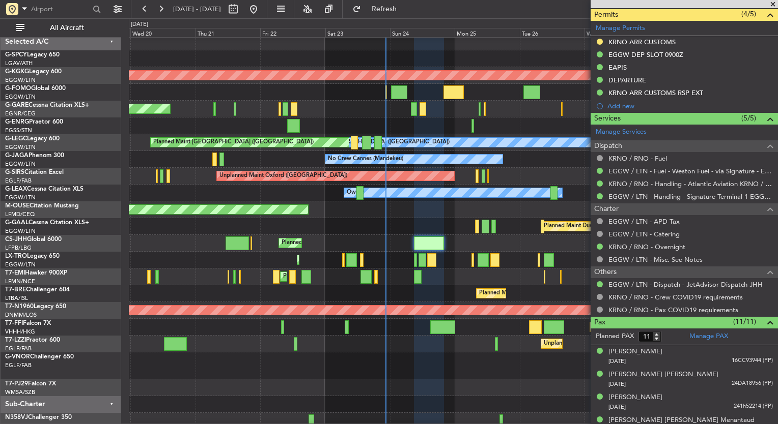
scroll to position [115, 0]
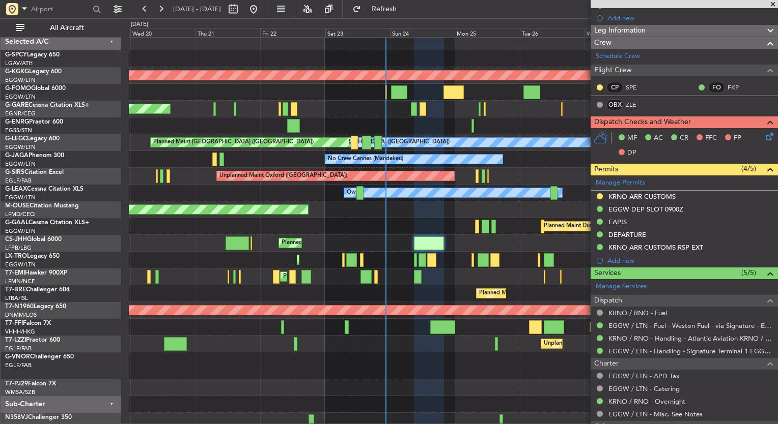
scroll to position [204, 0]
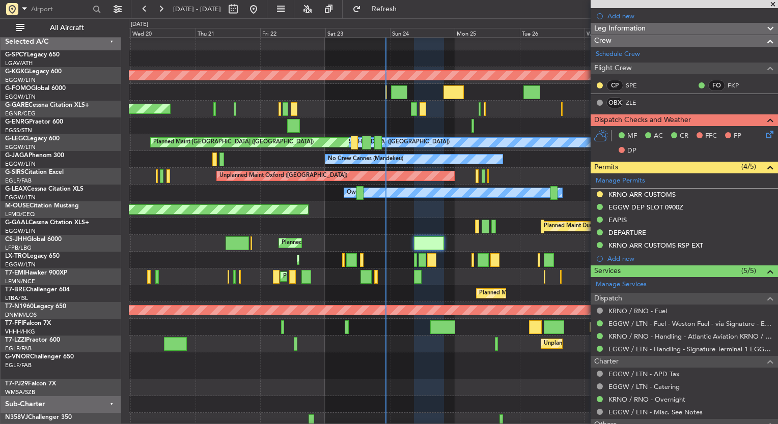
click at [417, 260] on div "Planned Maint [GEOGRAPHIC_DATA] ([GEOGRAPHIC_DATA])" at bounding box center [453, 260] width 648 height 17
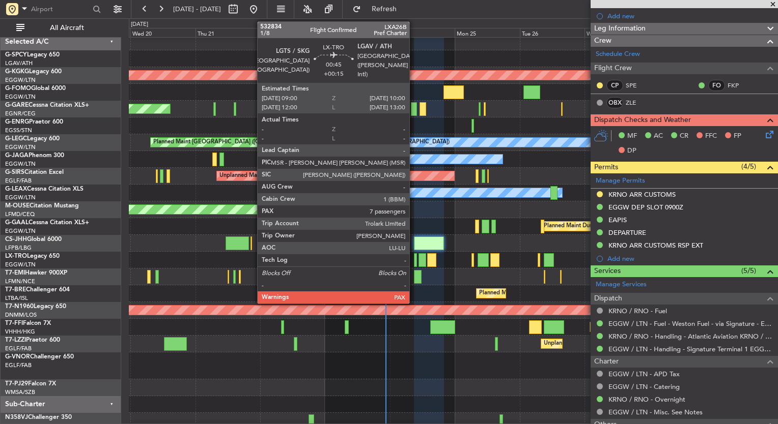
click at [414, 258] on div at bounding box center [415, 260] width 3 height 14
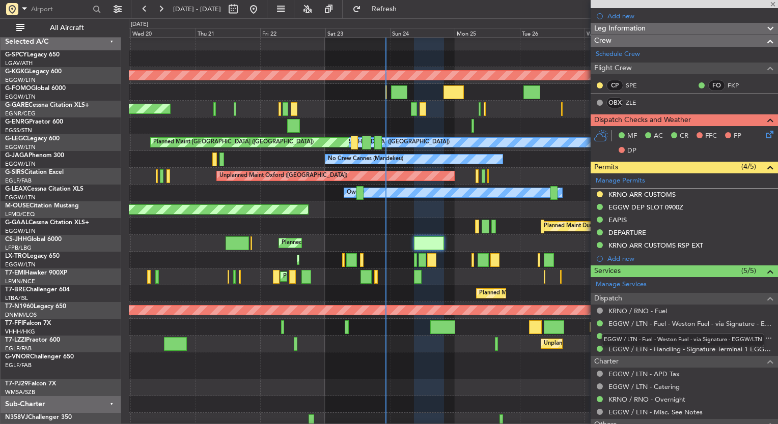
type input "+00:15"
type input "7"
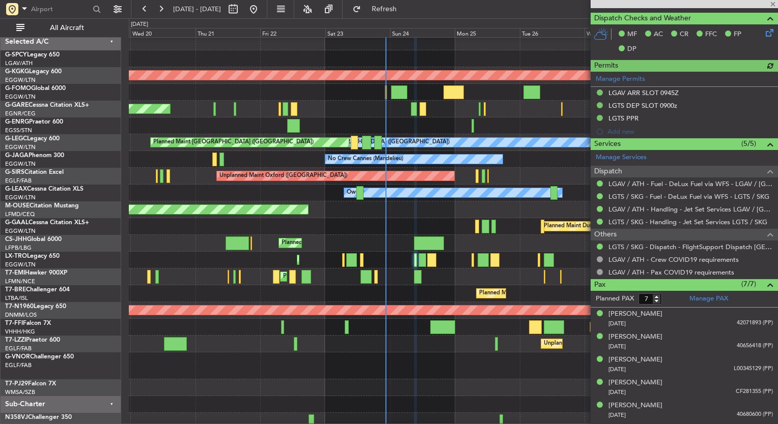
scroll to position [285, 0]
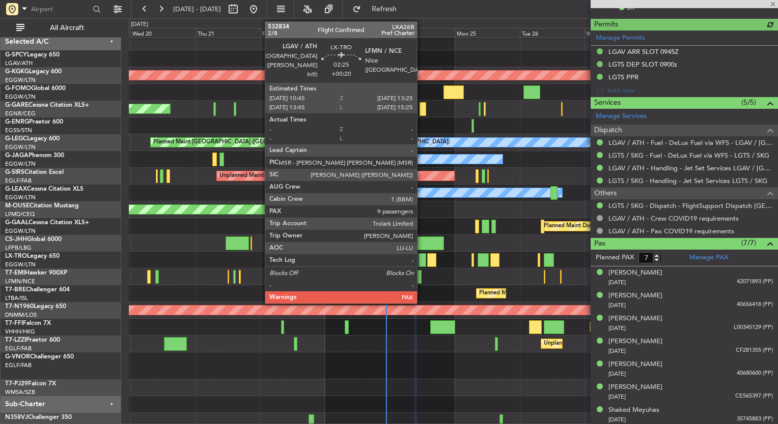
click at [421, 254] on div at bounding box center [422, 260] width 8 height 14
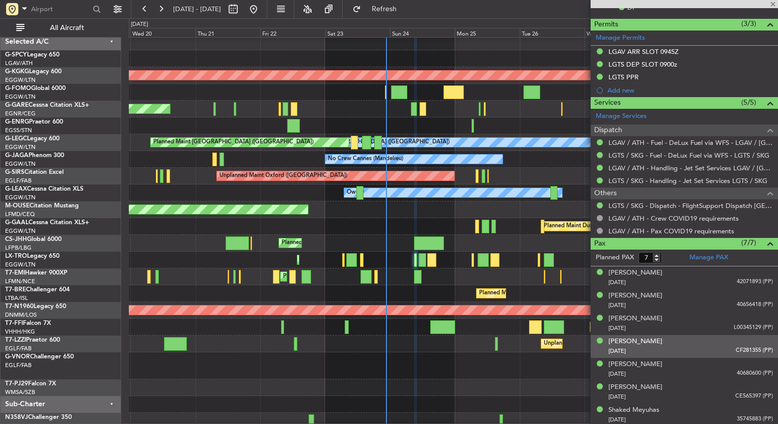
type input "+00:20"
type input "9"
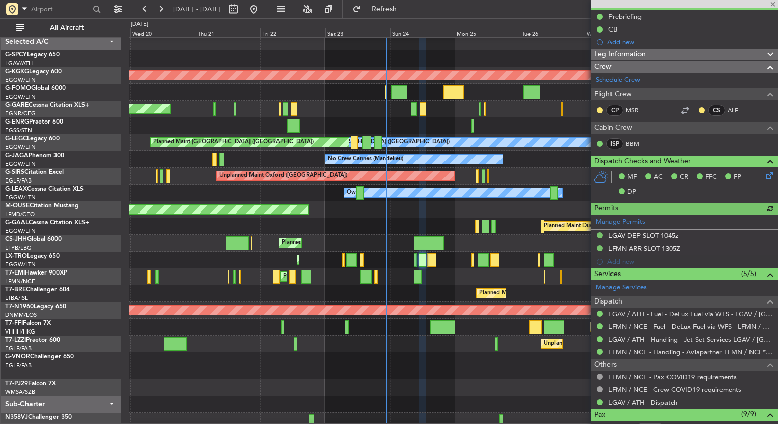
scroll to position [0, 0]
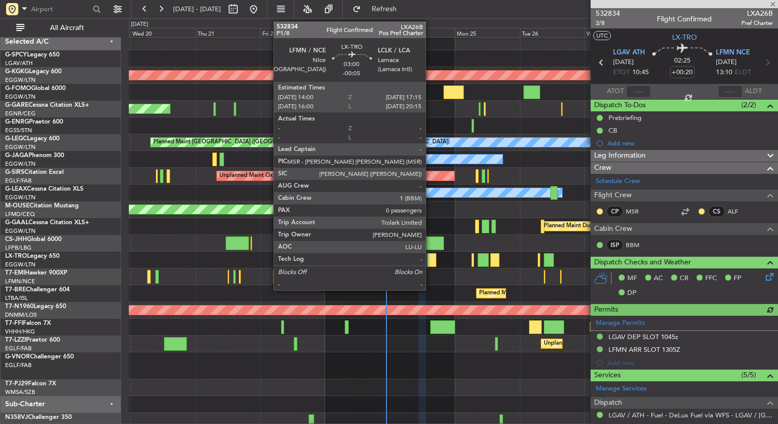
click at [430, 263] on div at bounding box center [431, 260] width 9 height 14
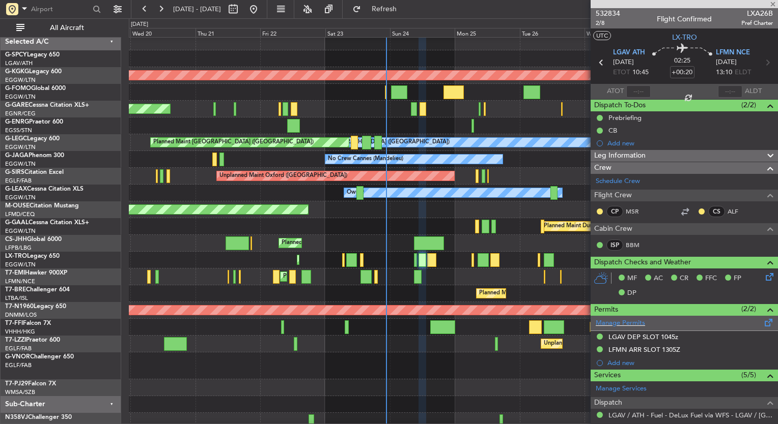
type input "-00:05"
type input "0"
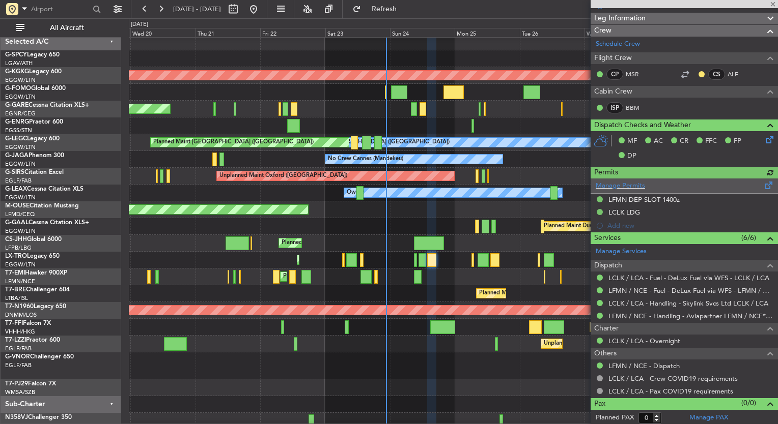
scroll to position [136, 0]
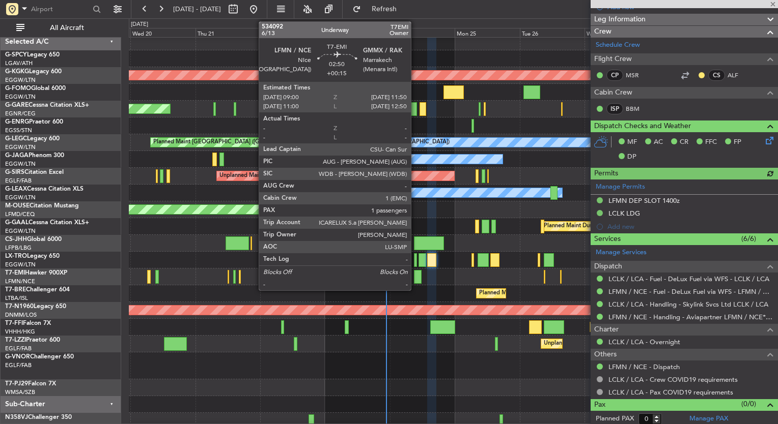
click at [416, 275] on div at bounding box center [418, 277] width 8 height 14
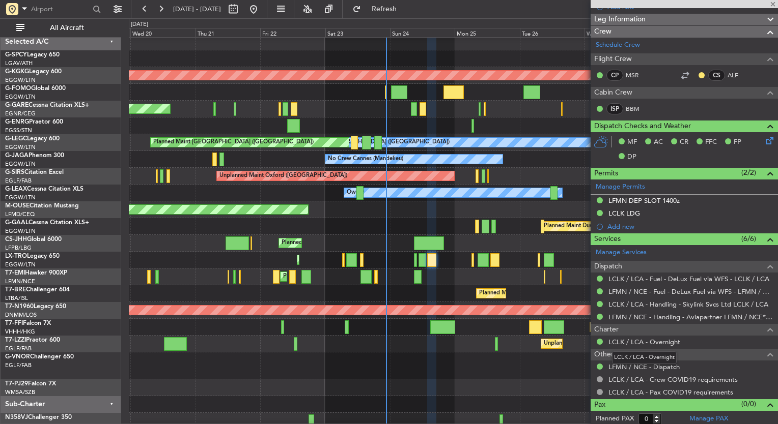
type input "+00:15"
type input "1"
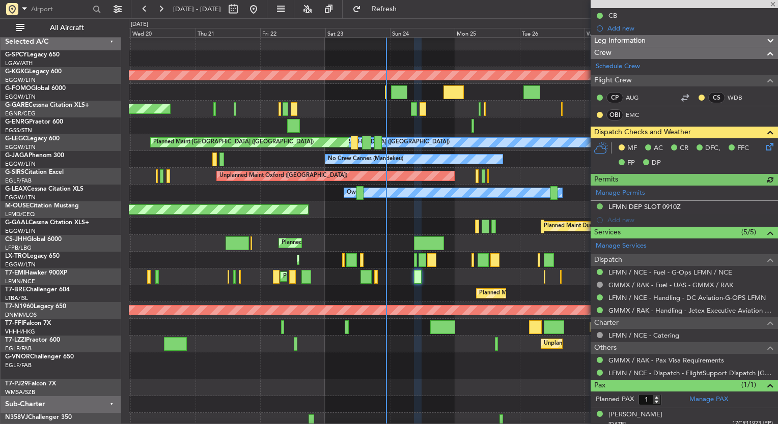
scroll to position [120, 0]
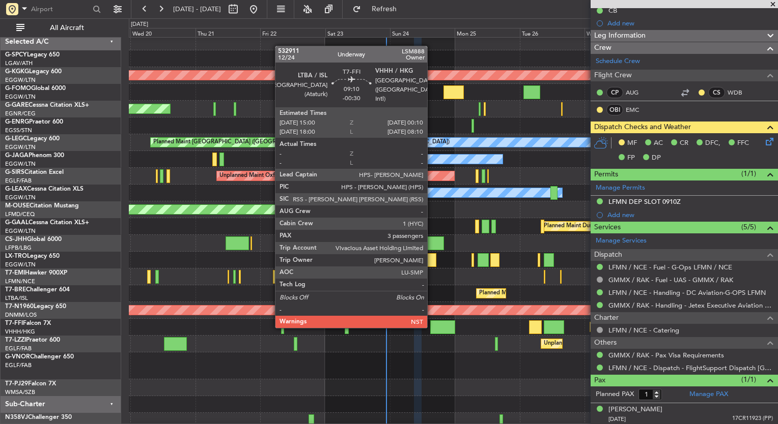
click at [431, 327] on div at bounding box center [442, 328] width 25 height 14
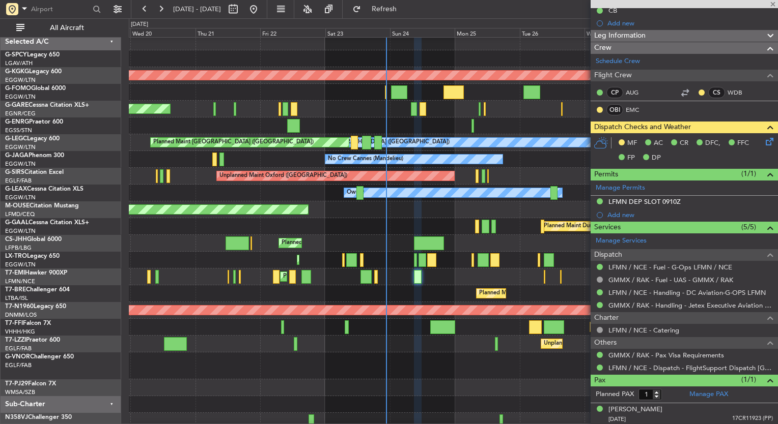
type input "-00:30"
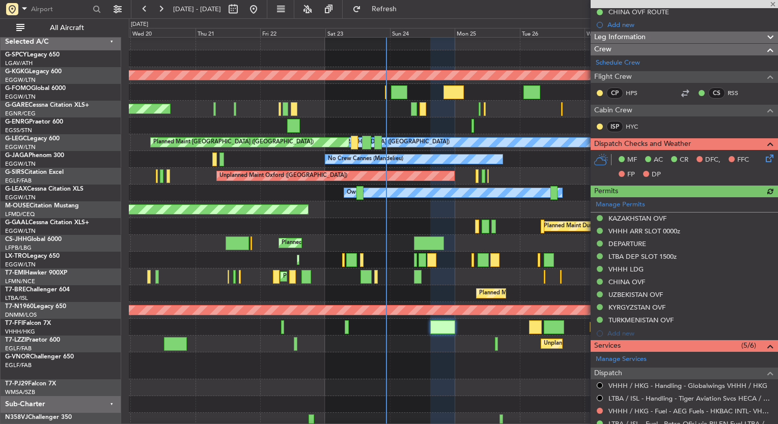
scroll to position [194, 0]
click at [763, 157] on icon at bounding box center [767, 157] width 8 height 8
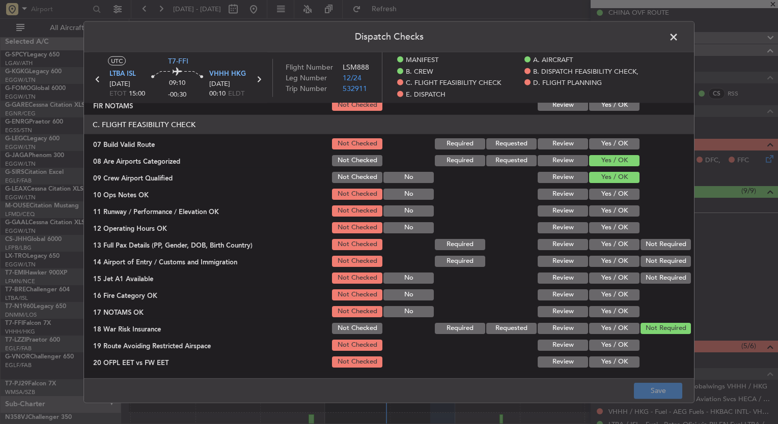
scroll to position [497, 0]
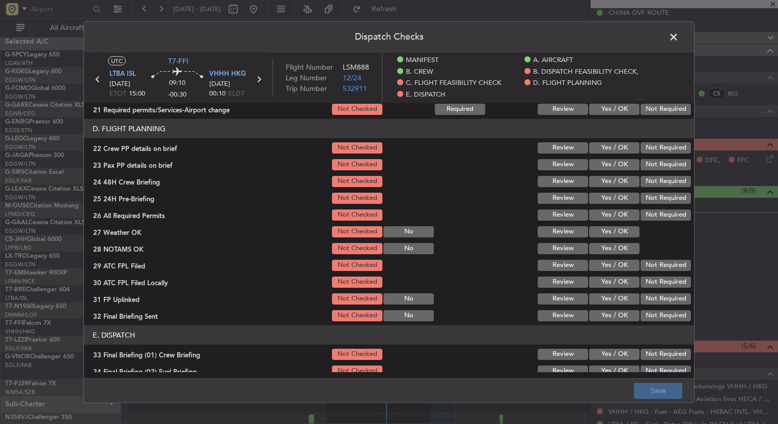
click at [678, 30] on span at bounding box center [678, 40] width 0 height 20
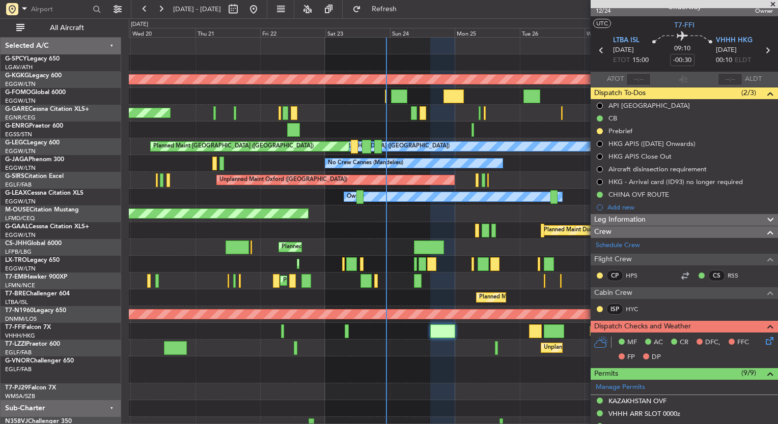
scroll to position [0, 0]
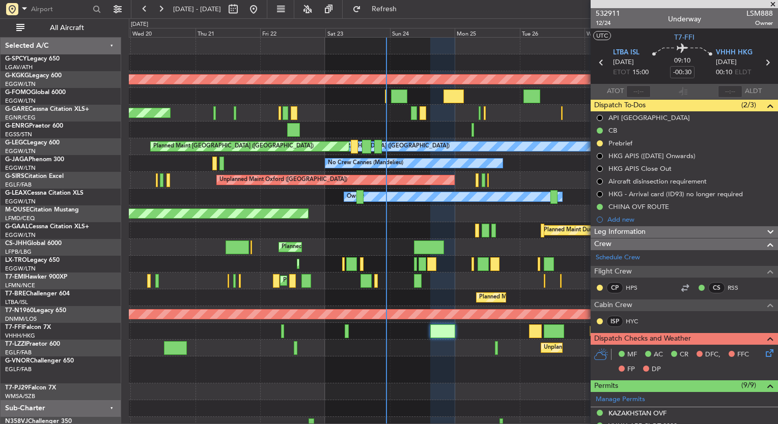
click at [773, 5] on span at bounding box center [772, 4] width 10 height 9
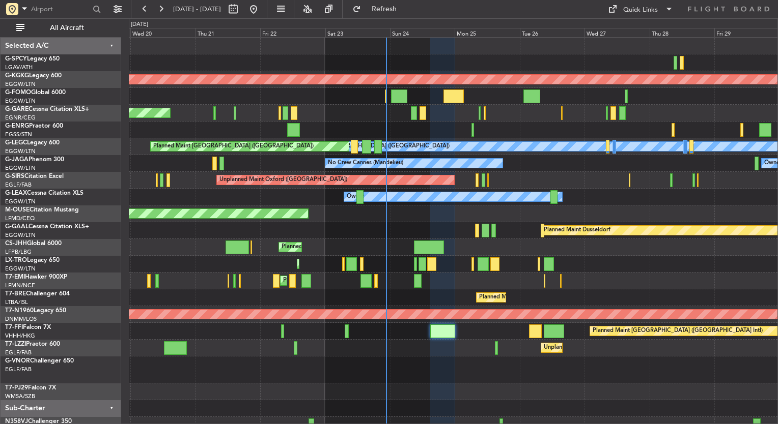
type input "0"
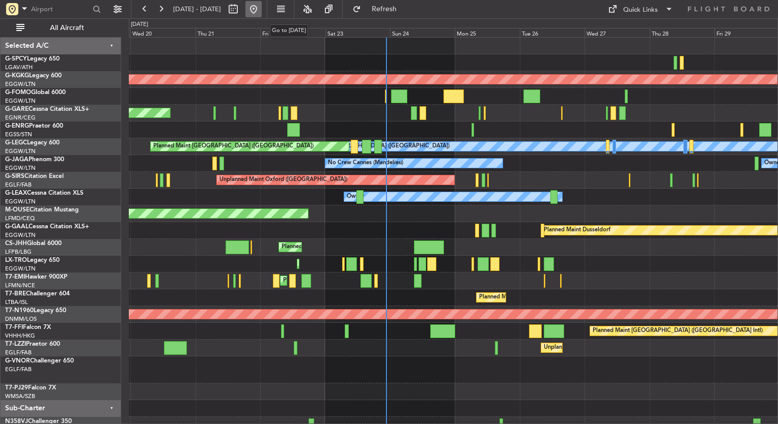
click at [262, 9] on button at bounding box center [253, 9] width 16 height 16
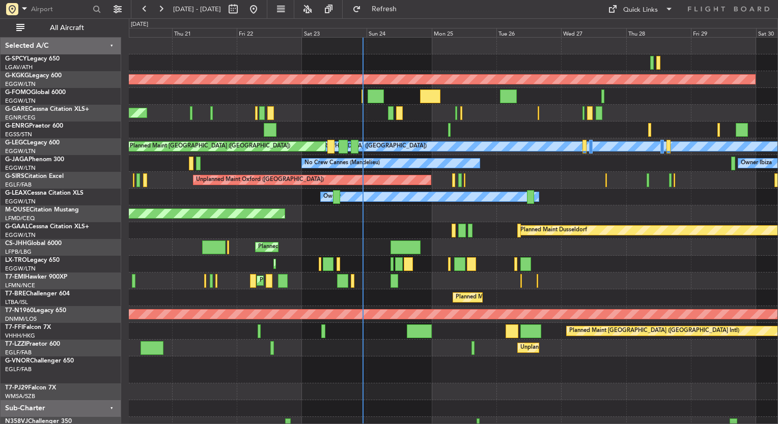
click at [513, 188] on div "AOG Maint Istanbul (Ataturk) Unplanned Maint Chester Owner A/C Unavailable Lond…" at bounding box center [453, 236] width 648 height 396
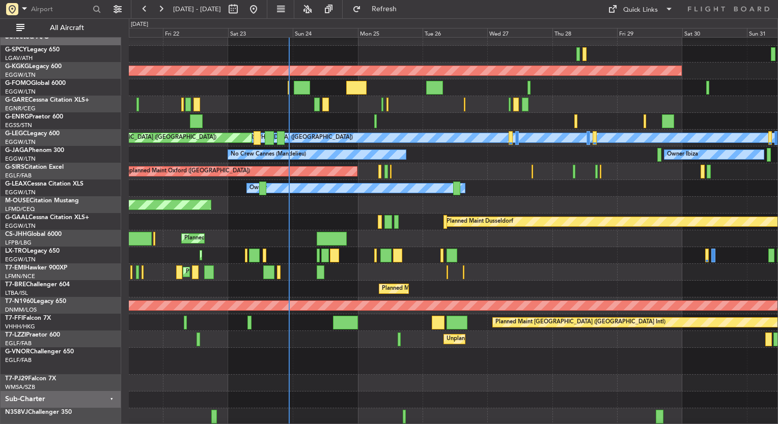
scroll to position [8, 0]
click at [262, 15] on button at bounding box center [253, 9] width 16 height 16
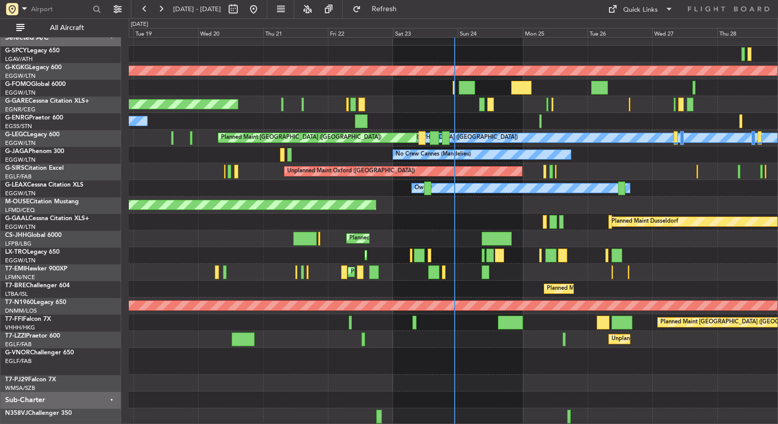
click at [480, 349] on div "Planned Maint London ([GEOGRAPHIC_DATA])" at bounding box center [453, 361] width 648 height 27
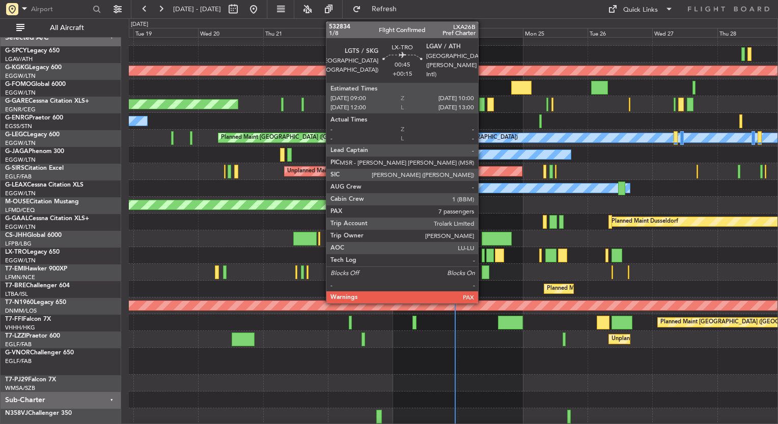
click at [482, 255] on div at bounding box center [482, 256] width 3 height 14
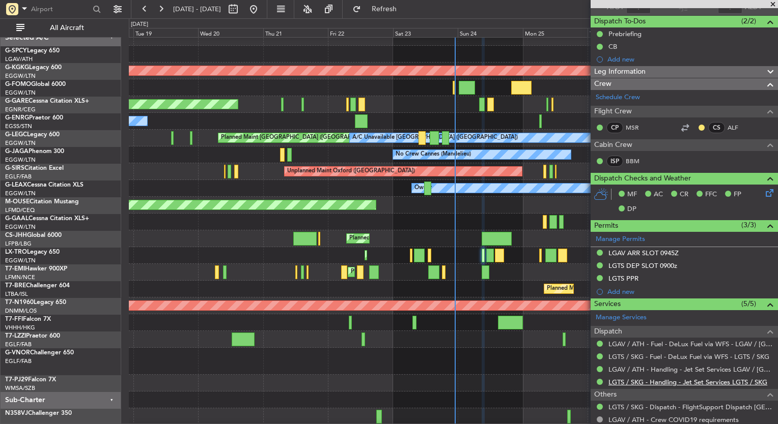
scroll to position [83, 0]
click at [154, 9] on button at bounding box center [161, 9] width 16 height 16
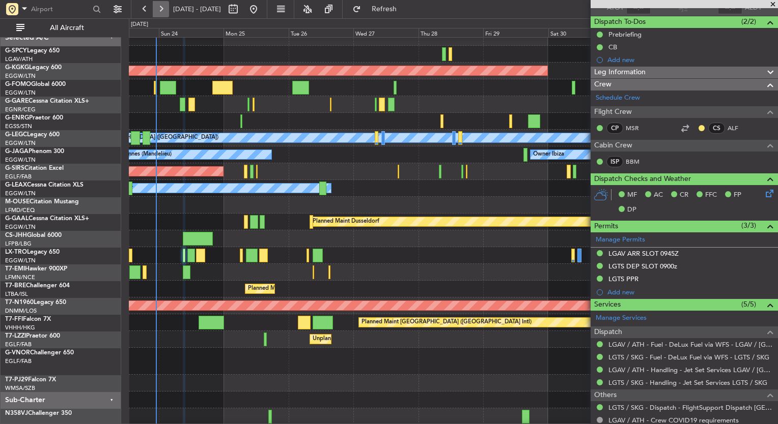
click at [154, 9] on button at bounding box center [161, 9] width 16 height 16
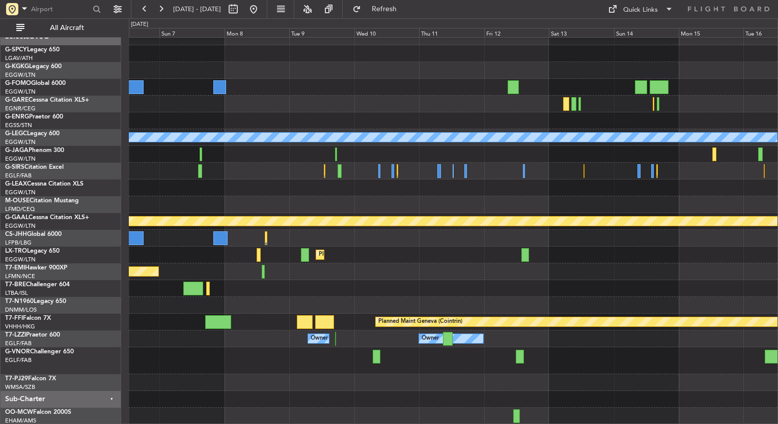
scroll to position [9, 0]
click at [364, 247] on div "Planned Maint Dusseldorf" at bounding box center [453, 255] width 648 height 17
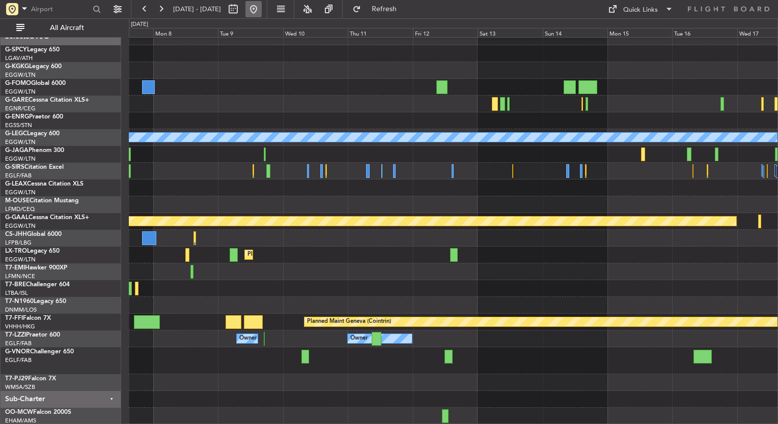
click at [262, 9] on button at bounding box center [253, 9] width 16 height 16
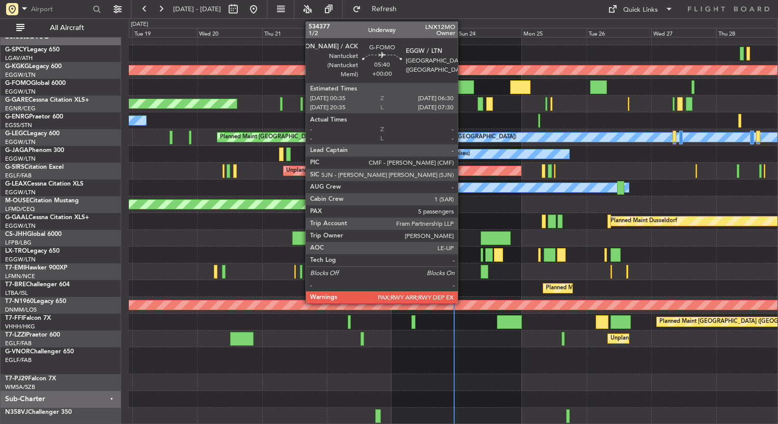
click at [462, 89] on div at bounding box center [465, 87] width 16 height 14
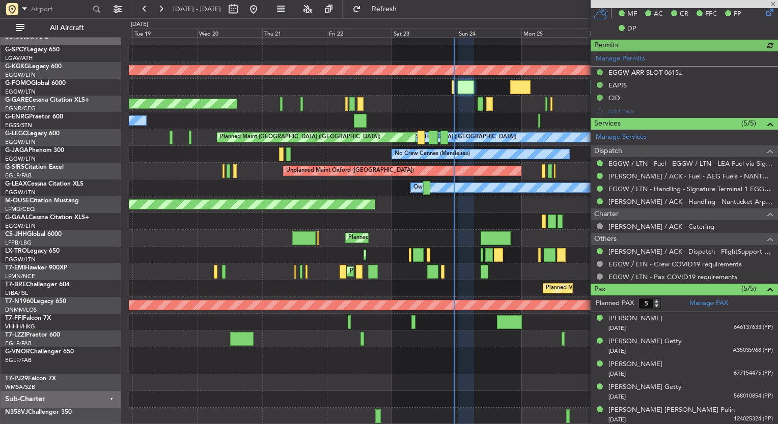
scroll to position [277, 0]
click at [774, 4] on span at bounding box center [772, 4] width 10 height 9
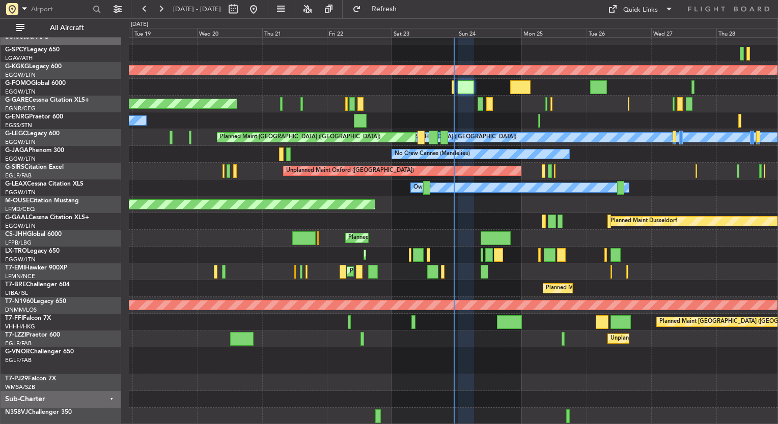
type input "0"
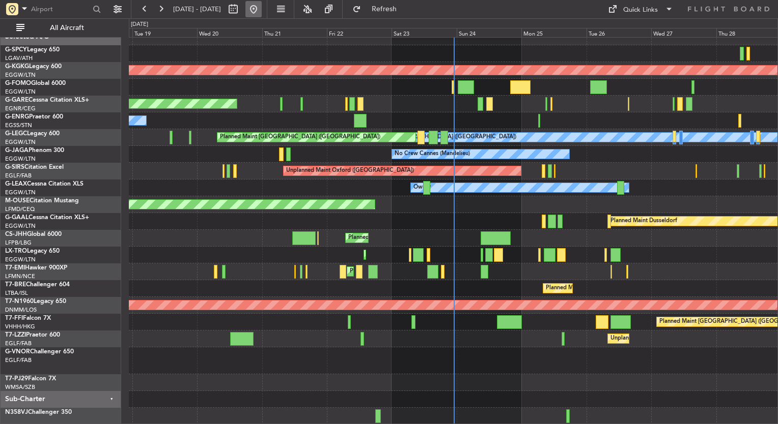
click at [262, 10] on button at bounding box center [253, 9] width 16 height 16
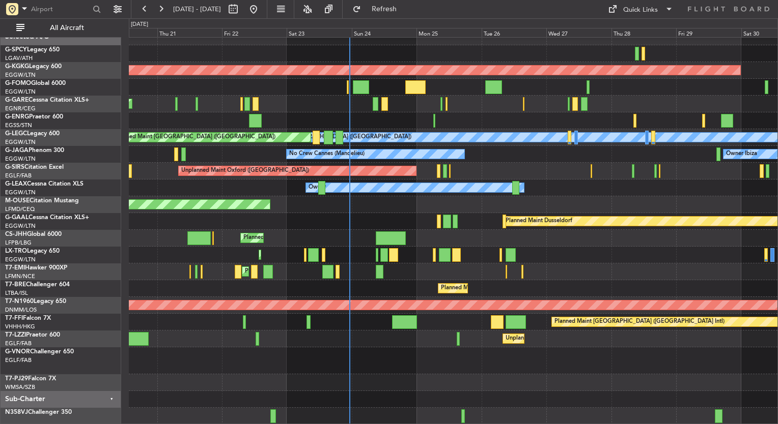
click at [421, 163] on div "AOG Maint Istanbul (Ataturk) Unplanned Maint Chester Owner A/C Unavailable Lond…" at bounding box center [453, 226] width 648 height 396
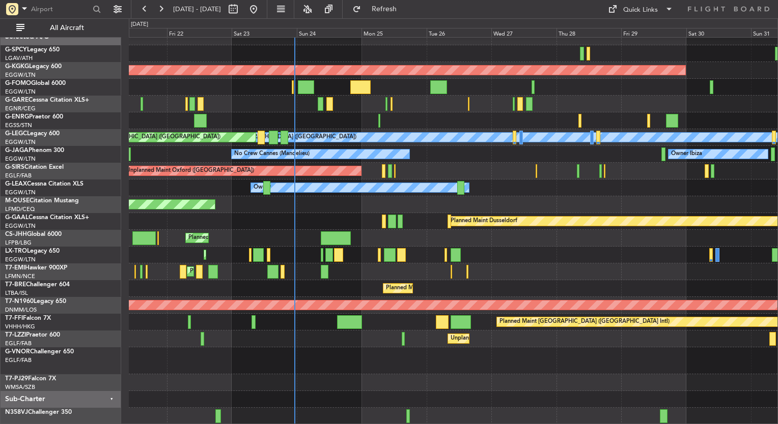
click at [510, 167] on div "Unplanned Maint Oxford ([GEOGRAPHIC_DATA])" at bounding box center [453, 171] width 648 height 17
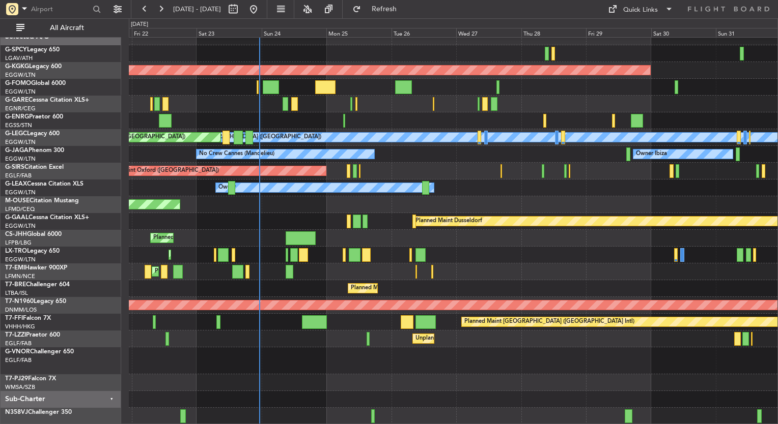
click at [463, 179] on div "AOG Maint Istanbul (Ataturk) Unplanned Maint Chester A/C Unavailable London (Lu…" at bounding box center [453, 226] width 648 height 396
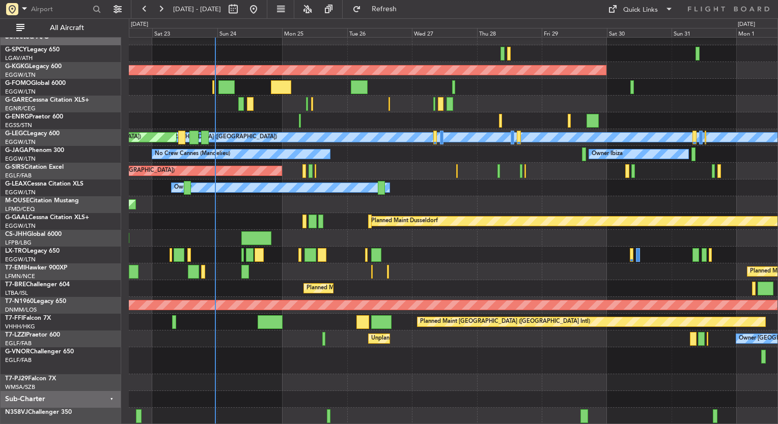
click at [485, 232] on div "Planned Maint [GEOGRAPHIC_DATA] ([GEOGRAPHIC_DATA])" at bounding box center [453, 238] width 648 height 17
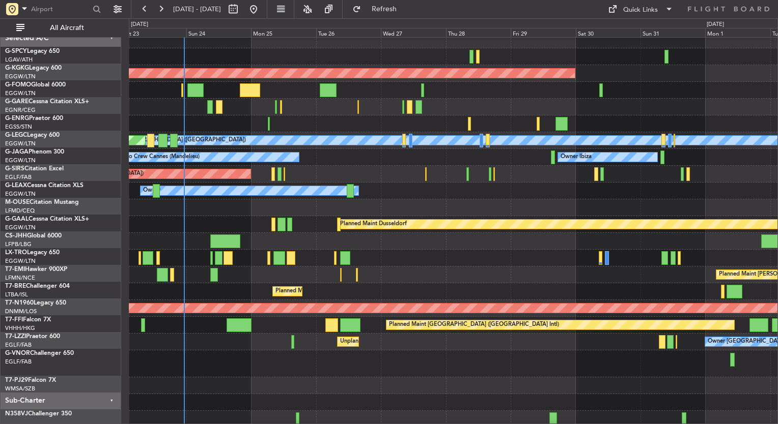
click at [414, 236] on div "Planned Maint [GEOGRAPHIC_DATA] ([GEOGRAPHIC_DATA])" at bounding box center [453, 241] width 648 height 17
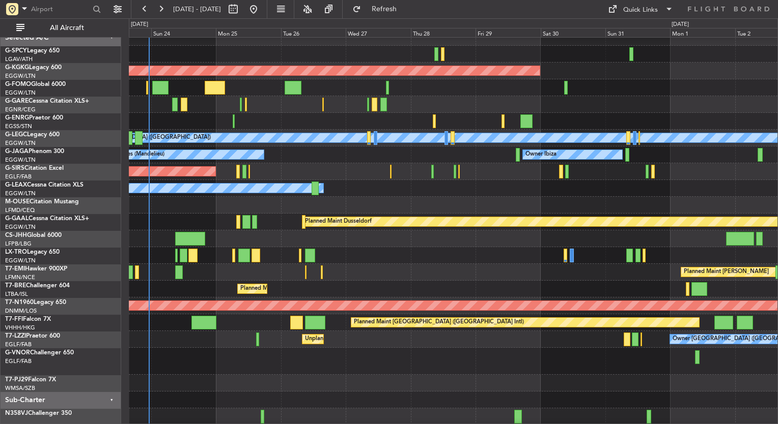
scroll to position [9, 0]
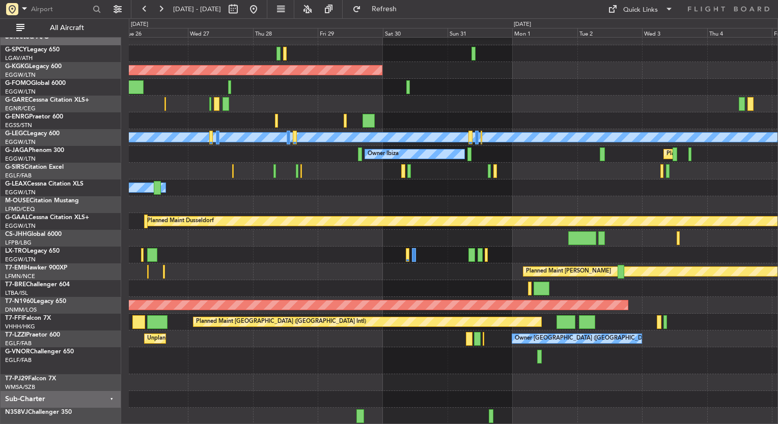
click at [330, 255] on div "AOG Maint Istanbul (Ataturk) A/C Unavailable London (Luton) Owner Ibiza Planned…" at bounding box center [453, 226] width 648 height 396
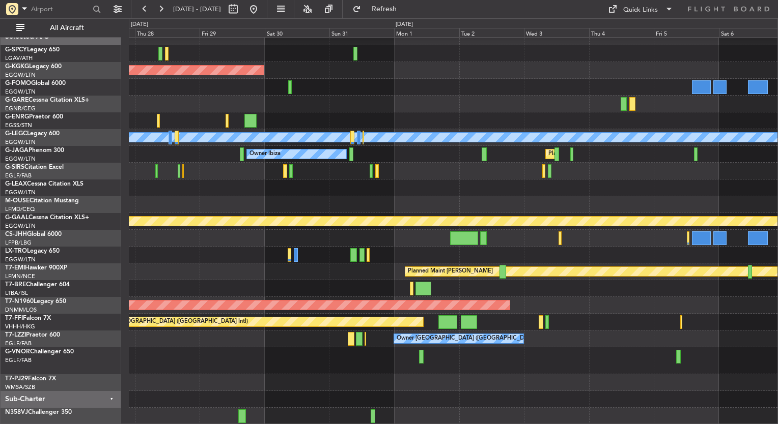
click at [337, 239] on div "AOG Maint Istanbul (Ataturk) A/C Unavailable London (Luton) Owner Ibiza Planned…" at bounding box center [453, 226] width 648 height 396
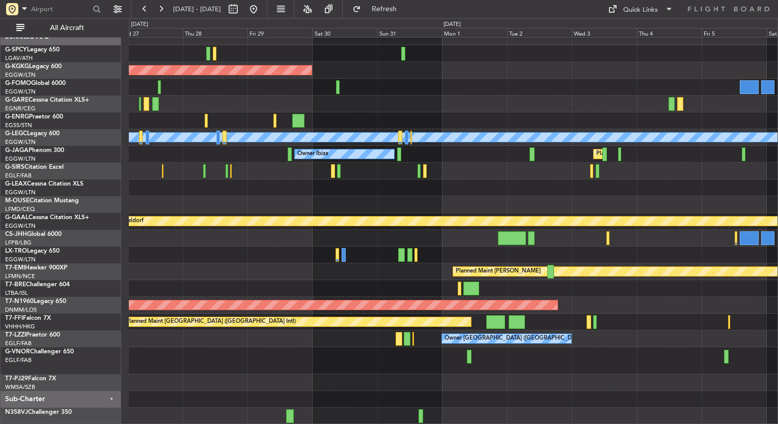
click at [688, 242] on div "AOG Maint [GEOGRAPHIC_DATA] (Ataturk) A/C Unavailable [GEOGRAPHIC_DATA] ([GEOGR…" at bounding box center [453, 226] width 648 height 396
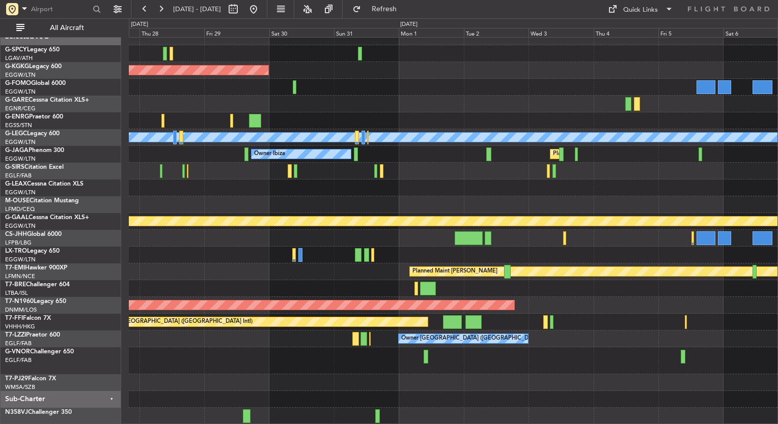
scroll to position [6, 0]
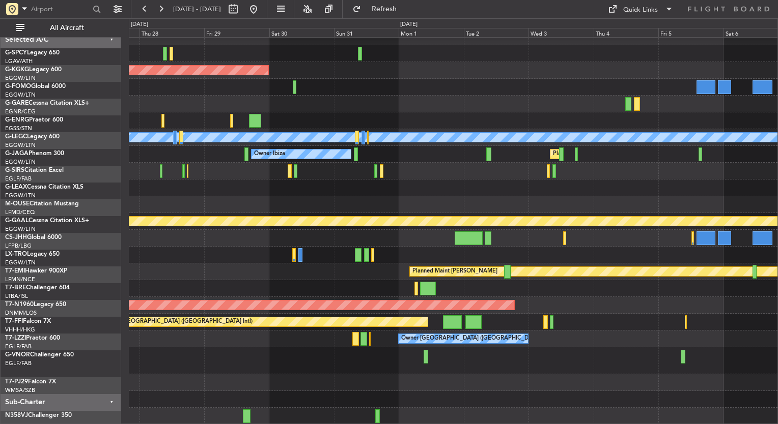
click at [150, 272] on div "Planned Maint [PERSON_NAME]" at bounding box center [453, 272] width 648 height 17
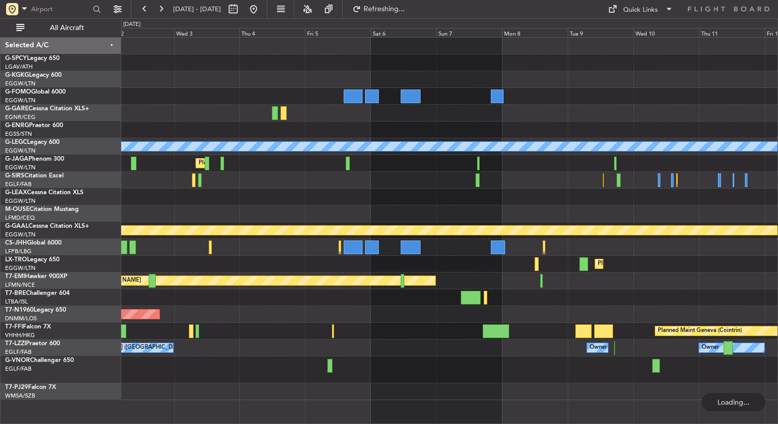
scroll to position [0, 0]
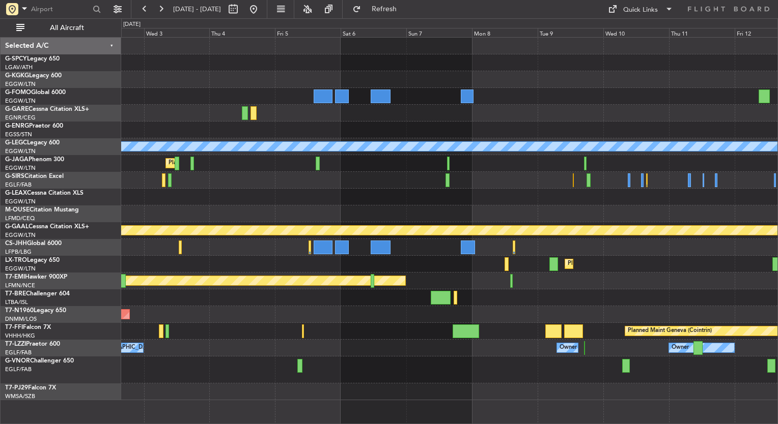
click at [313, 190] on div at bounding box center [449, 197] width 656 height 17
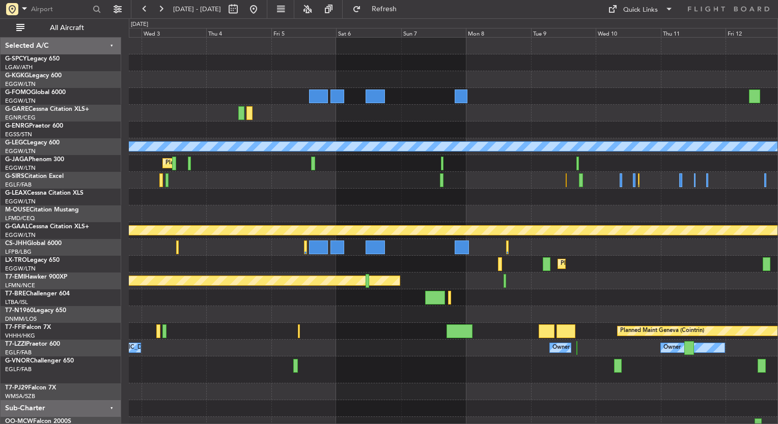
click at [338, 200] on div at bounding box center [453, 197] width 648 height 17
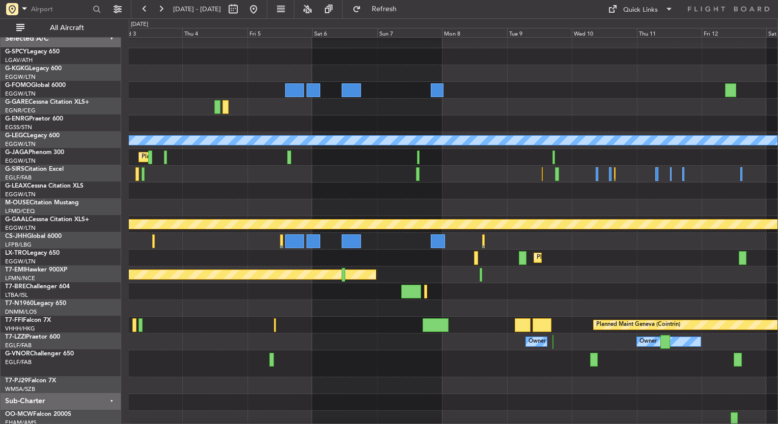
scroll to position [9, 0]
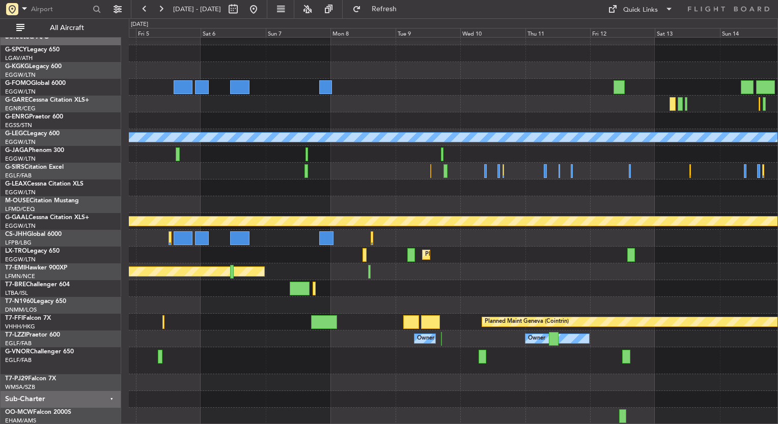
click at [329, 171] on div at bounding box center [453, 171] width 648 height 17
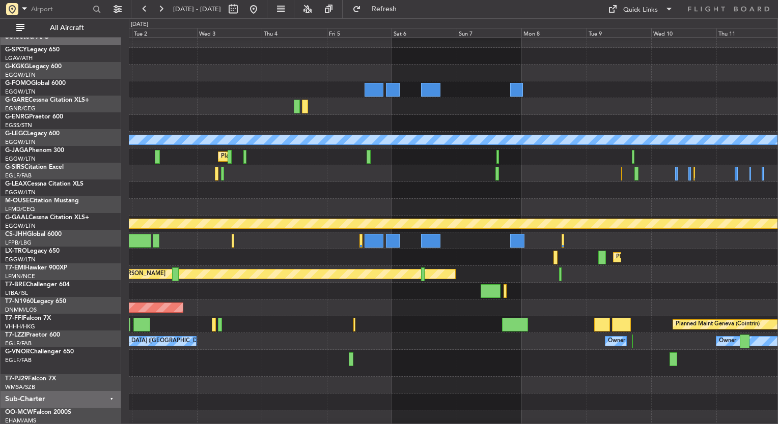
scroll to position [0, 0]
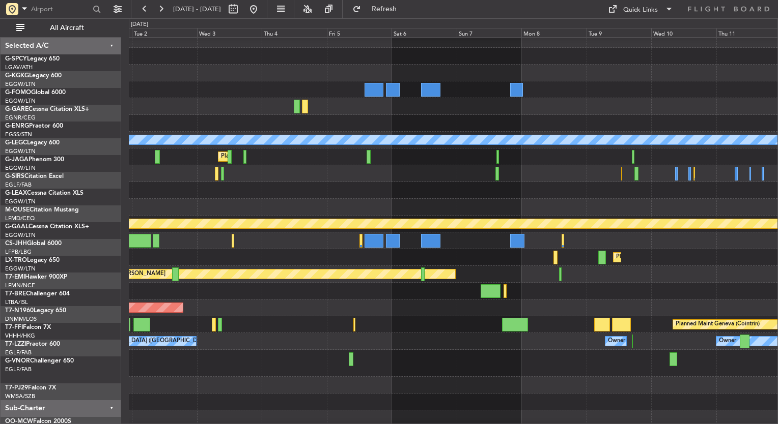
click at [566, 191] on div "A/C Unavailable London (Luton) Planned Maint London (Luton) Owner Ibiza Planned…" at bounding box center [453, 229] width 648 height 396
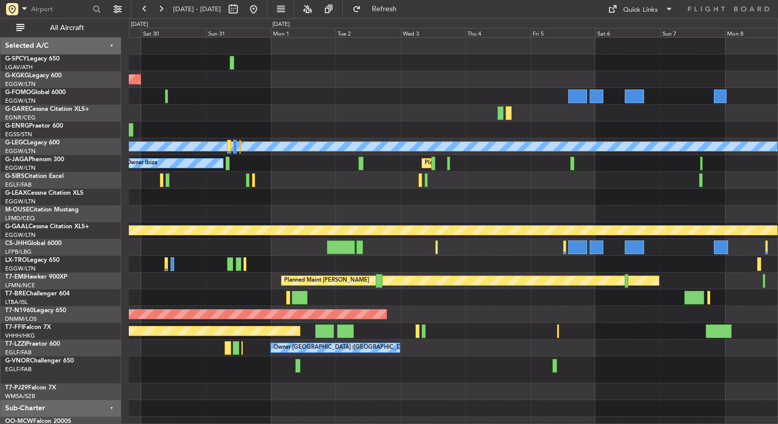
click at [498, 206] on div "AOG Maint Istanbul (Ataturk) A/C Unavailable London (Luton) Planned Maint Londo…" at bounding box center [453, 236] width 648 height 396
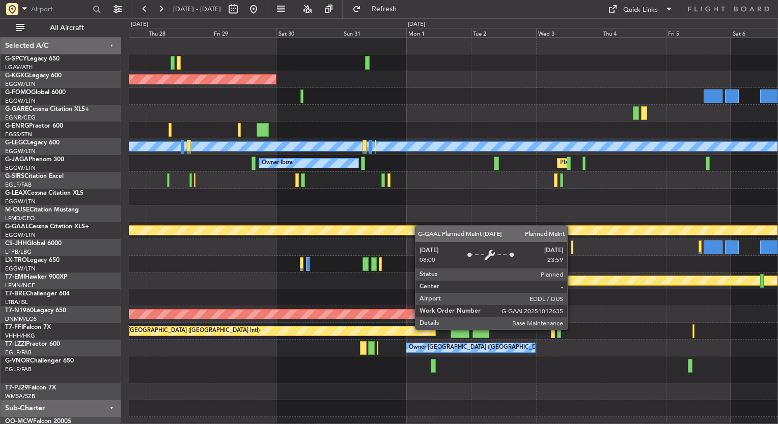
click at [464, 229] on div "AOG Maint Istanbul (Ataturk) A/C Unavailable London (Luton) Planned Maint Londo…" at bounding box center [453, 236] width 648 height 396
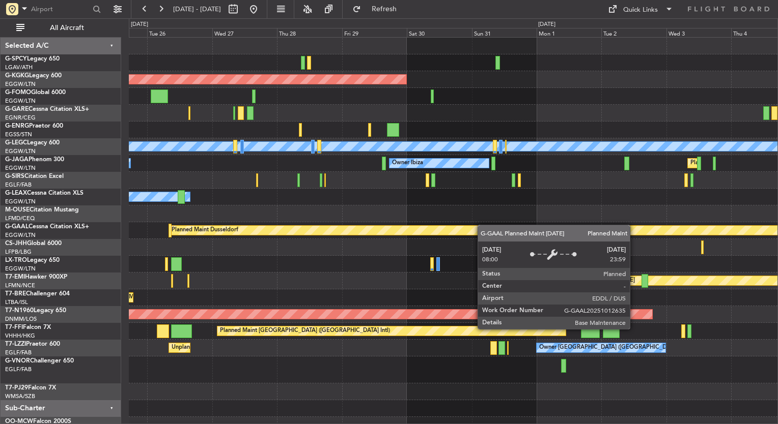
click at [482, 223] on div "AOG Maint Istanbul (Ataturk) A/C Unavailable London (Luton) Planned Maint Londo…" at bounding box center [453, 236] width 648 height 396
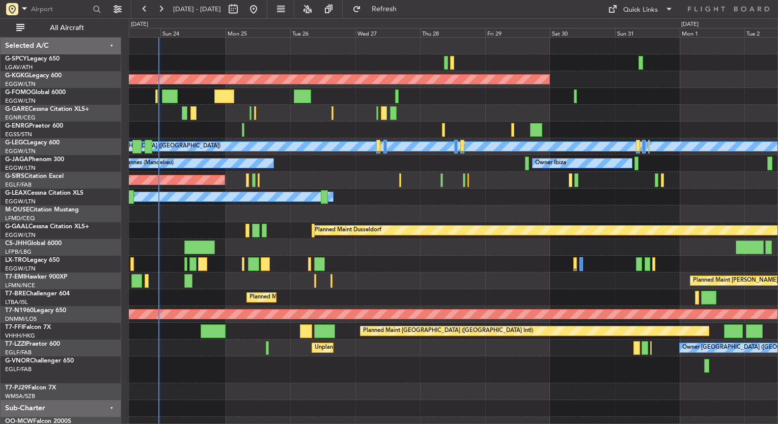
click at [504, 209] on div "AOG Maint Istanbul (Ataturk) A/C Unavailable London (Luton) Planned Maint Londo…" at bounding box center [453, 236] width 648 height 396
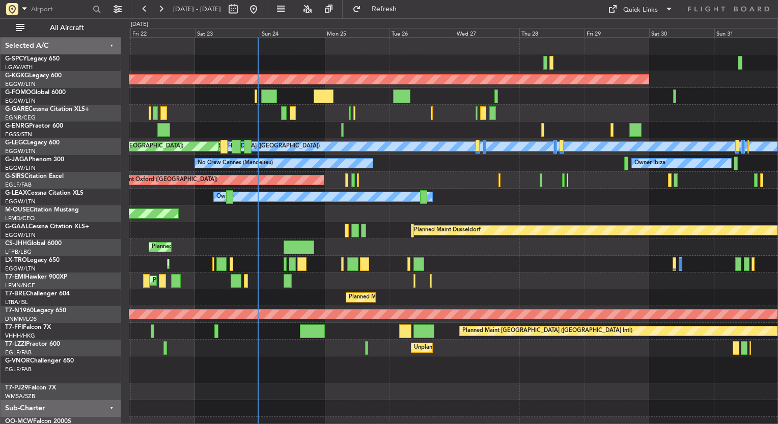
click at [493, 205] on div "AOG Maint Istanbul (Ataturk) Unplanned Maint Chester A/C Unavailable London (Lu…" at bounding box center [453, 236] width 648 height 396
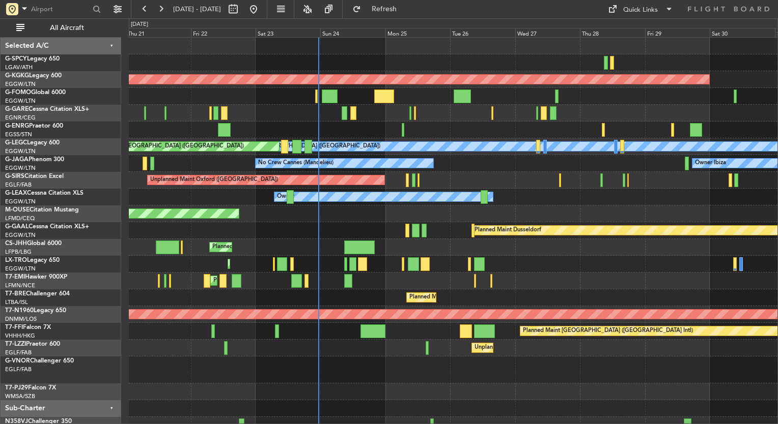
click at [493, 137] on div "Owner" at bounding box center [453, 130] width 648 height 17
click at [460, 296] on div "Planned Maint Warsaw ([GEOGRAPHIC_DATA])" at bounding box center [453, 298] width 648 height 17
click at [542, 201] on div "Owner Owner" at bounding box center [453, 197] width 648 height 17
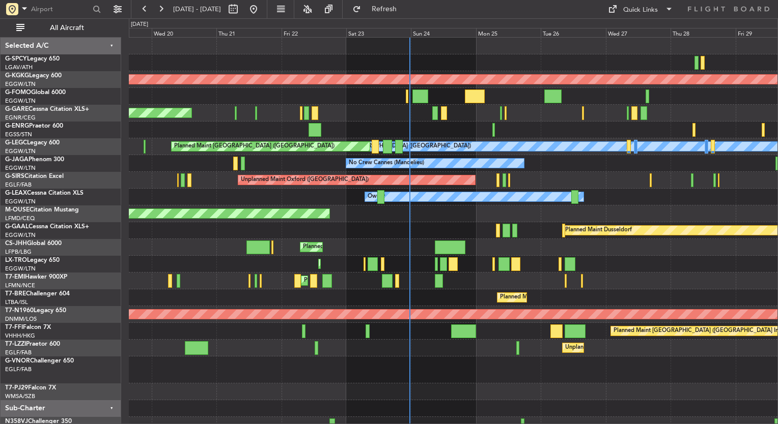
click at [492, 217] on div "Planned Maint Bournemouth" at bounding box center [453, 214] width 648 height 17
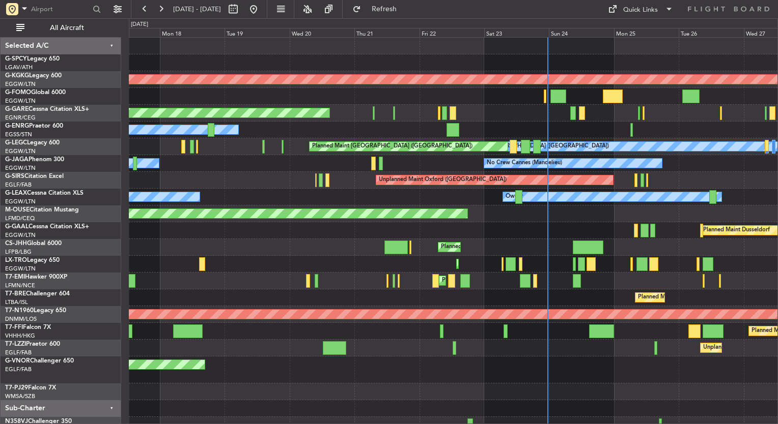
click at [466, 206] on div "AOG Maint Istanbul (Ataturk) Planned Maint Windsor Locks (Bradley Intl) Unplann…" at bounding box center [453, 236] width 648 height 396
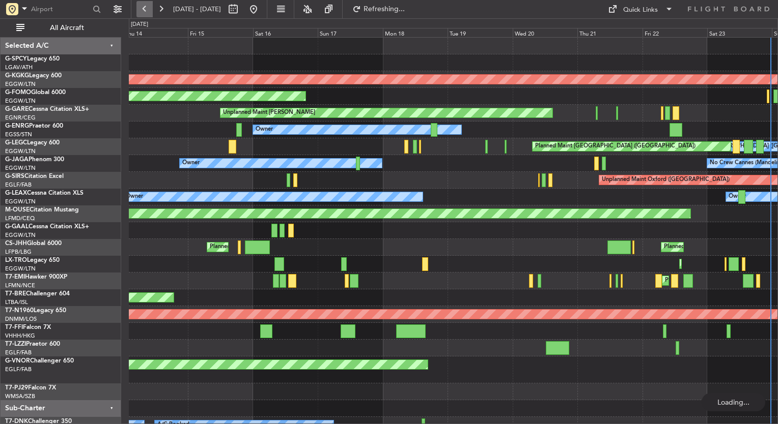
click at [150, 4] on button at bounding box center [144, 9] width 16 height 16
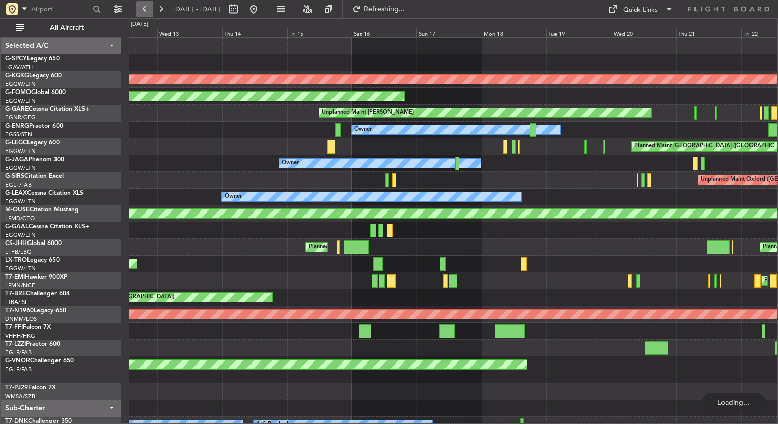
click at [150, 4] on button at bounding box center [144, 9] width 16 height 16
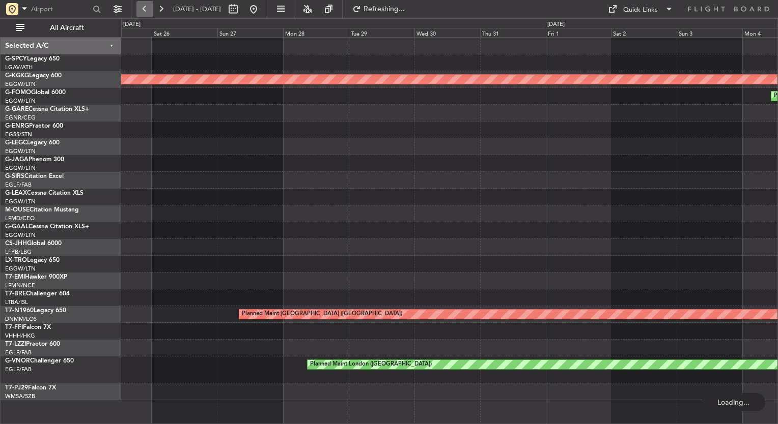
click at [150, 4] on button at bounding box center [144, 9] width 16 height 16
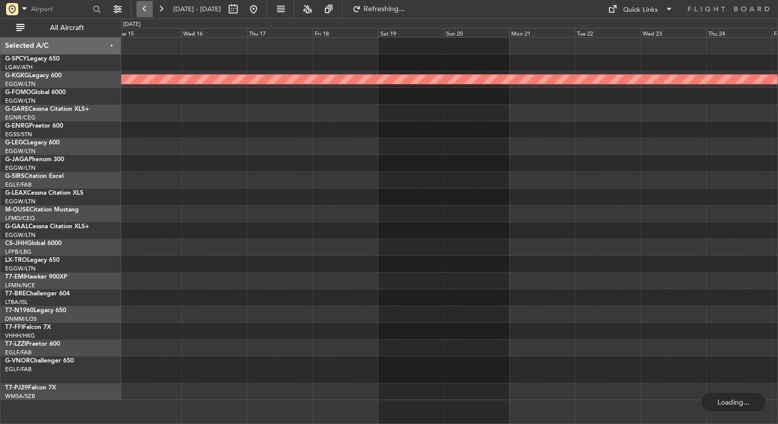
click at [150, 4] on button at bounding box center [144, 9] width 16 height 16
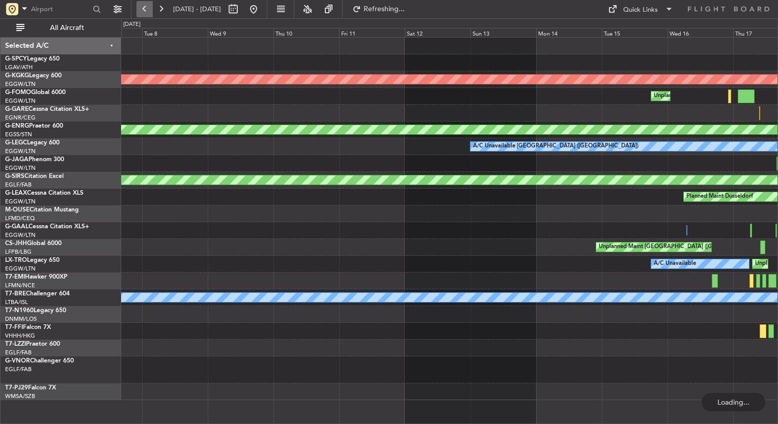
click at [150, 4] on button at bounding box center [144, 9] width 16 height 16
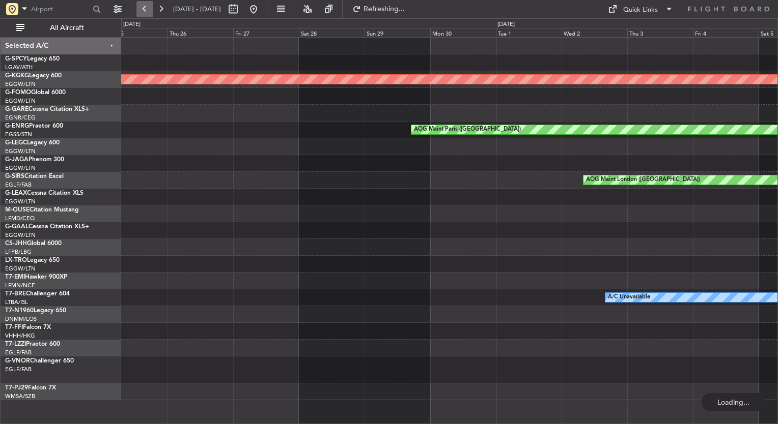
click at [150, 4] on button at bounding box center [144, 9] width 16 height 16
